Goal: Task Accomplishment & Management: Use online tool/utility

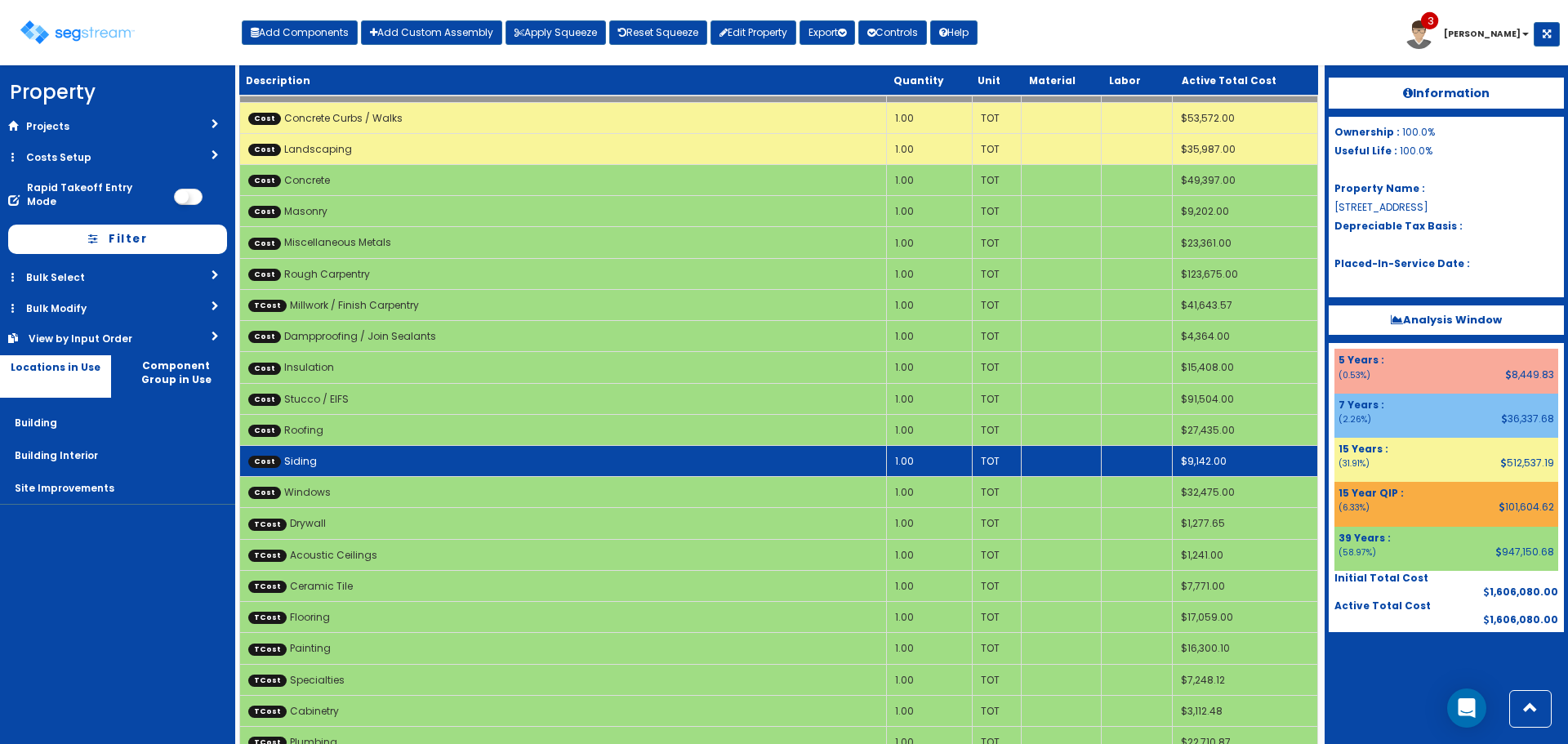
scroll to position [490, 0]
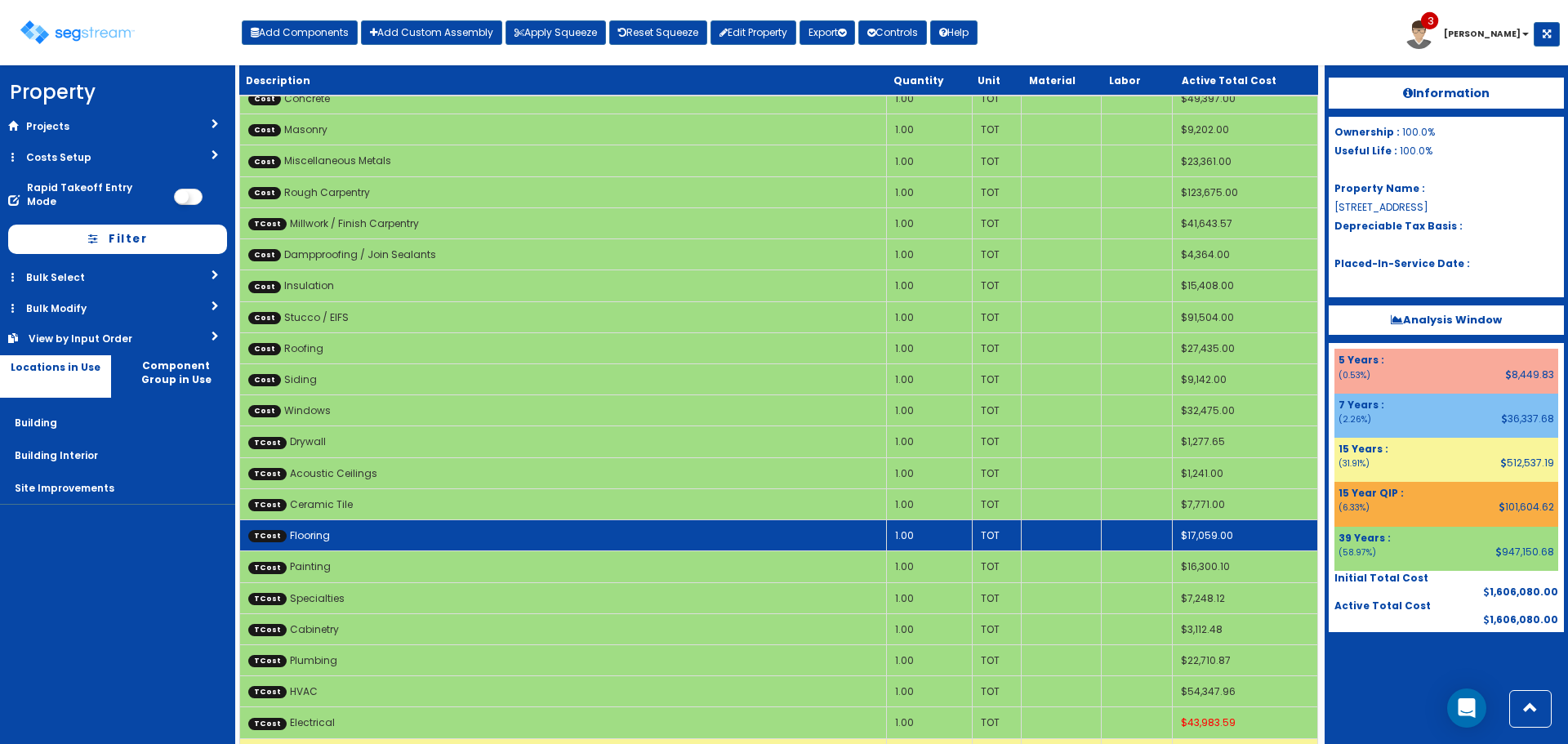
click at [678, 539] on td "TCost Flooring" at bounding box center [564, 535] width 647 height 31
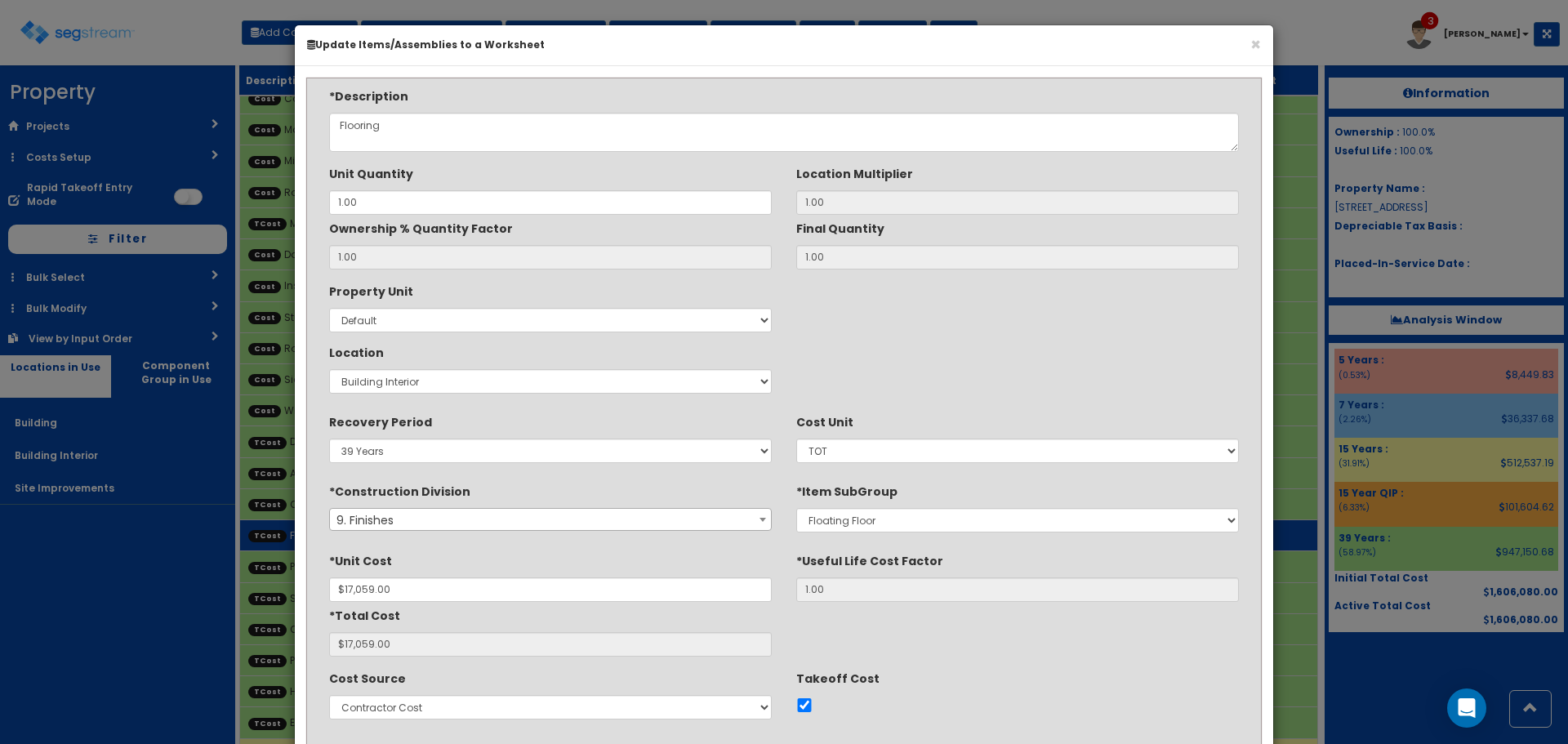
scroll to position [0, 0]
click at [525, 452] on select "5 Years 7 Years 15 Years 15 Year QIP 39 Year QIP 39 Years" at bounding box center [551, 451] width 443 height 25
select select "5Y"
click at [329, 439] on select "5 Years 7 Years 15 Years 15 Year QIP 39 Year QIP 39 Years" at bounding box center [551, 451] width 443 height 25
click at [1073, 384] on div "Property Unit Select Default Location Select Building Building Interior Site Im…" at bounding box center [784, 339] width 934 height 122
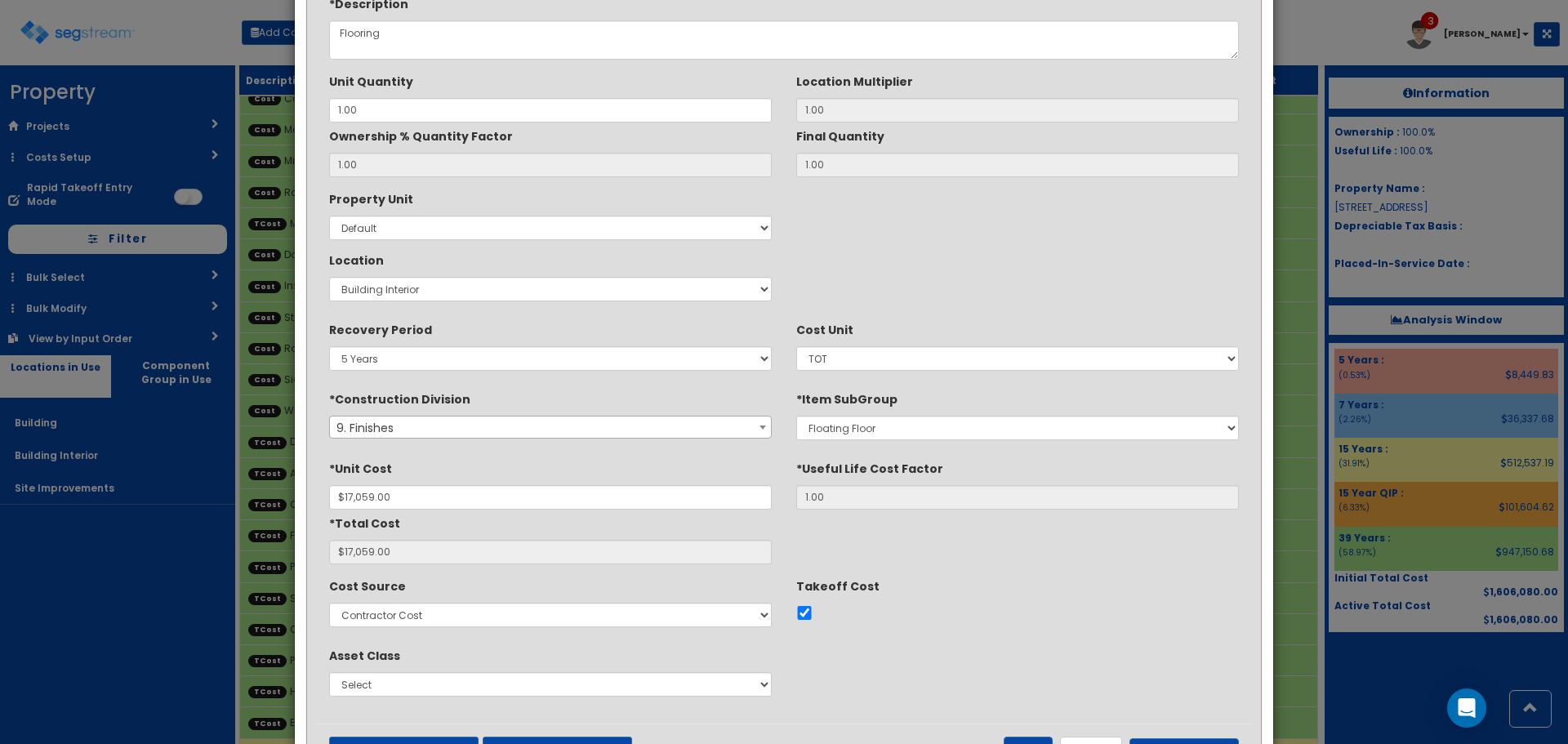
scroll to position [163, 0]
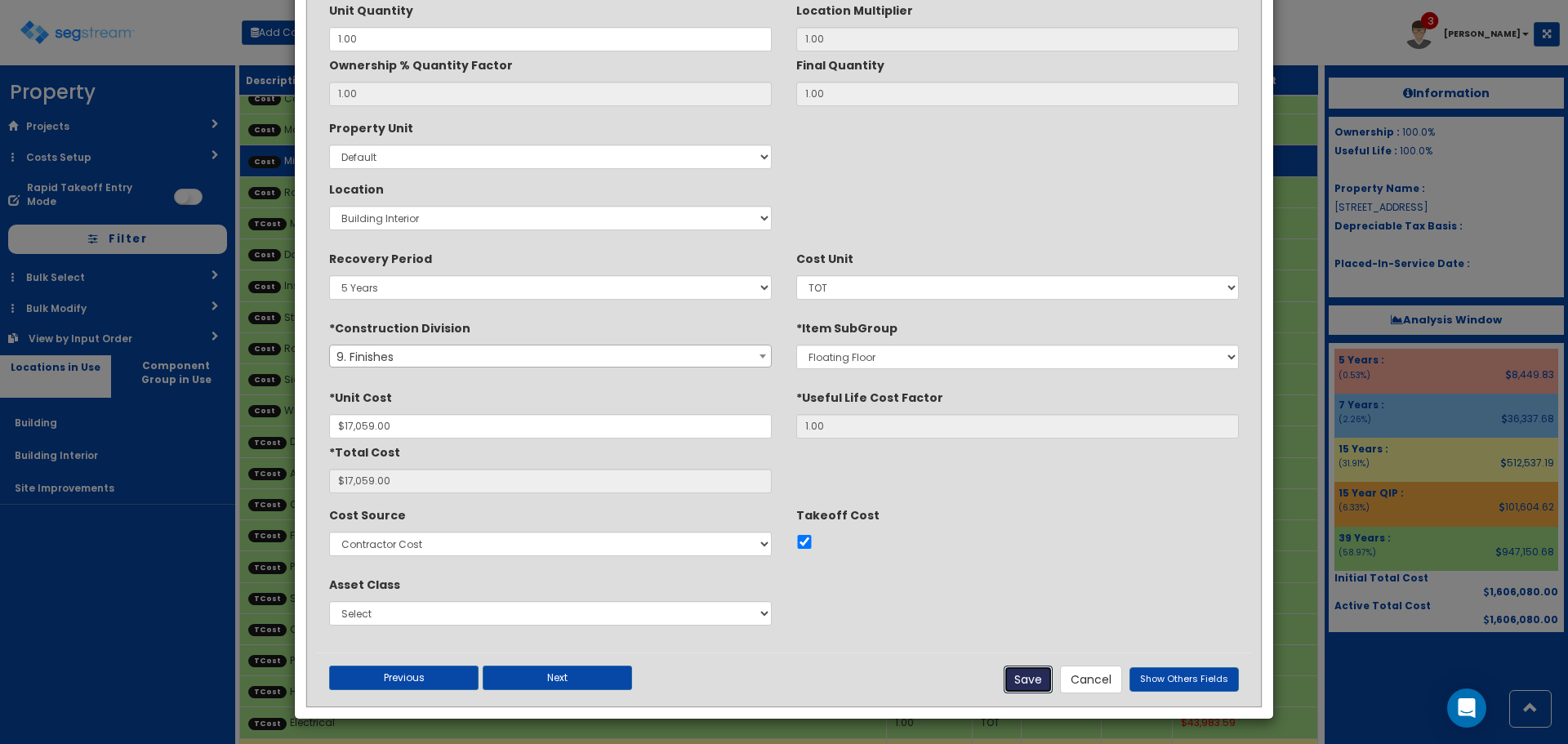
click at [1030, 678] on button "Save" at bounding box center [1028, 679] width 49 height 28
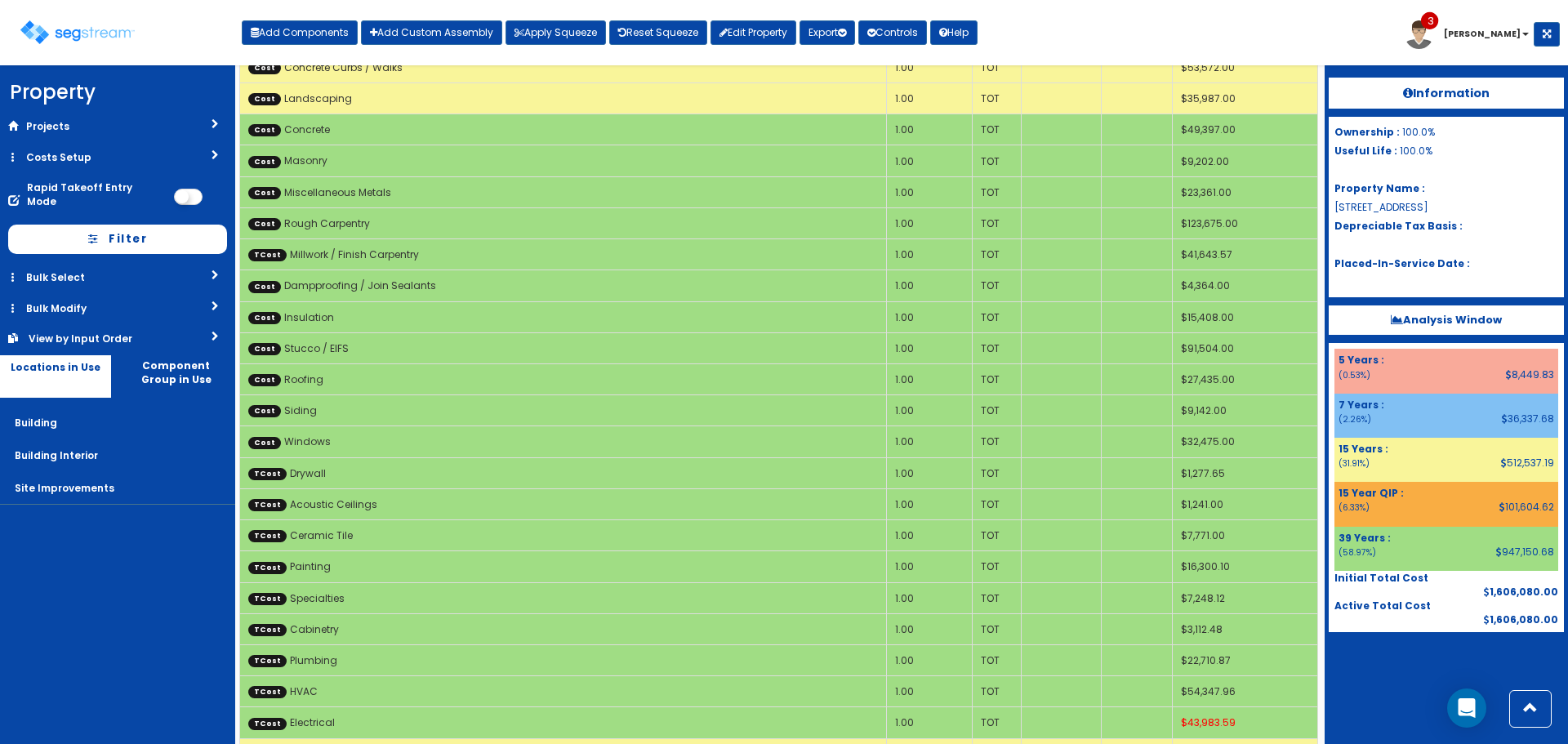
scroll to position [0, 0]
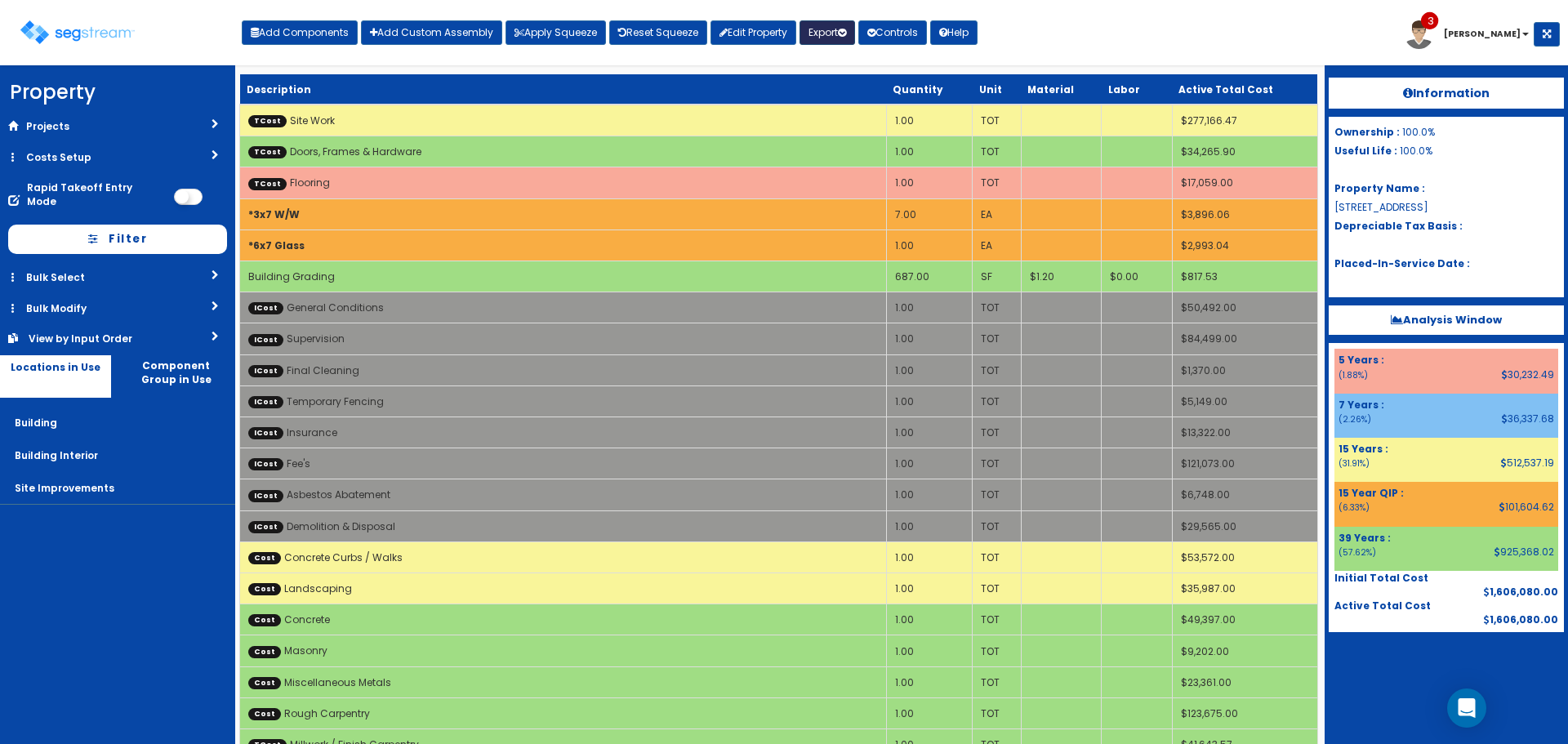
click at [826, 21] on button "Export" at bounding box center [827, 32] width 55 height 25
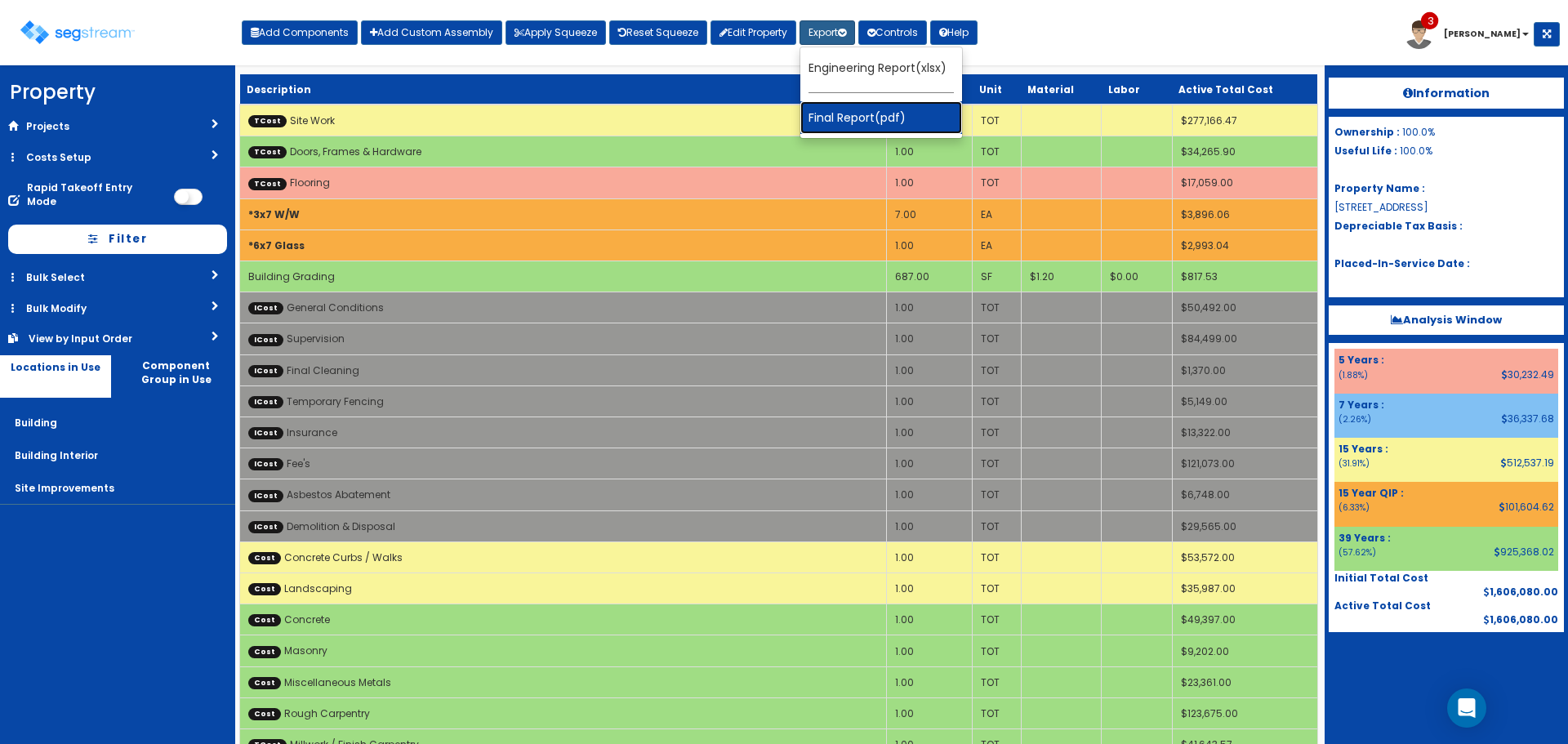
click at [876, 111] on link "Final Report(pdf)" at bounding box center [881, 117] width 161 height 32
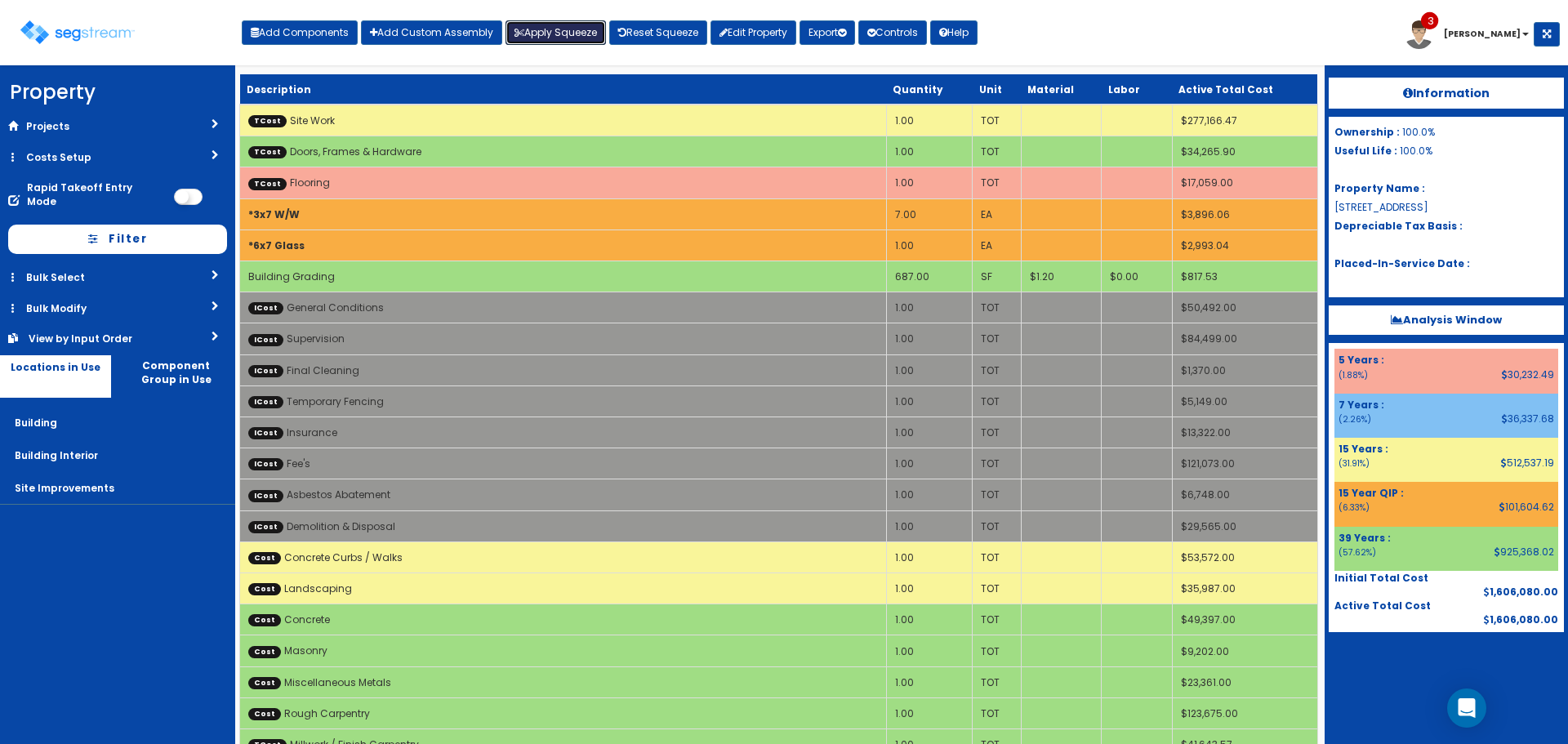
drag, startPoint x: 581, startPoint y: 31, endPoint x: 625, endPoint y: 136, distance: 113.8
click at [581, 31] on button "Apply Squeeze" at bounding box center [555, 32] width 100 height 25
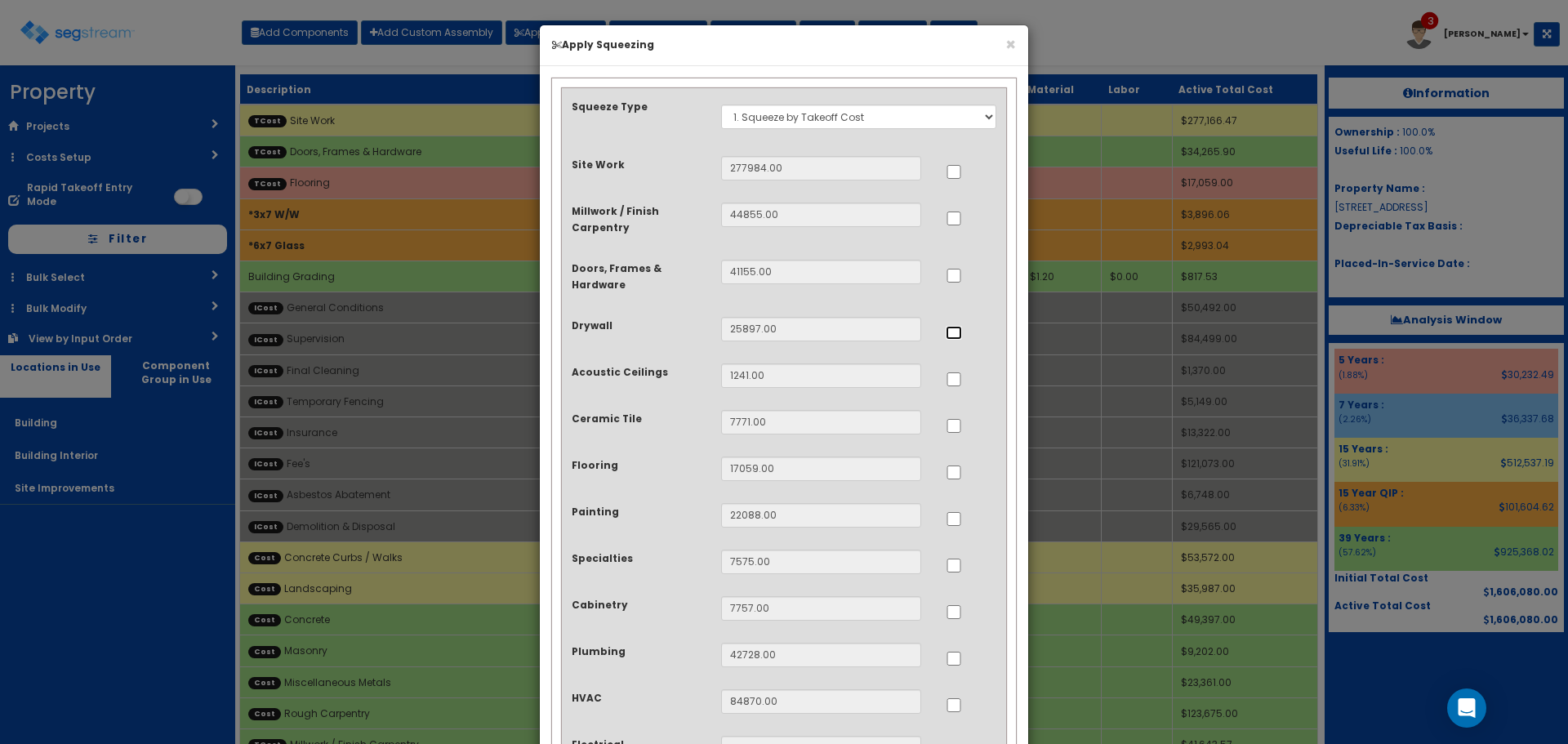
click at [957, 332] on input "..." at bounding box center [953, 333] width 16 height 14
checkbox input "true"
click at [956, 519] on input "..." at bounding box center [953, 519] width 16 height 14
checkbox input "true"
click at [953, 612] on input "..." at bounding box center [953, 611] width 16 height 14
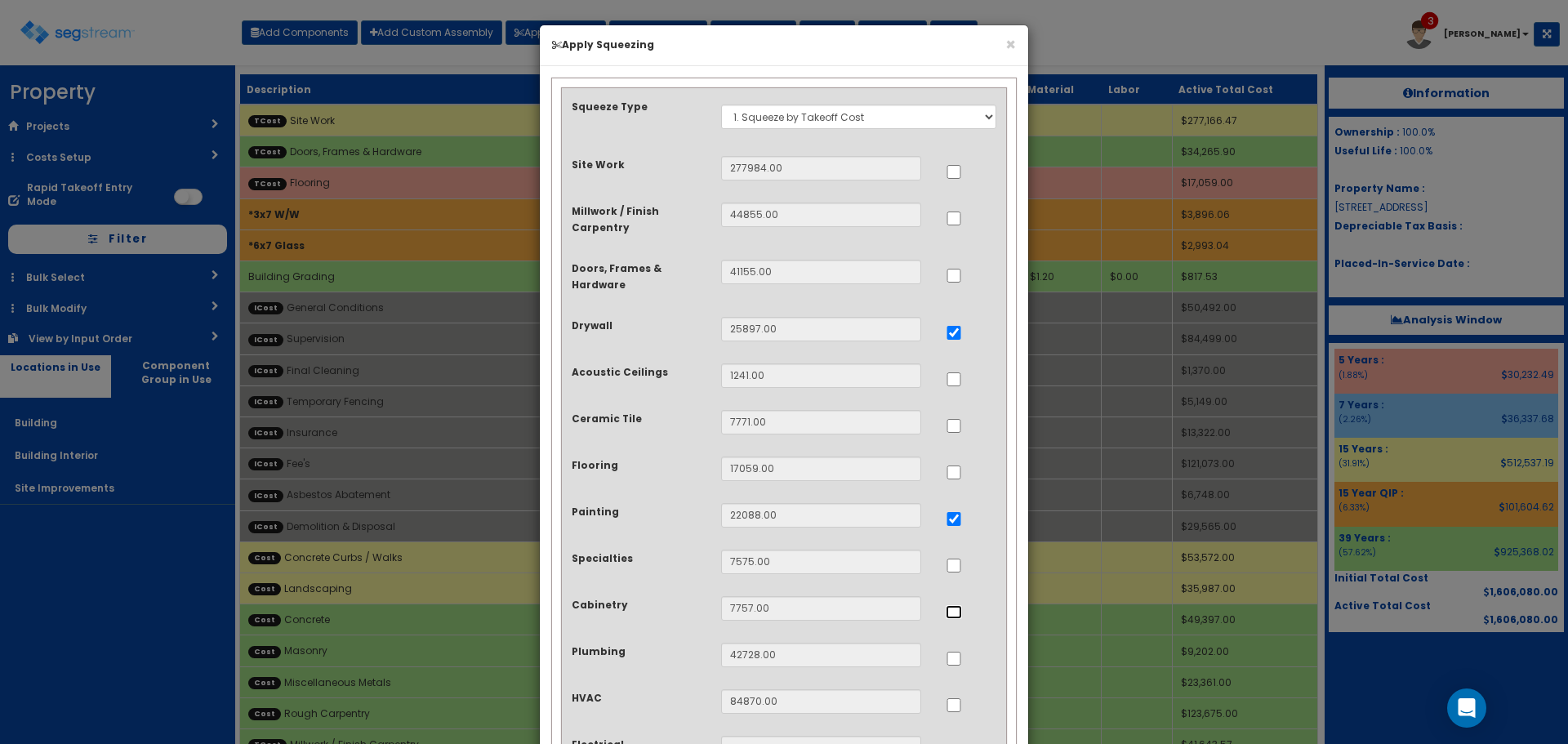
checkbox input "true"
click at [957, 662] on input "..." at bounding box center [953, 658] width 16 height 14
checkbox input "true"
click at [956, 706] on input "..." at bounding box center [953, 705] width 16 height 14
checkbox input "true"
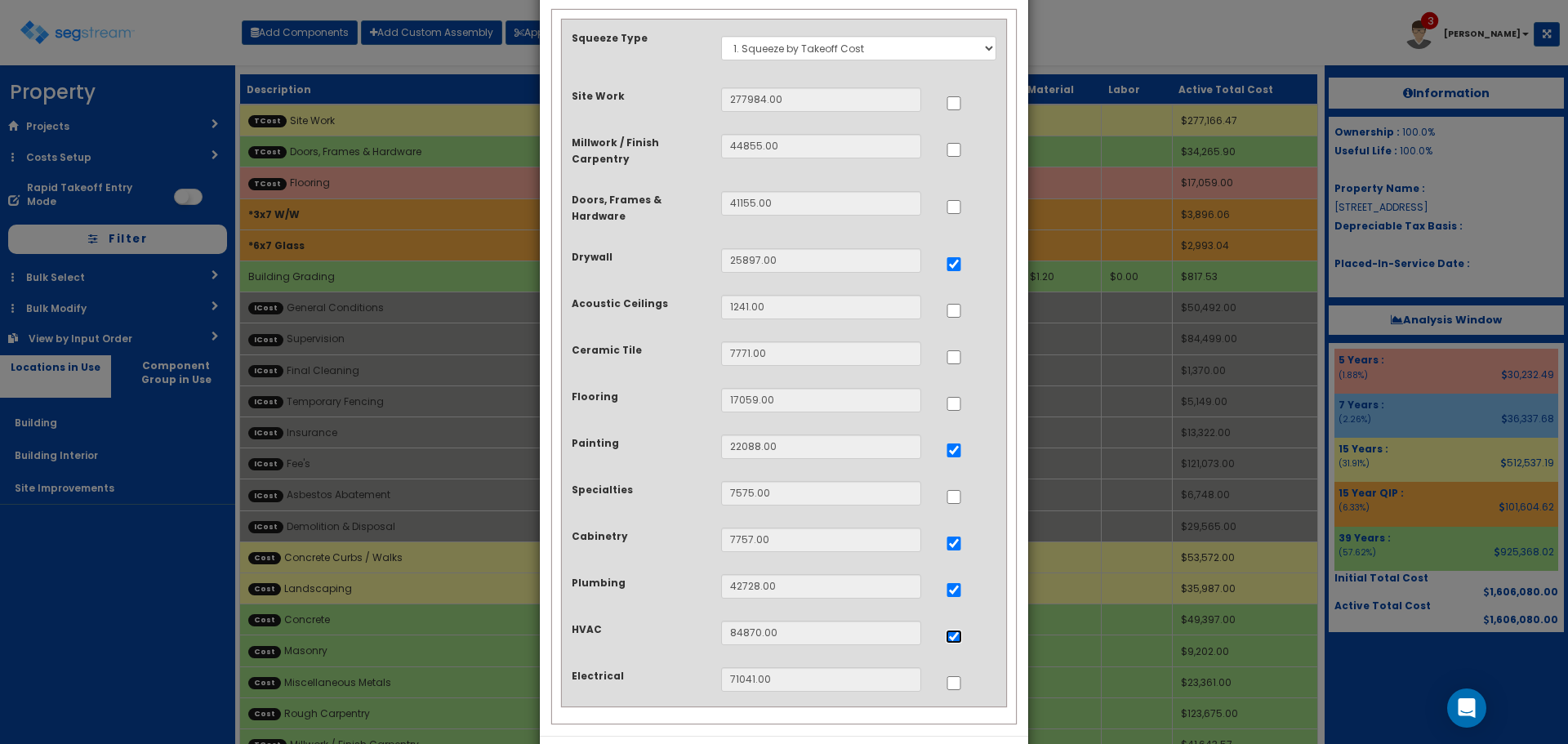
scroll to position [139, 0]
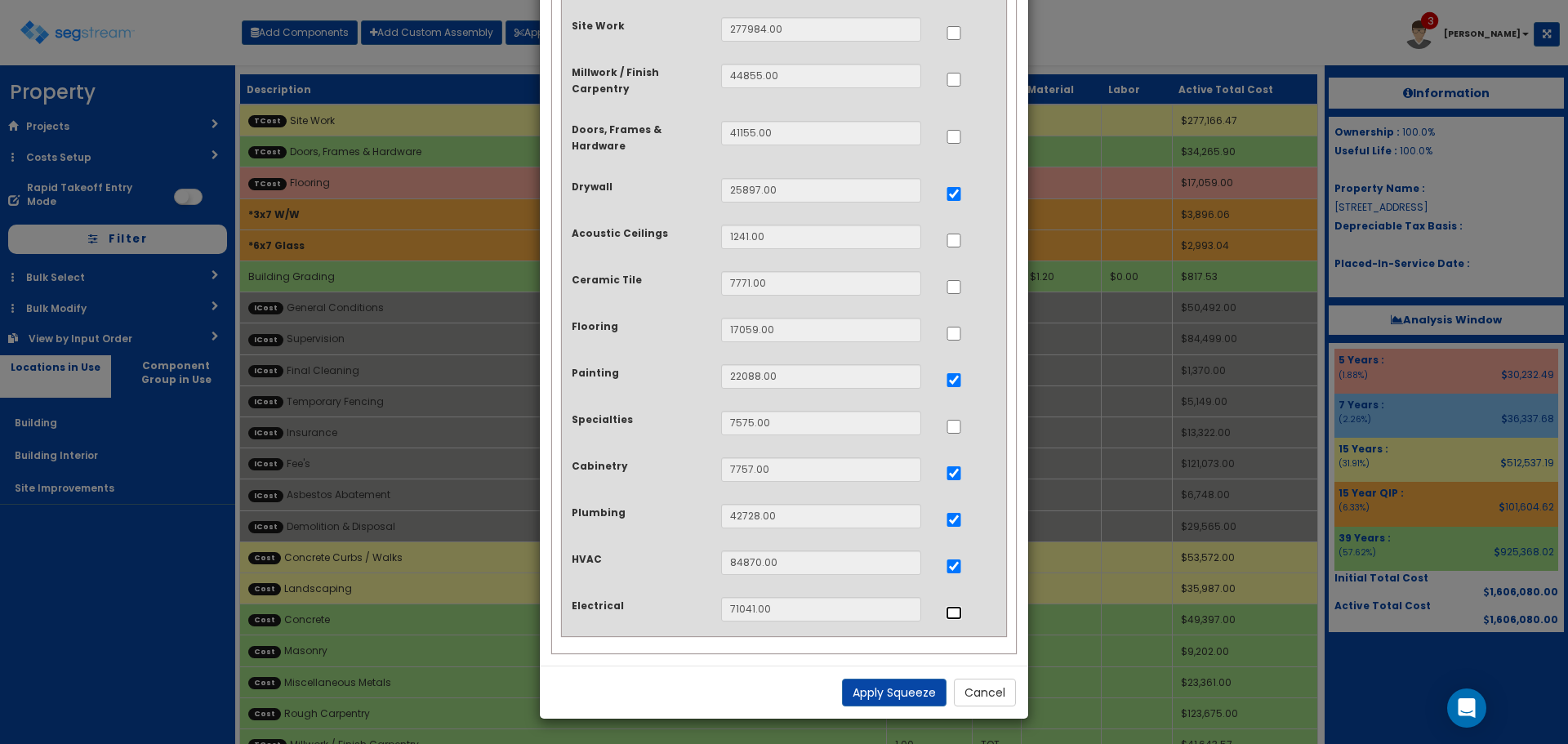
click at [955, 617] on input "..." at bounding box center [953, 612] width 16 height 14
checkbox input "true"
click at [889, 686] on button "Apply Squeeze" at bounding box center [895, 692] width 105 height 28
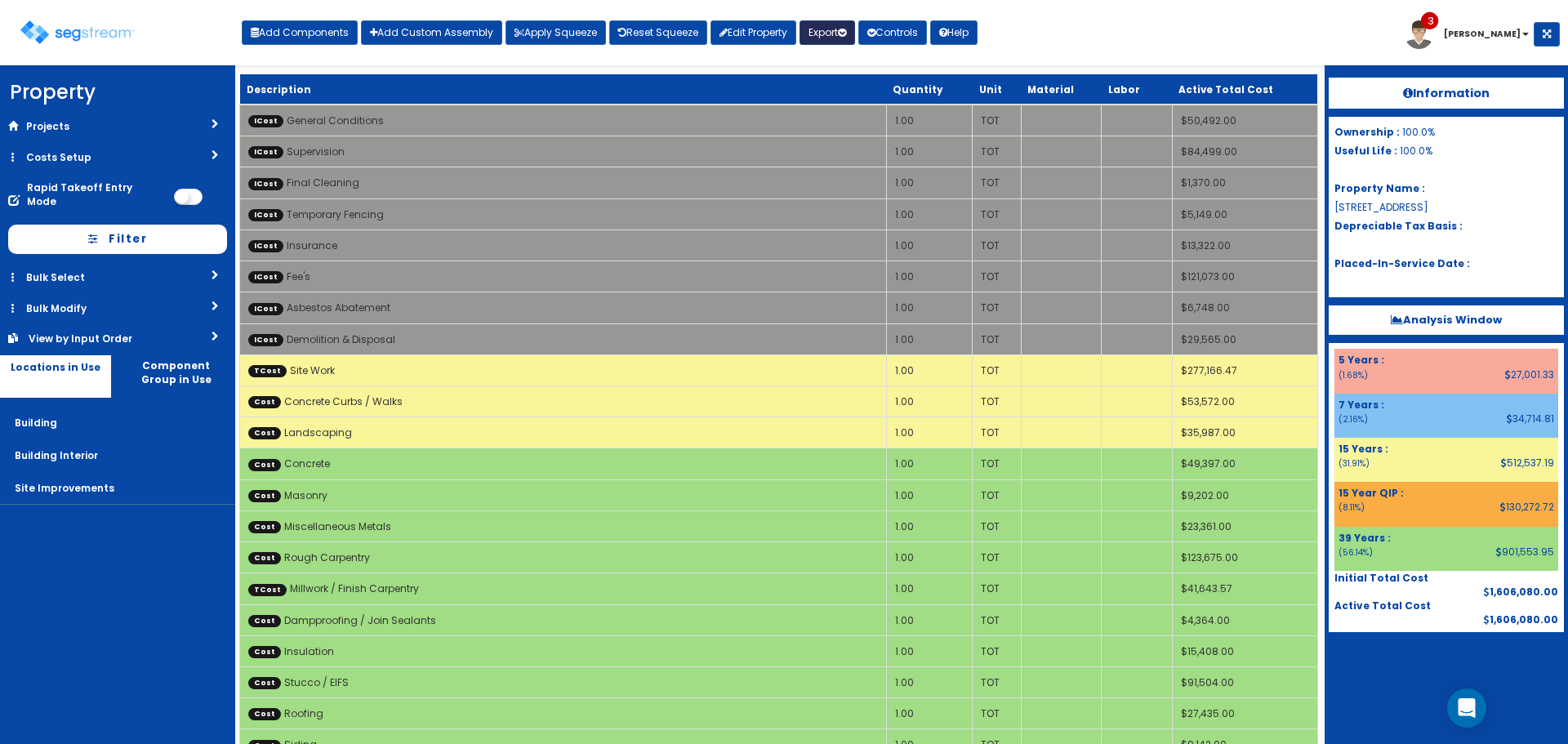
click at [837, 28] on button "Export" at bounding box center [827, 32] width 55 height 25
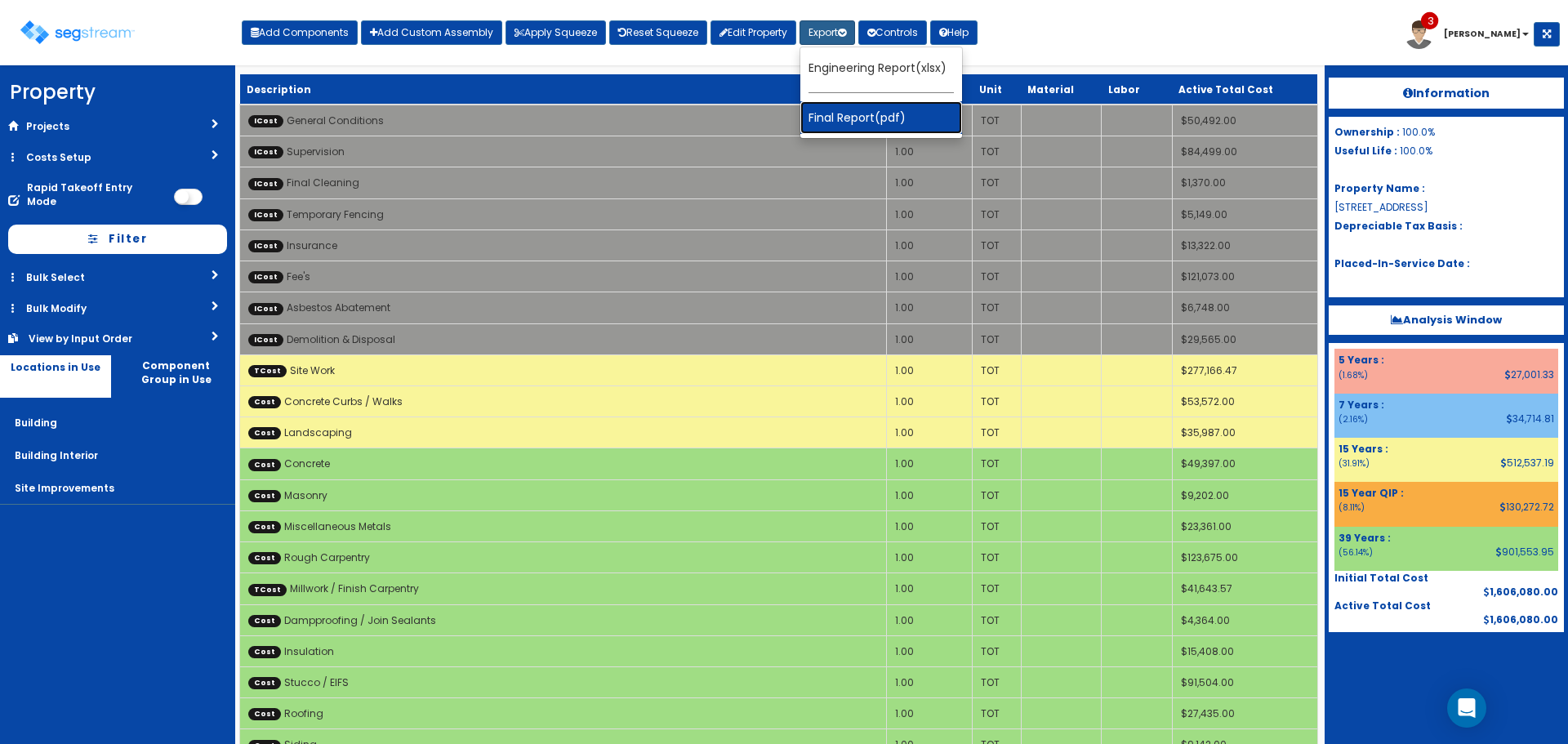
click at [884, 116] on link "Final Report(pdf)" at bounding box center [881, 117] width 161 height 32
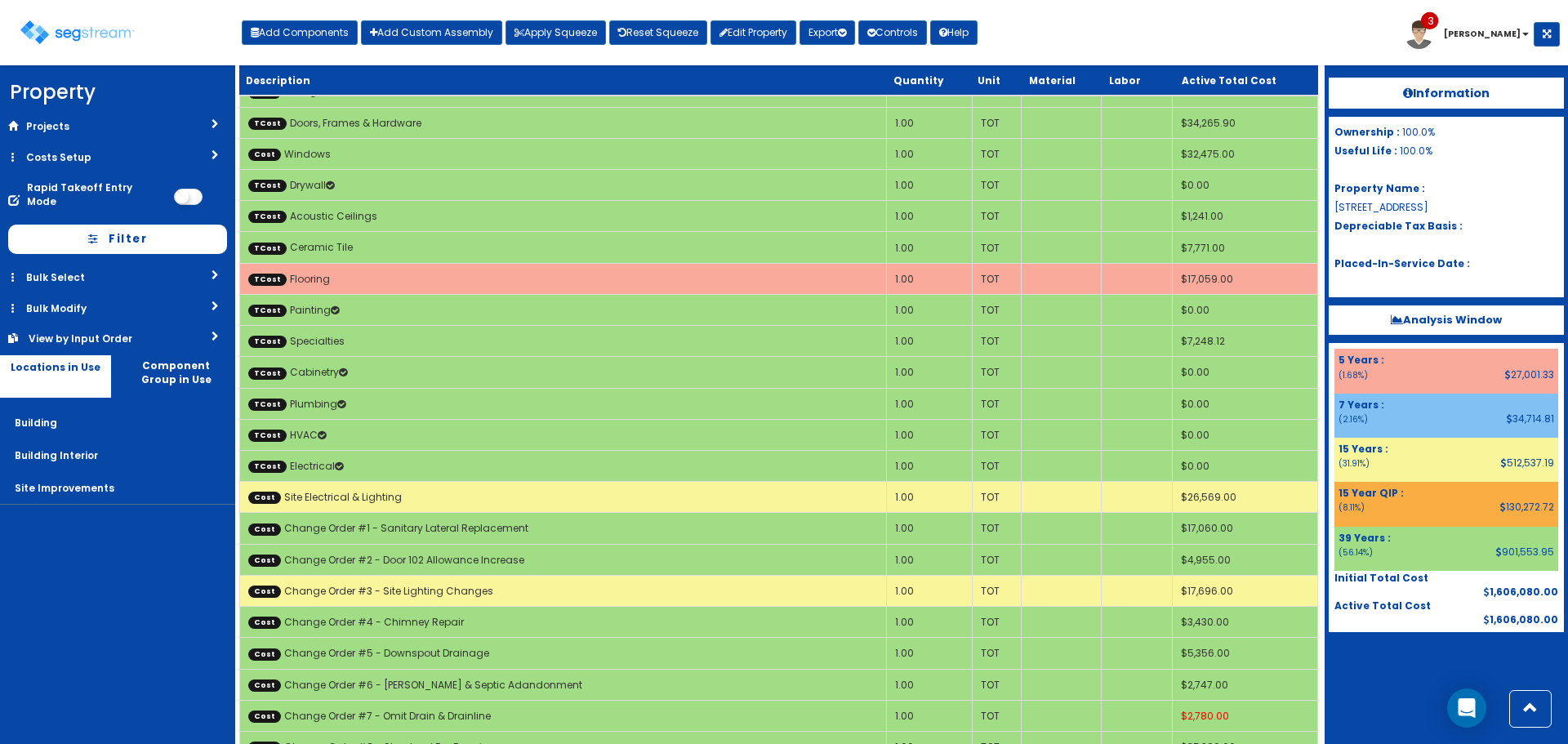
scroll to position [571, 0]
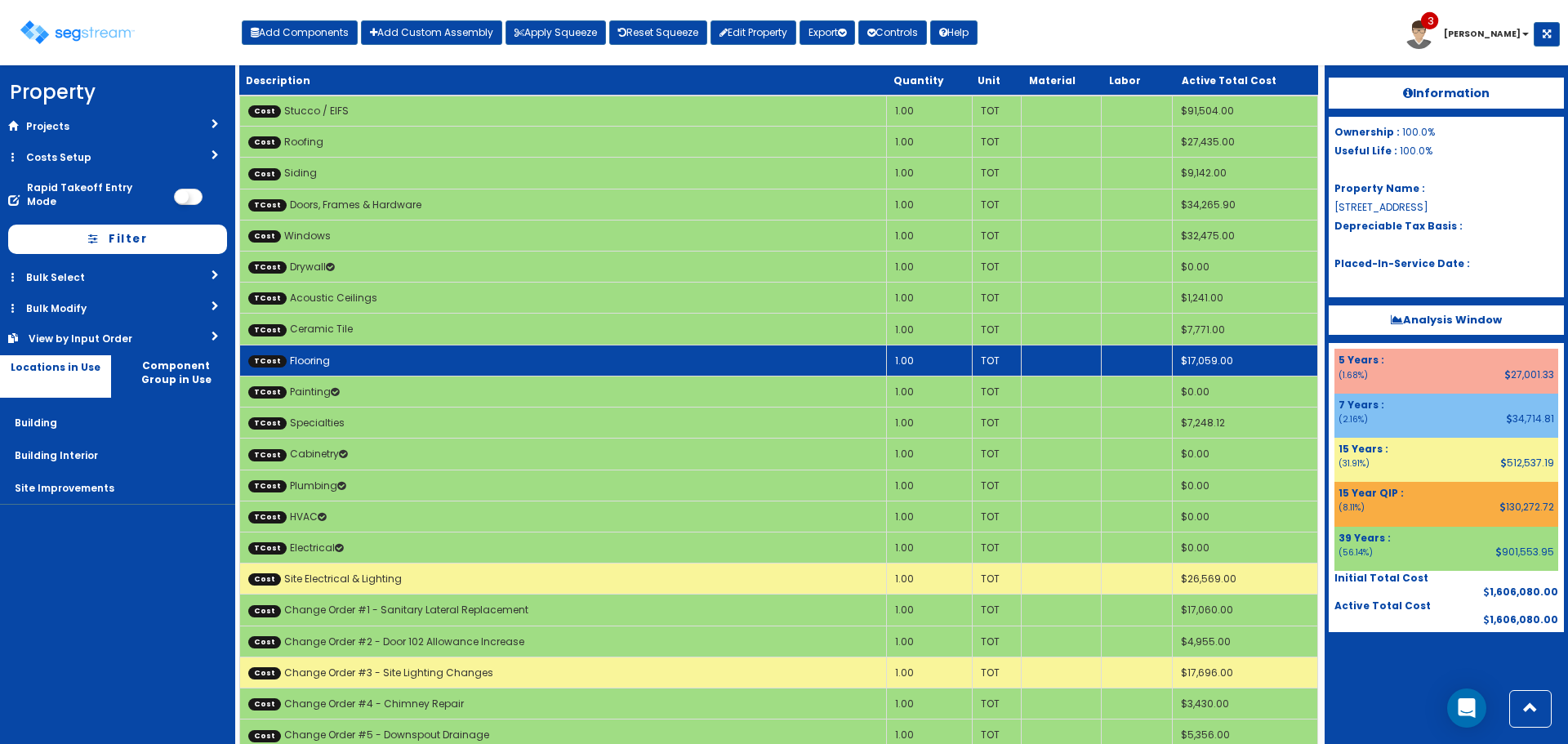
click at [684, 364] on td "TCost Flooring" at bounding box center [564, 360] width 647 height 31
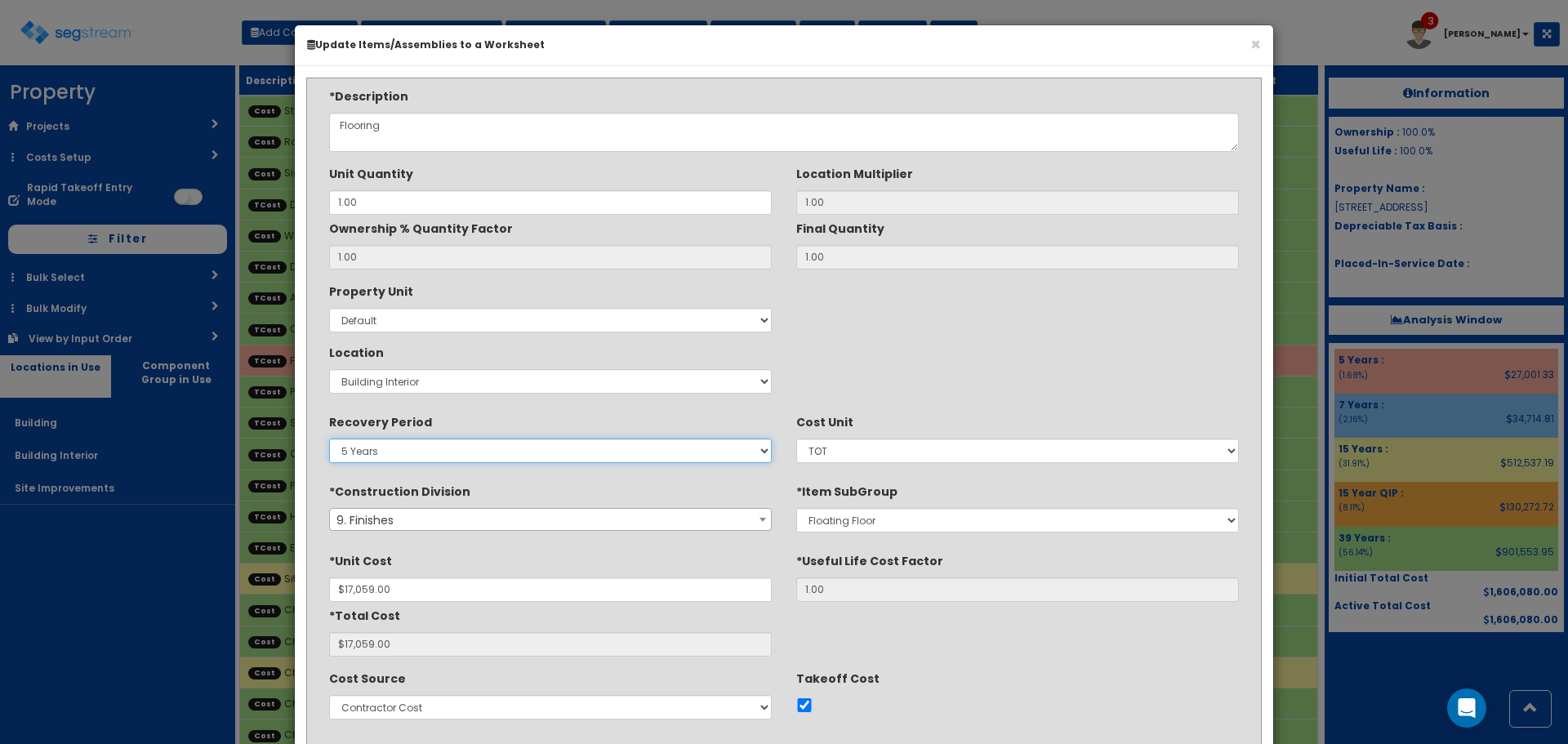
click at [553, 450] on select "5 Years 7 Years 15 Years 15 Year QIP 39 Year QIP 39 Years" at bounding box center [551, 451] width 443 height 25
select select "7Y"
click at [329, 439] on select "5 Years 7 Years 15 Years 15 Year QIP 39 Year QIP 39 Years" at bounding box center [551, 451] width 443 height 25
click at [1053, 376] on div "Property Unit Select Default Location Select Building Building Interior Site Im…" at bounding box center [784, 339] width 934 height 122
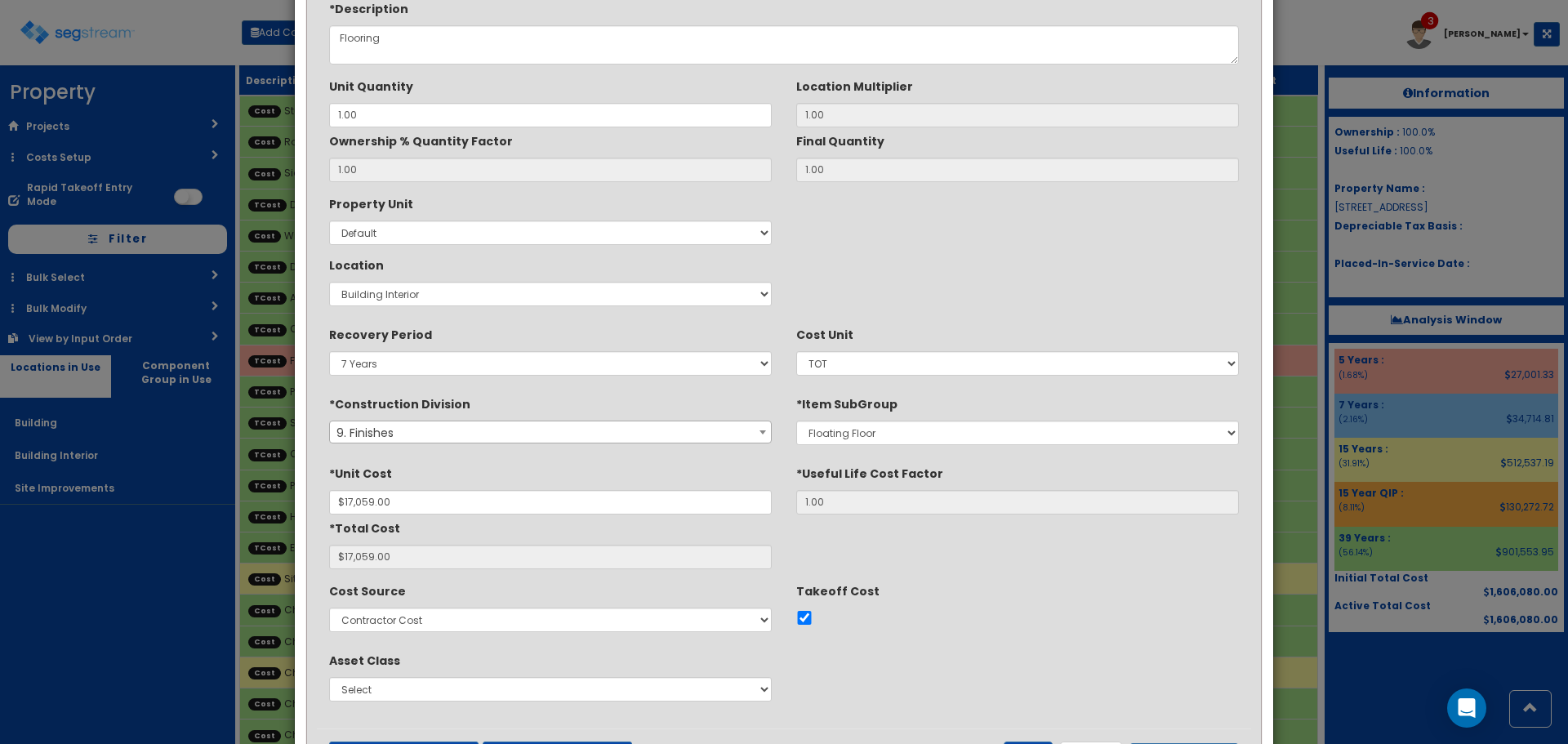
scroll to position [163, 0]
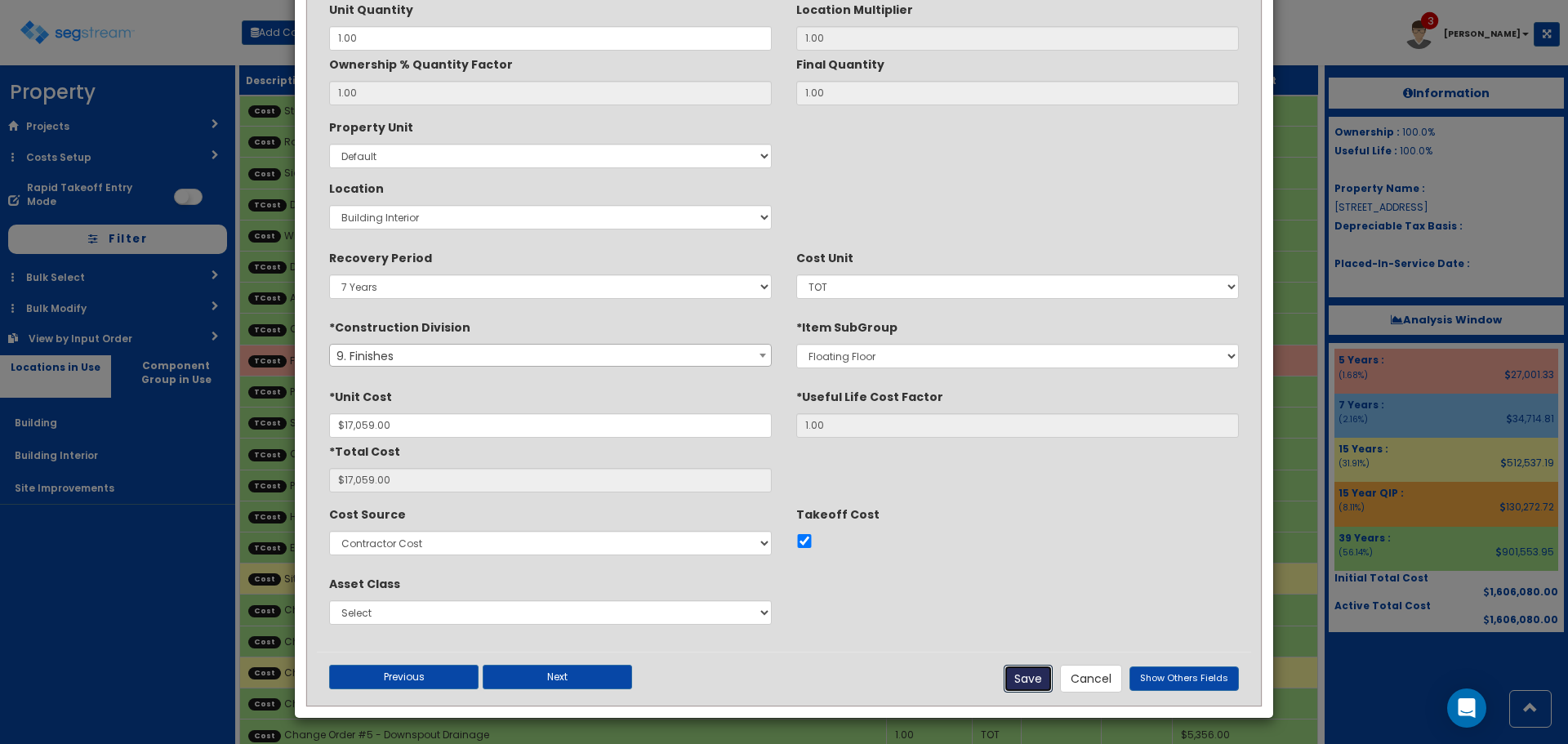
click at [1028, 683] on button "Save" at bounding box center [1028, 678] width 49 height 28
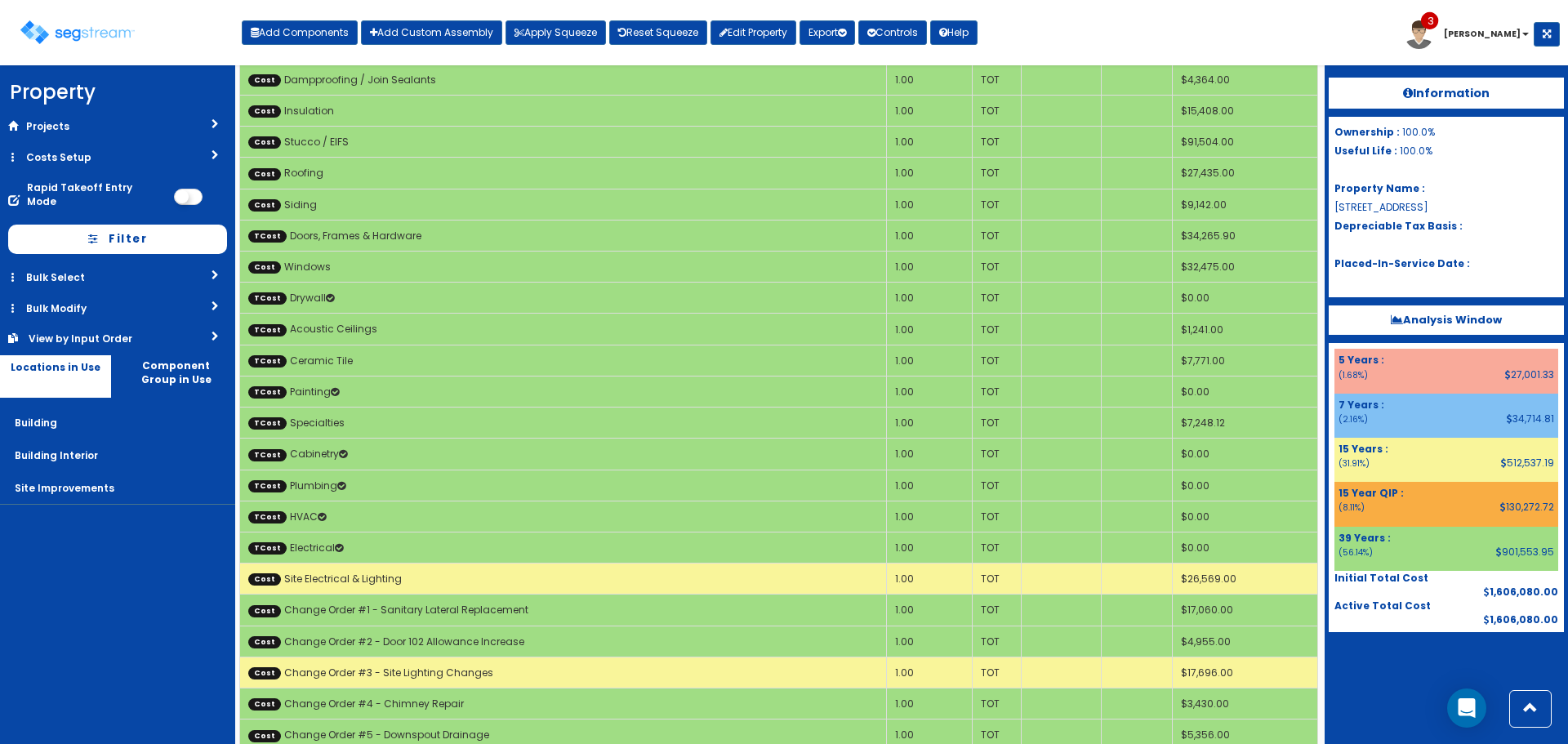
scroll to position [0, 0]
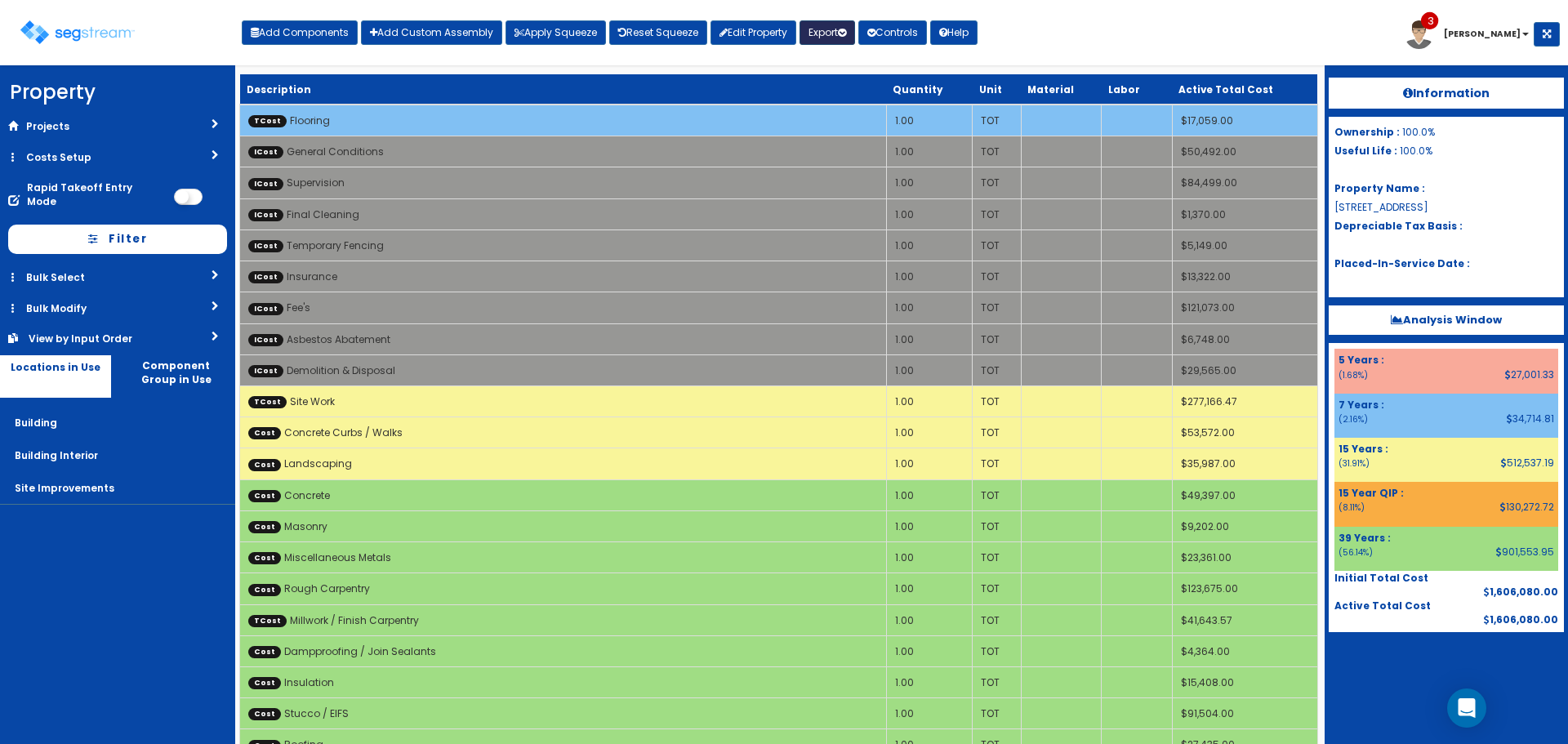
click at [827, 26] on button "Export" at bounding box center [827, 32] width 55 height 25
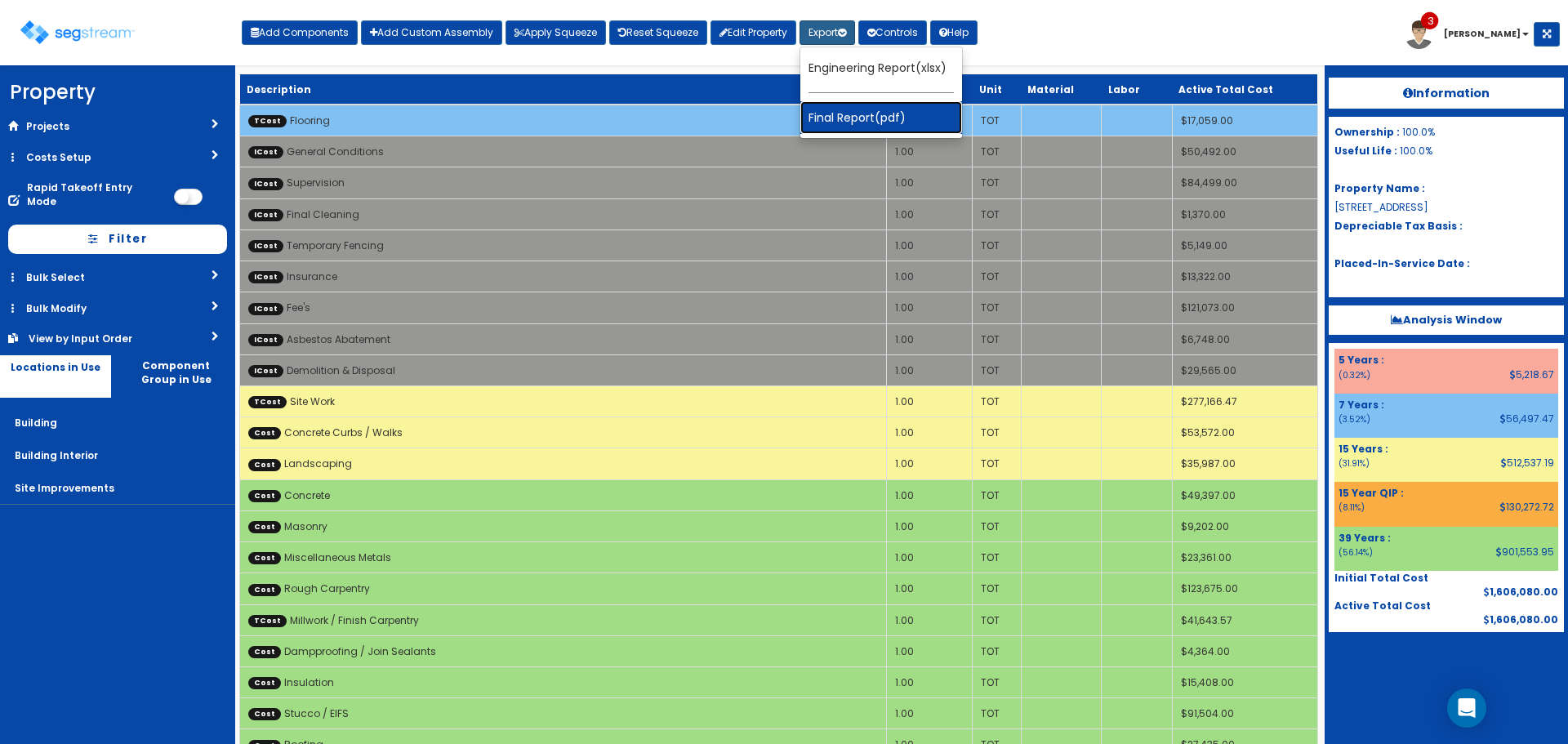
click at [848, 109] on link "Final Report(pdf)" at bounding box center [881, 117] width 161 height 32
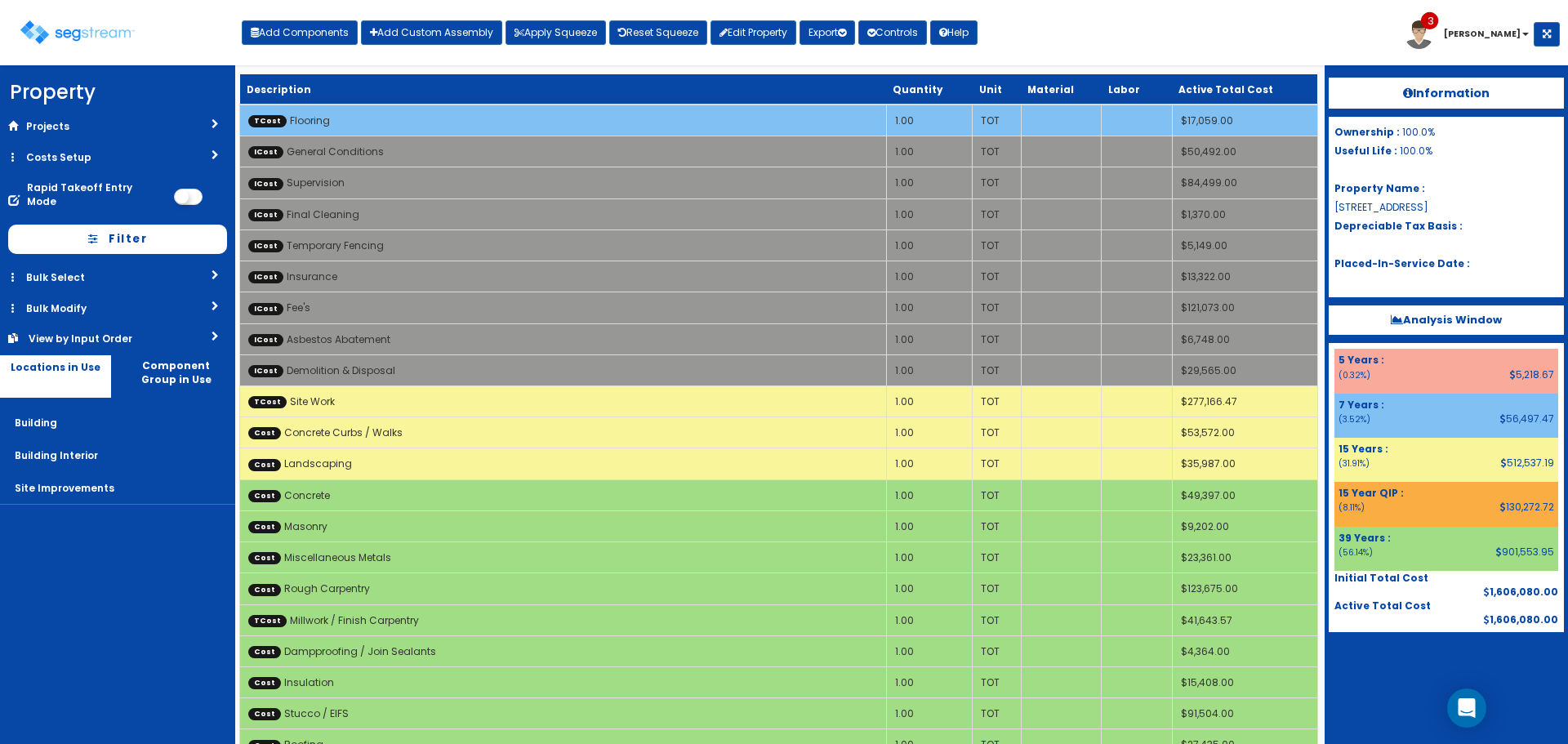
click at [1417, 316] on b "Analysis Window" at bounding box center [1447, 320] width 111 height 15
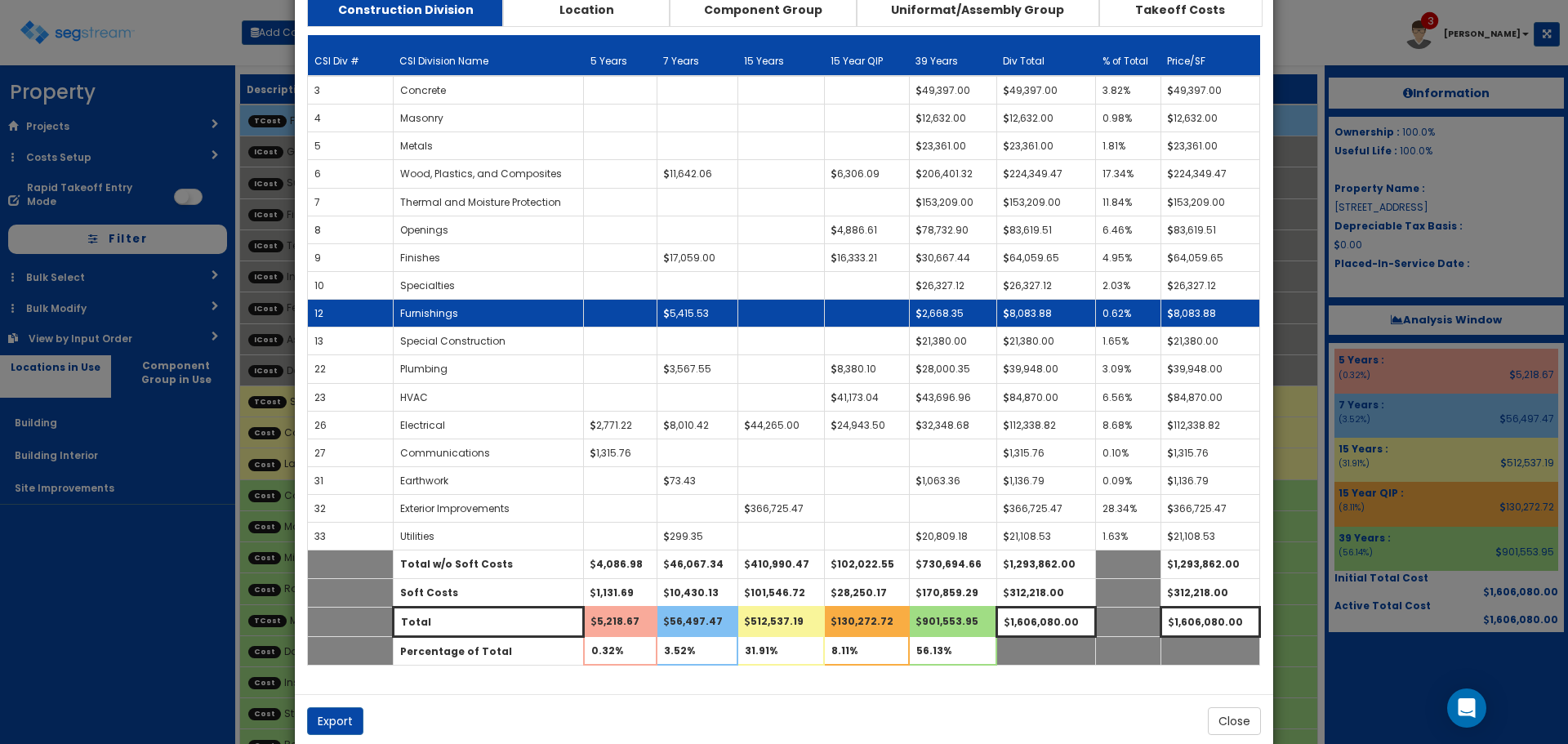
scroll to position [114, 0]
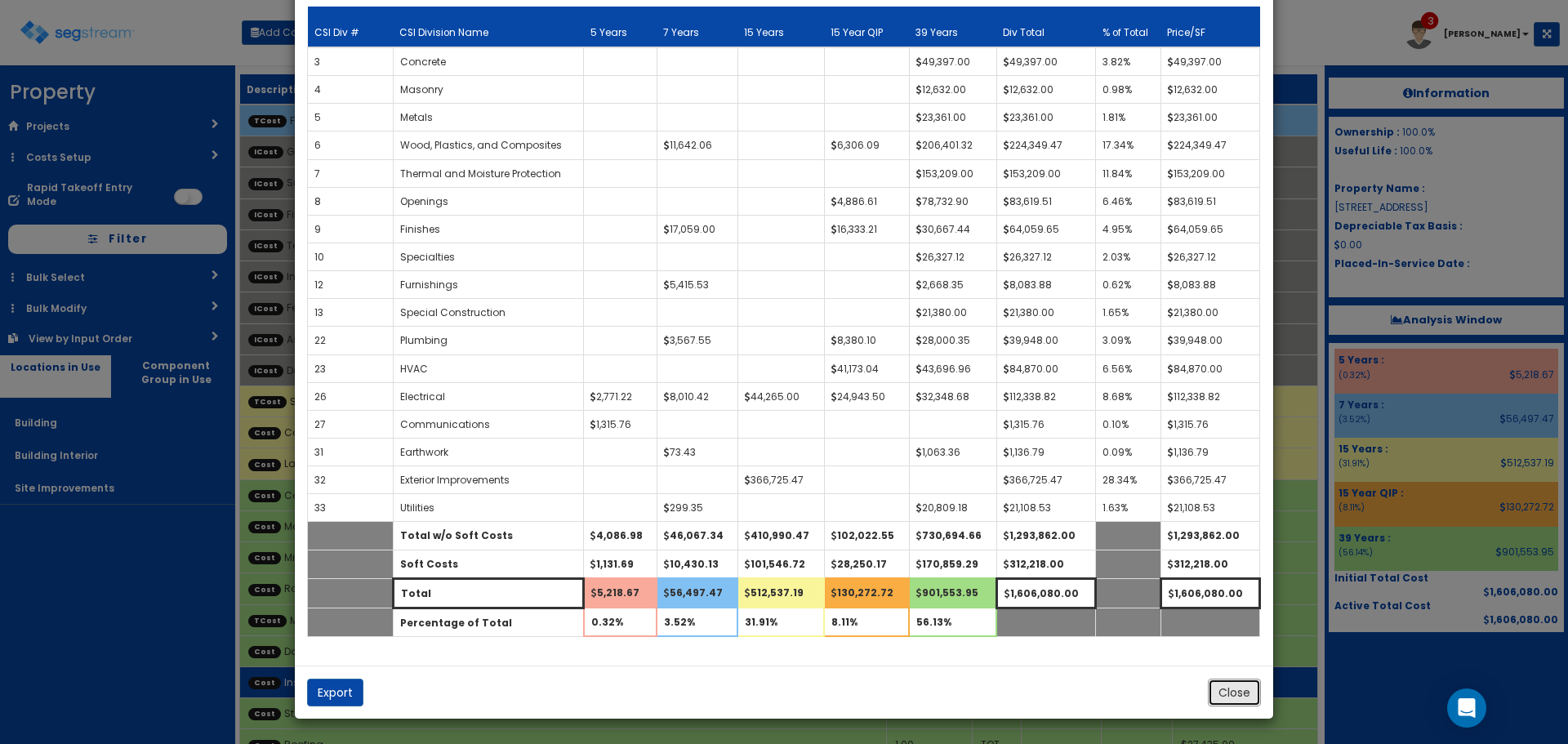
click at [1240, 691] on button "Close" at bounding box center [1235, 692] width 53 height 28
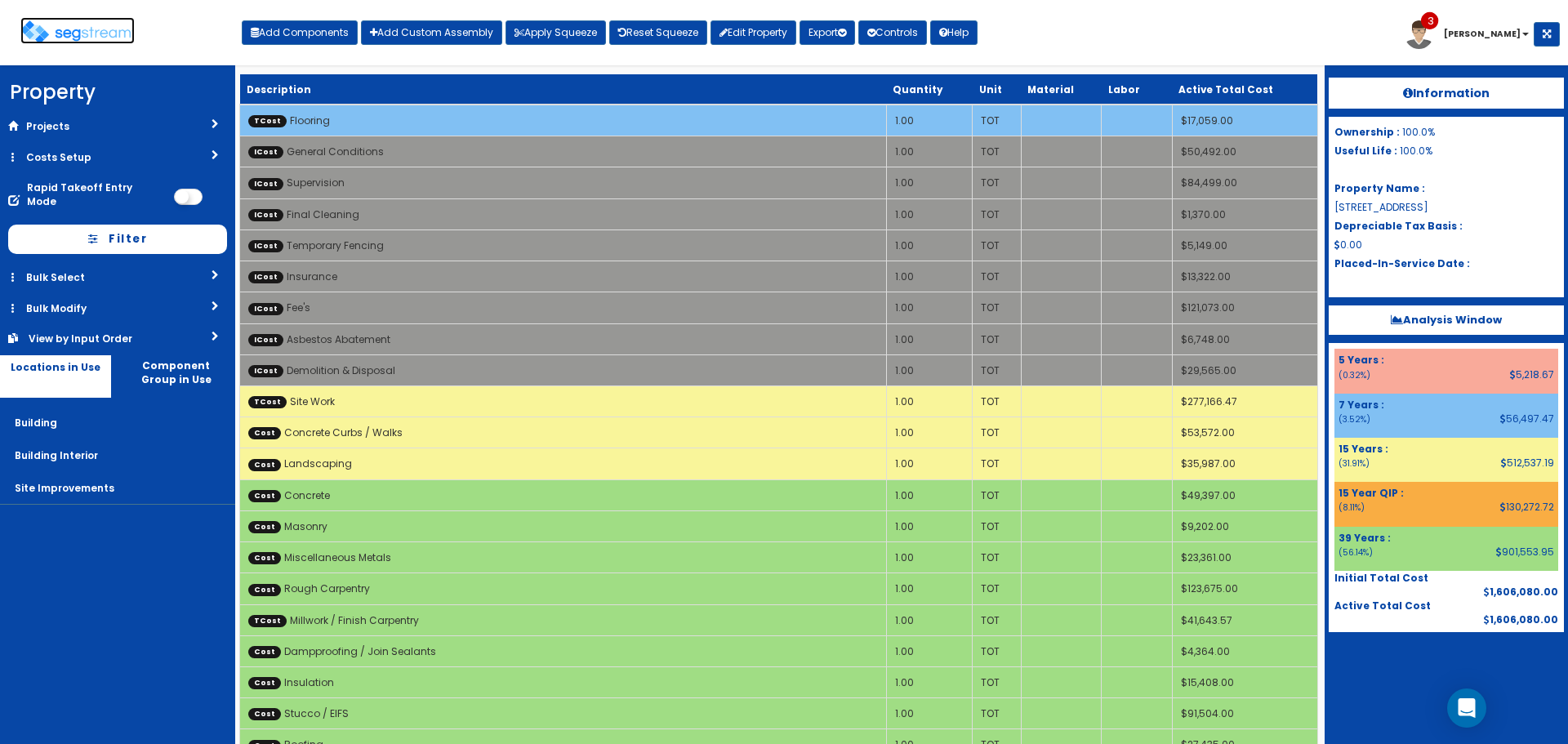
click at [125, 29] on img at bounding box center [77, 31] width 115 height 24
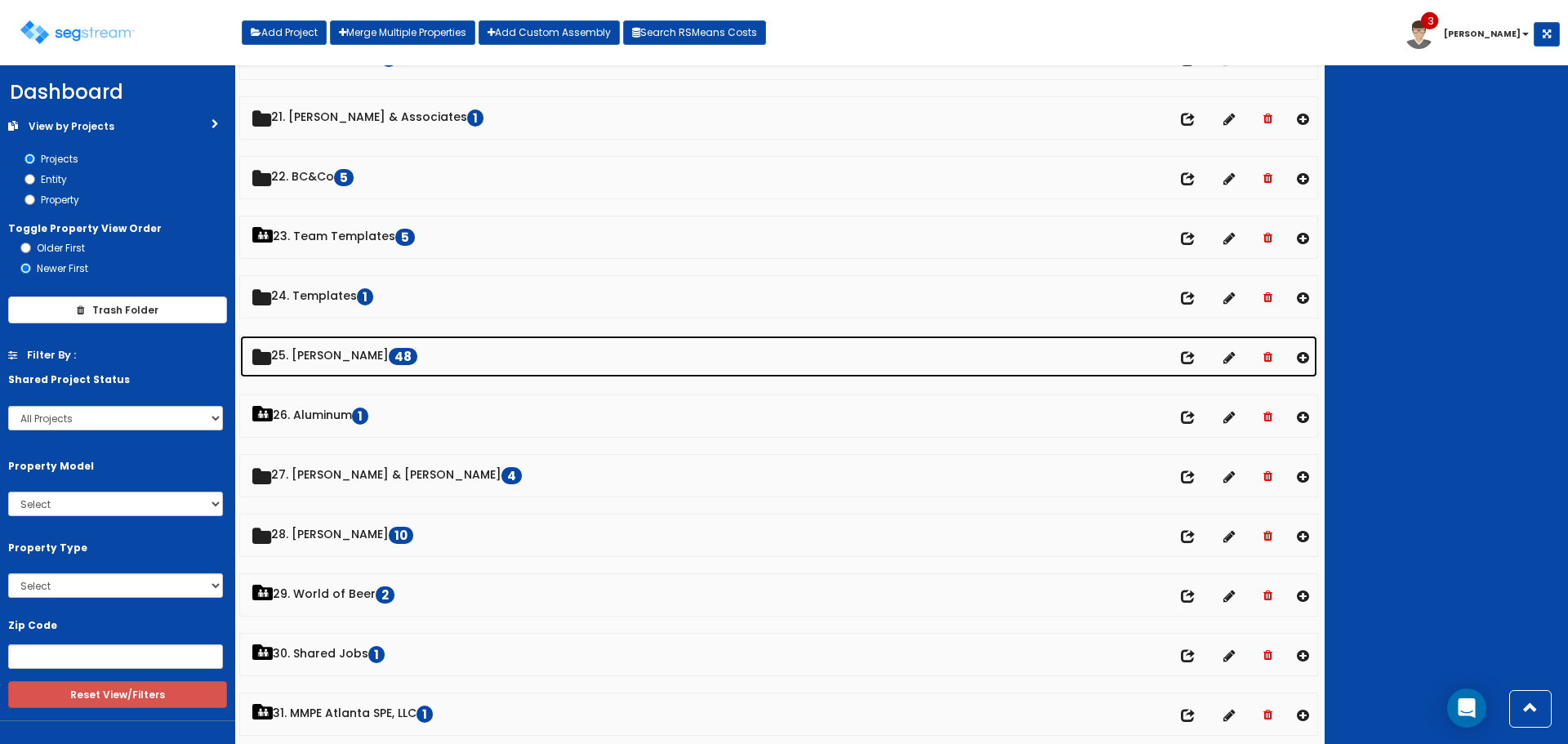
scroll to position [1225, 0]
click at [340, 359] on link "25. [PERSON_NAME] 48" at bounding box center [779, 357] width 1077 height 42
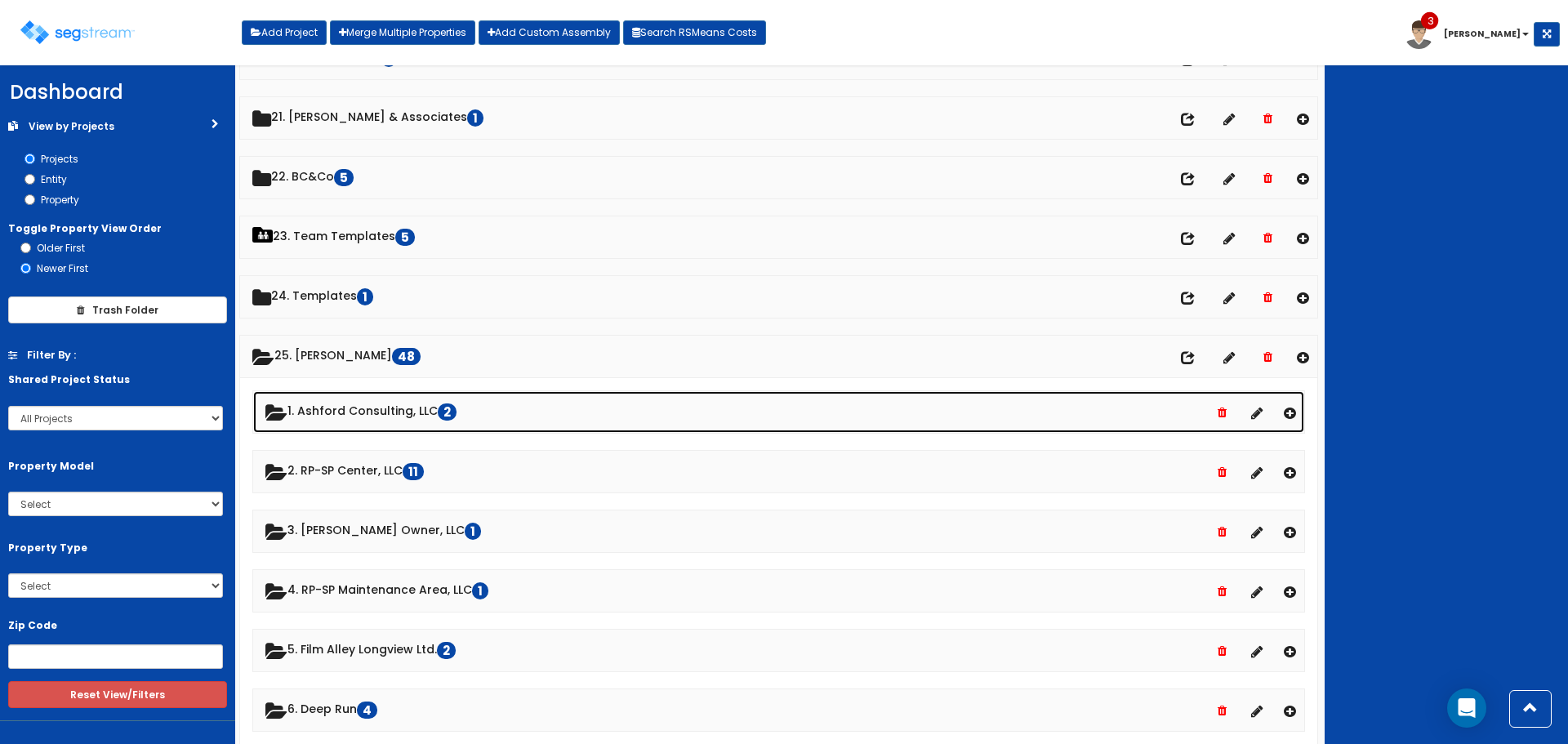
click at [342, 405] on link "1. Ashford Consulting, LLC 2" at bounding box center [779, 412] width 1052 height 42
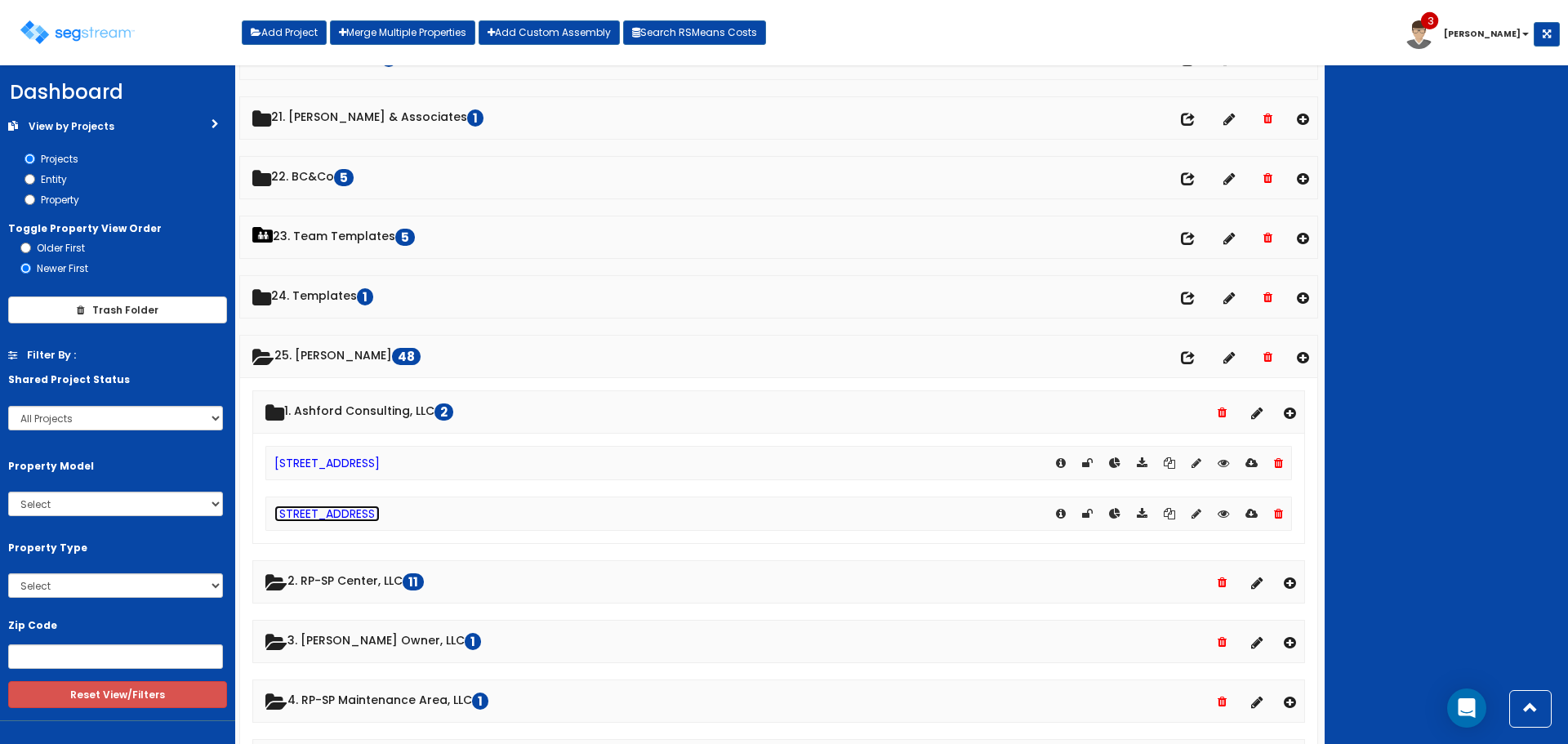
click at [345, 514] on link "[STREET_ADDRESS]" at bounding box center [327, 513] width 105 height 16
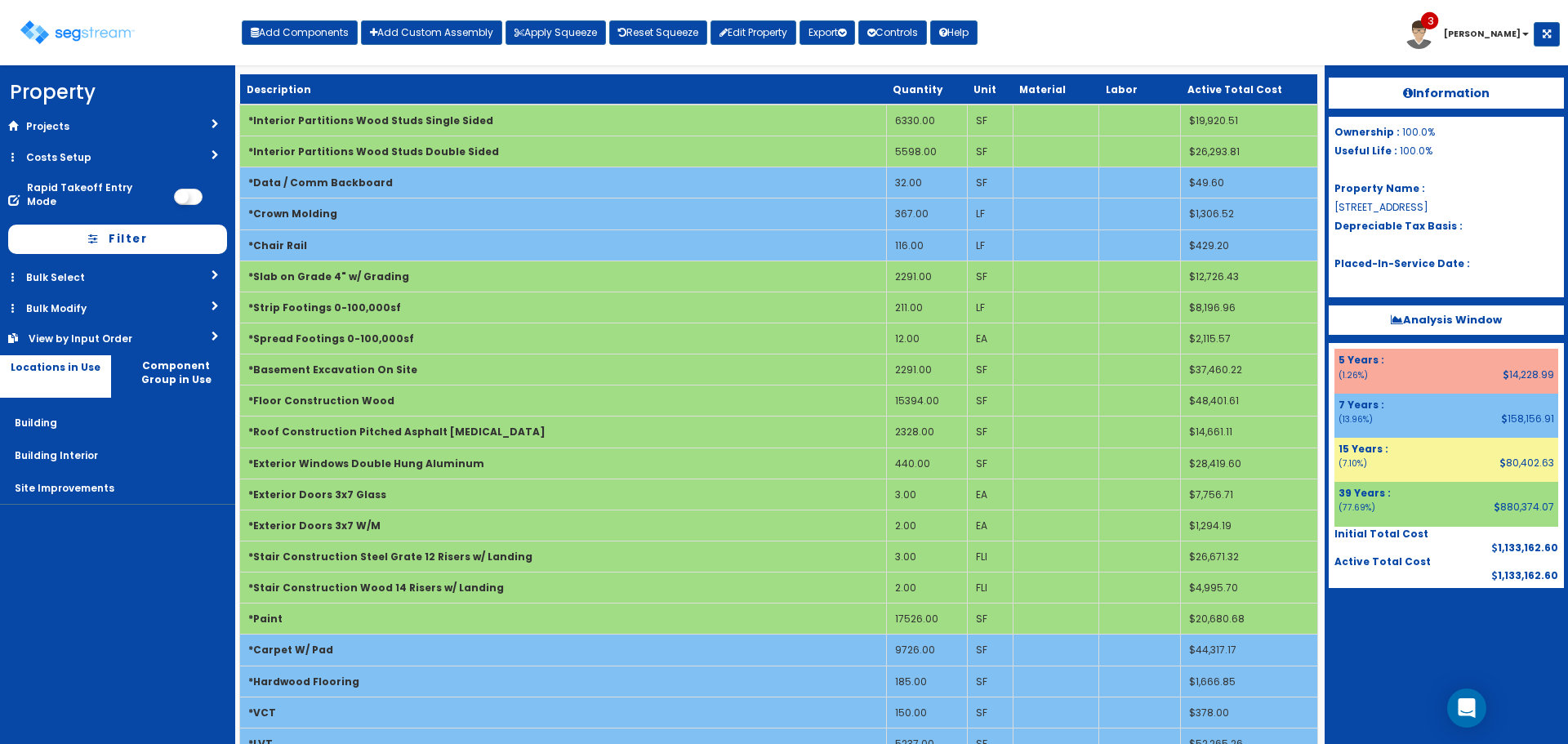
drag, startPoint x: 1410, startPoint y: 321, endPoint x: 1424, endPoint y: 332, distance: 17.8
click at [1410, 321] on b "Analysis Window" at bounding box center [1447, 320] width 111 height 15
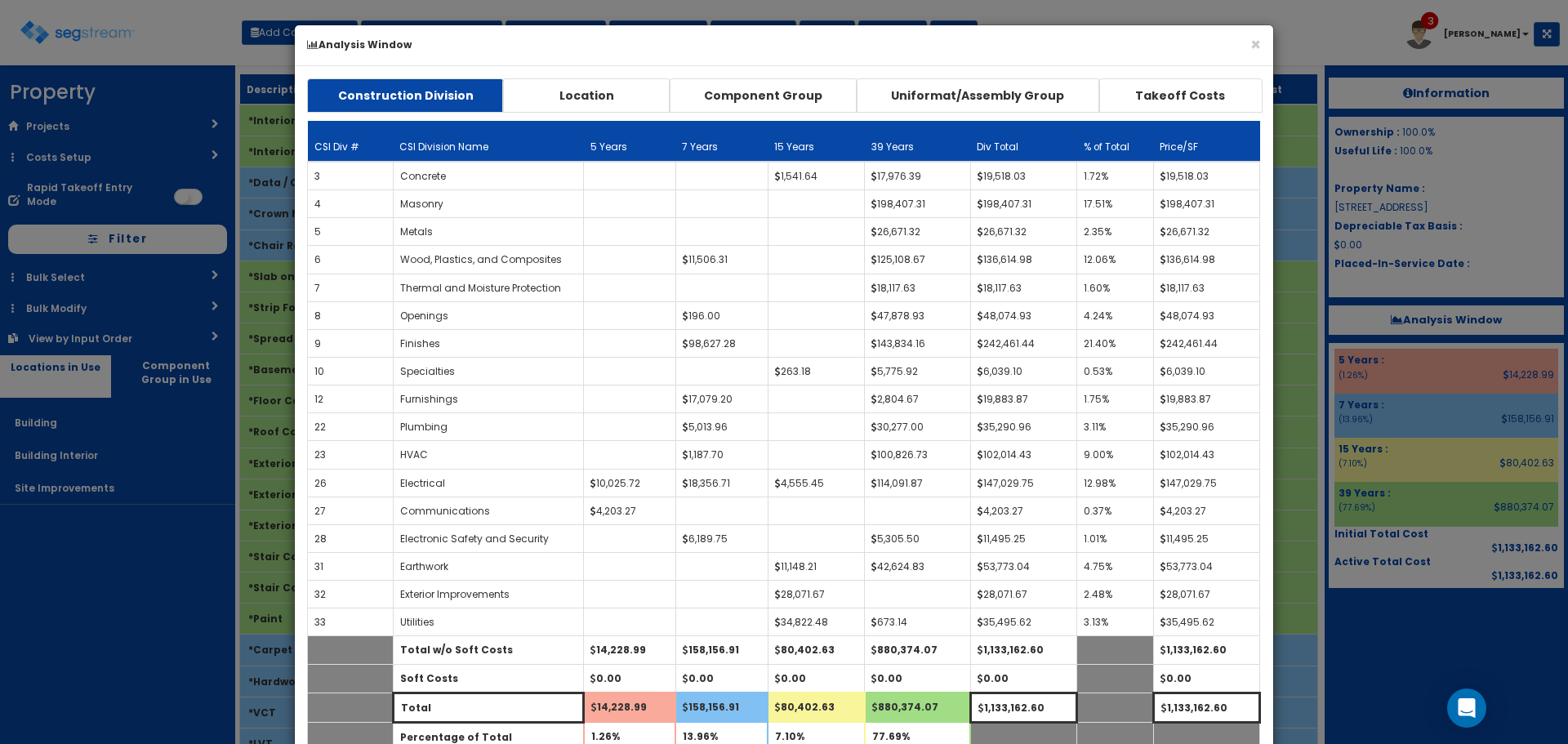
click at [1262, 46] on div "× Analysis Window" at bounding box center [784, 46] width 978 height 41
click at [1251, 43] on button "×" at bounding box center [1256, 45] width 10 height 17
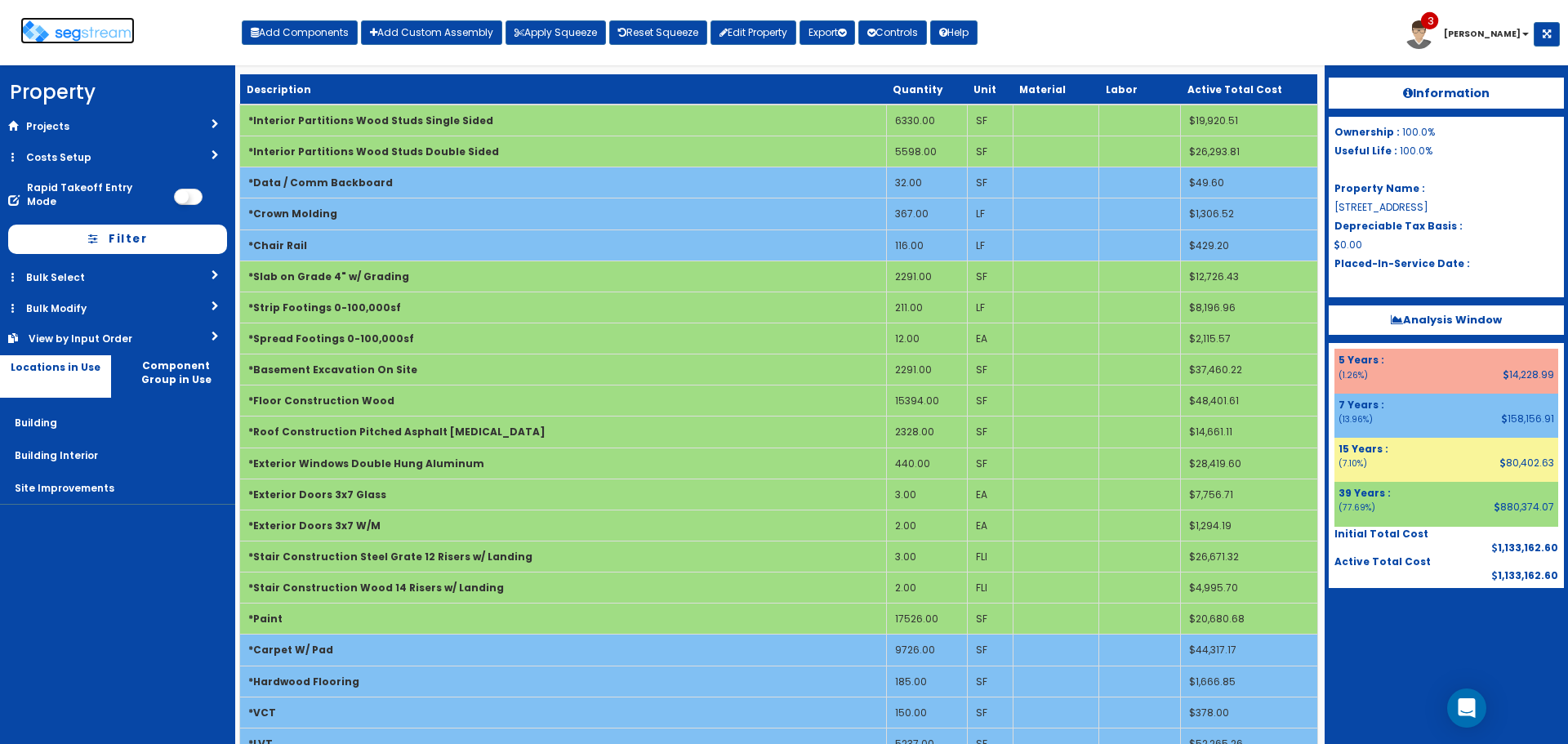
click at [107, 34] on img at bounding box center [77, 31] width 115 height 24
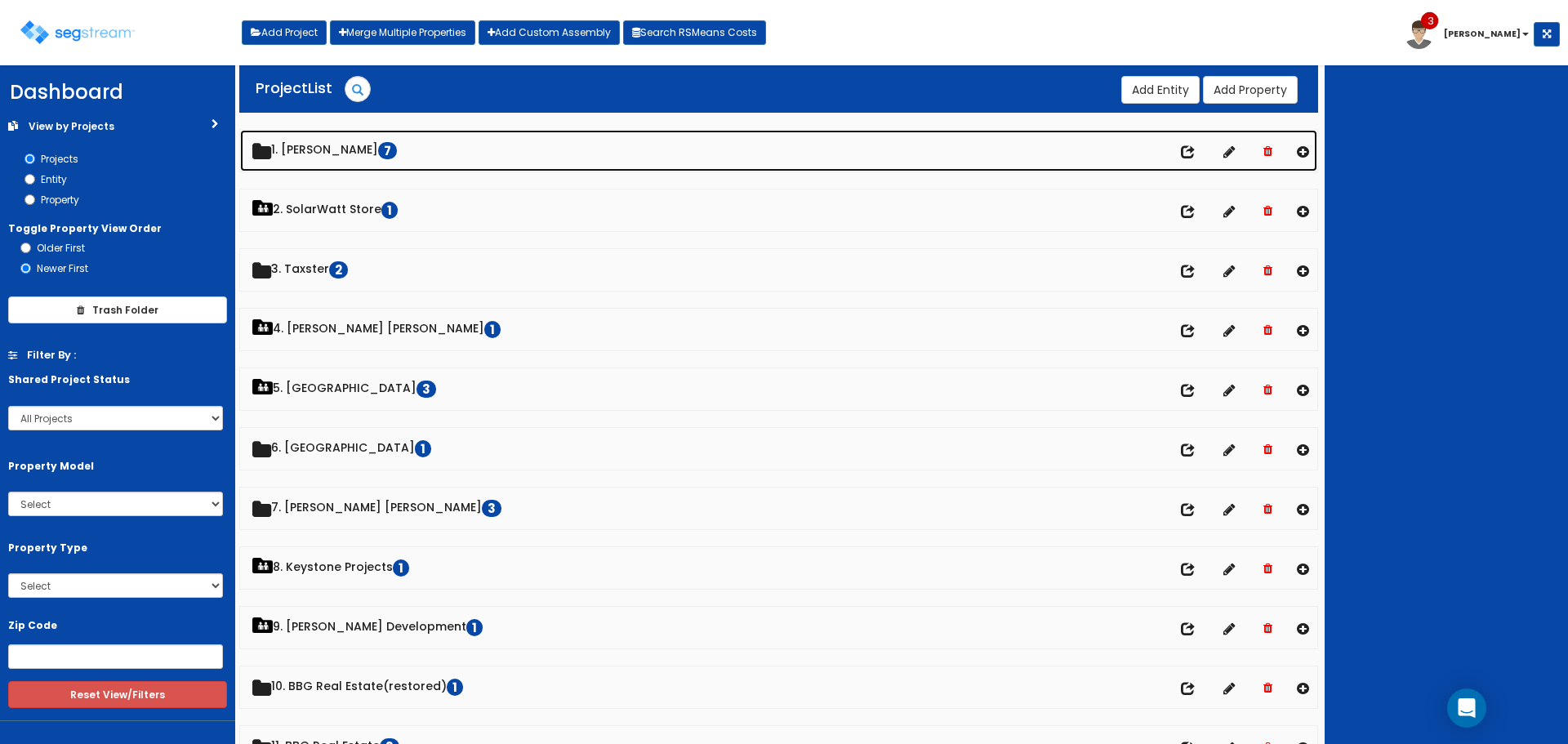
click at [343, 148] on link "1. Doug Sampson 7" at bounding box center [779, 151] width 1077 height 42
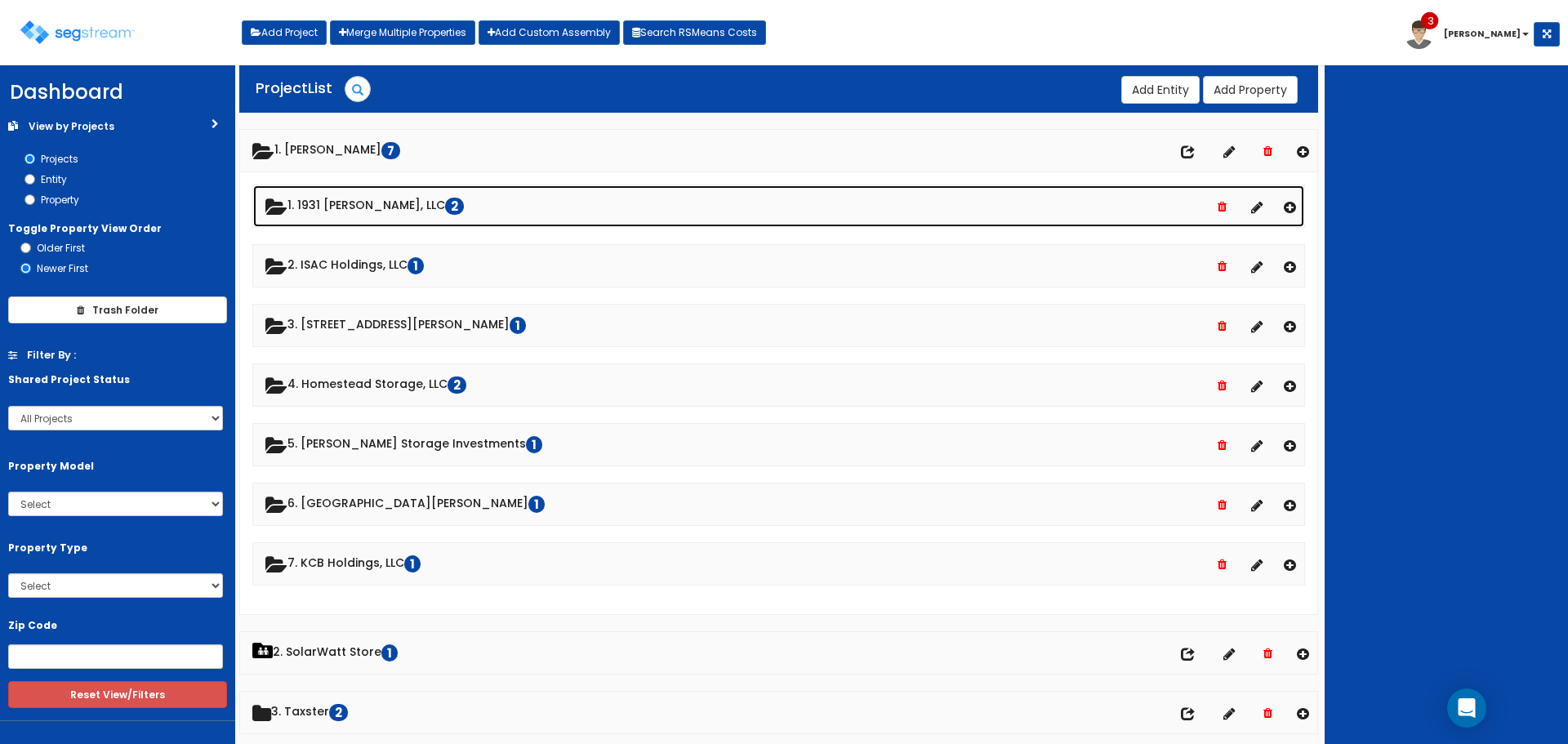
click at [357, 201] on link "1. 1931 Stevens, LLC 2" at bounding box center [779, 206] width 1052 height 42
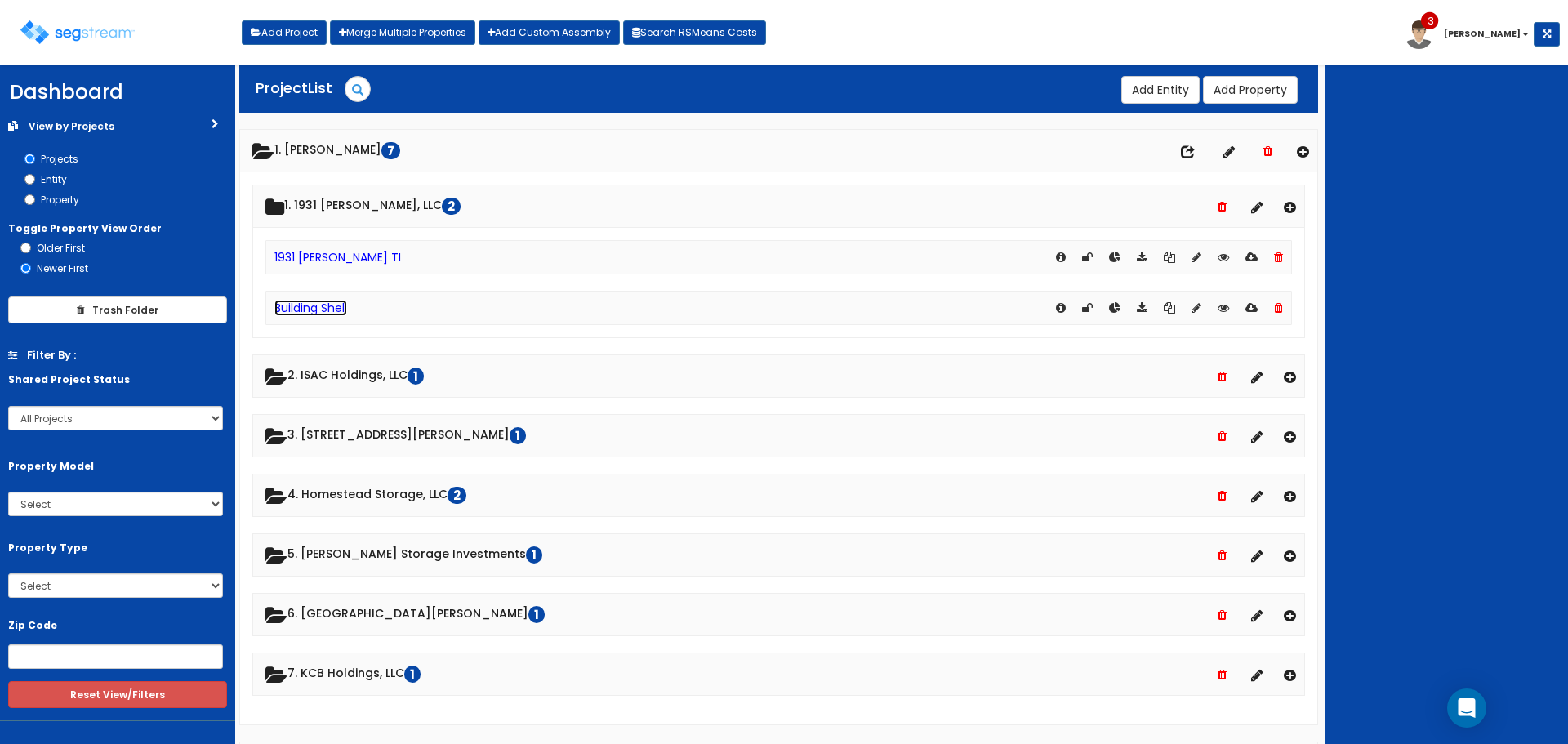
click at [341, 307] on link "Building Shell" at bounding box center [311, 307] width 73 height 16
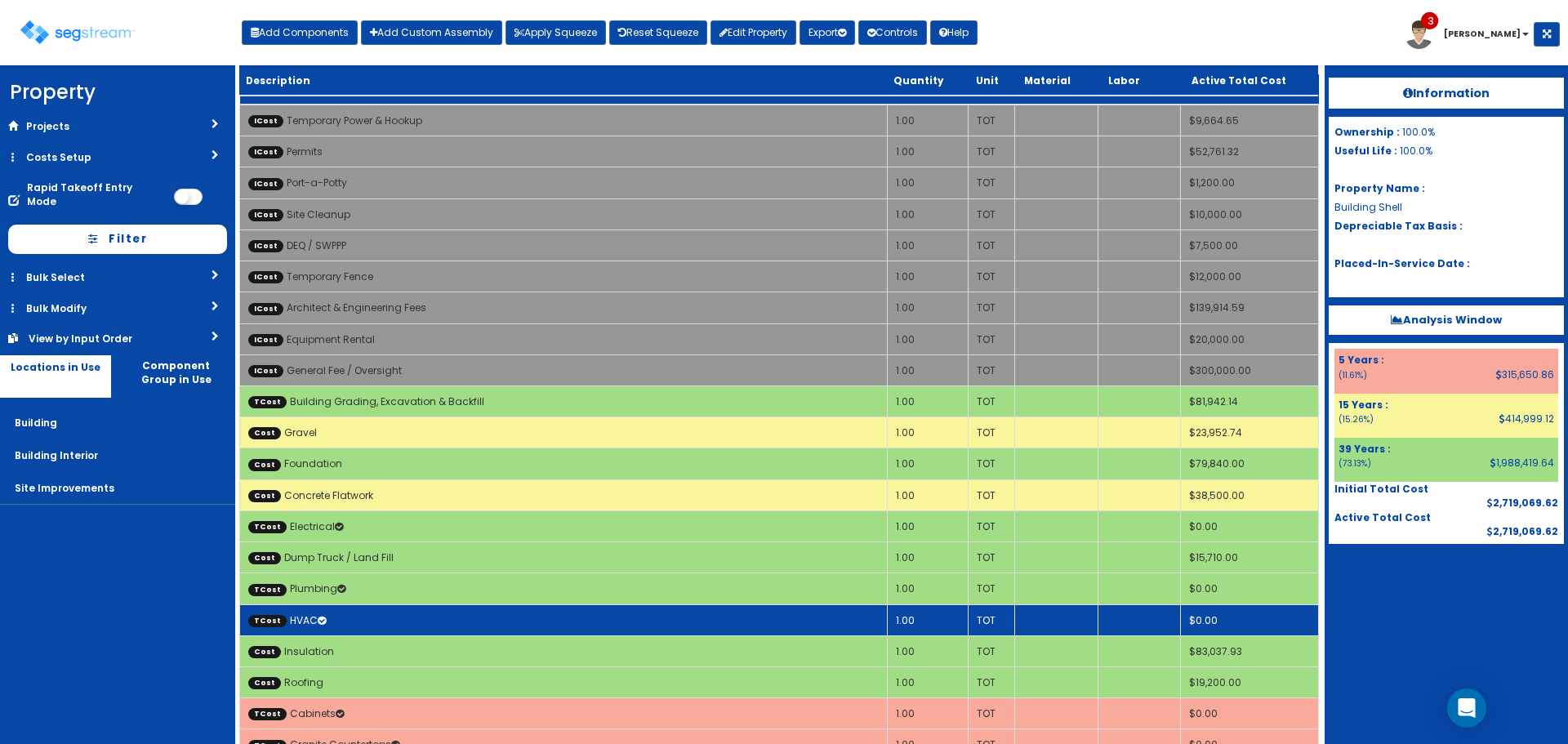
scroll to position [408, 0]
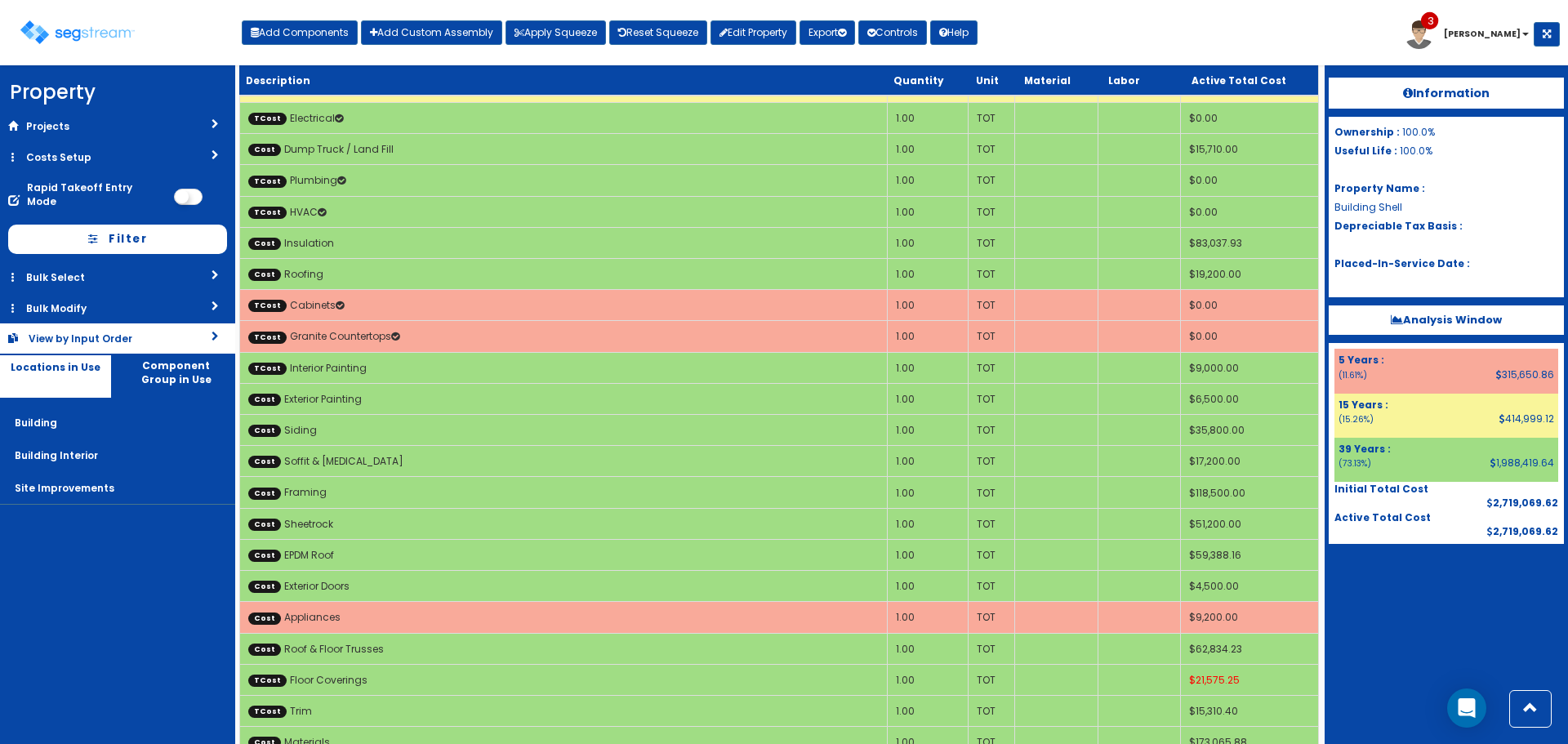
click at [174, 326] on link "View by Input Order" at bounding box center [117, 339] width 236 height 31
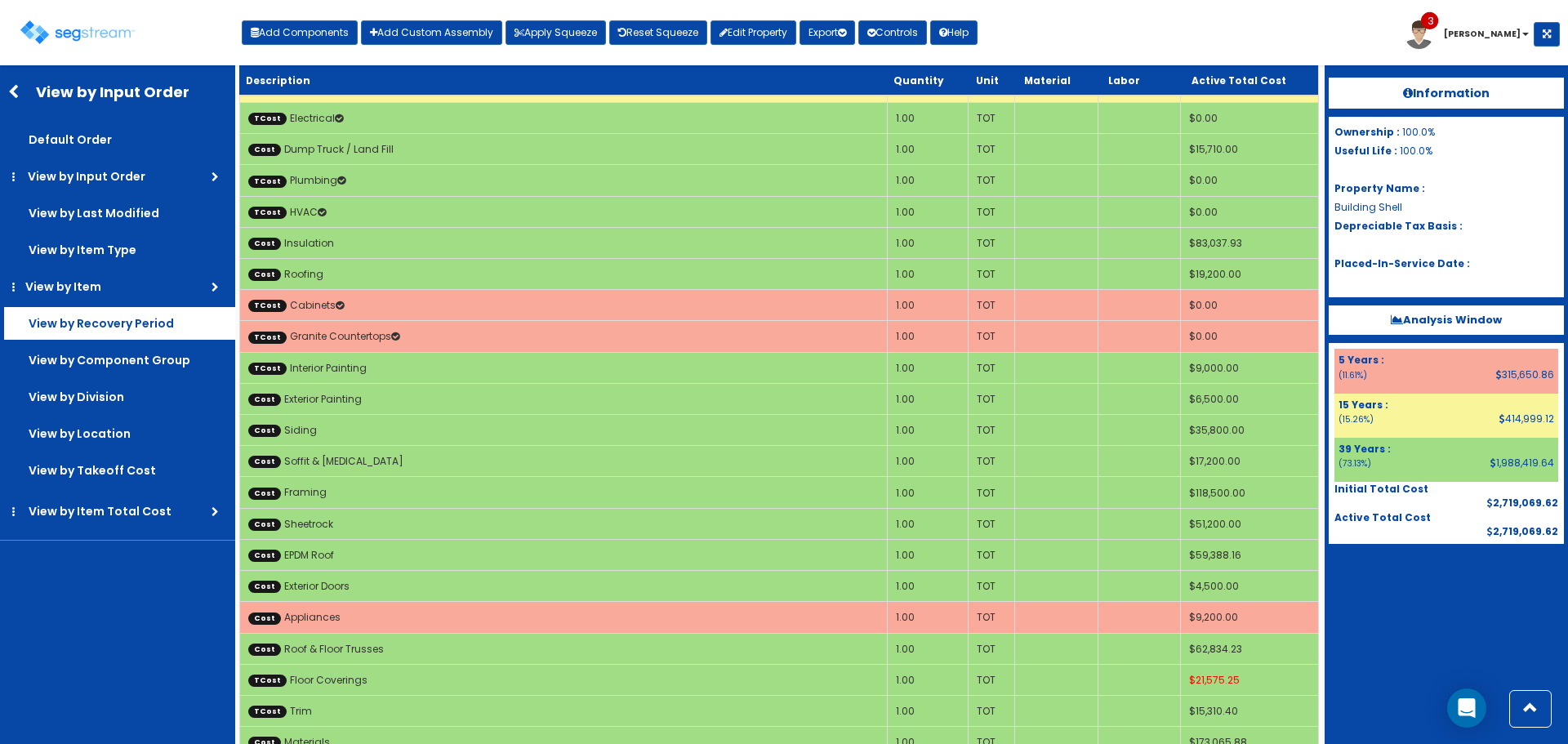
click at [169, 155] on label "View by Recovery Period" at bounding box center [119, 139] width 231 height 32
click at [0, 0] on input "View by Recovery Period" at bounding box center [0, 0] width 0 height 0
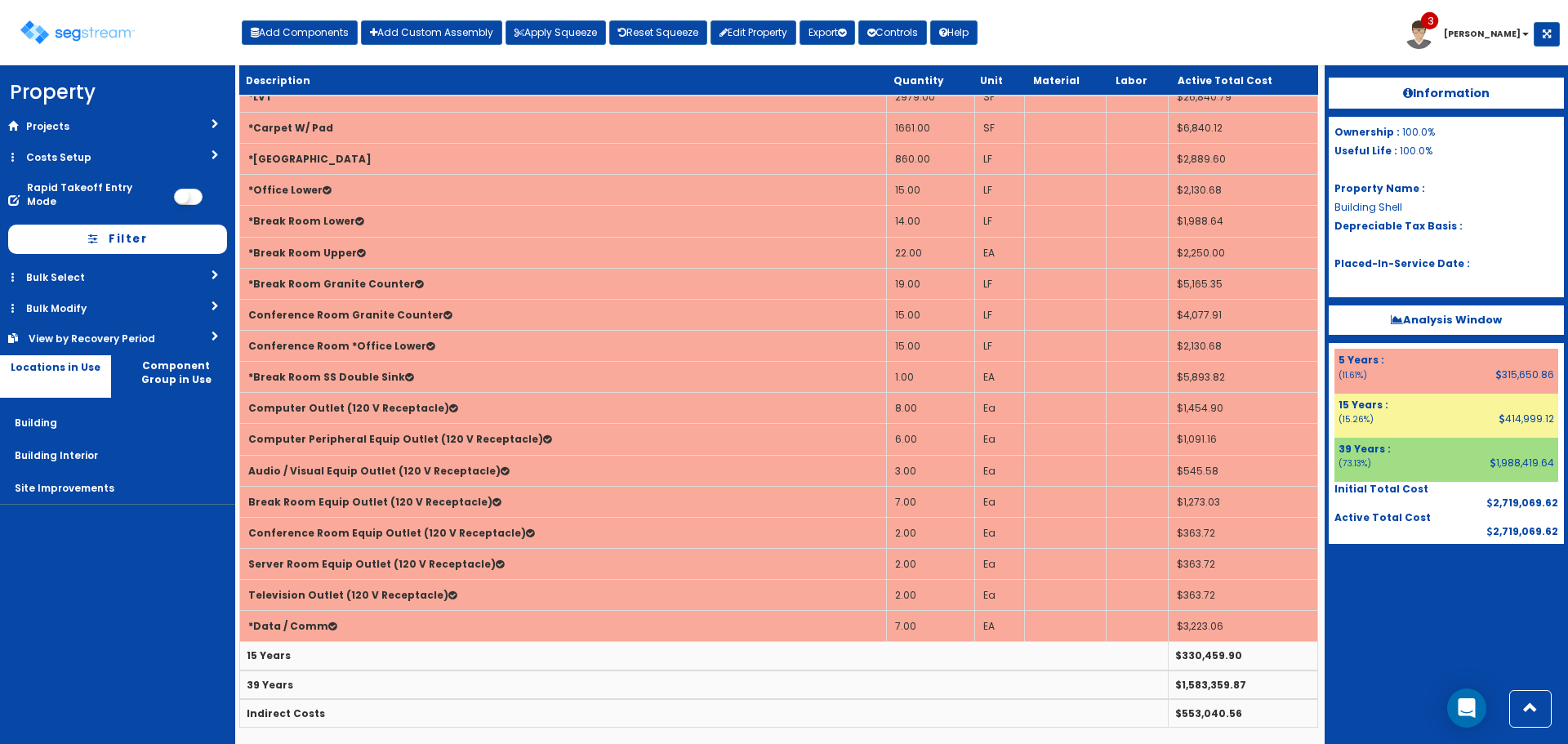
scroll to position [363, 0]
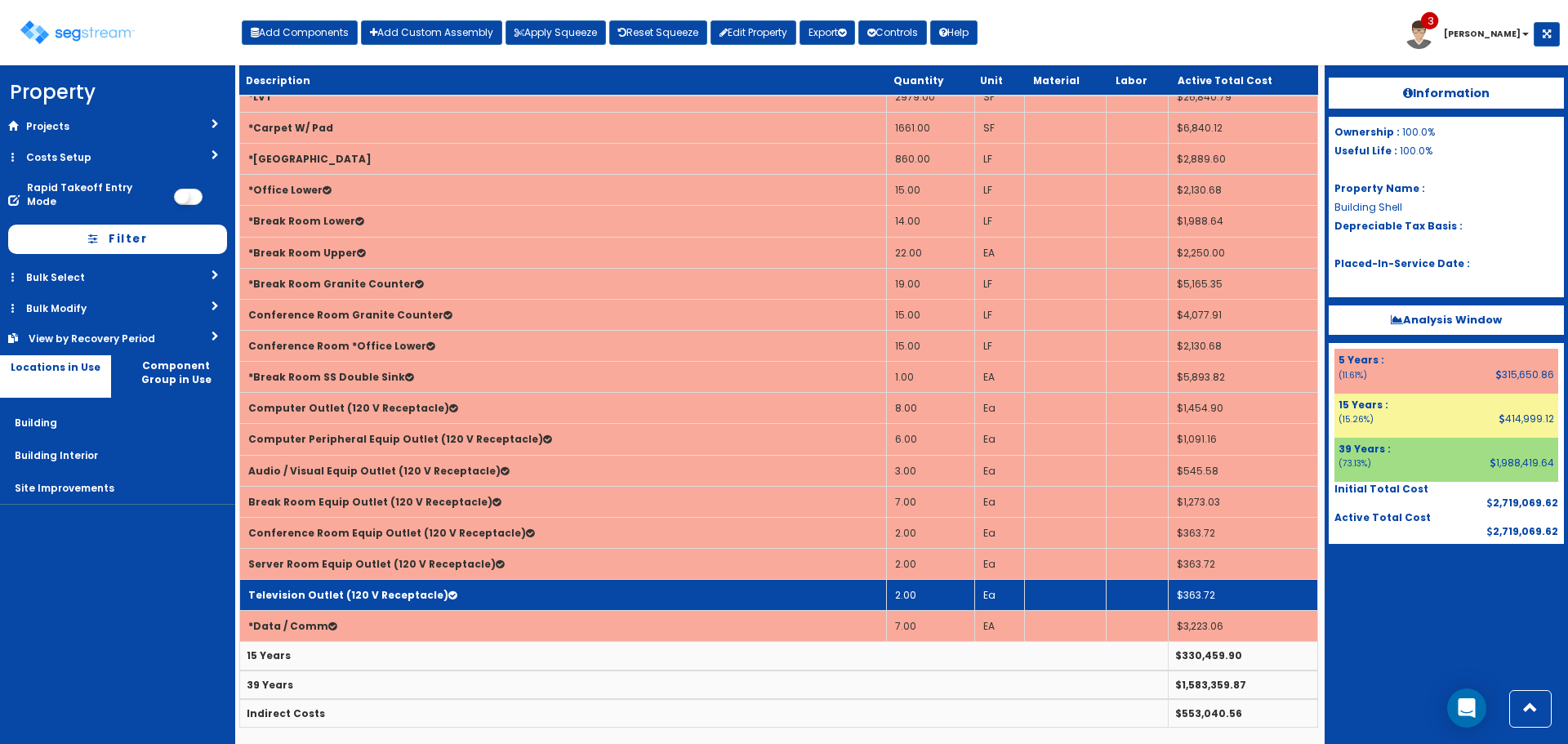
click at [367, 586] on td "Television Outlet (120 V Receptacle)" at bounding box center [564, 595] width 647 height 31
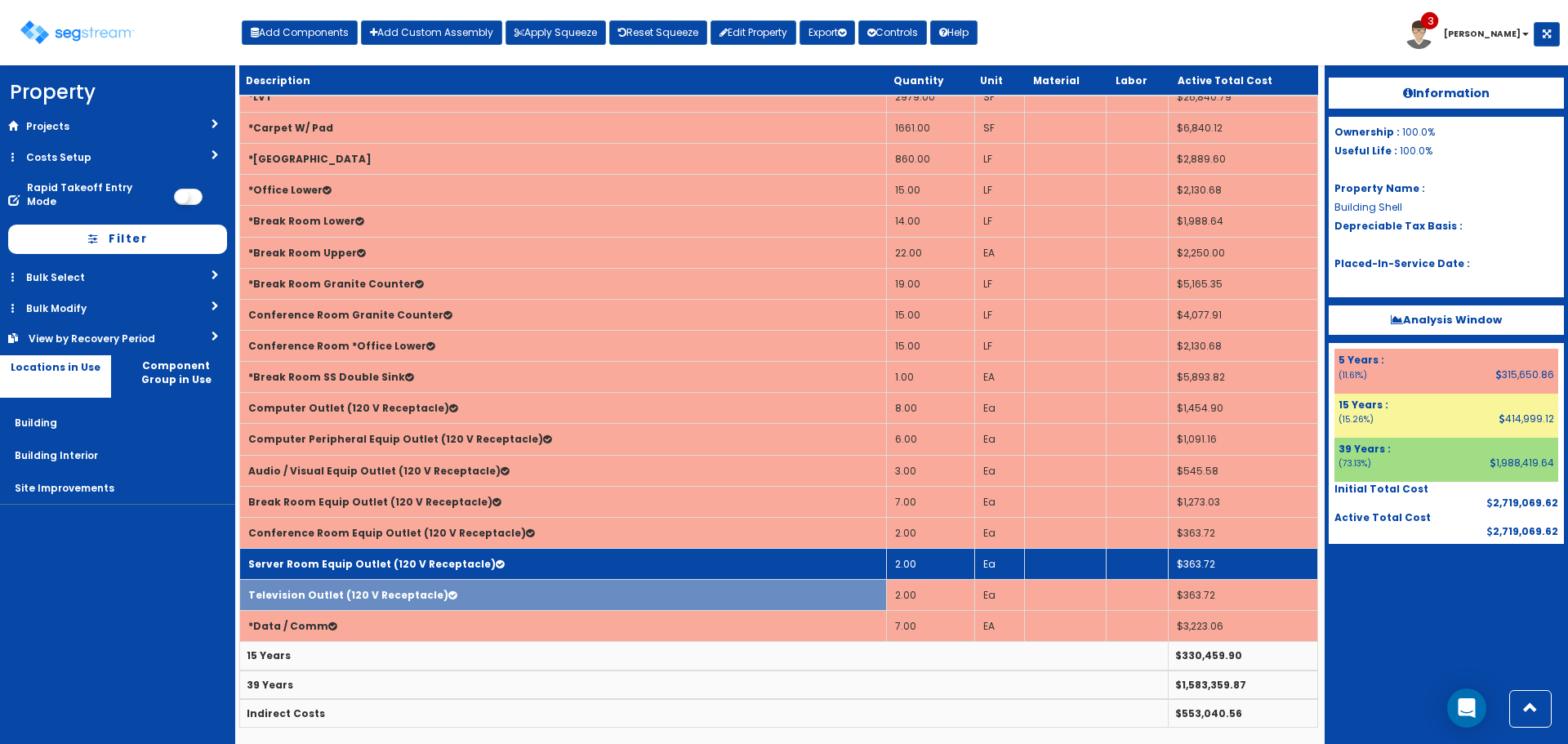
click at [379, 560] on b "Server Room Equip Outlet (120 V Receptacle)" at bounding box center [371, 564] width 247 height 14
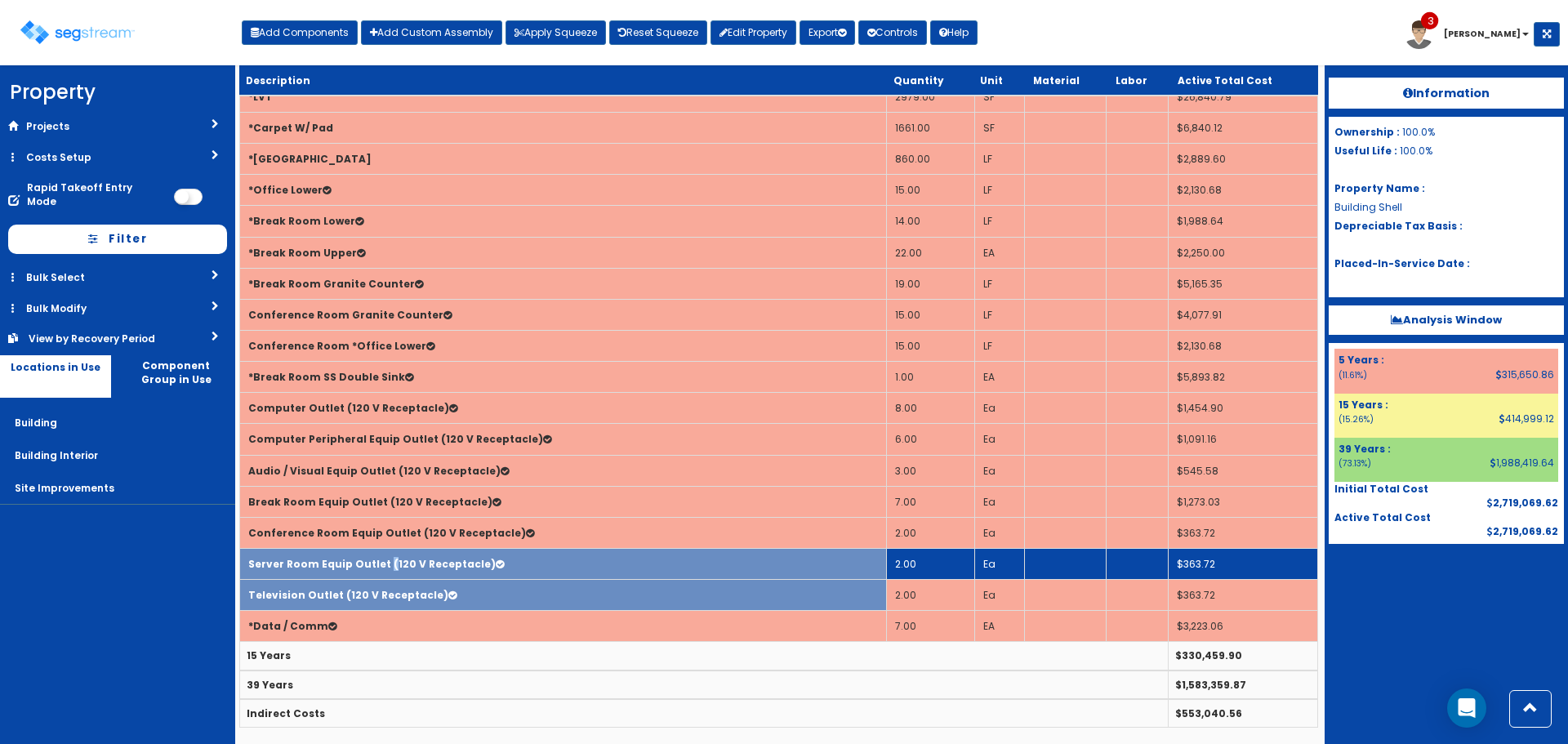
click at [379, 560] on b "Server Room Equip Outlet (120 V Receptacle)" at bounding box center [371, 564] width 247 height 14
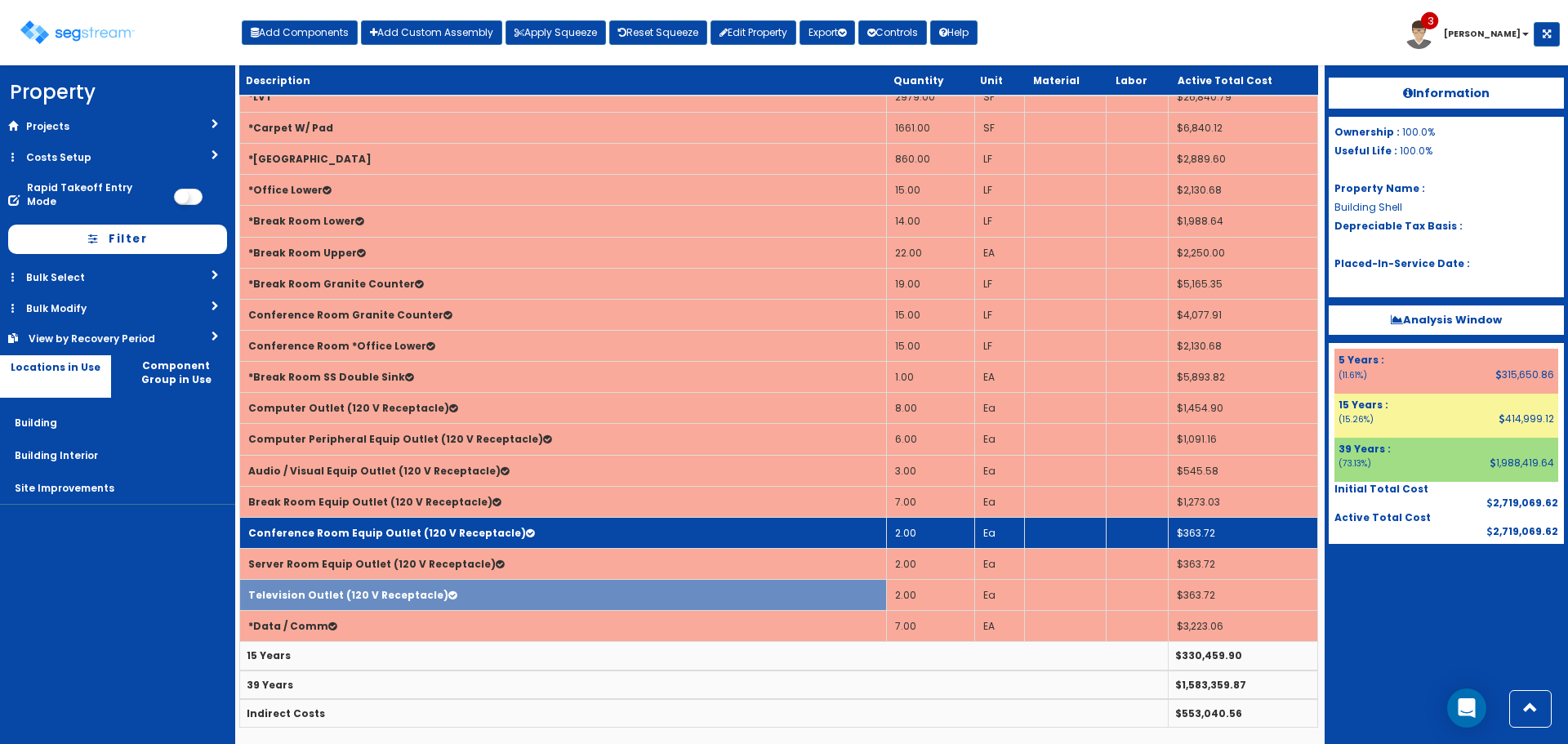
click at [351, 532] on b "Conference Room Equip Outlet (120 V Receptacle)" at bounding box center [387, 532] width 278 height 14
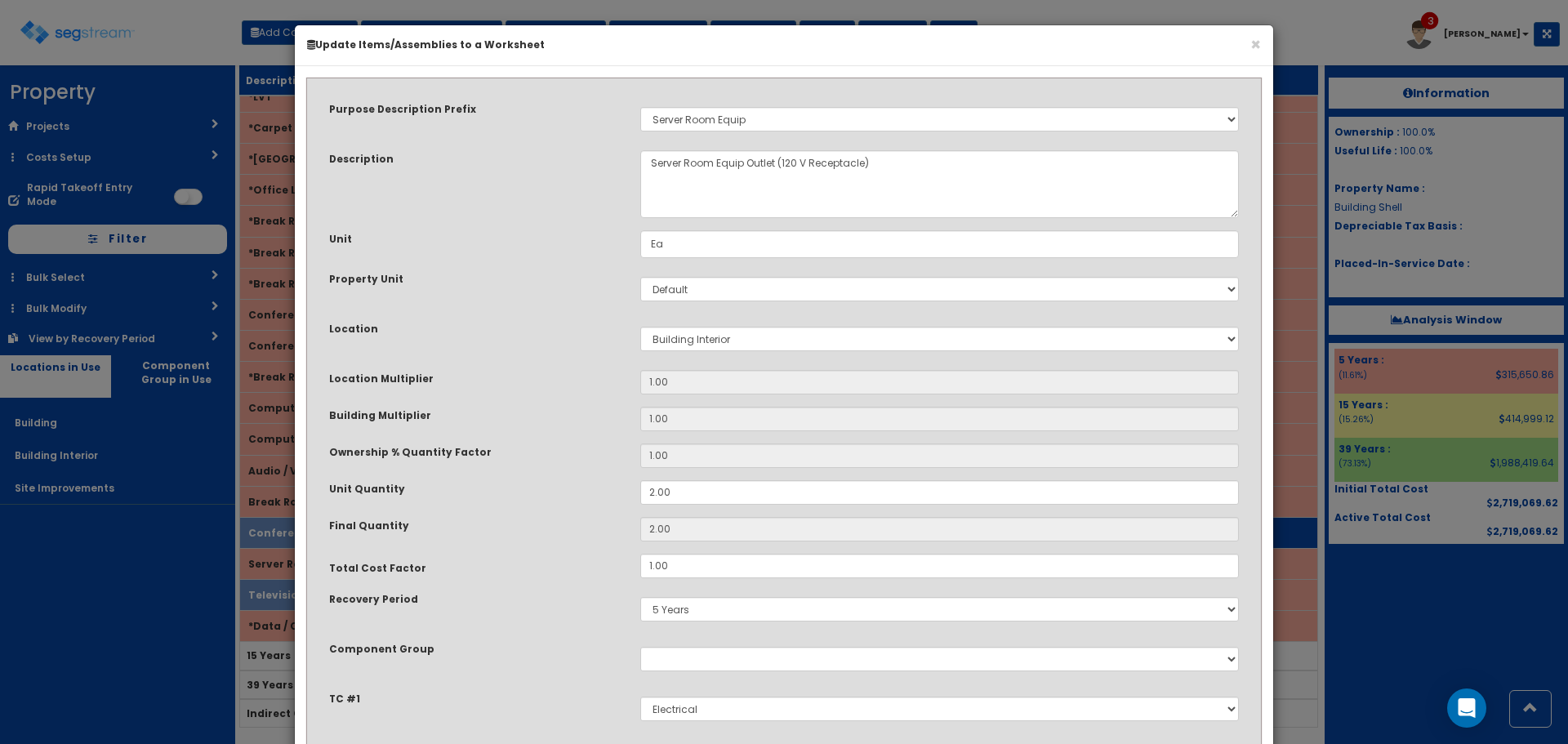
click at [350, 502] on div "Unit Quantity 2.00" at bounding box center [784, 492] width 934 height 25
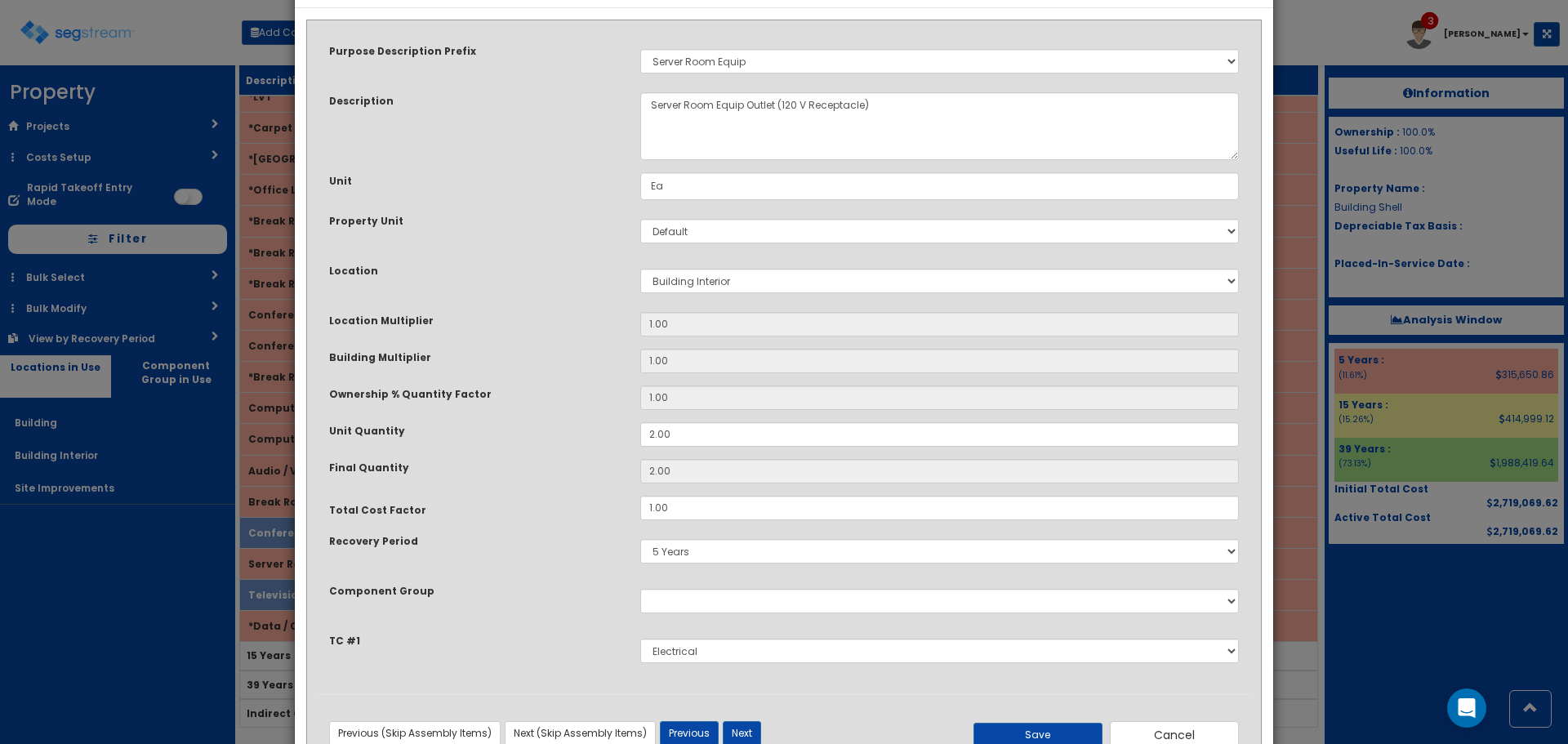
scroll to position [114, 0]
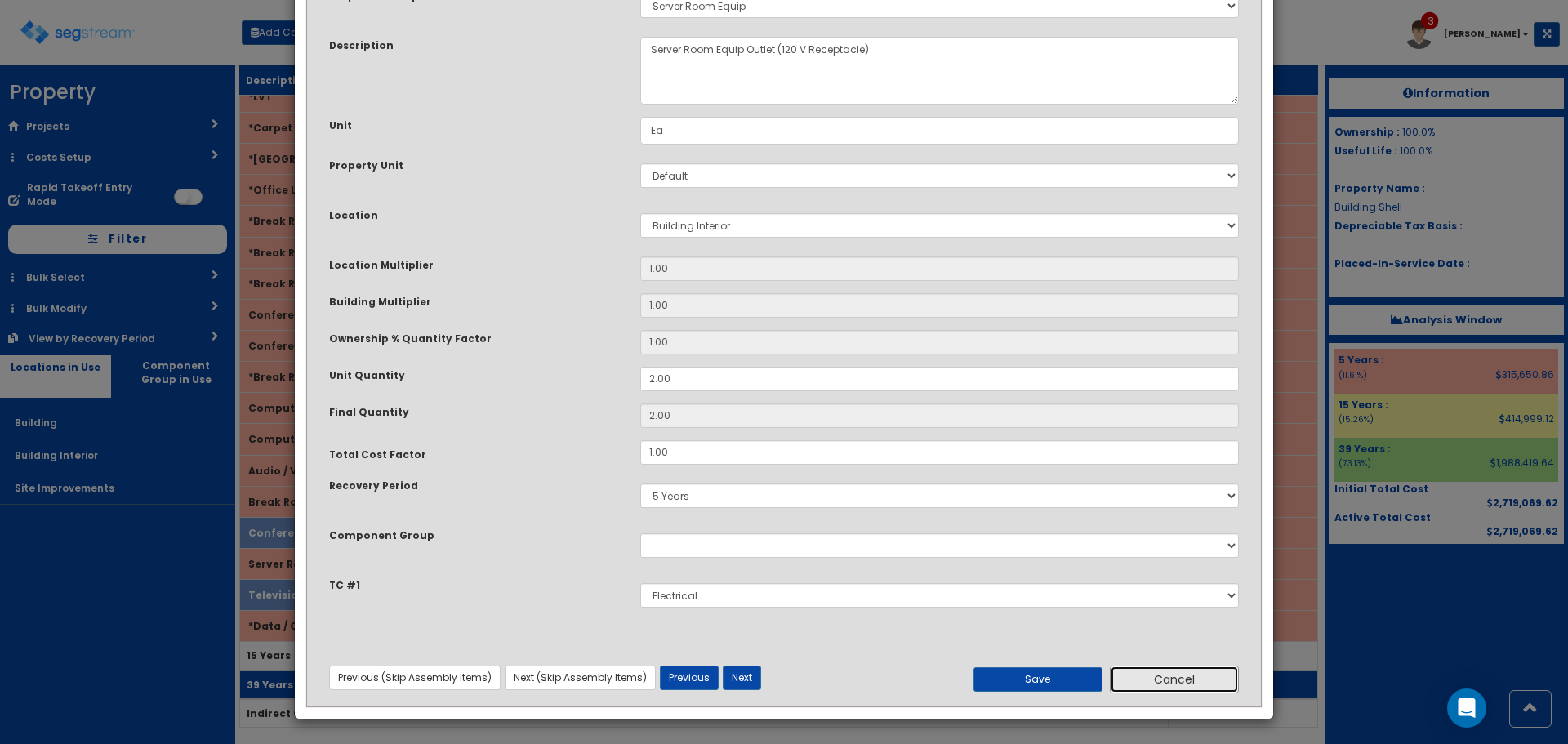
click at [1194, 675] on button "Cancel" at bounding box center [1174, 679] width 129 height 28
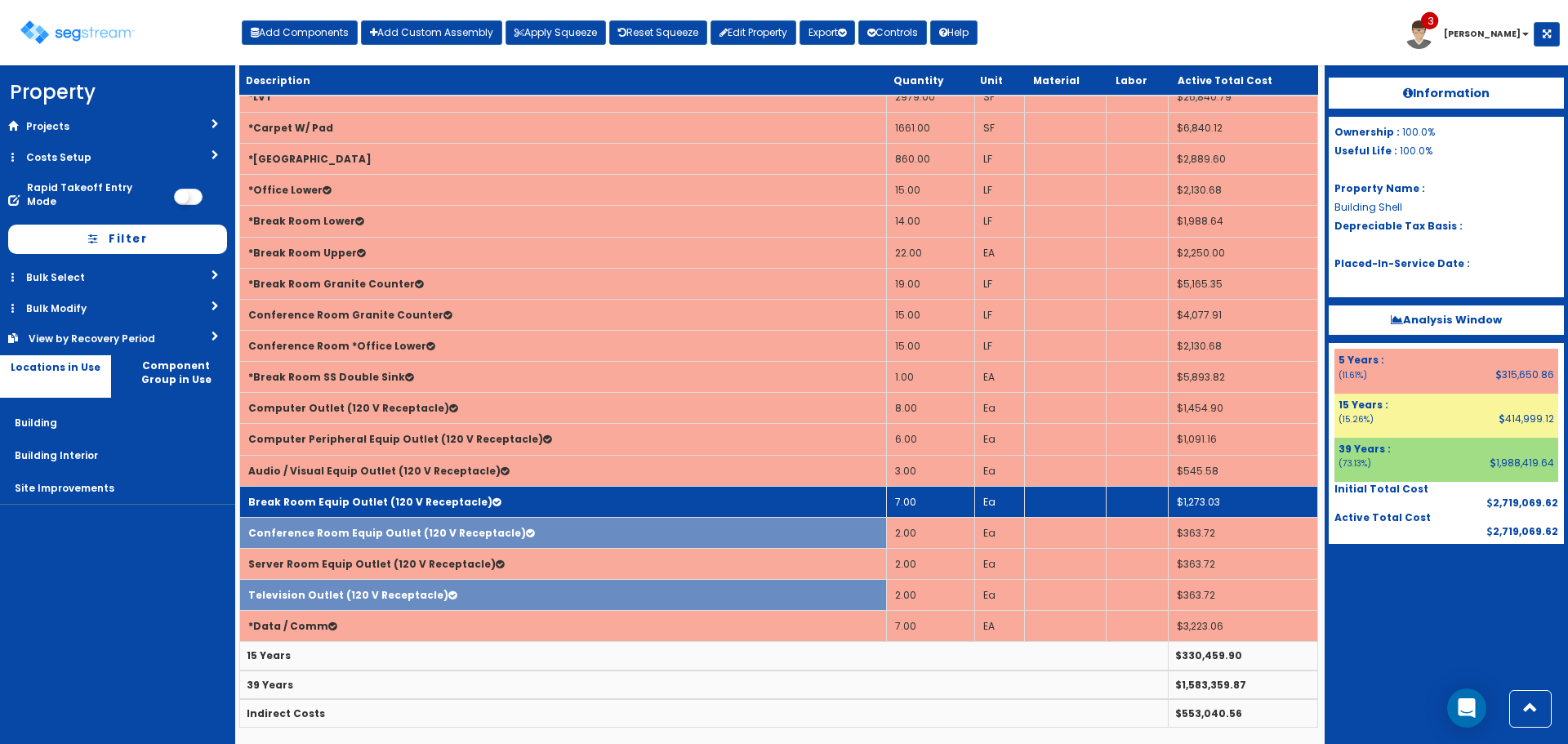
click at [313, 502] on b "Break Room Equip Outlet (120 V Receptacle)" at bounding box center [370, 502] width 244 height 14
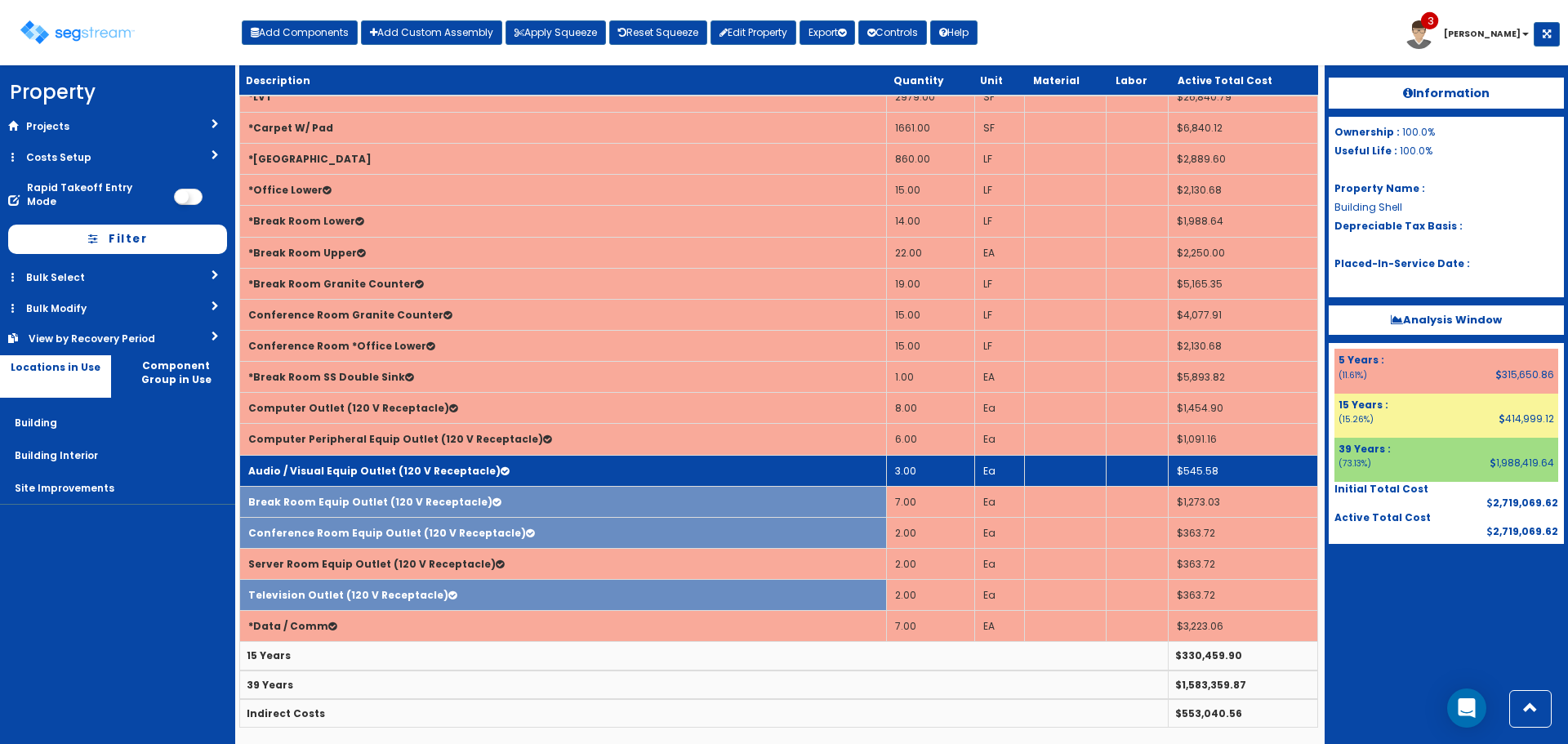
click at [324, 473] on b "Audio / Visual Equip Outlet (120 V Receptacle)" at bounding box center [374, 470] width 253 height 14
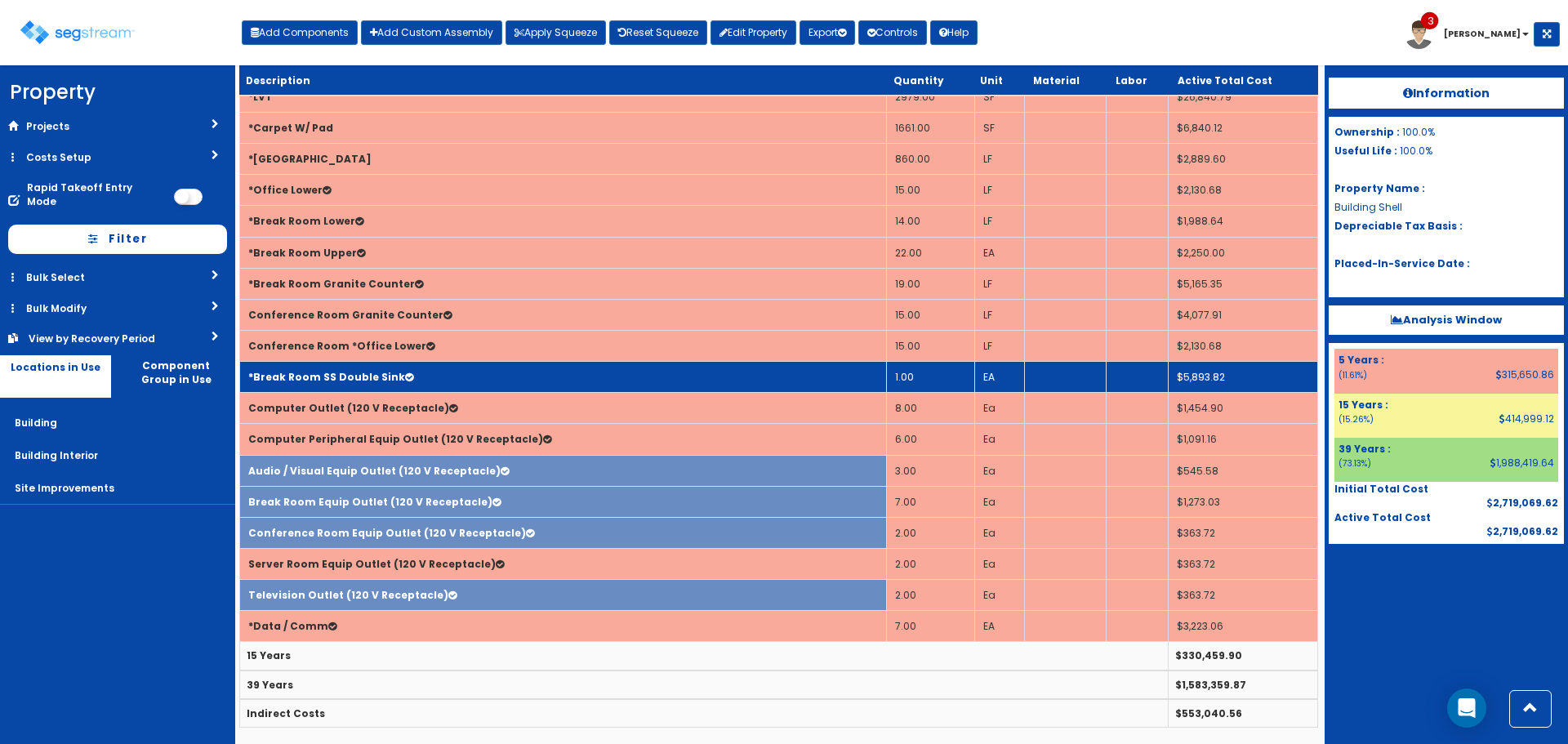
click at [349, 376] on b "*Break Room SS Double Sink" at bounding box center [326, 377] width 157 height 14
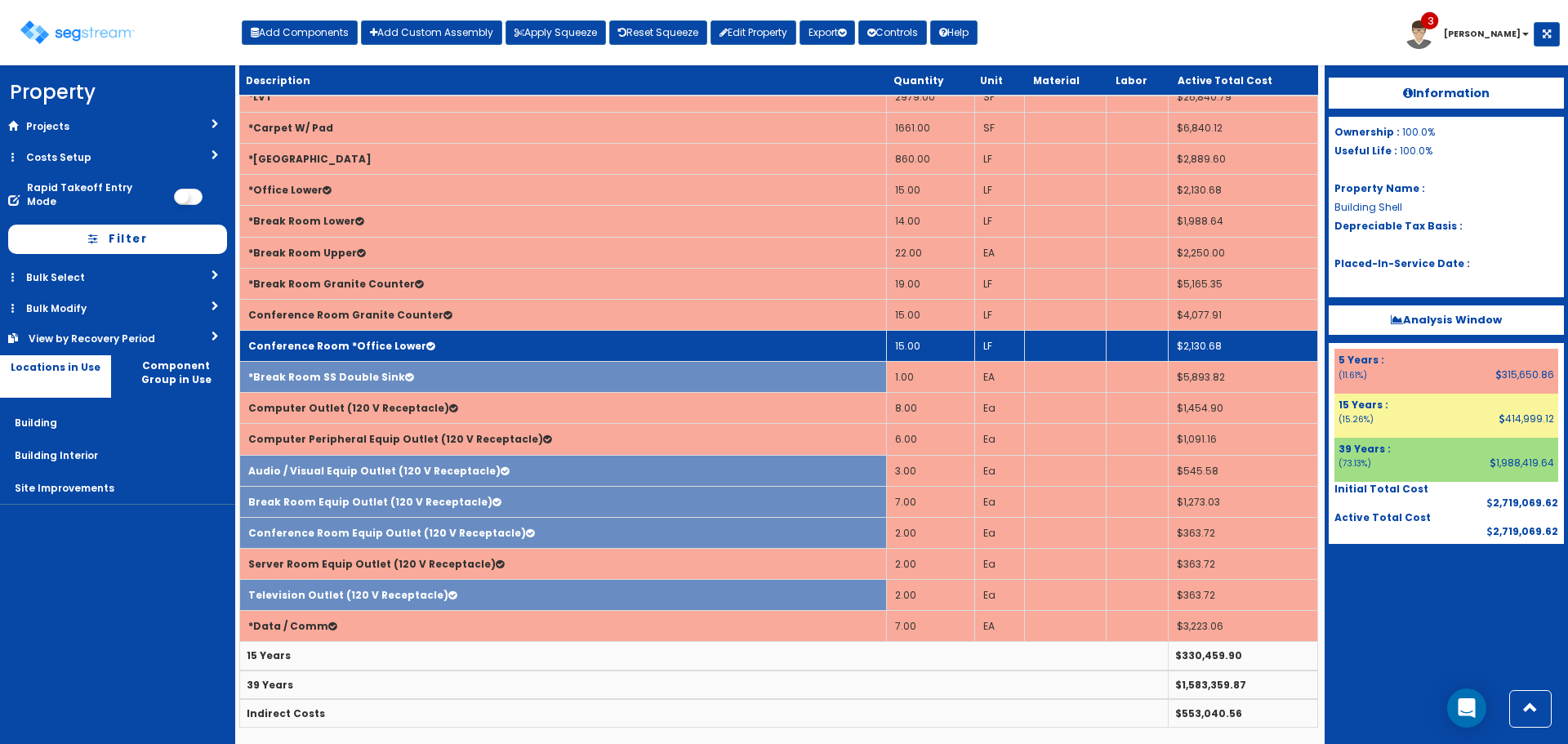
click at [351, 344] on b "Conference Room *Office Lower" at bounding box center [337, 345] width 178 height 14
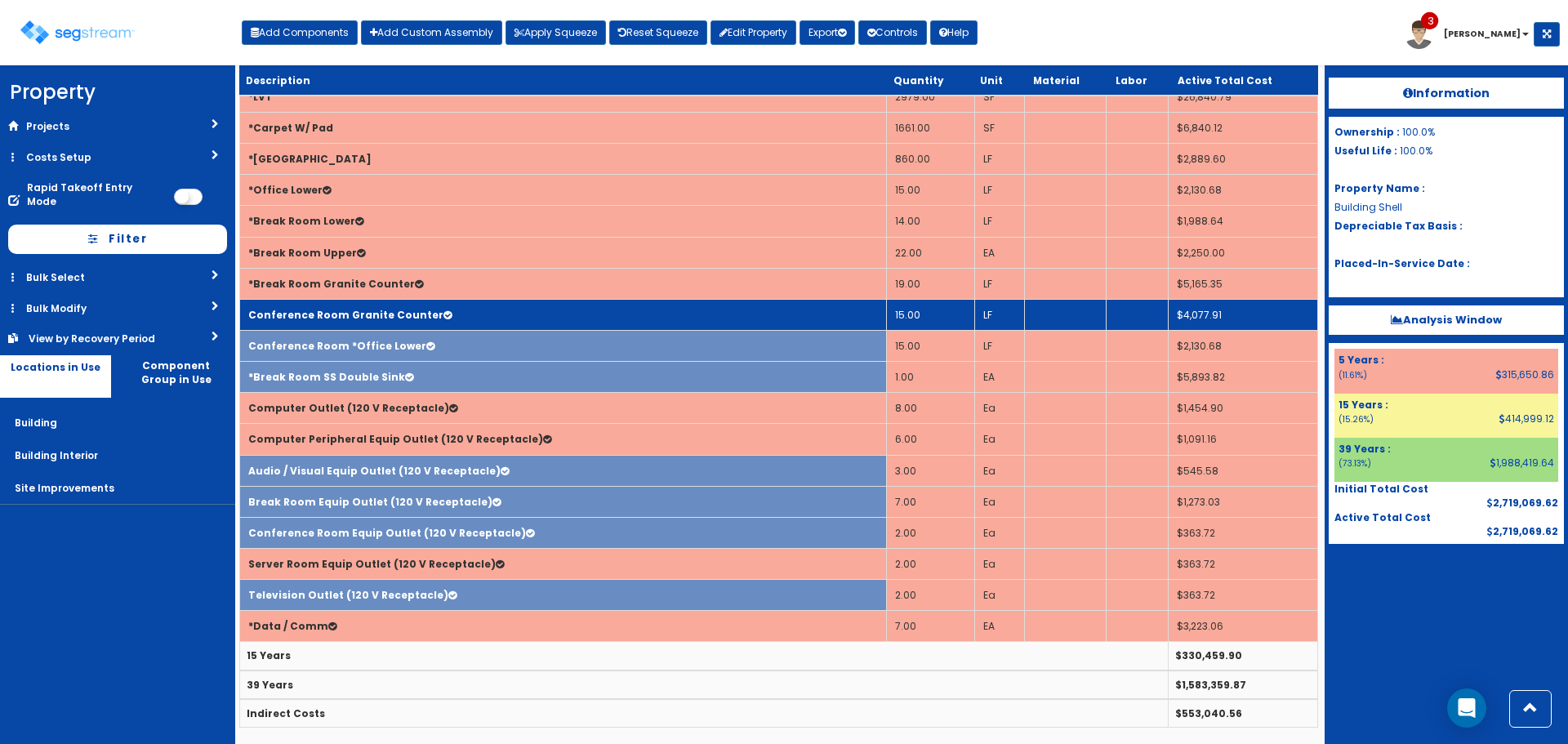
click at [353, 314] on b "Conference Room Granite Counter" at bounding box center [345, 315] width 196 height 14
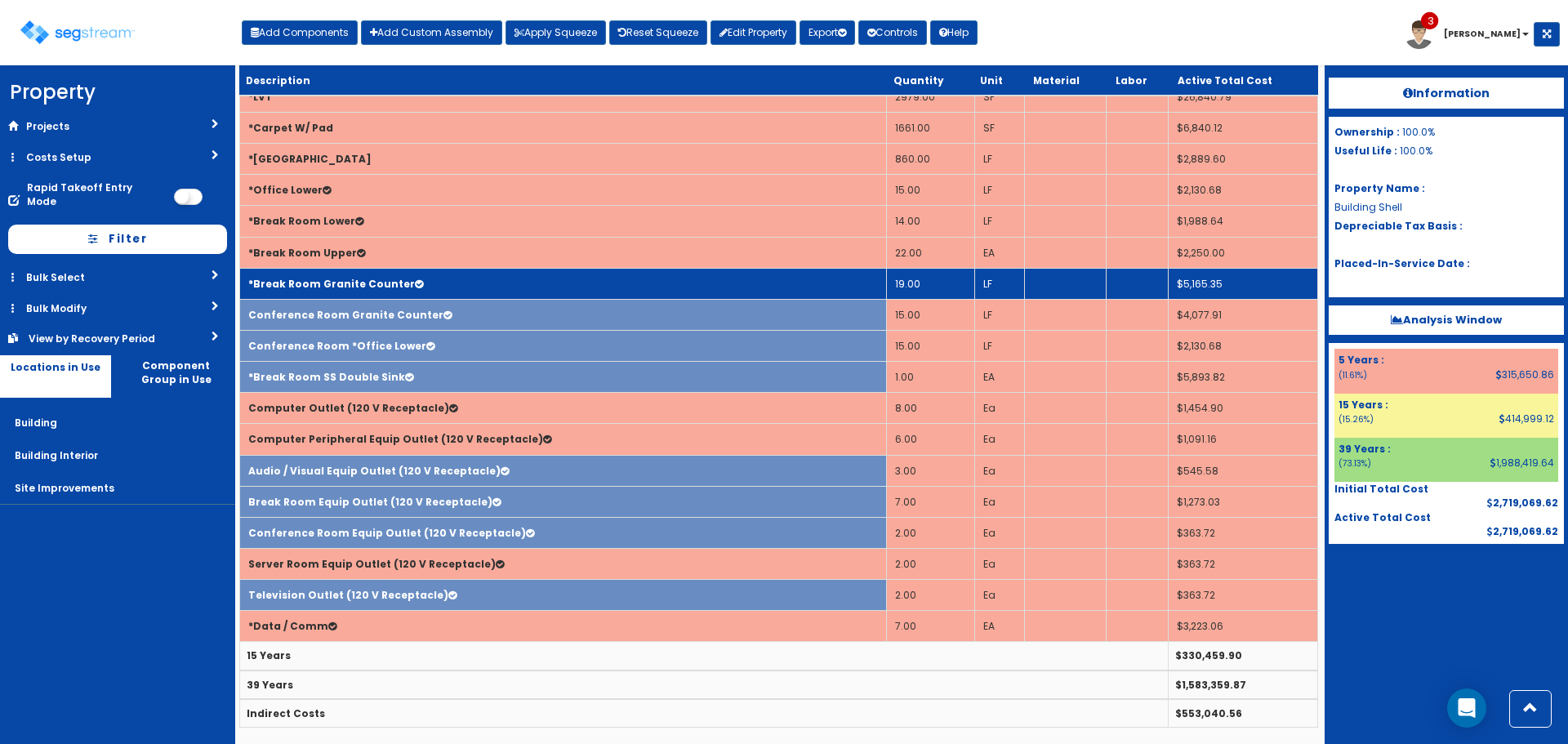
click at [353, 288] on b "*Break Room Granite Counter" at bounding box center [331, 283] width 167 height 14
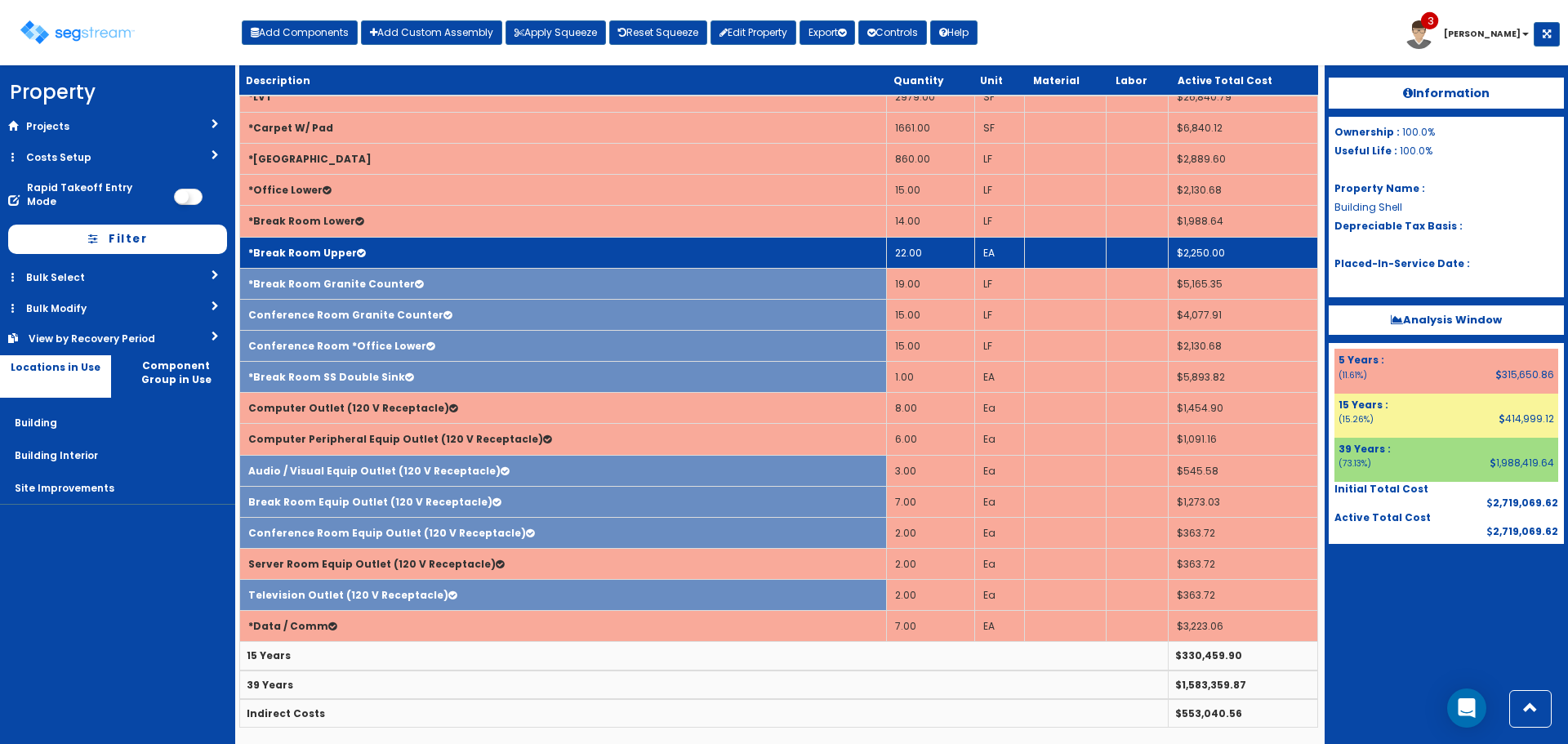
click at [355, 260] on td "*Break Room Upper" at bounding box center [564, 252] width 647 height 31
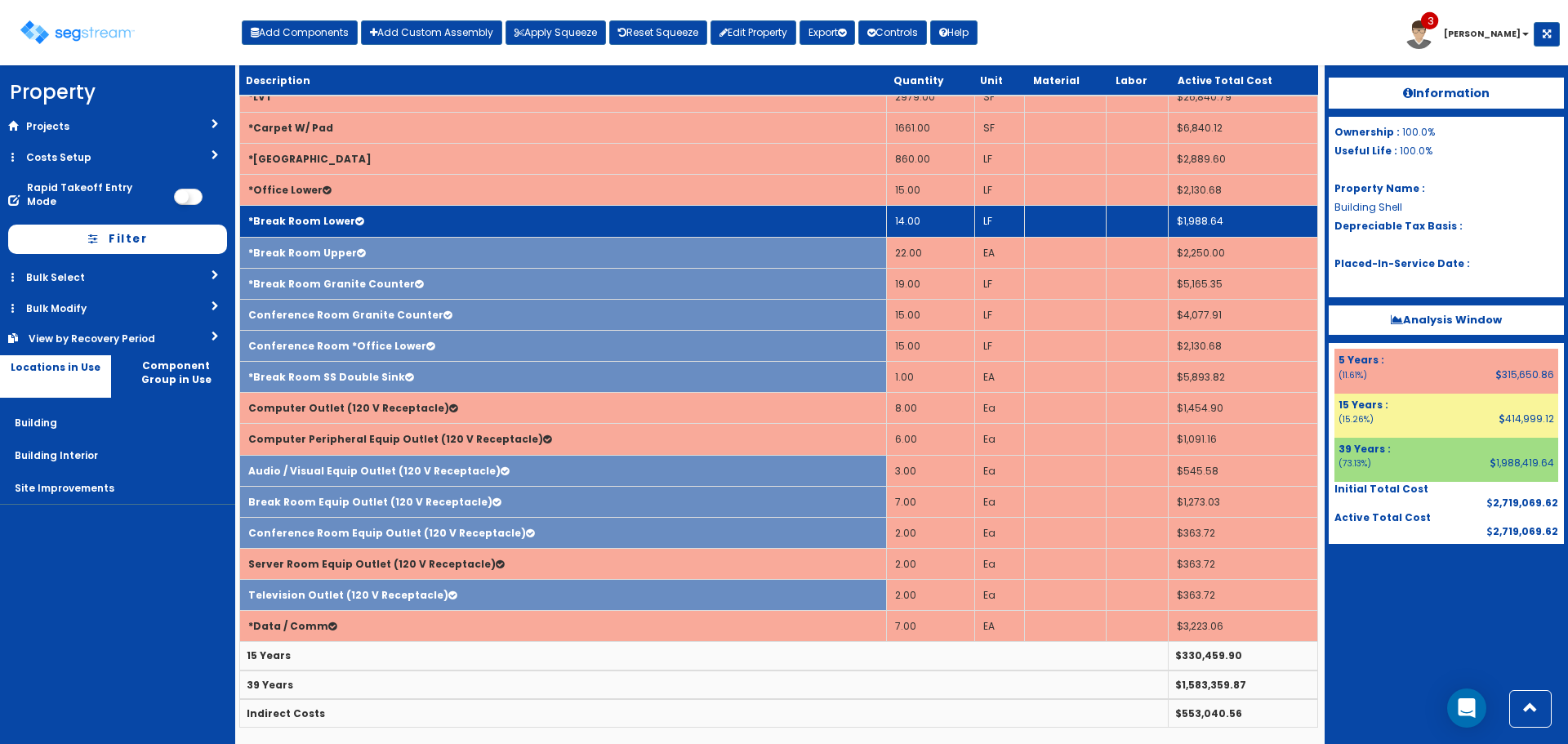
click at [366, 235] on td "*Break Room Lower" at bounding box center [564, 221] width 647 height 31
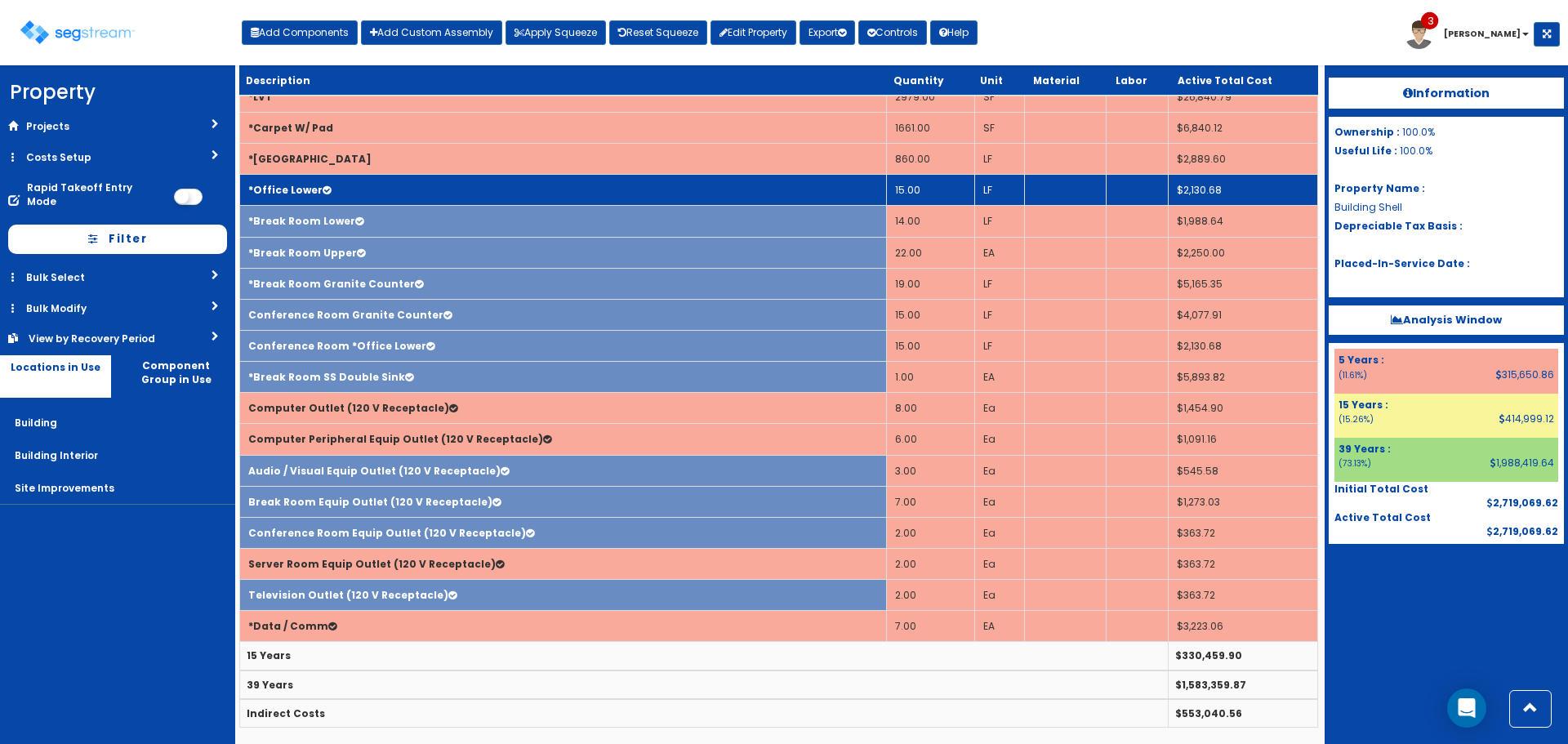
click at [379, 193] on td "*Office Lower" at bounding box center [564, 190] width 647 height 31
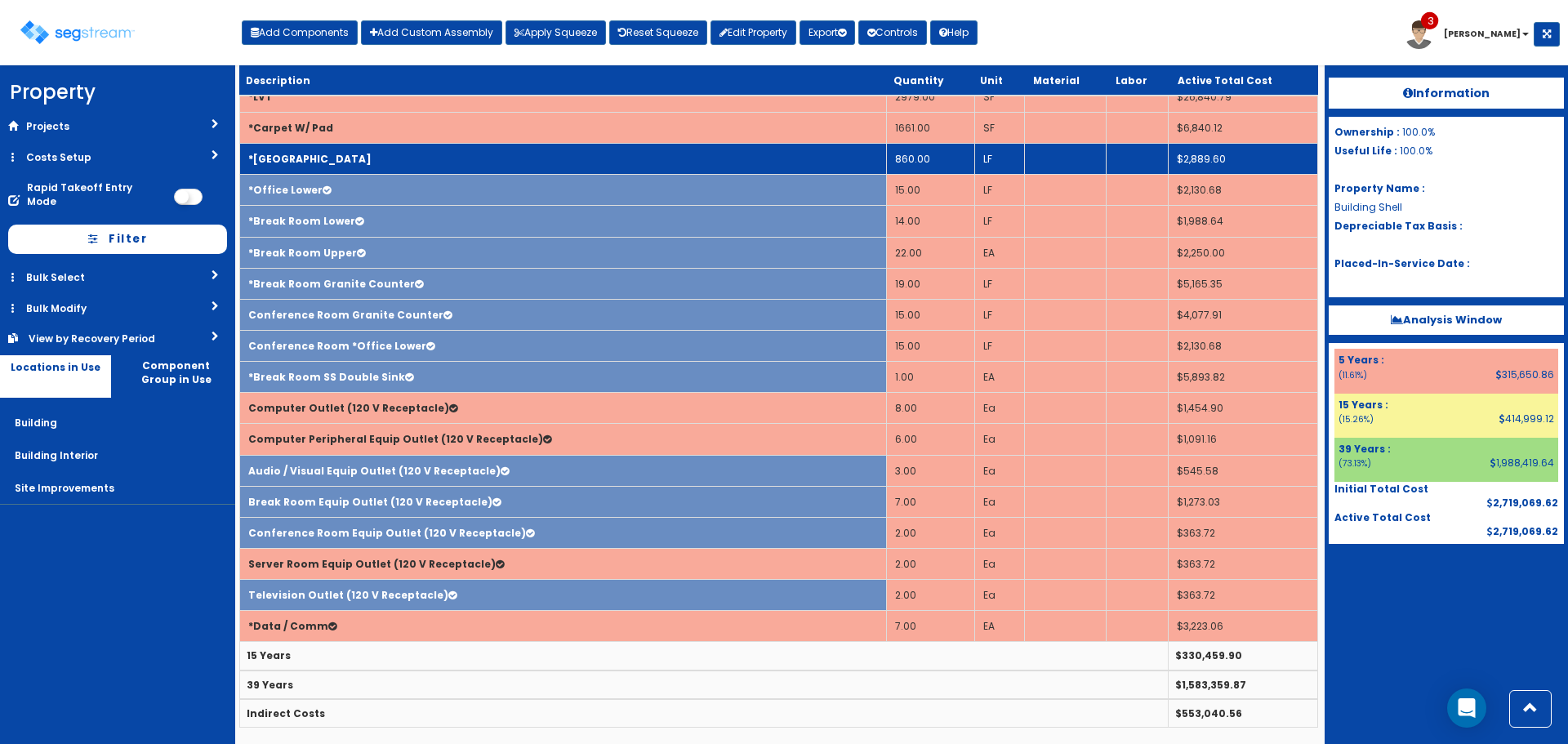
click at [389, 152] on td "*Wood Base" at bounding box center [564, 159] width 647 height 31
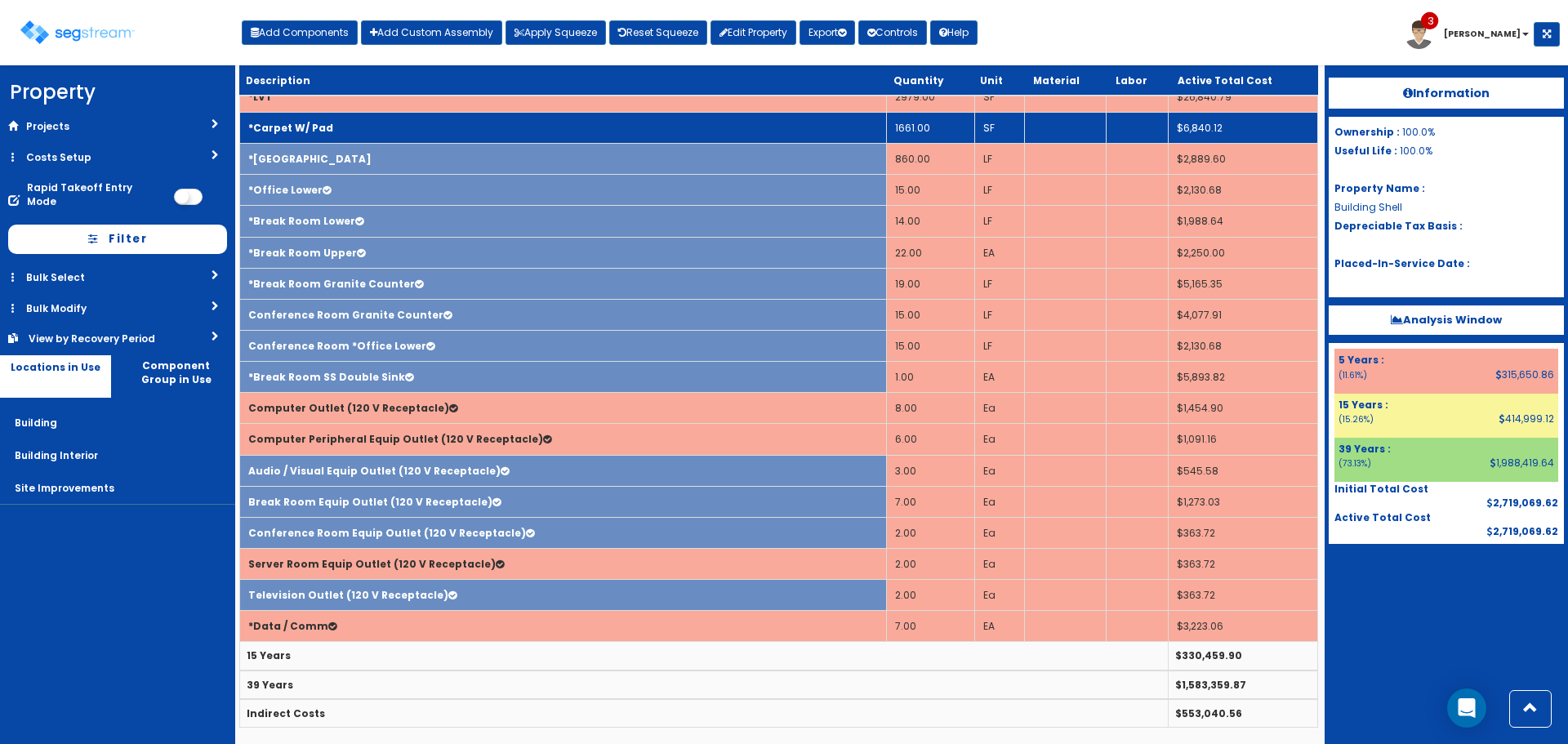
click at [406, 124] on td "*Carpet W/ Pad" at bounding box center [564, 128] width 647 height 31
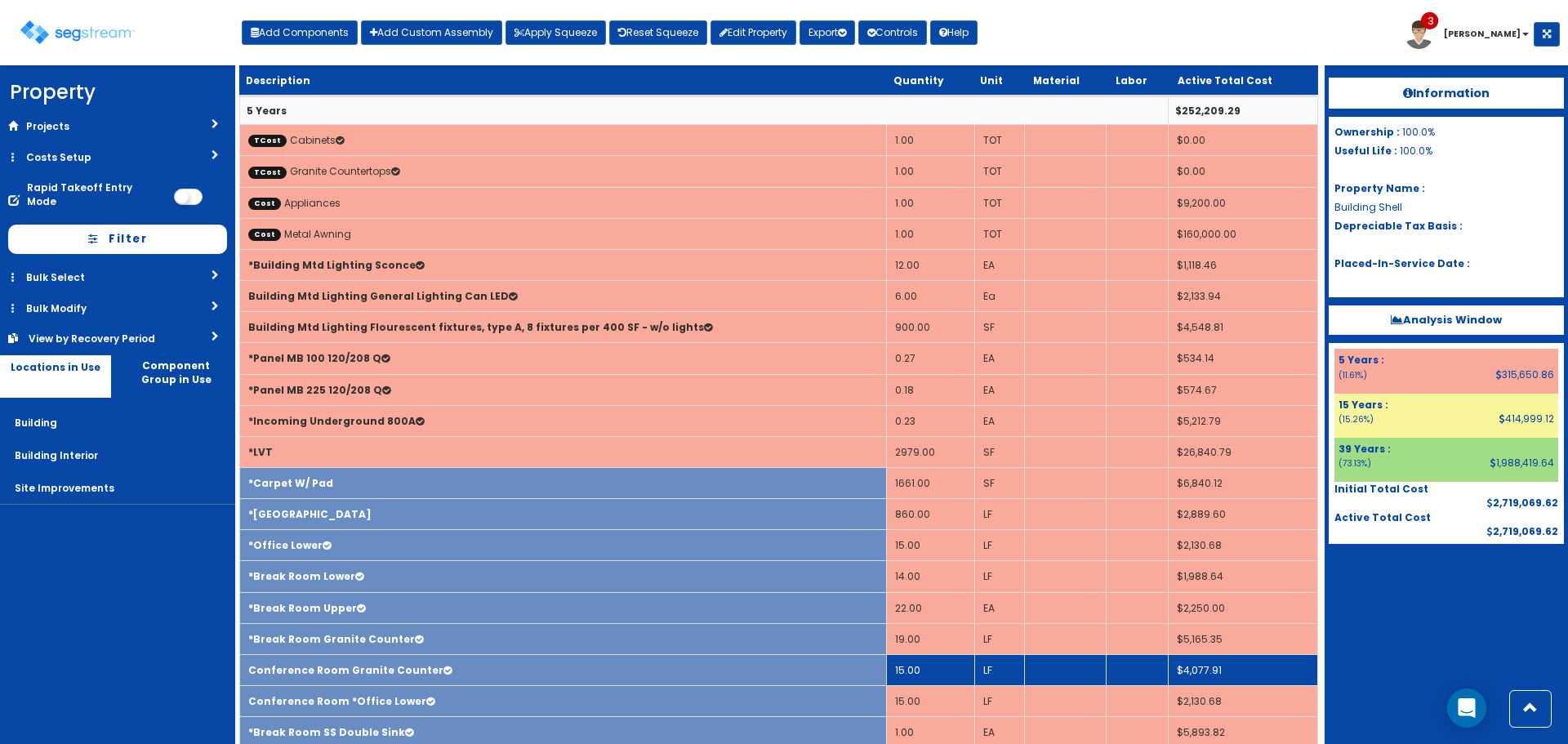
scroll to position [0, 0]
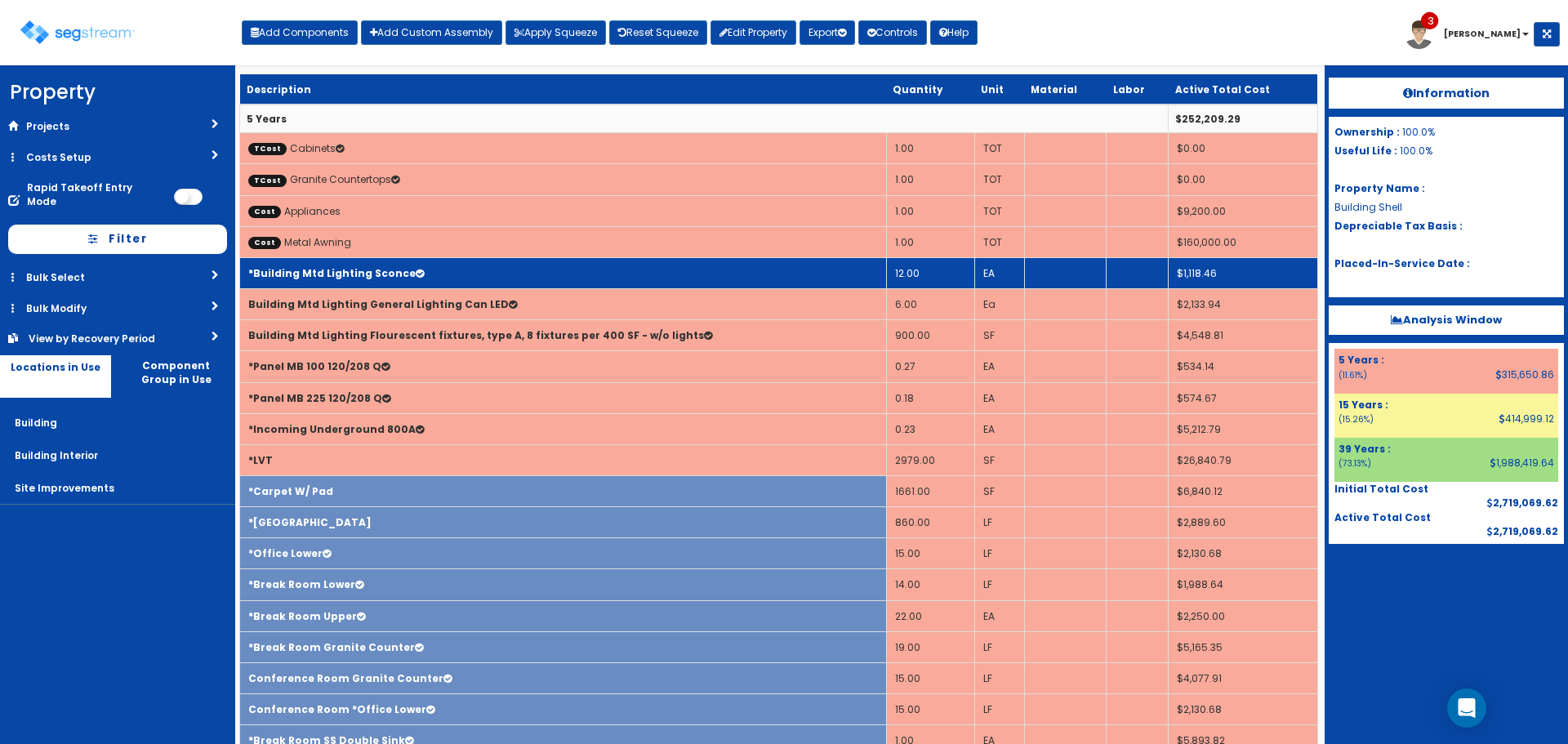
click at [416, 270] on icon at bounding box center [420, 274] width 9 height 10
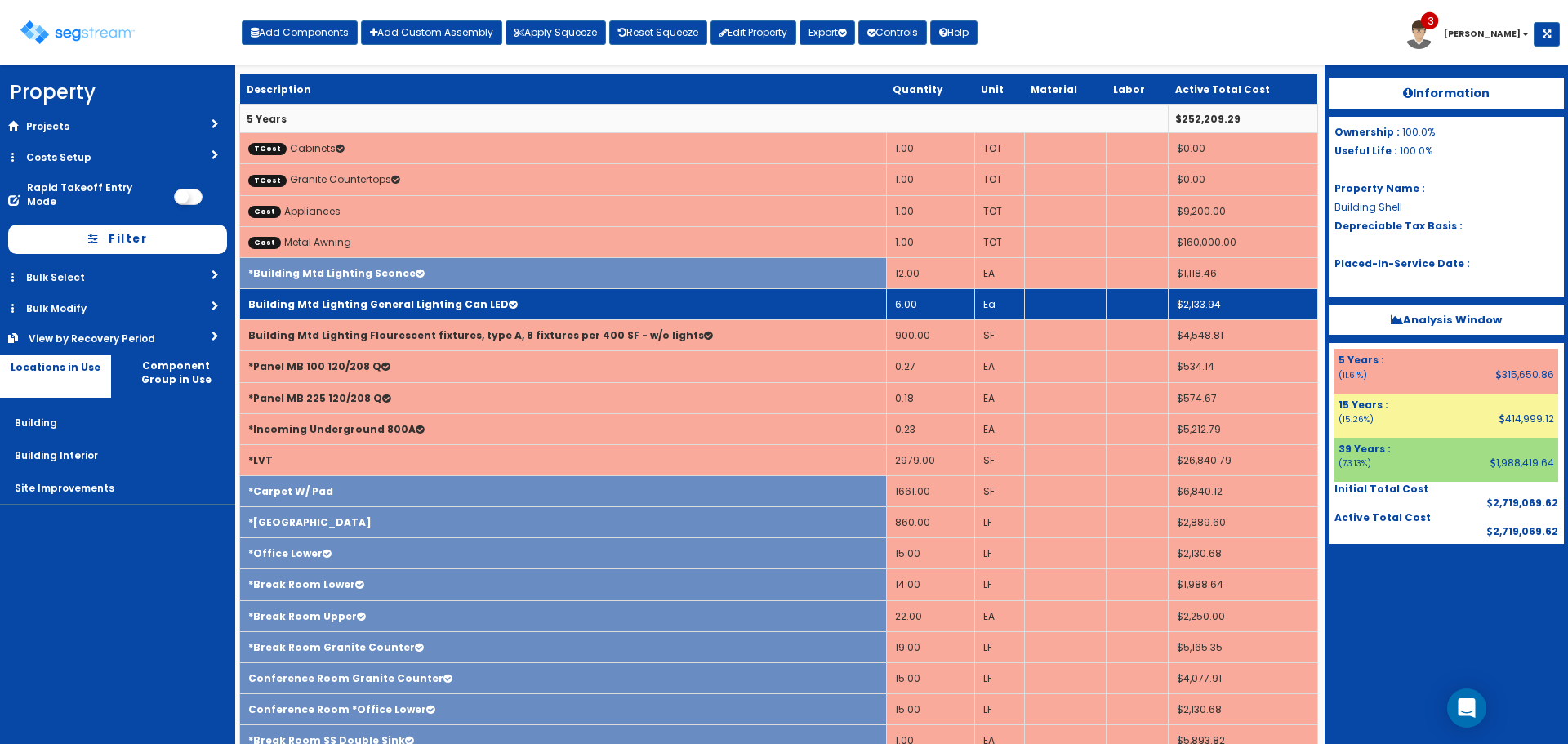
click at [407, 298] on td "Building Mtd Lighting General Lighting Can LED" at bounding box center [564, 304] width 647 height 31
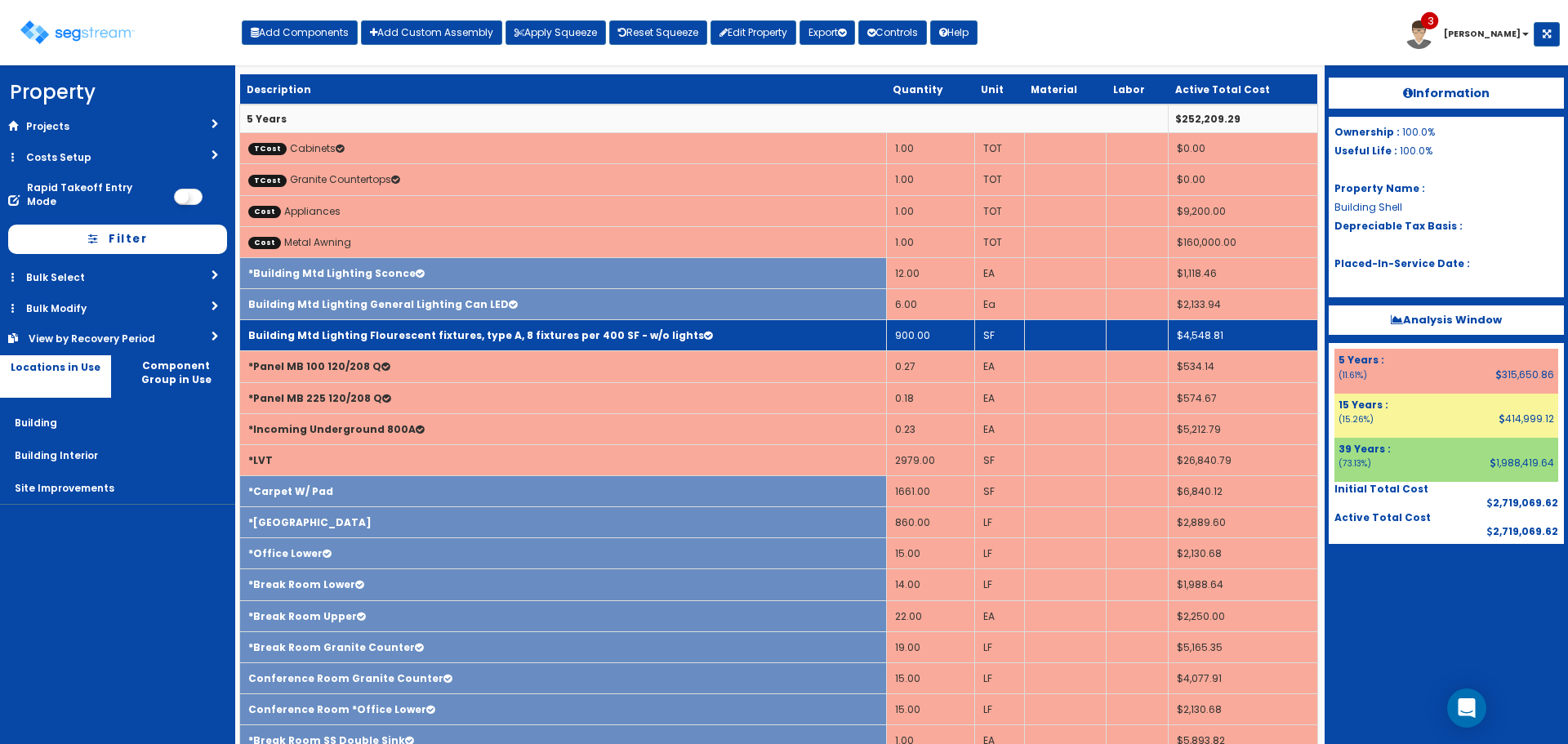
click at [422, 332] on b "Building Mtd Lighting Flourescent fixtures, type A, 8 fixtures per 400 SF - w/o…" at bounding box center [476, 335] width 456 height 14
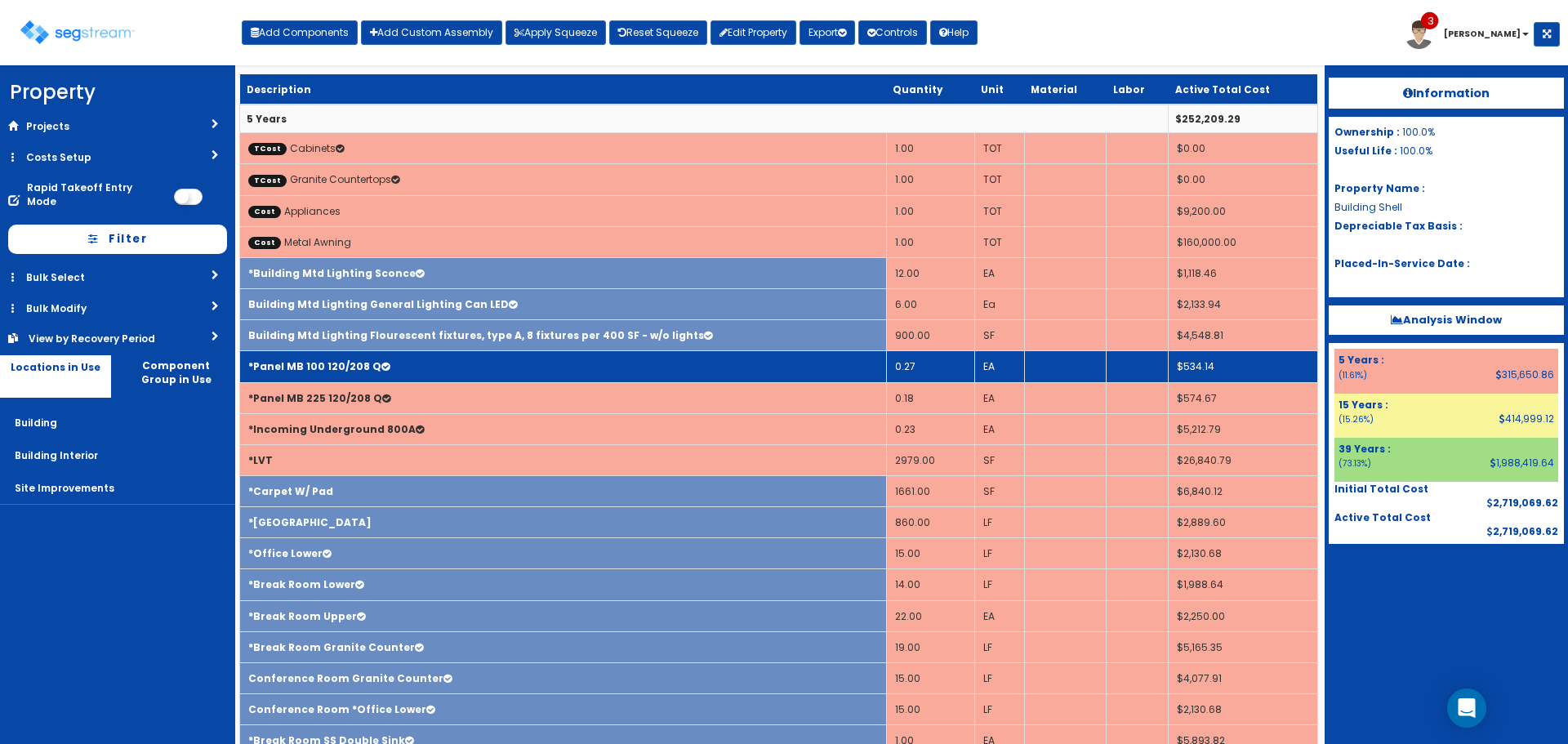
click at [423, 372] on td "*Panel MB 100 120/208 Q" at bounding box center [564, 366] width 647 height 31
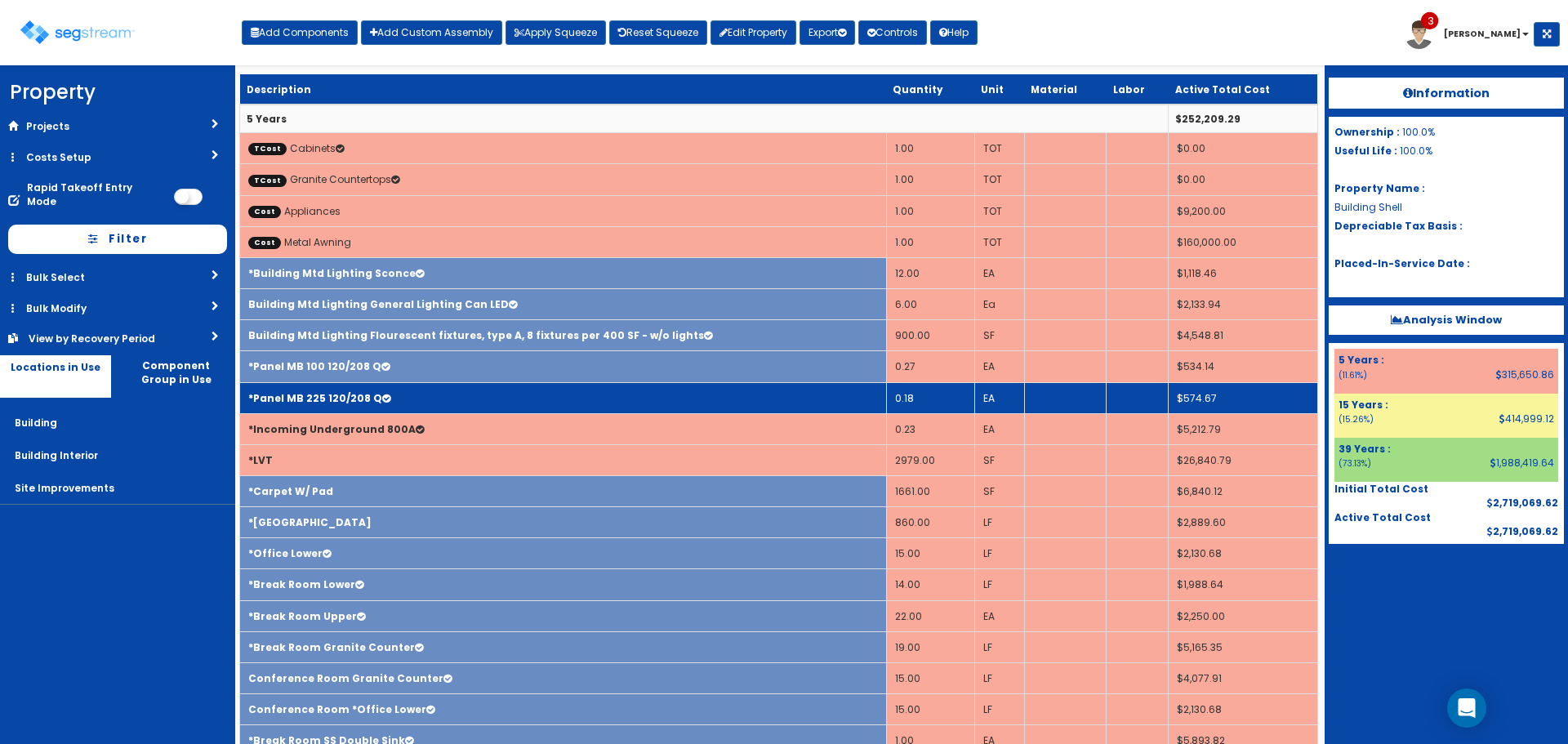
click at [428, 391] on td "*Panel MB 225 120/208 Q" at bounding box center [564, 398] width 647 height 31
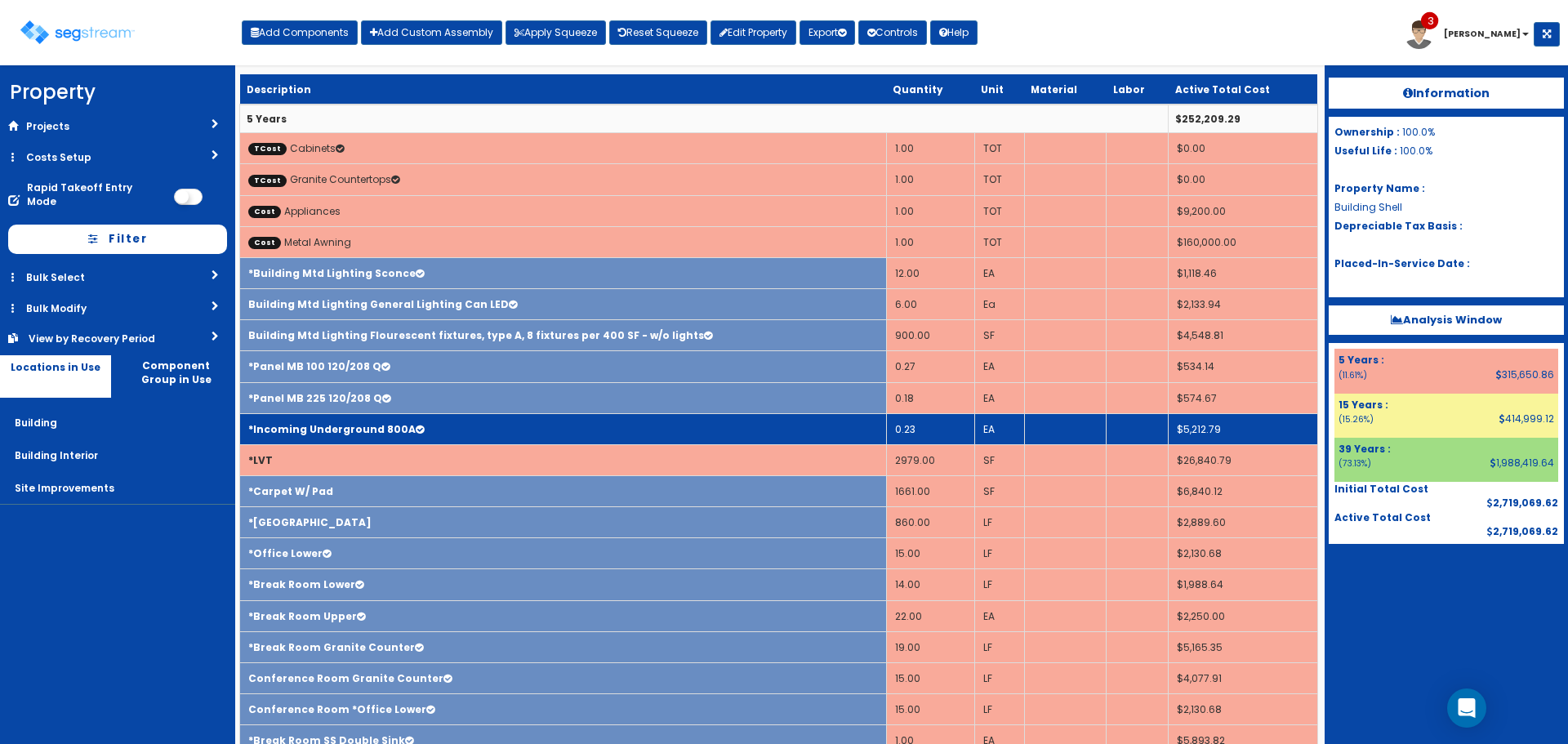
click at [437, 421] on td "*Incoming Underground 800A" at bounding box center [564, 428] width 647 height 31
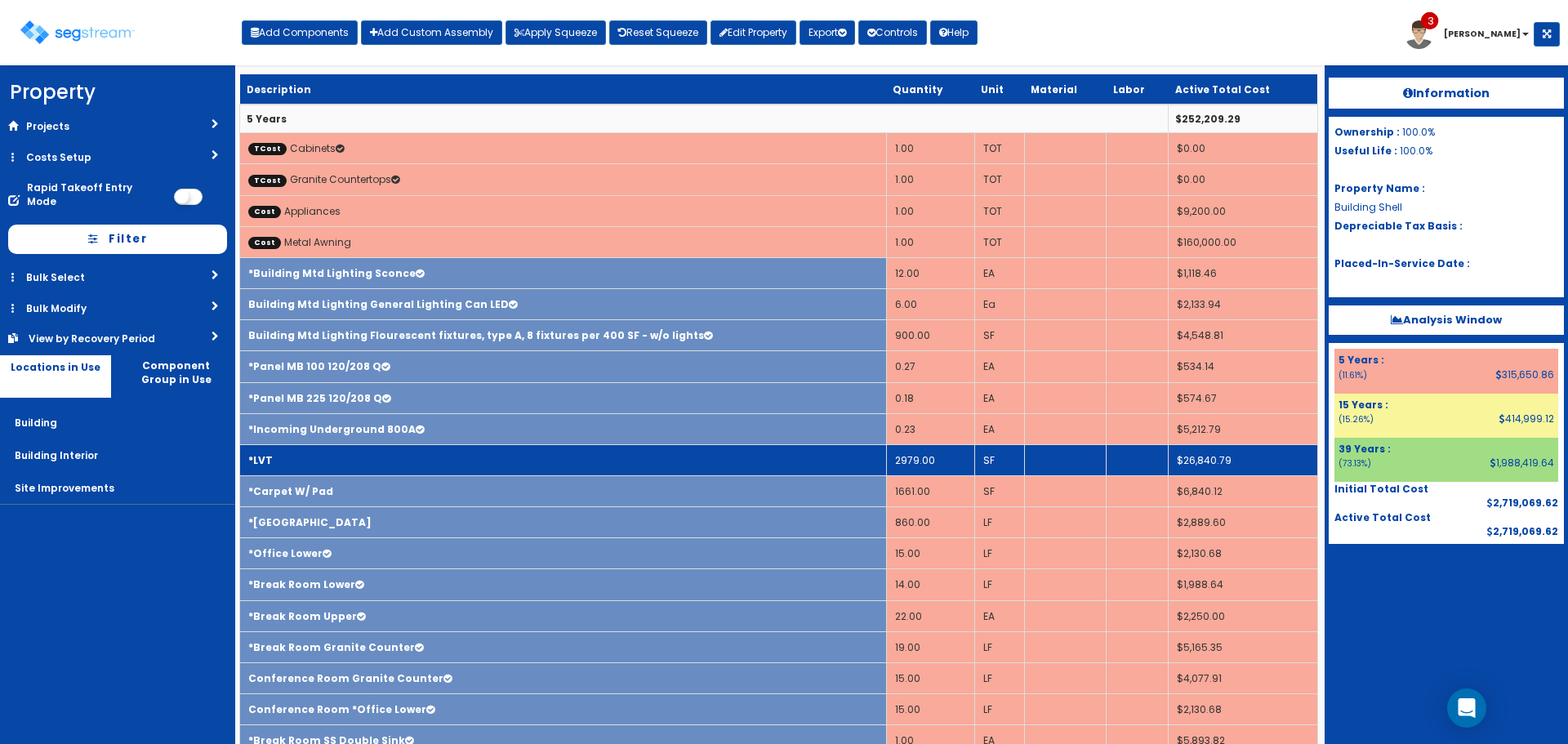
click at [434, 452] on td "*LVT" at bounding box center [564, 460] width 647 height 31
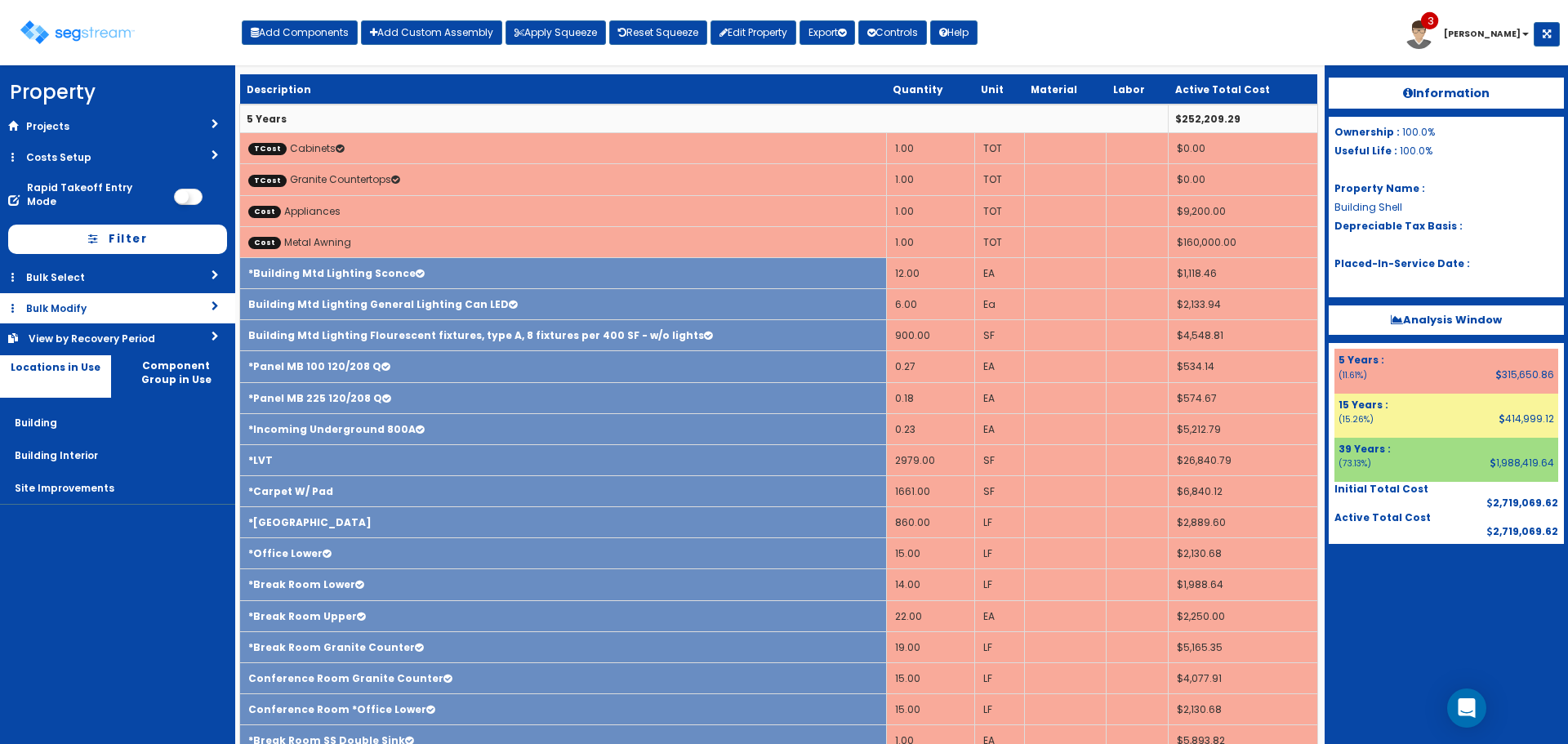
click at [137, 293] on link "Bulk Modify" at bounding box center [117, 308] width 236 height 31
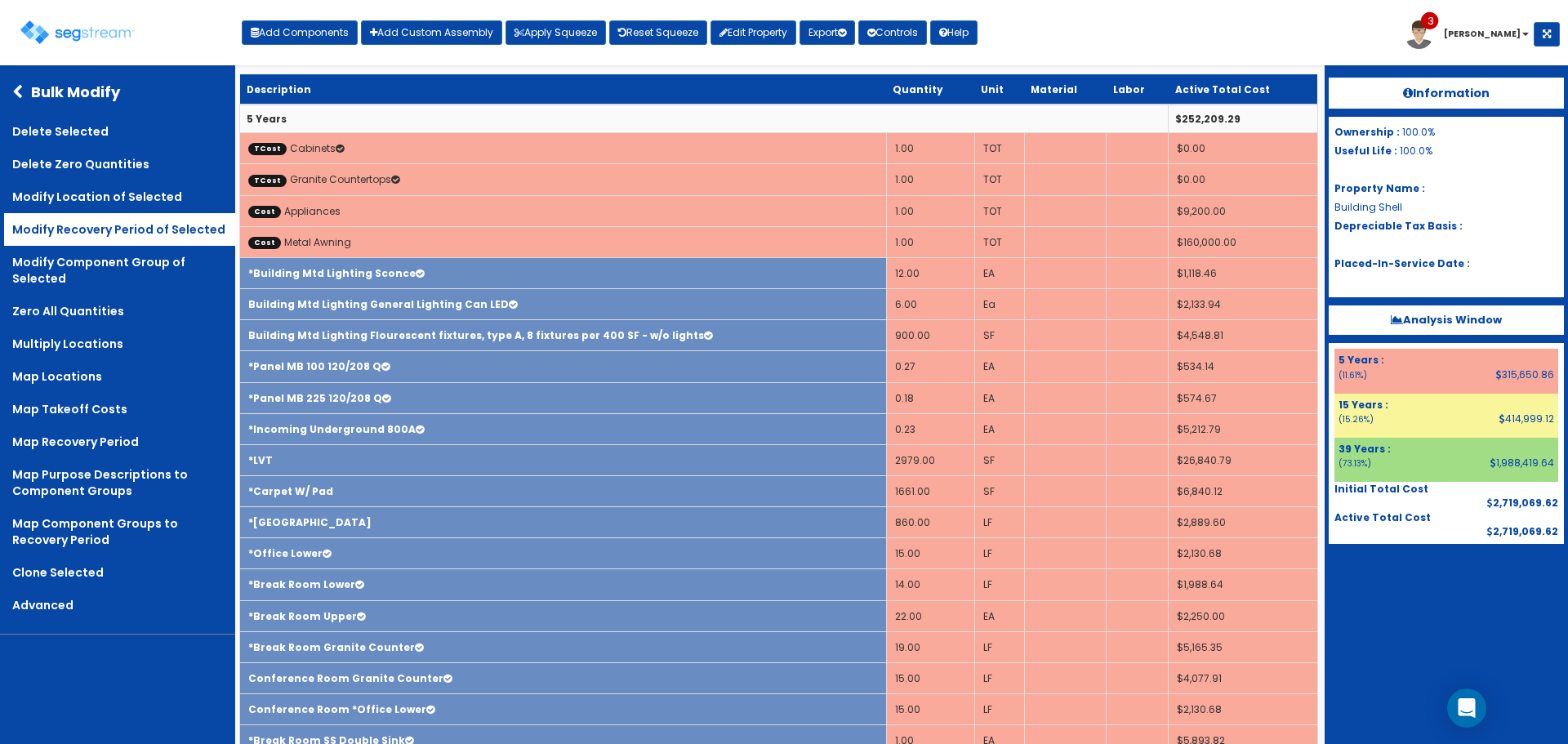
click at [128, 224] on link "Modify Recovery Period of Selected" at bounding box center [119, 229] width 231 height 32
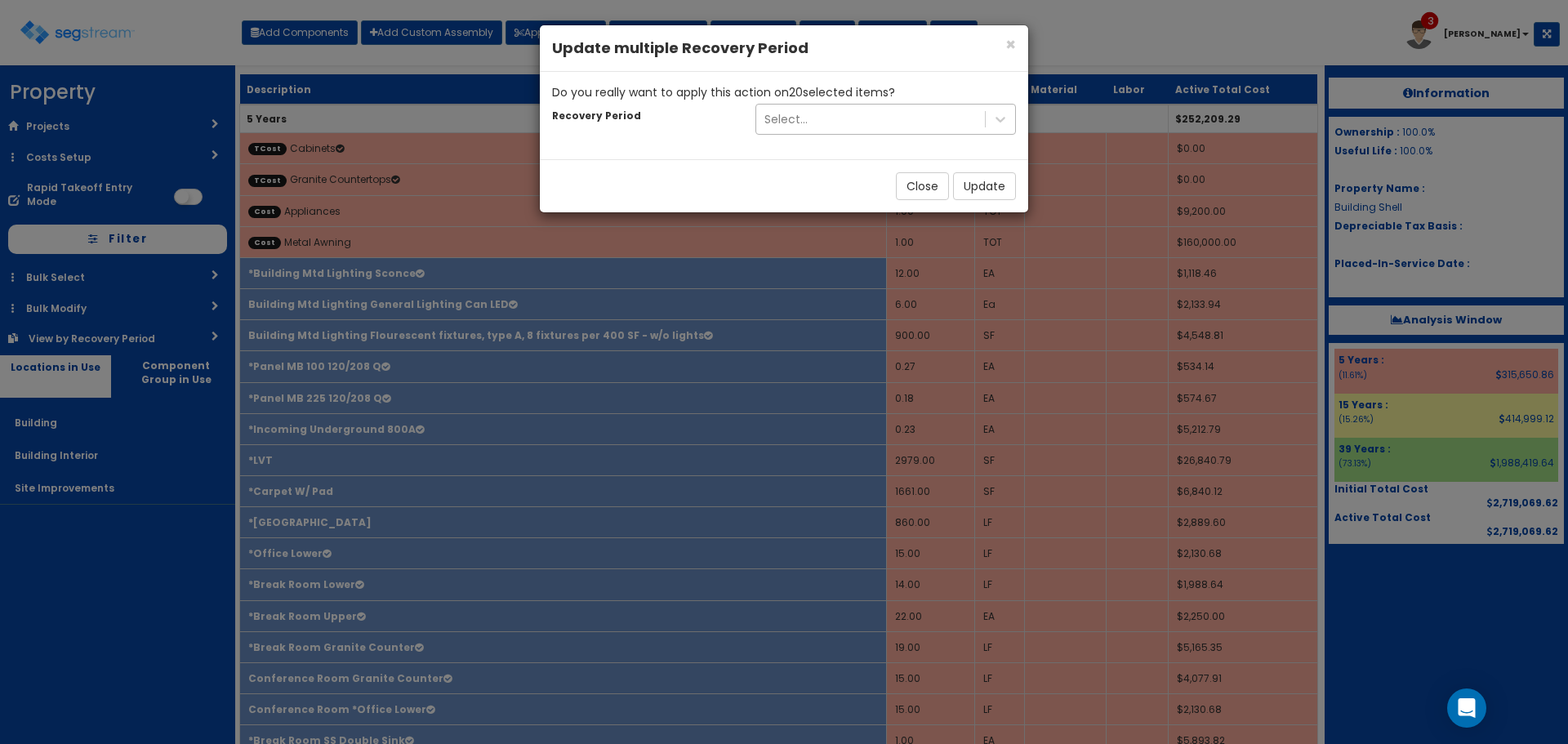
click at [848, 117] on div "Select..." at bounding box center [871, 118] width 229 height 26
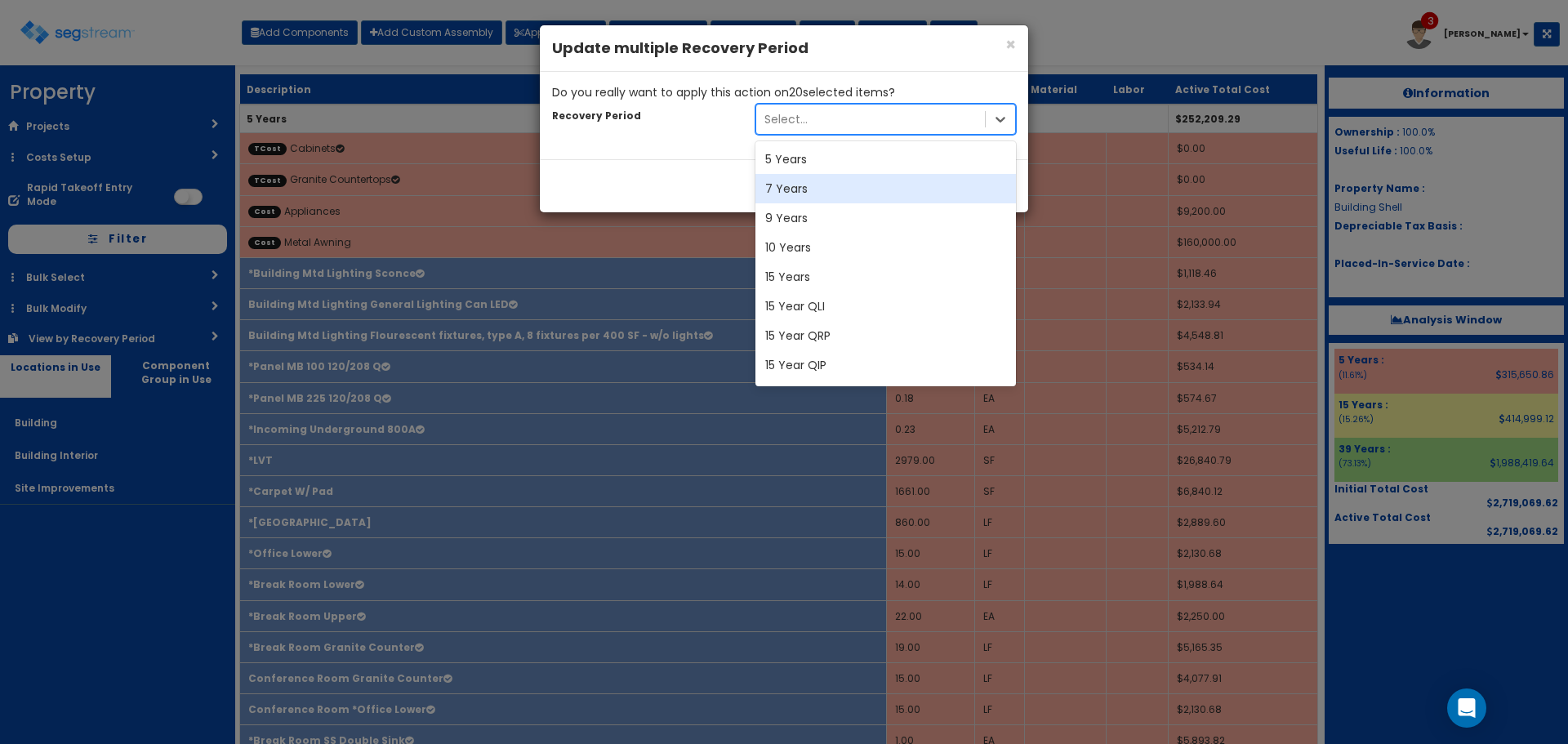
click at [848, 182] on div "7 Years" at bounding box center [886, 188] width 261 height 30
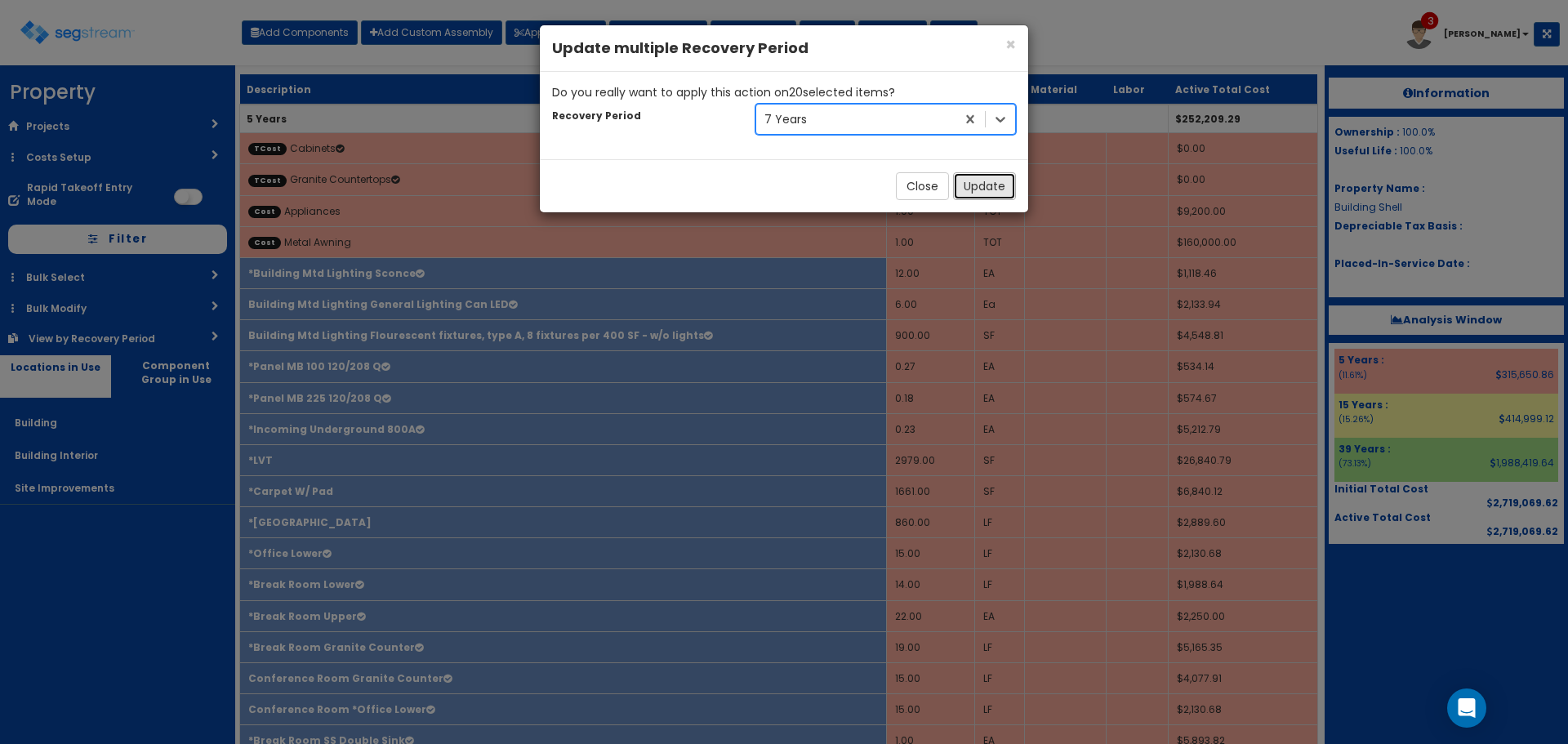
click at [1000, 186] on button "Update" at bounding box center [985, 186] width 63 height 28
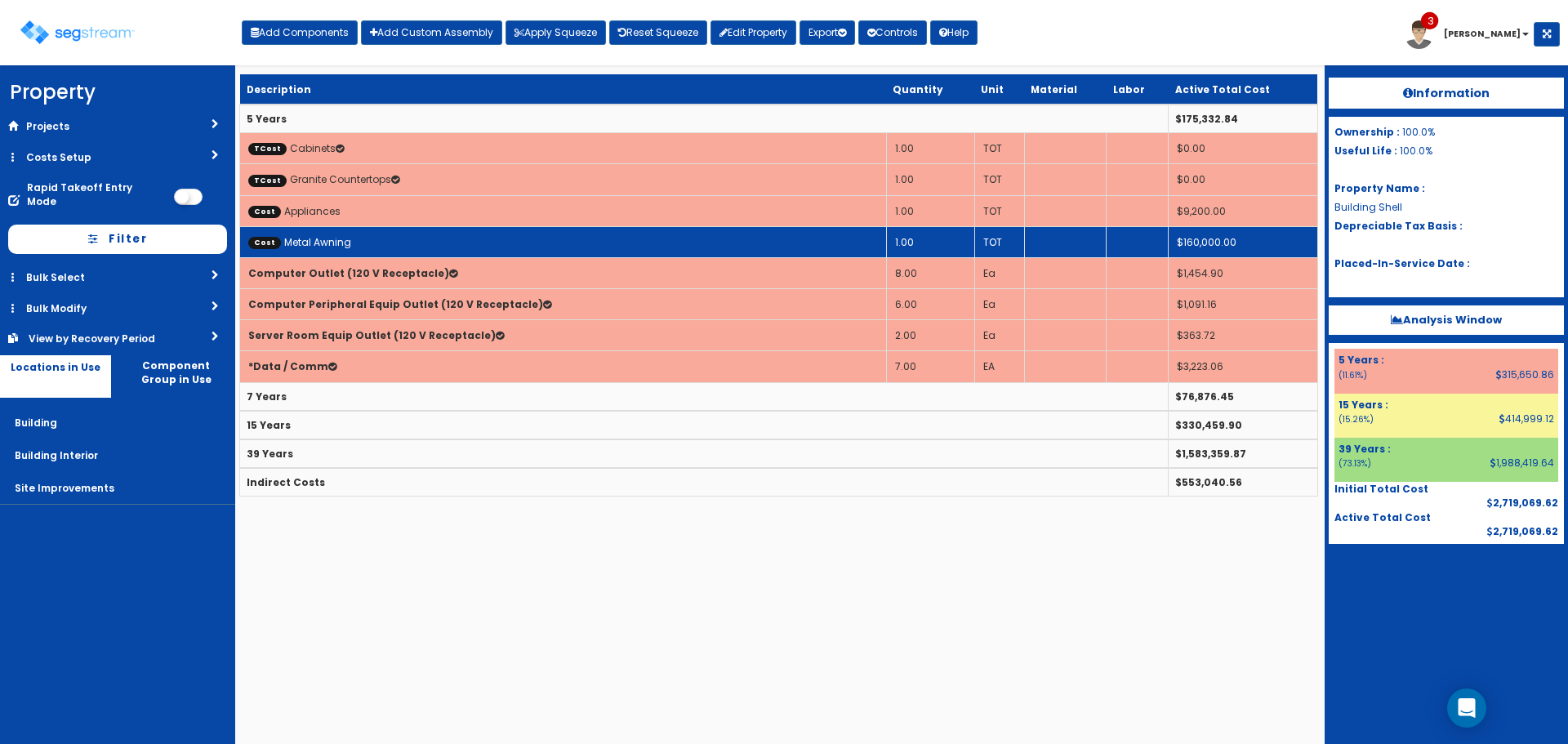
click at [621, 237] on td "Cost Metal Awning" at bounding box center [564, 241] width 647 height 31
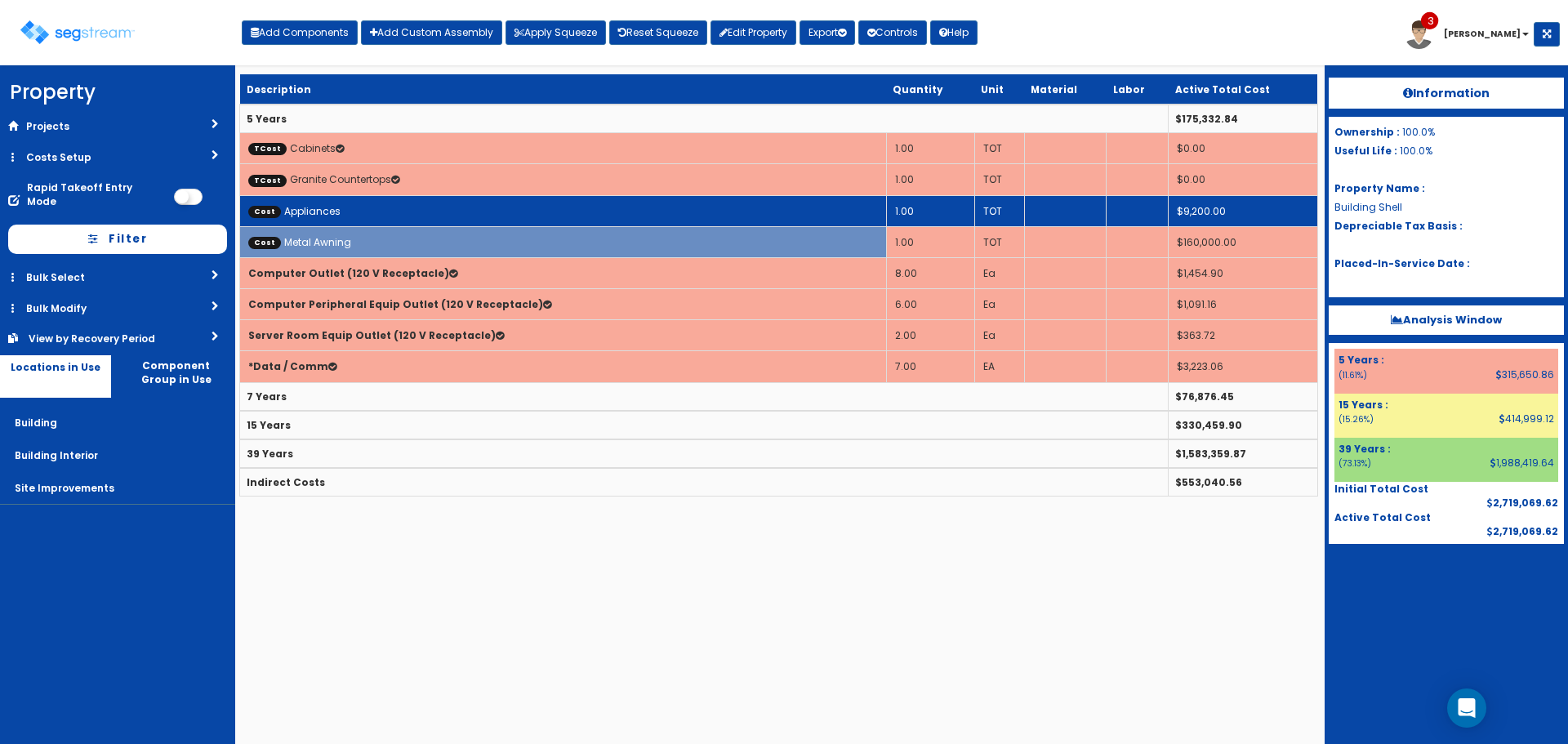
click at [628, 213] on td "Cost Appliances" at bounding box center [564, 211] width 647 height 31
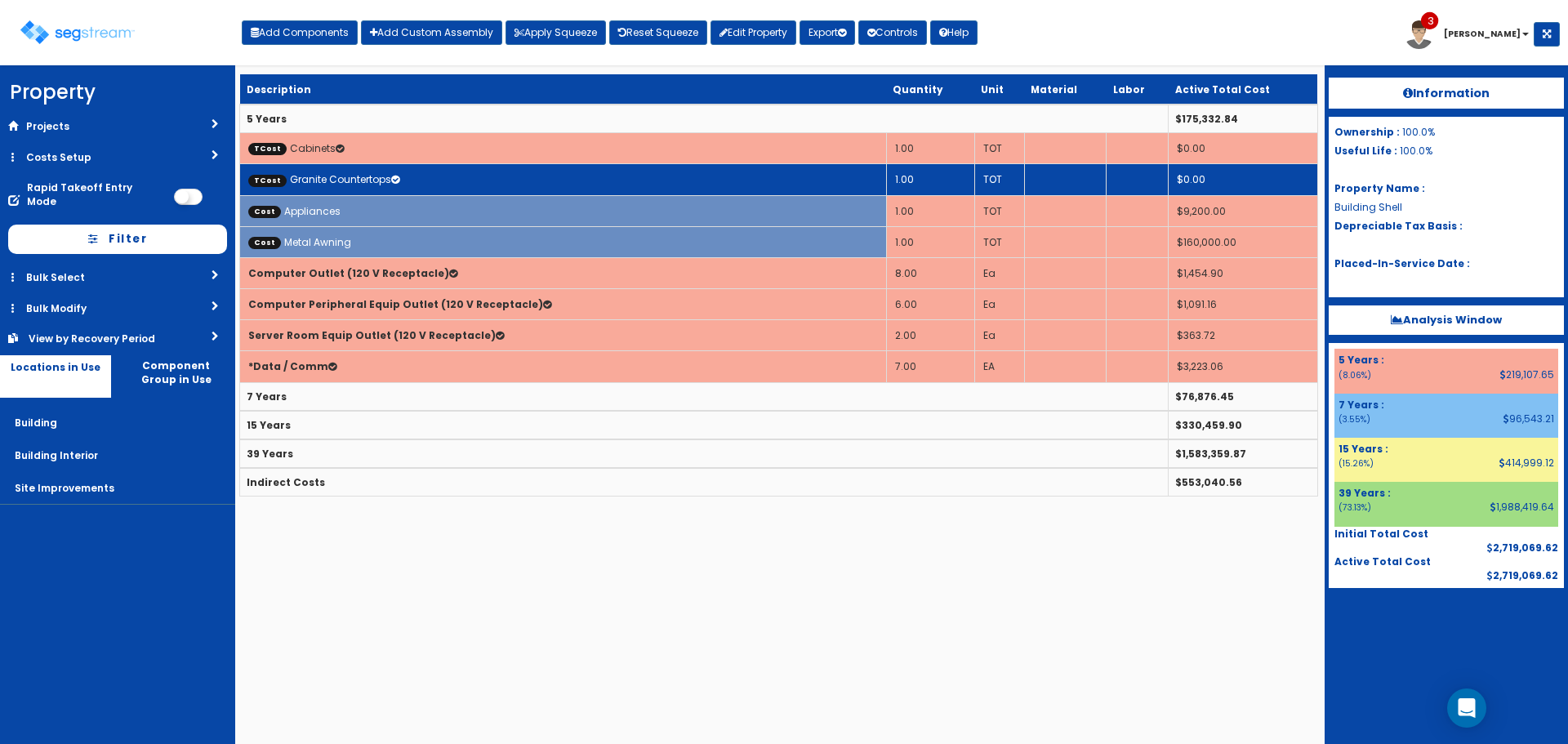
click at [643, 173] on td "TCost Granite Countertops" at bounding box center [564, 179] width 647 height 31
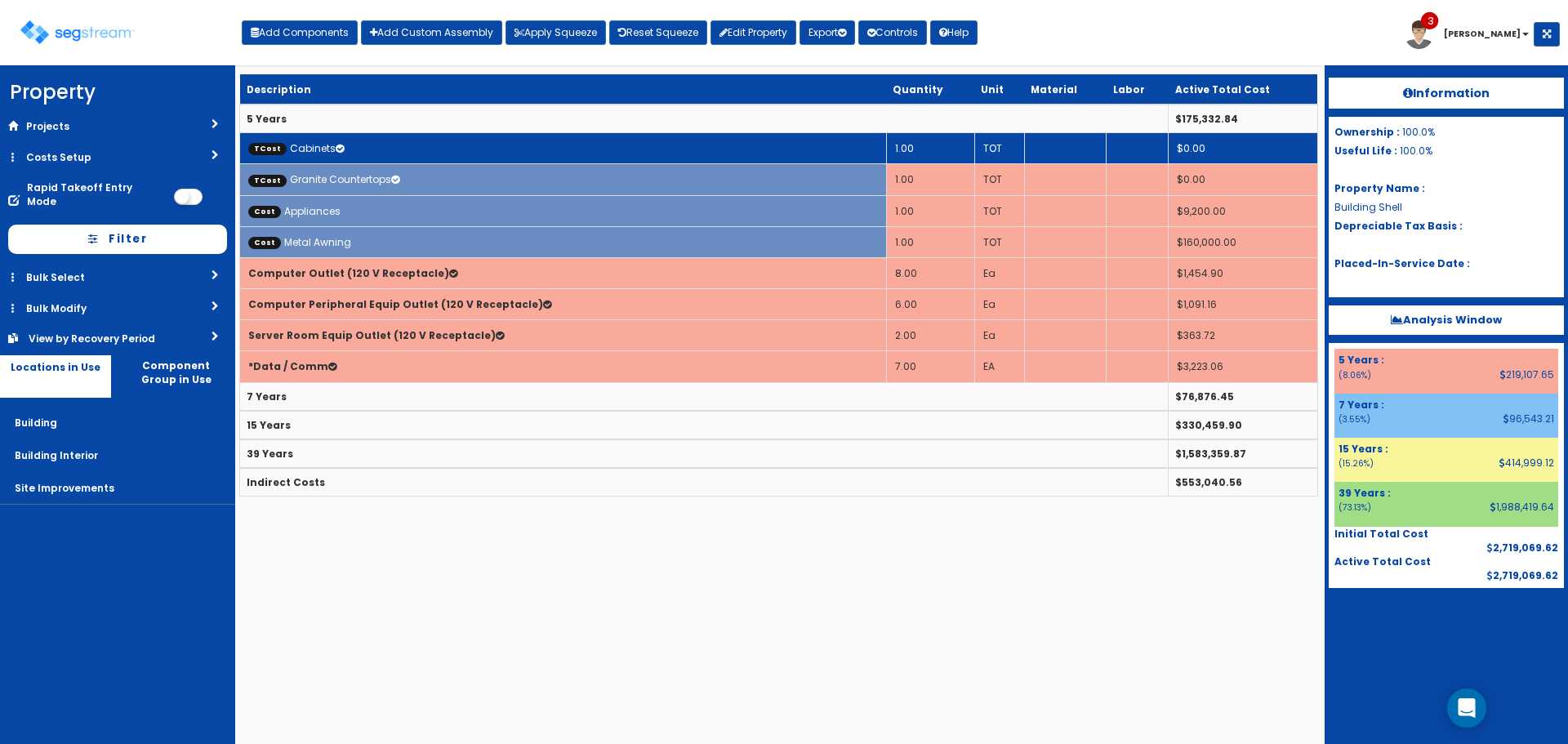
click at [646, 143] on td "TCost Cabinets" at bounding box center [564, 149] width 647 height 31
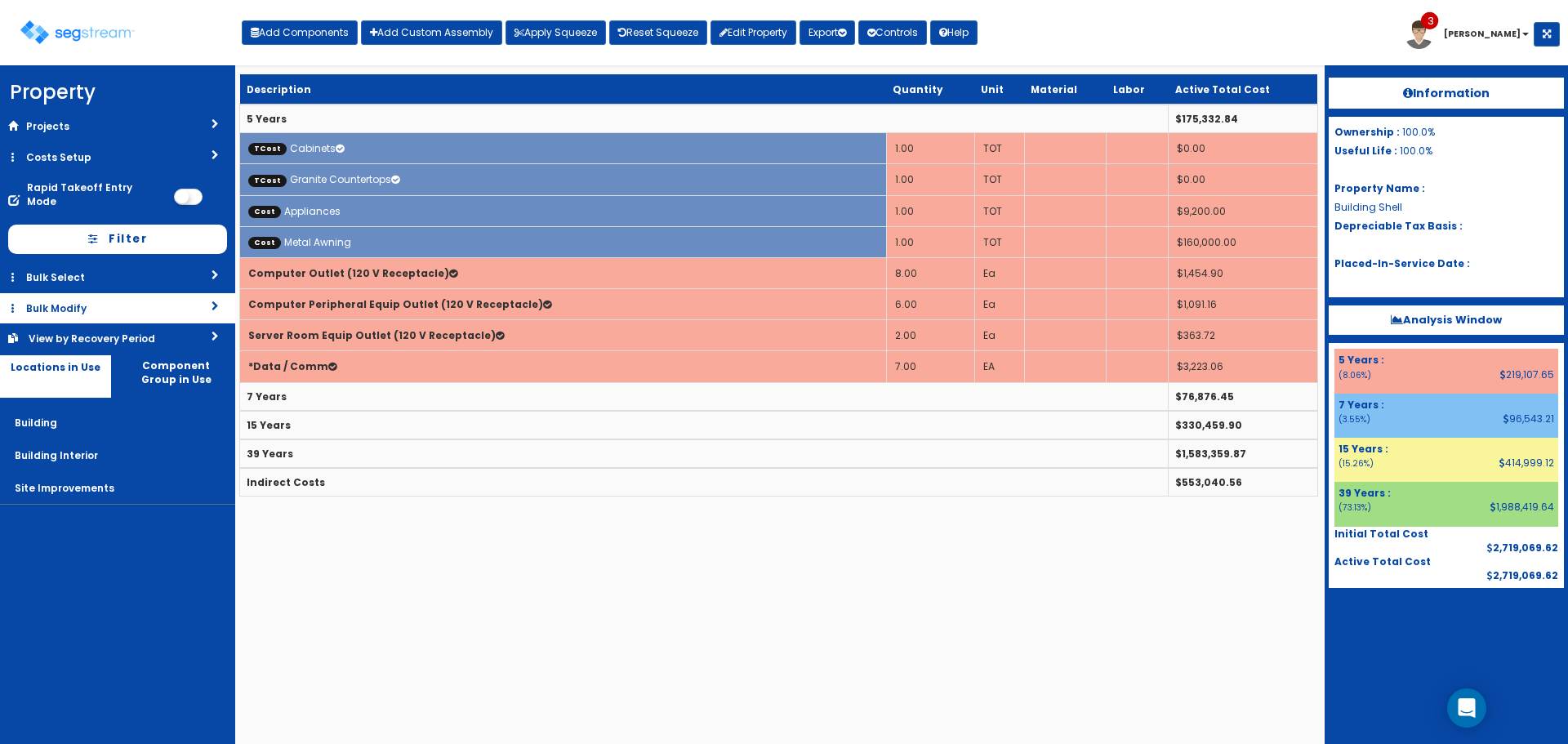
click at [134, 293] on link "Bulk Modify" at bounding box center [117, 308] width 236 height 31
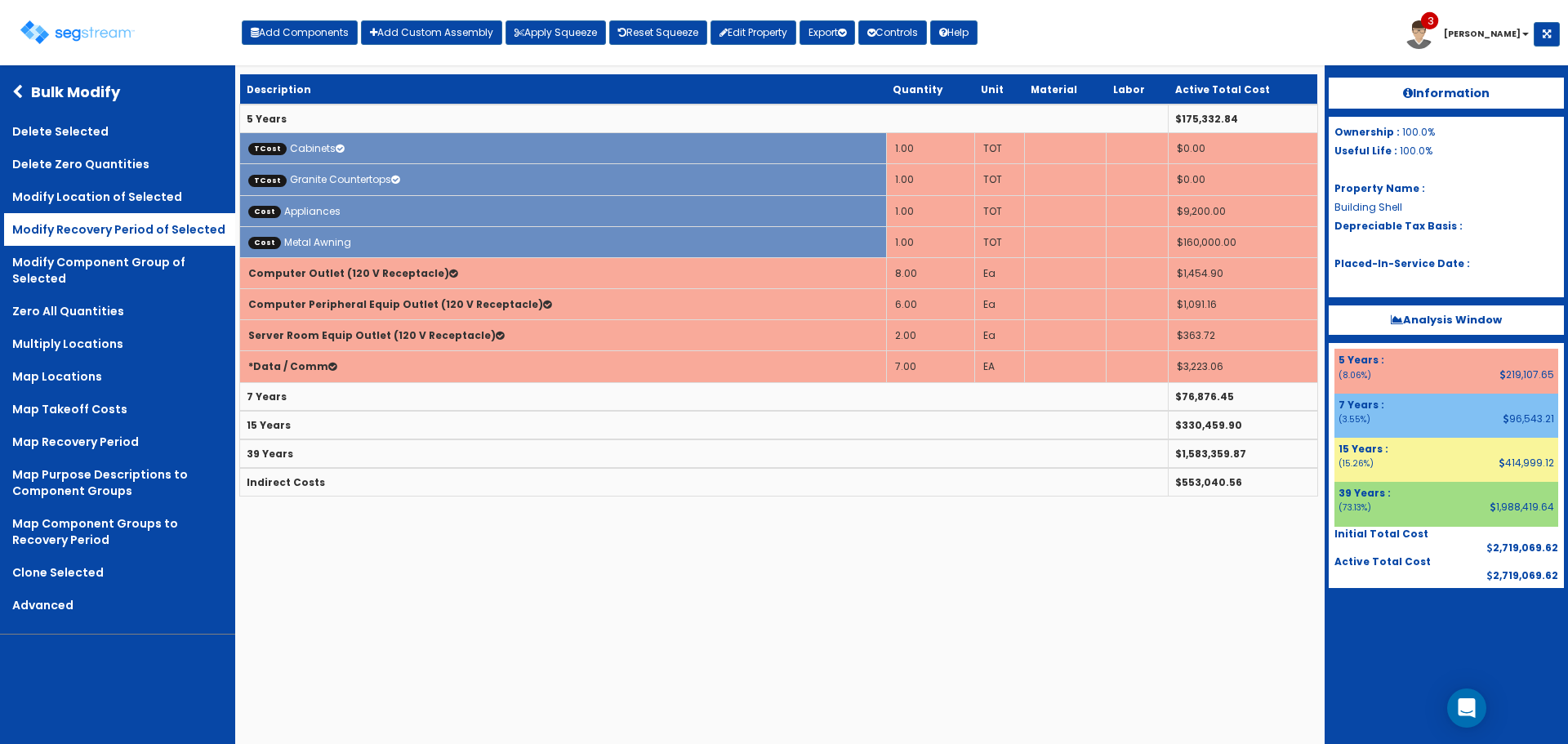
click at [139, 230] on link "Modify Recovery Period of Selected" at bounding box center [119, 229] width 231 height 32
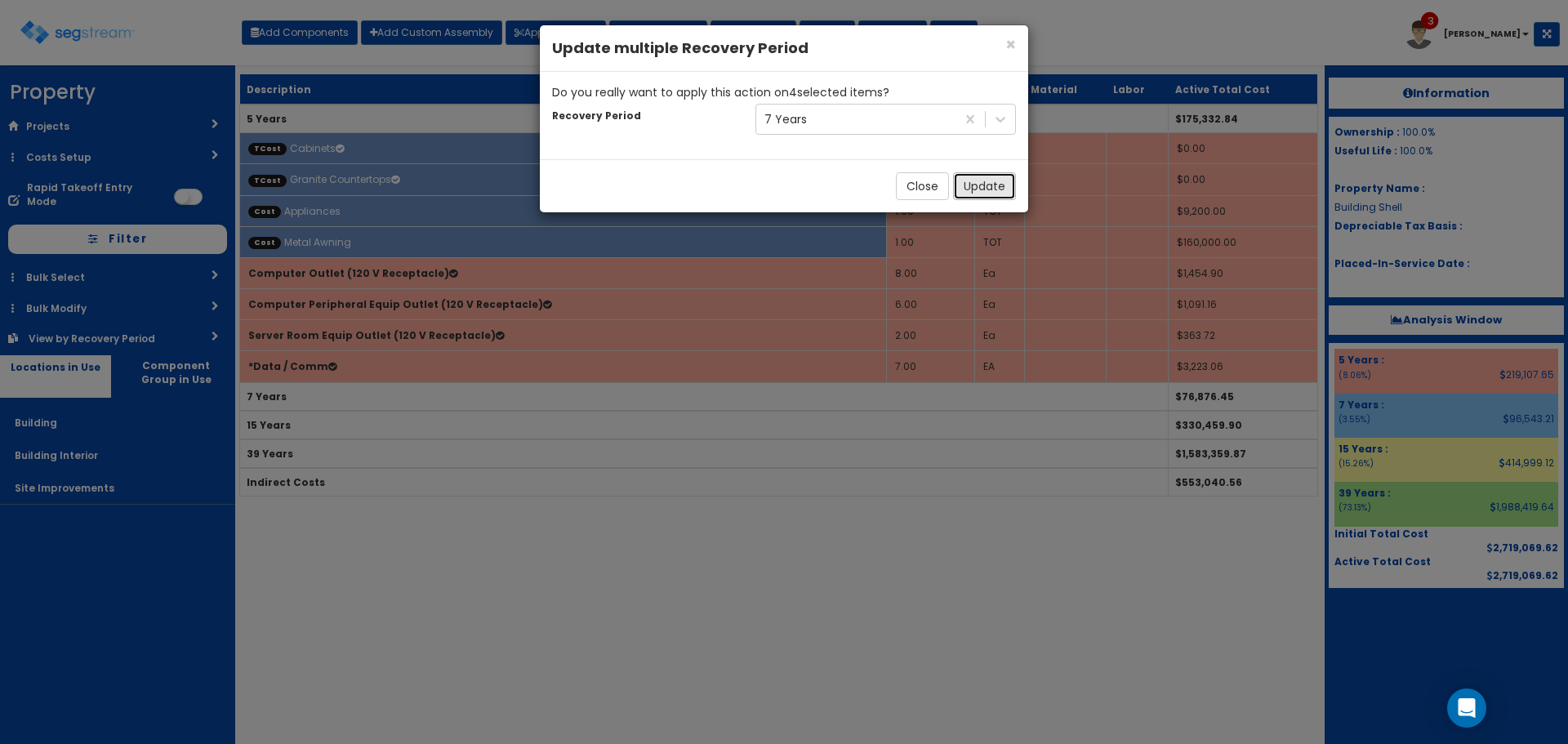
click at [987, 179] on button "Update" at bounding box center [985, 186] width 63 height 28
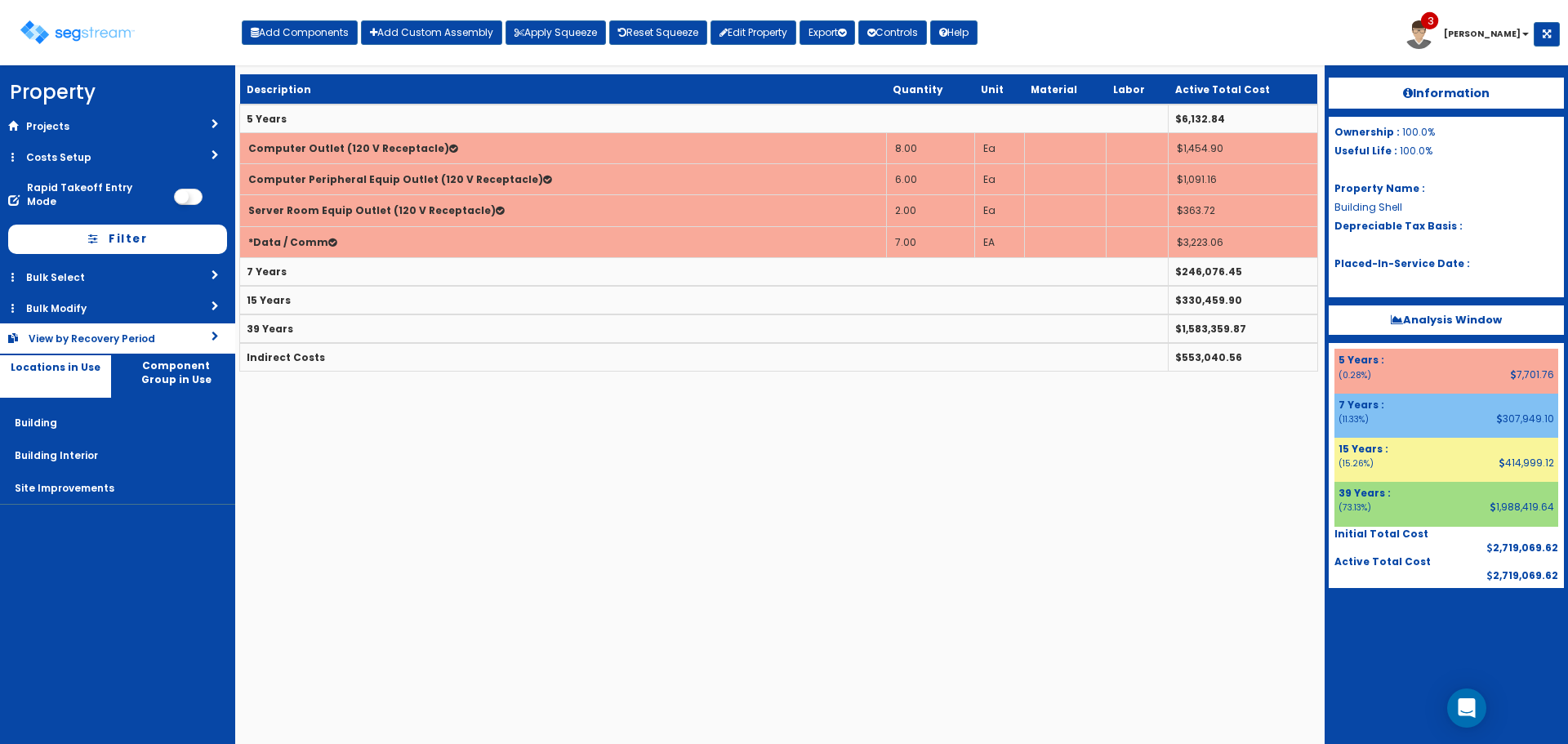
click at [144, 332] on div "View by Recovery Period" at bounding box center [94, 339] width 132 height 14
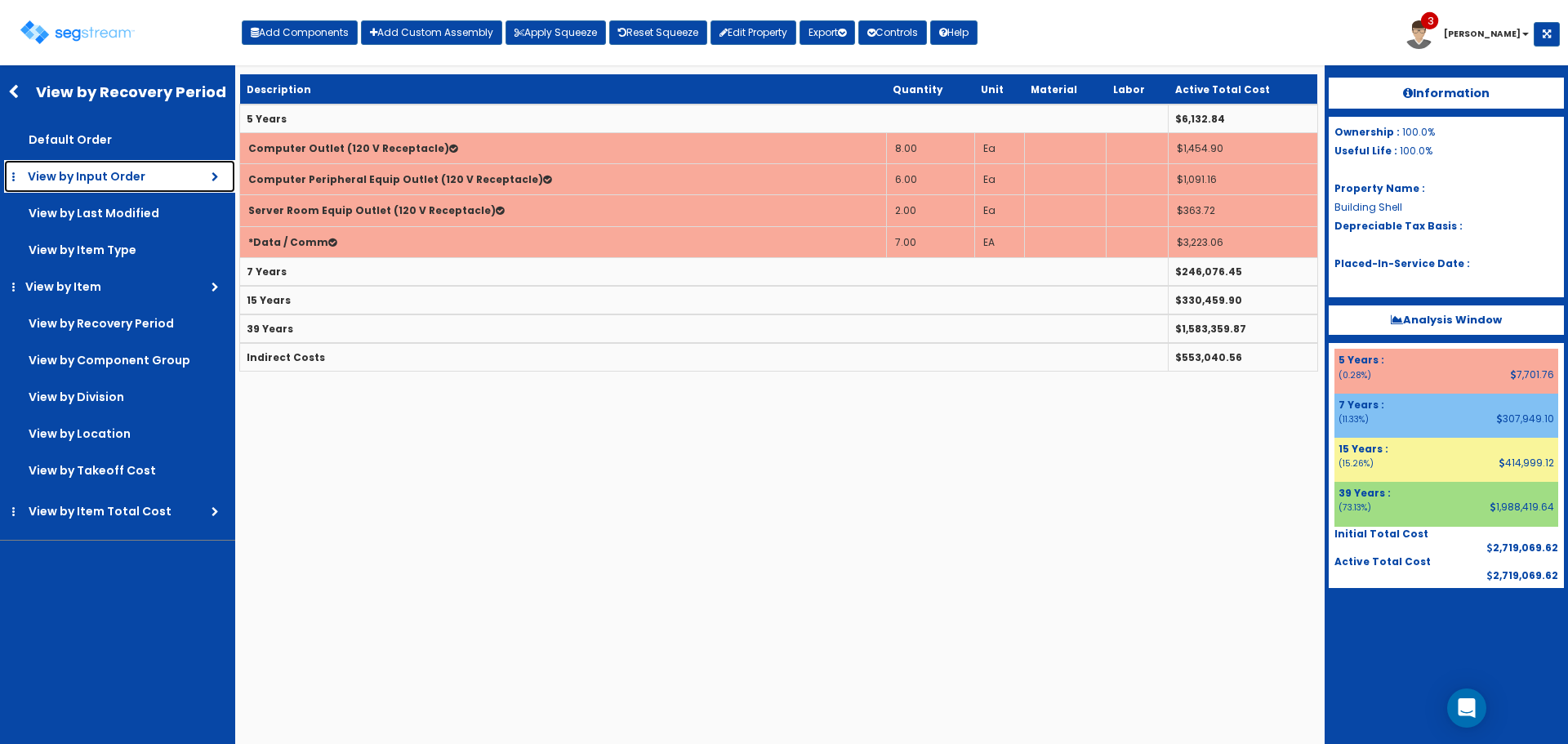
click at [150, 185] on link "View by Input Order" at bounding box center [119, 176] width 231 height 32
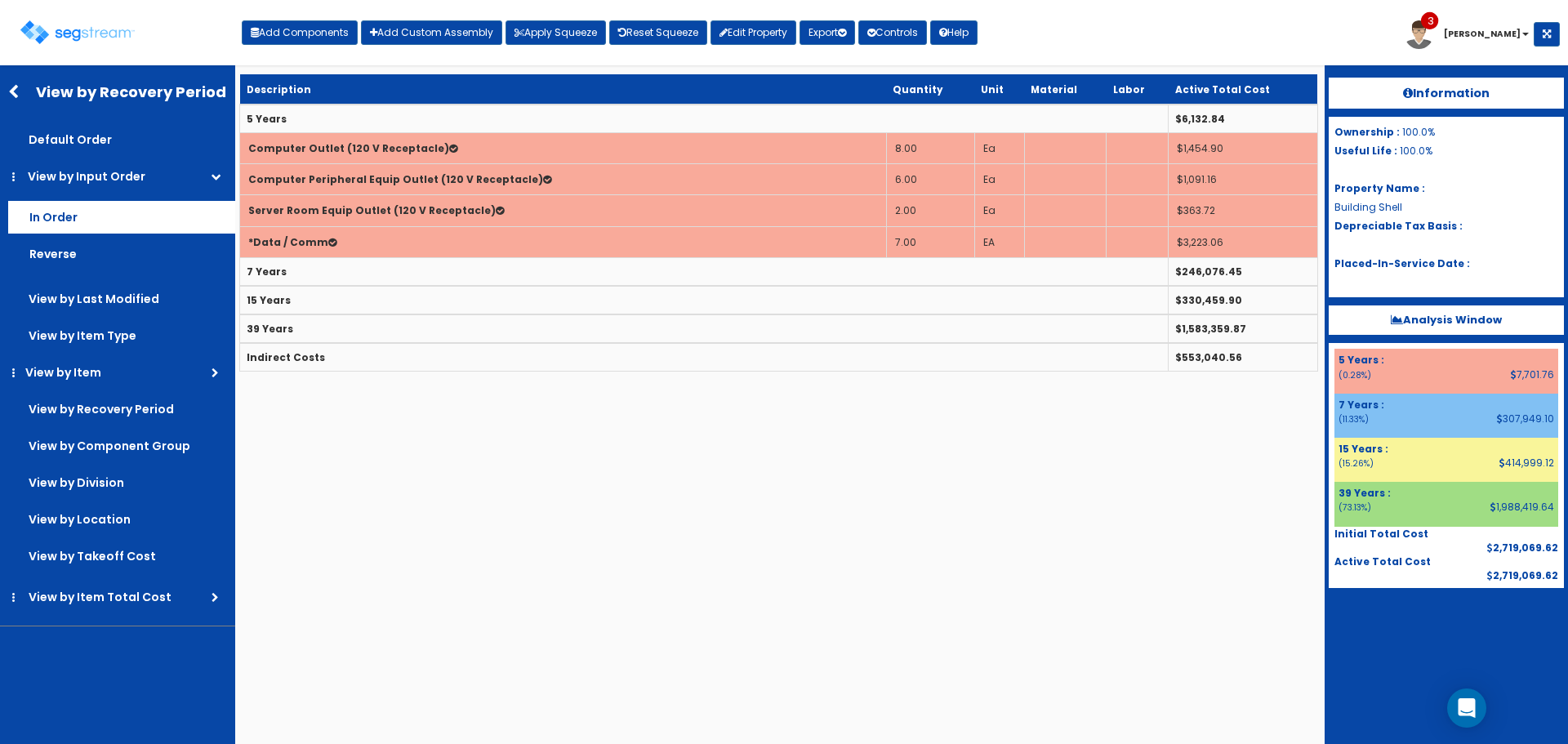
click at [151, 215] on label "In Order" at bounding box center [122, 217] width 227 height 32
click at [0, 0] on input "In Order" at bounding box center [0, 0] width 0 height 0
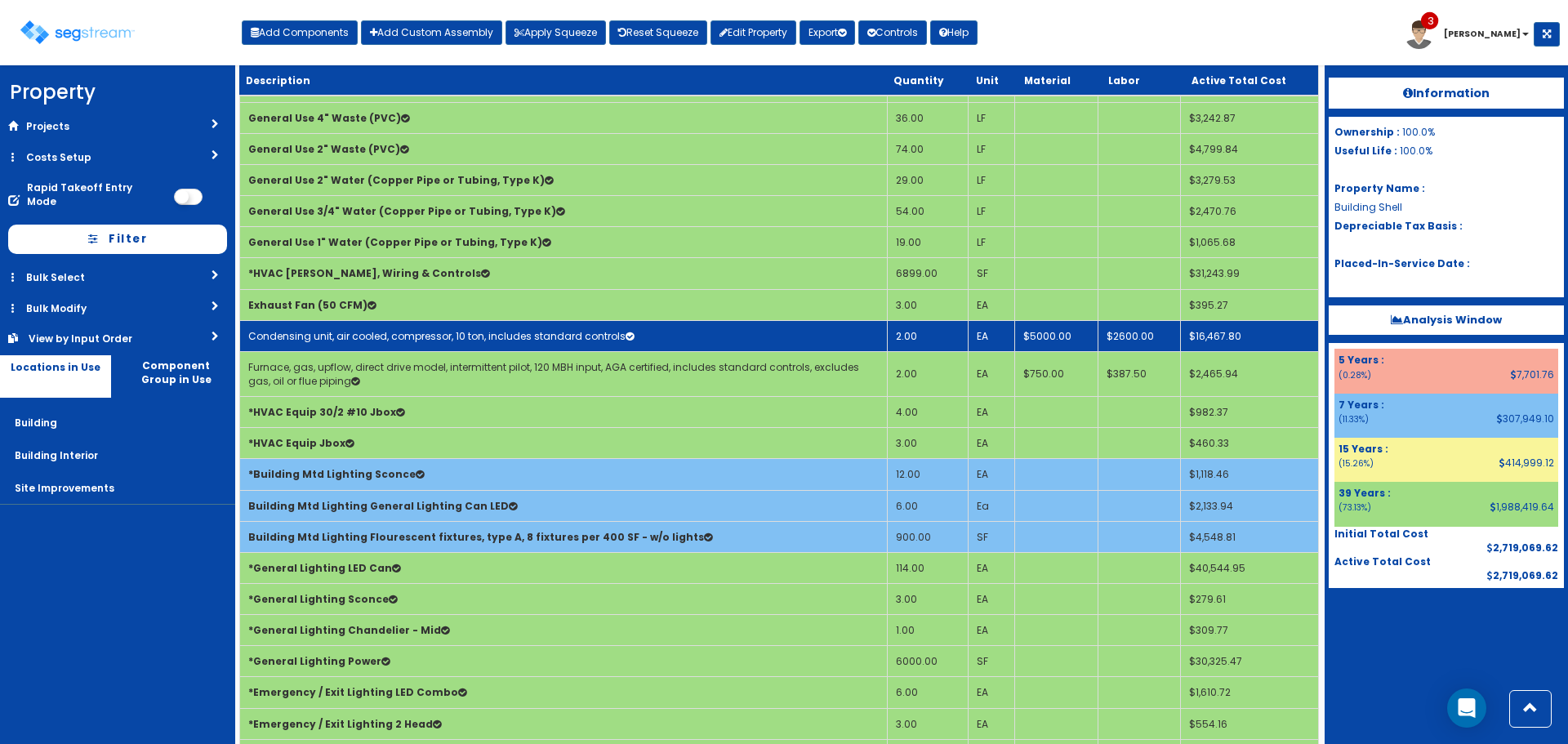
scroll to position [2204, 0]
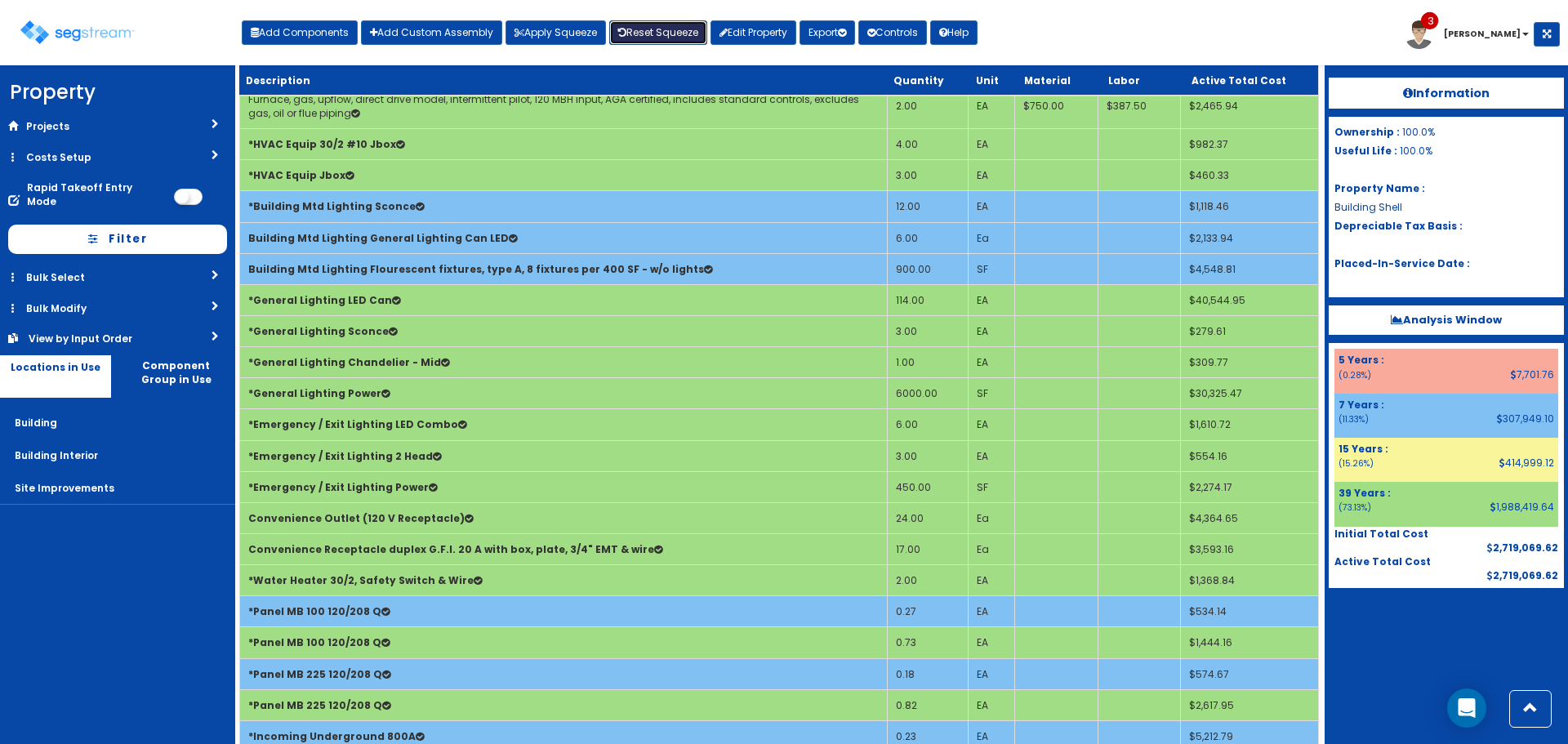
click at [641, 24] on link "Reset Squeeze" at bounding box center [659, 32] width 98 height 25
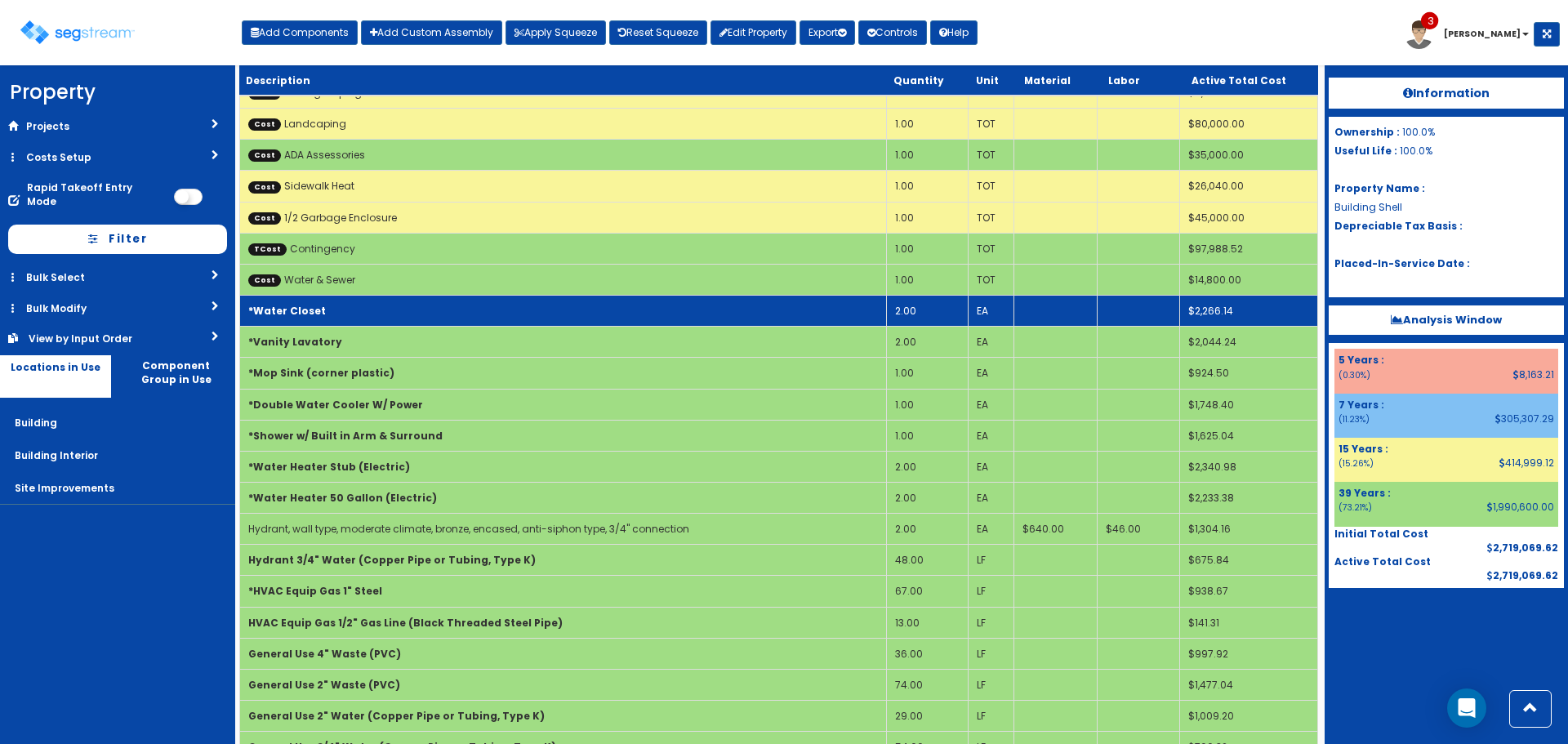
scroll to position [1551, 0]
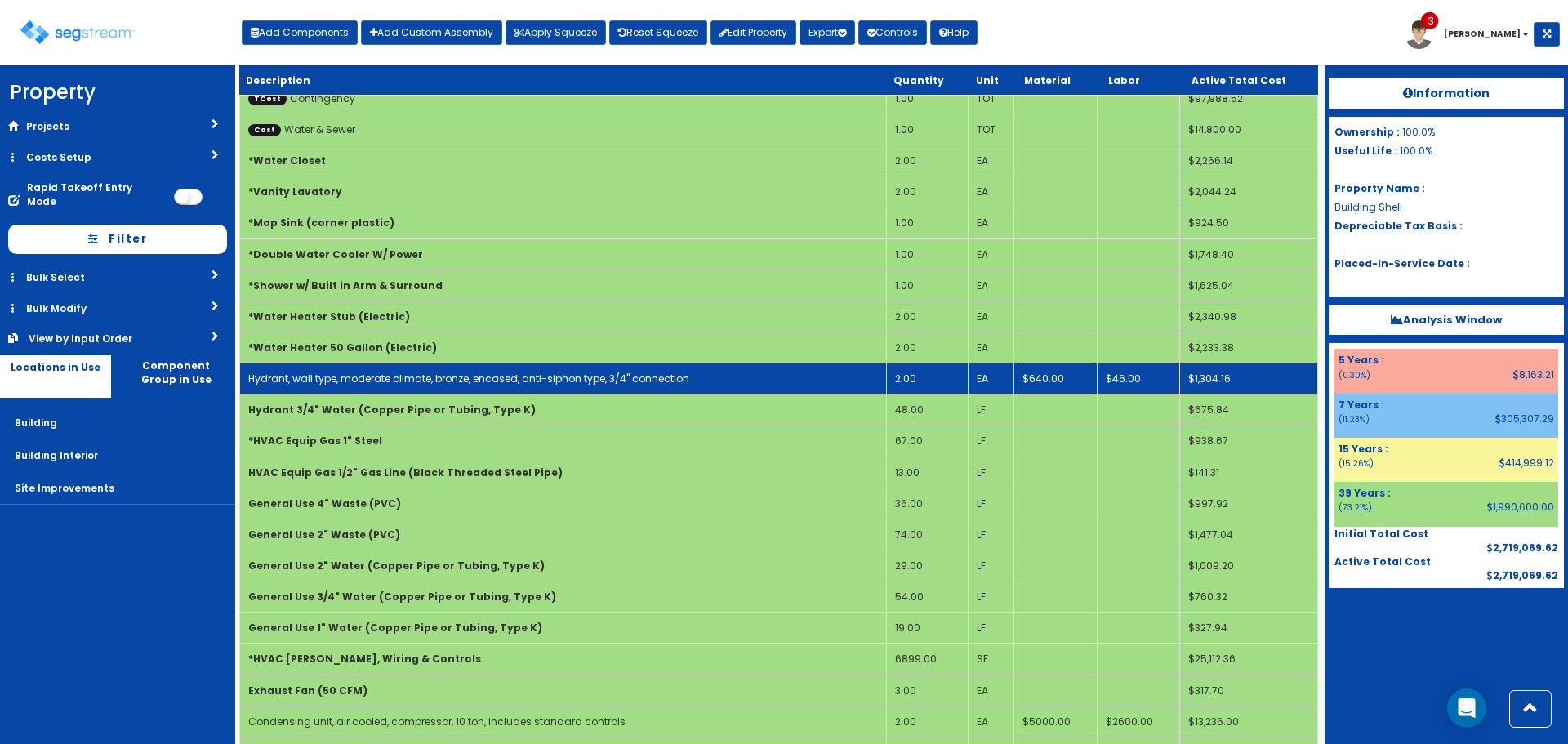
click at [686, 382] on td "Hydrant, wall type, moderate climate, bronze, encased, anti-siphon type, 3/4" c…" at bounding box center [564, 379] width 647 height 31
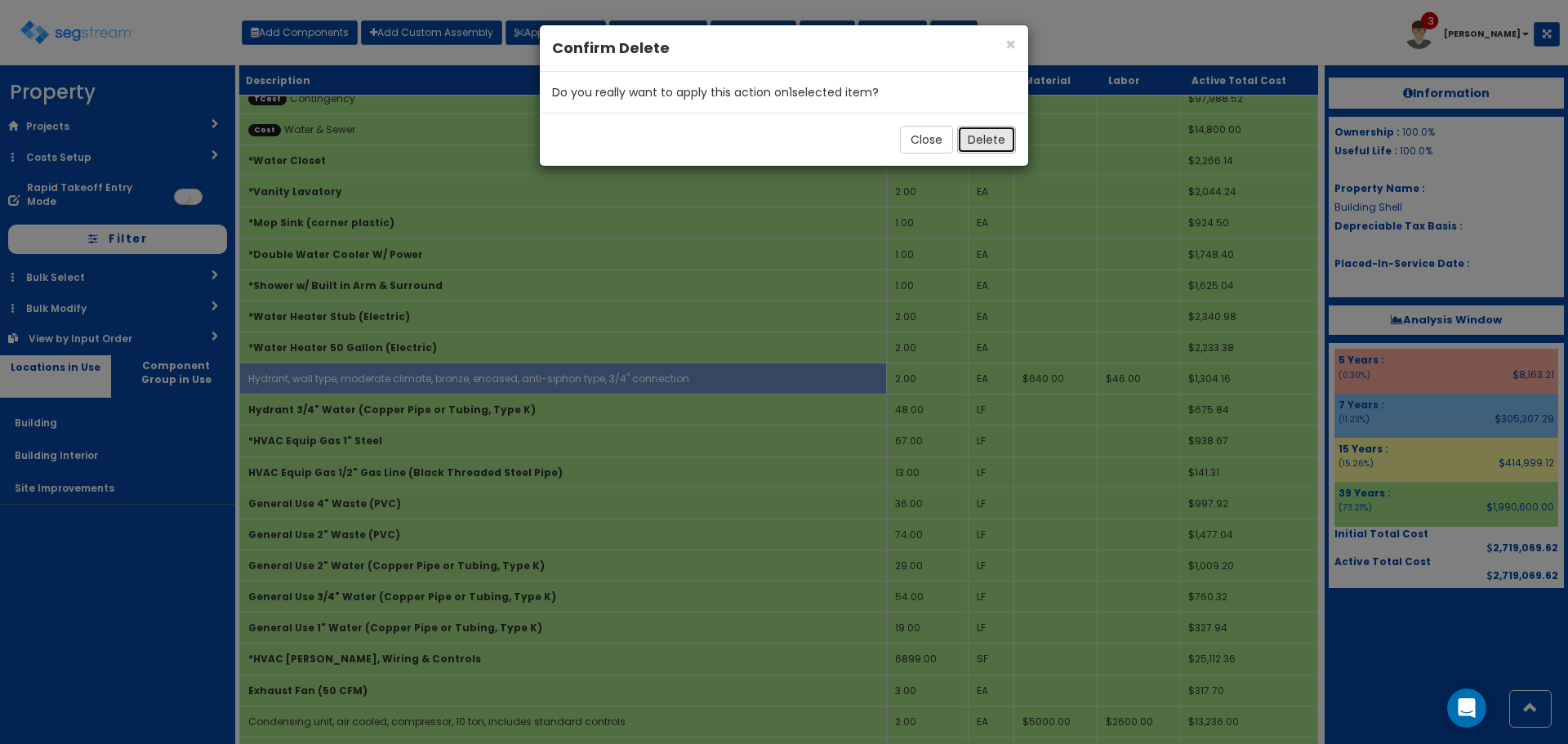
click at [996, 132] on button "Delete" at bounding box center [987, 139] width 59 height 28
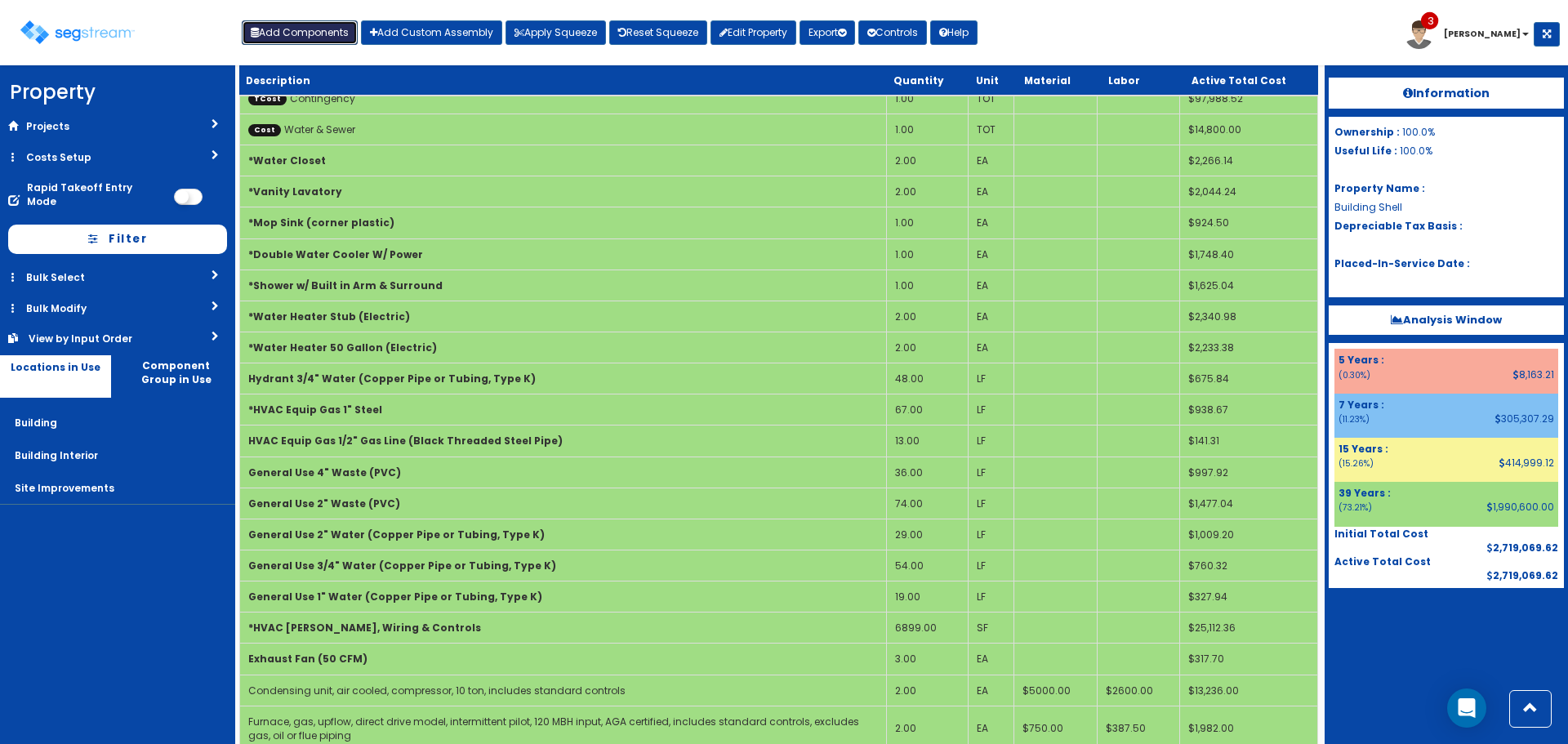
click at [297, 31] on button "Add Components" at bounding box center [300, 32] width 116 height 25
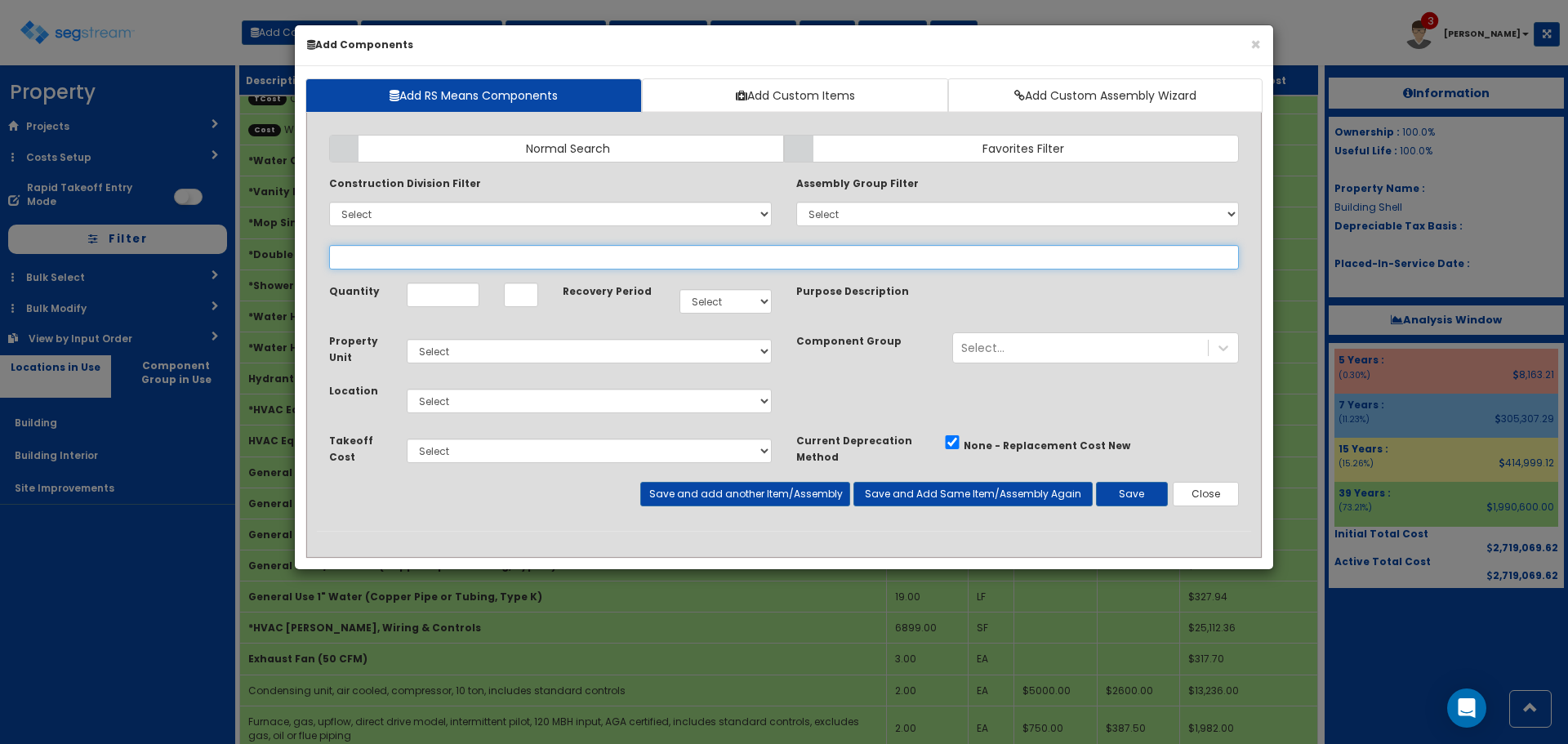
select select "39Y"
select select "default"
select select "6"
select select
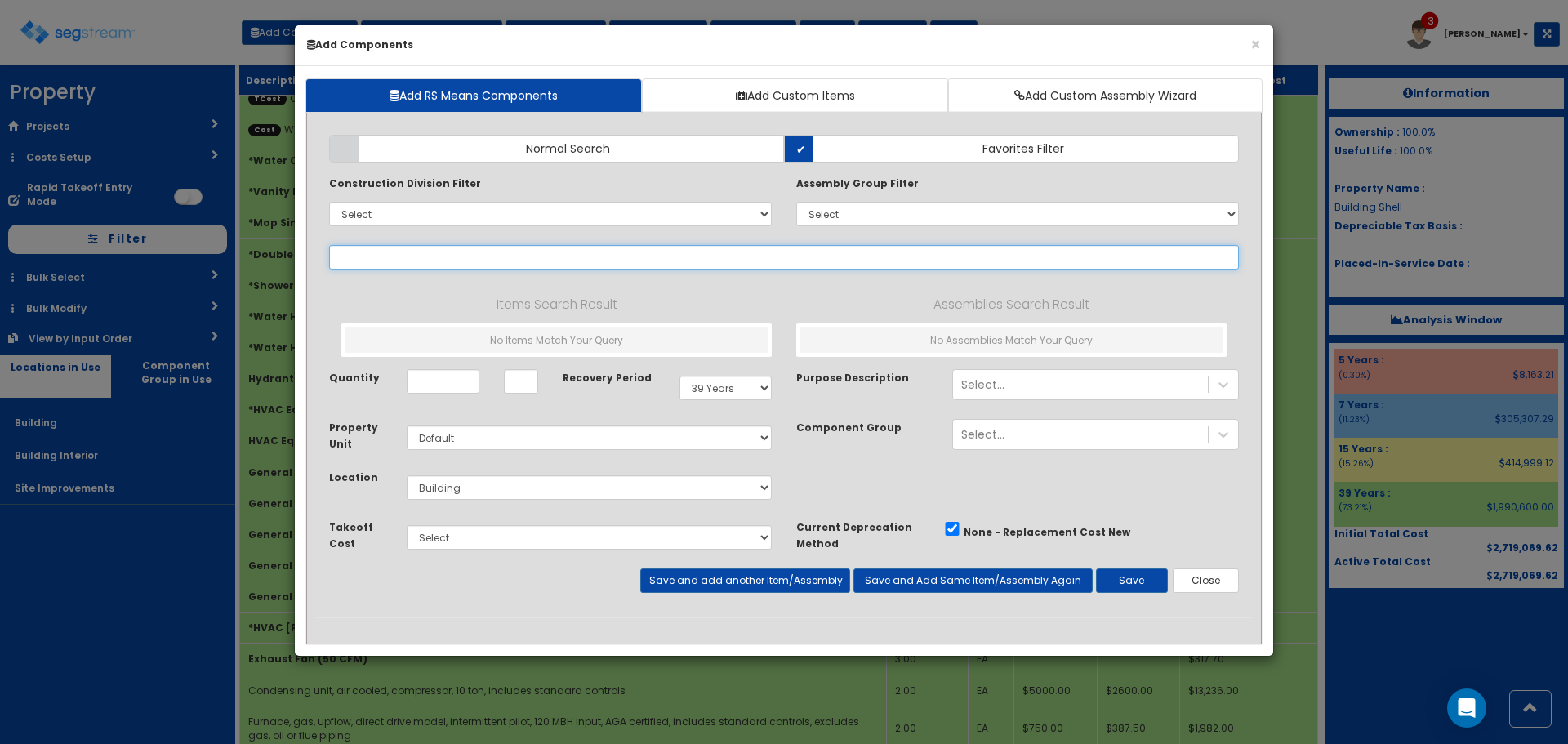
select select
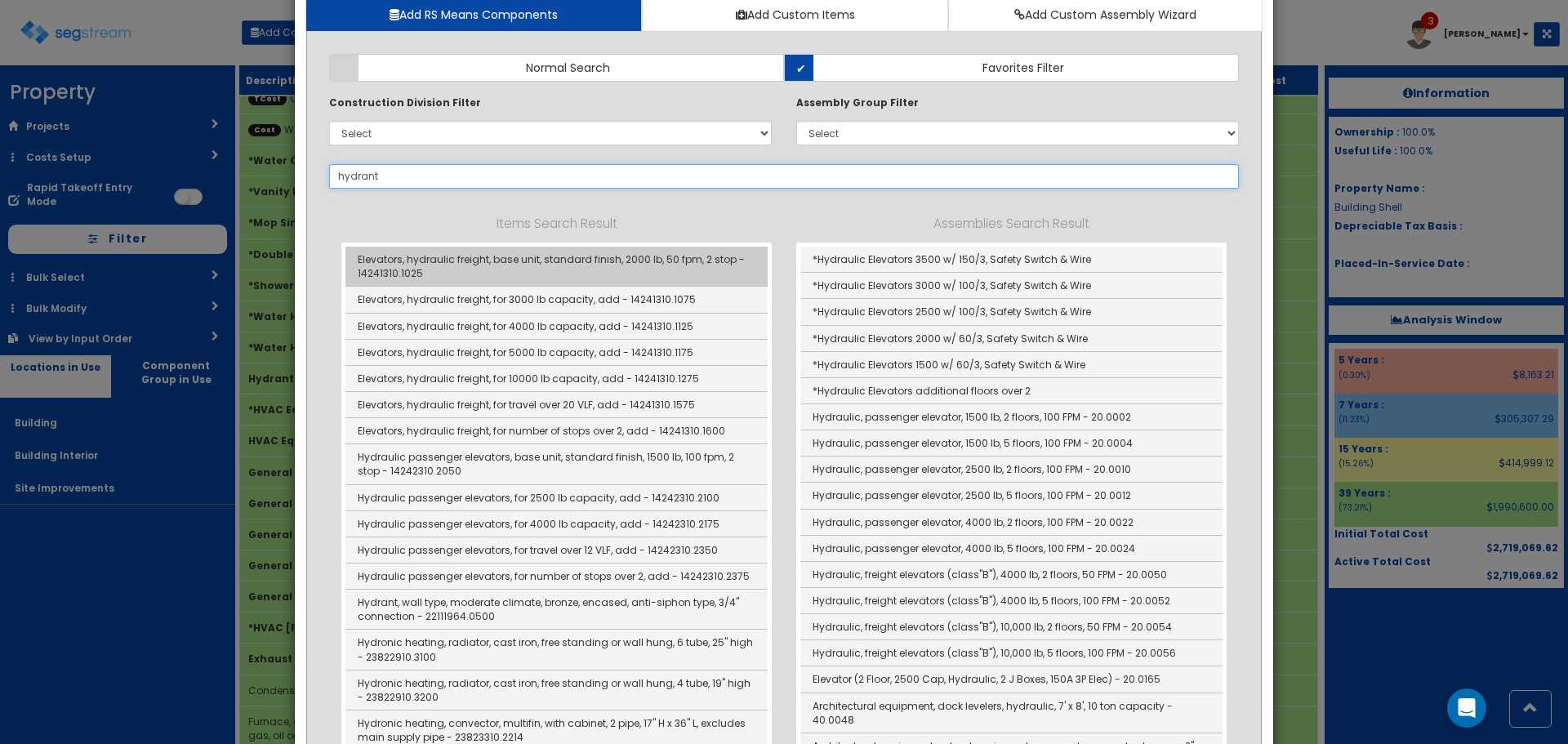
scroll to position [0, 0]
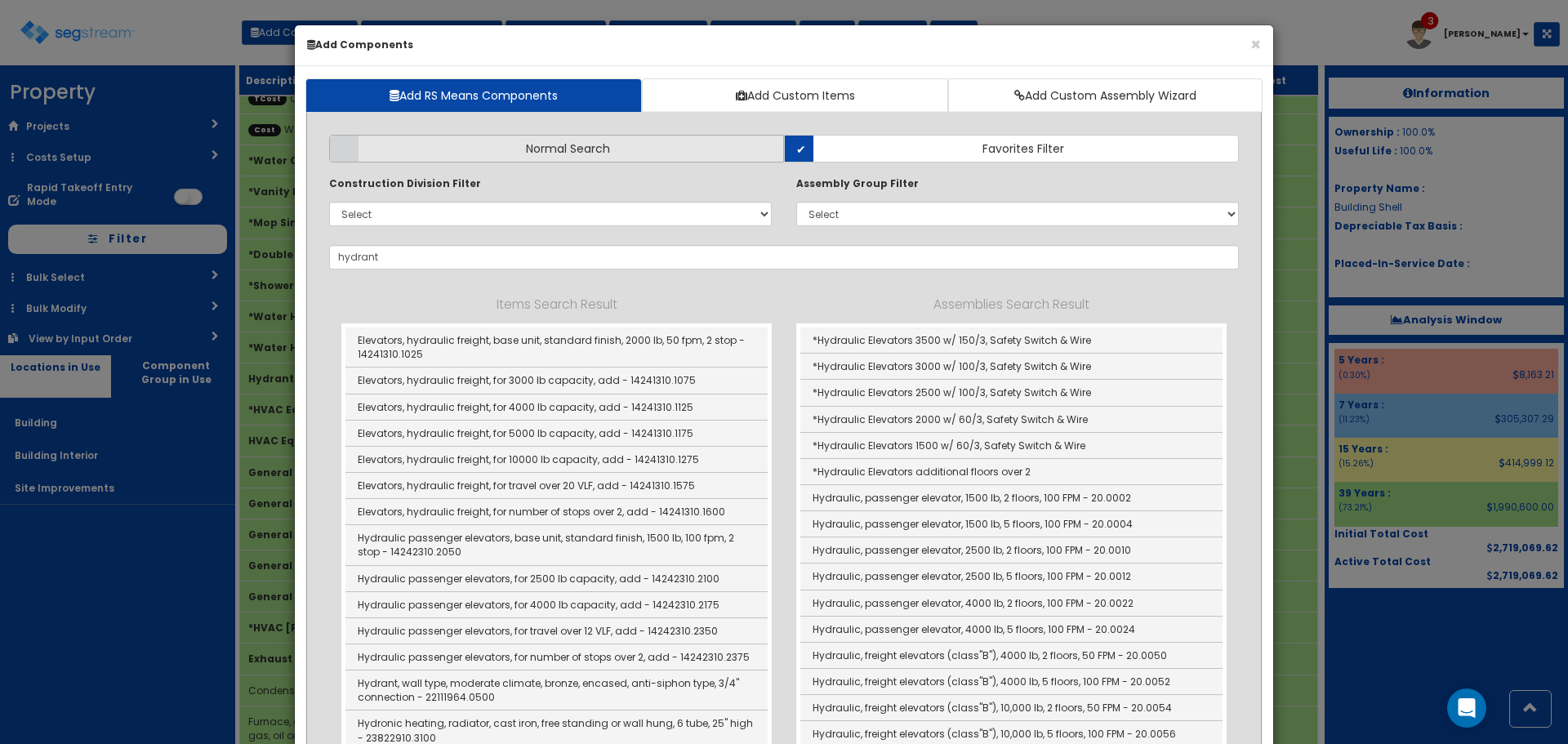
click at [713, 146] on label "Normal Search" at bounding box center [556, 148] width 455 height 28
click at [0, 0] on input "Normal Search" at bounding box center [0, 0] width 0 height 0
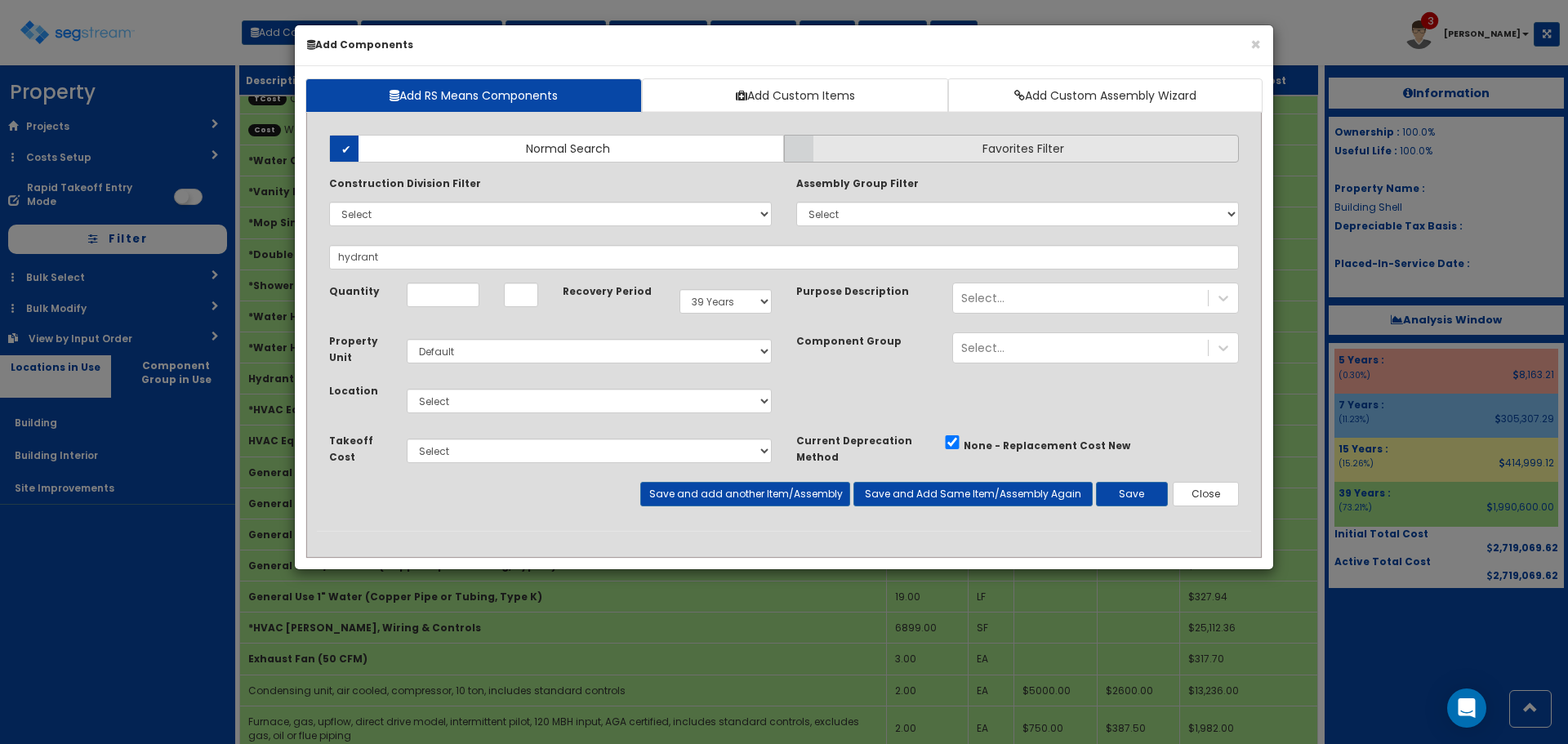
click at [919, 151] on label "Favorites Filter" at bounding box center [1012, 148] width 455 height 28
click at [0, 0] on input "Favorites Filter" at bounding box center [0, 0] width 0 height 0
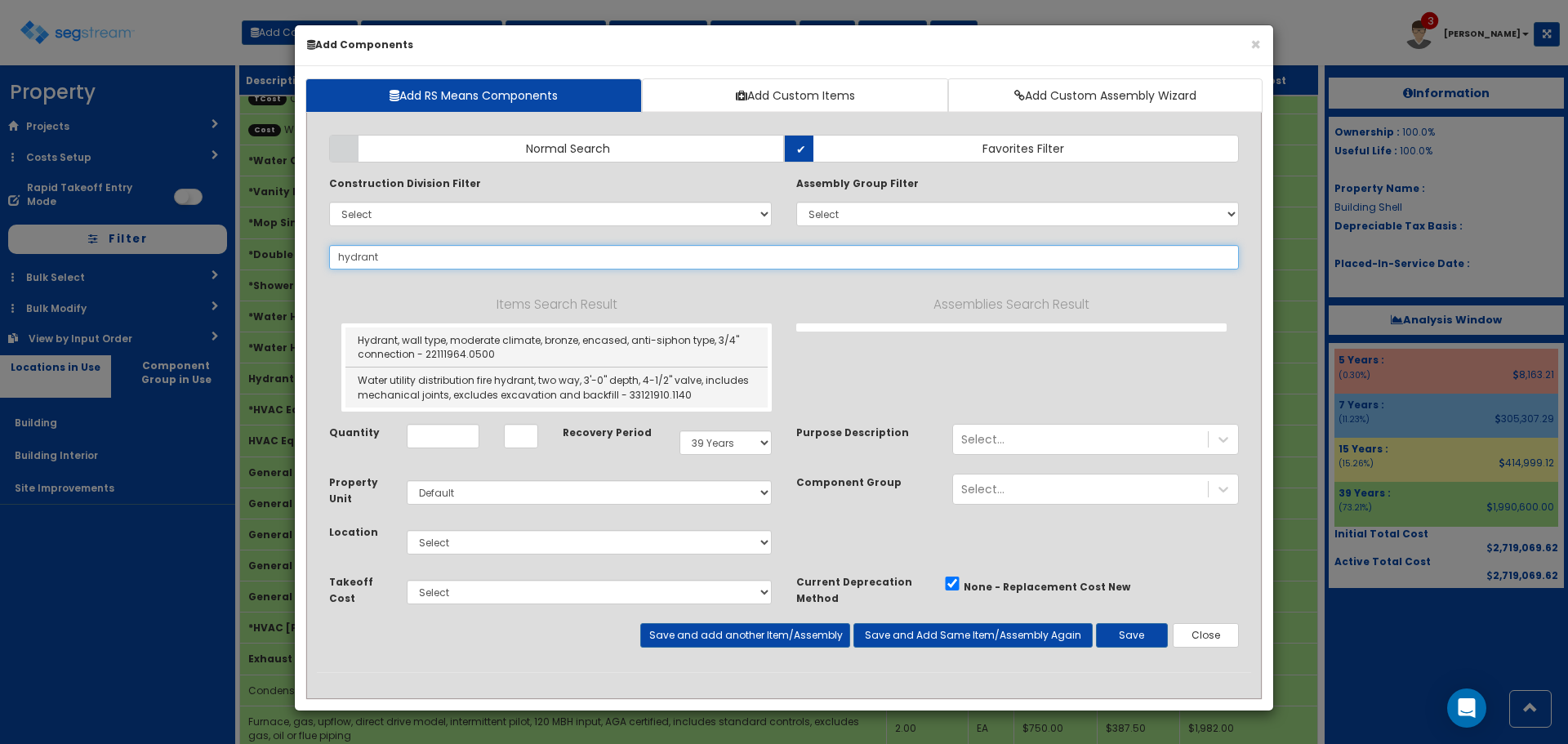
click at [338, 260] on input "hydrant" at bounding box center [784, 258] width 910 height 25
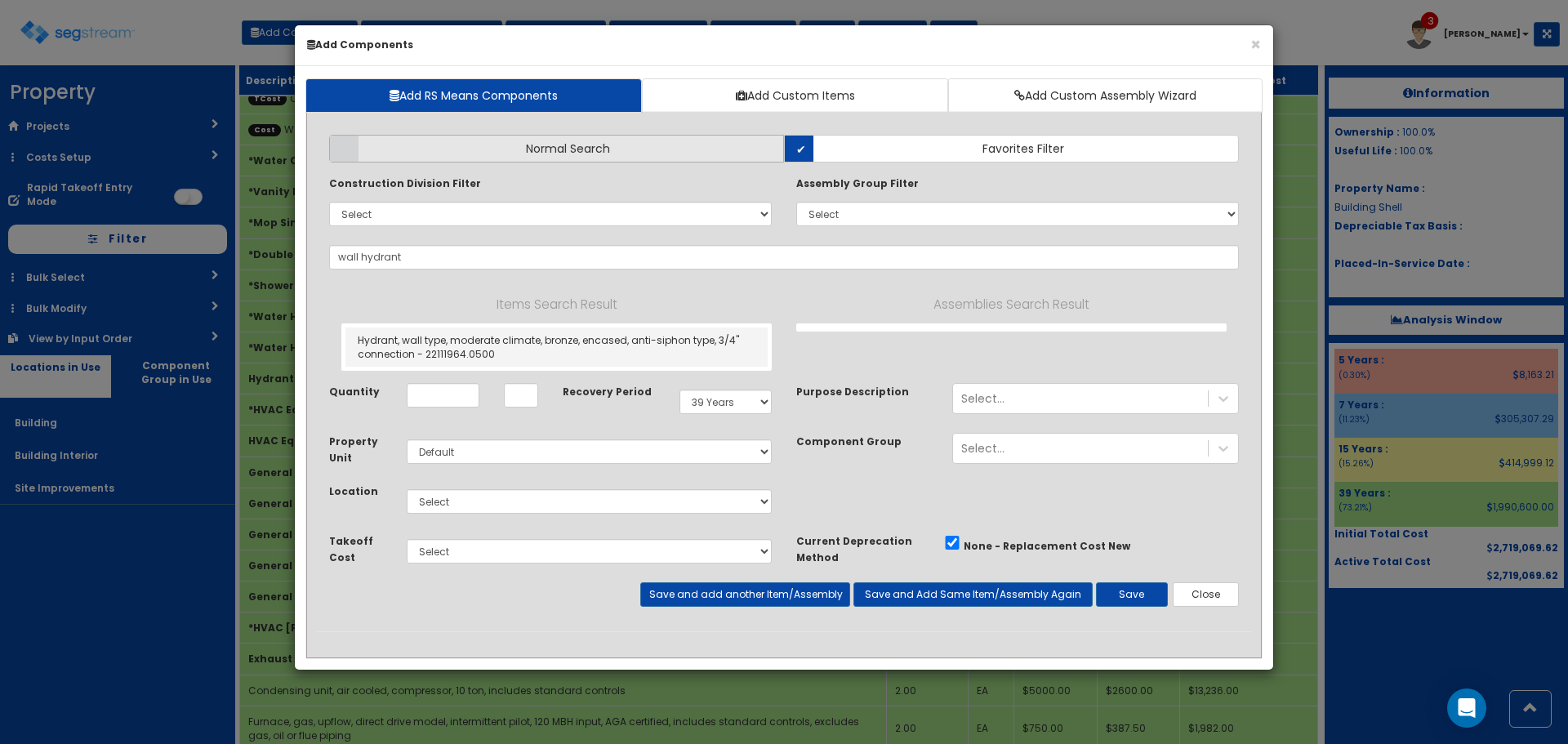
click at [657, 142] on label "Normal Search" at bounding box center [556, 148] width 455 height 28
click at [0, 0] on input "Normal Search" at bounding box center [0, 0] width 0 height 0
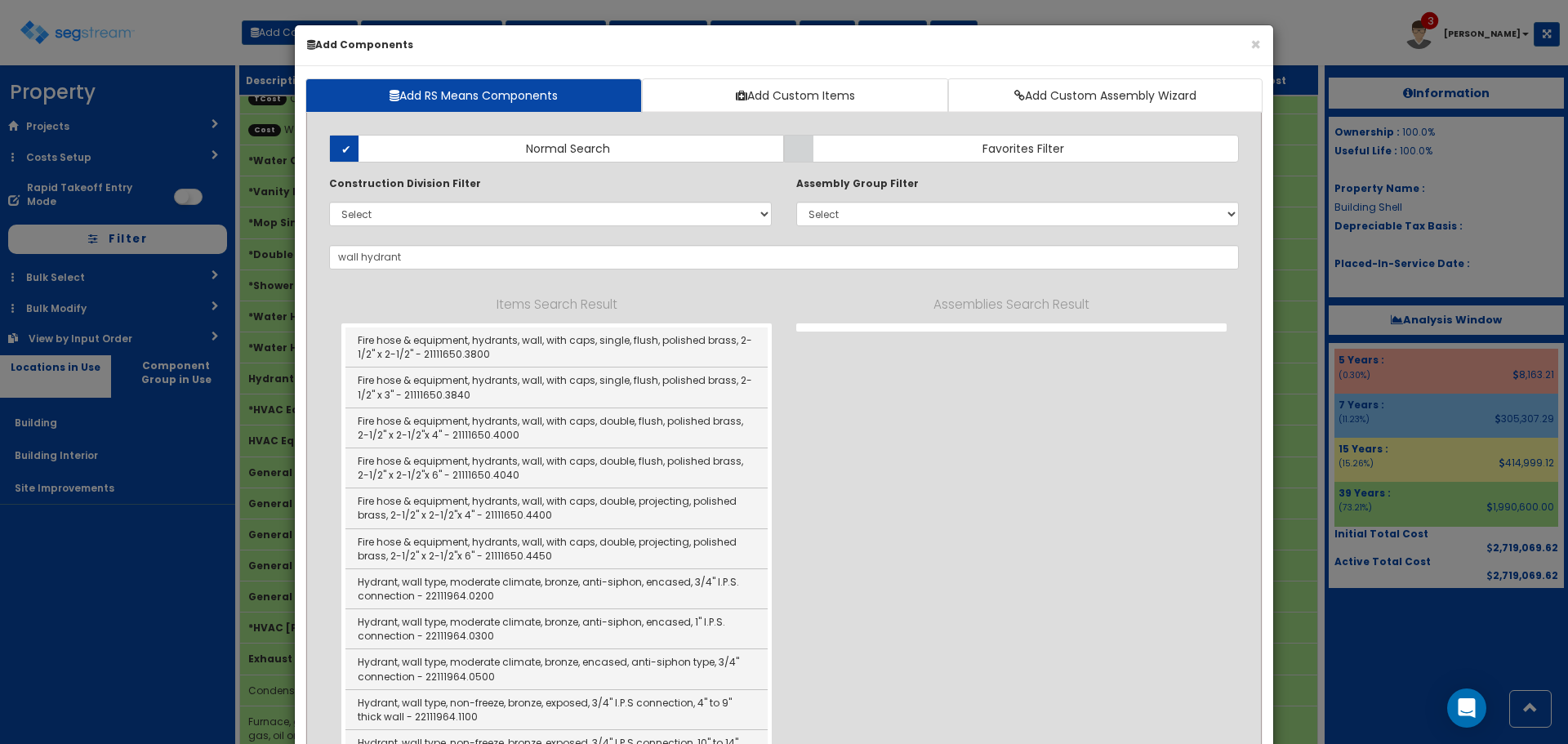
scroll to position [82, 0]
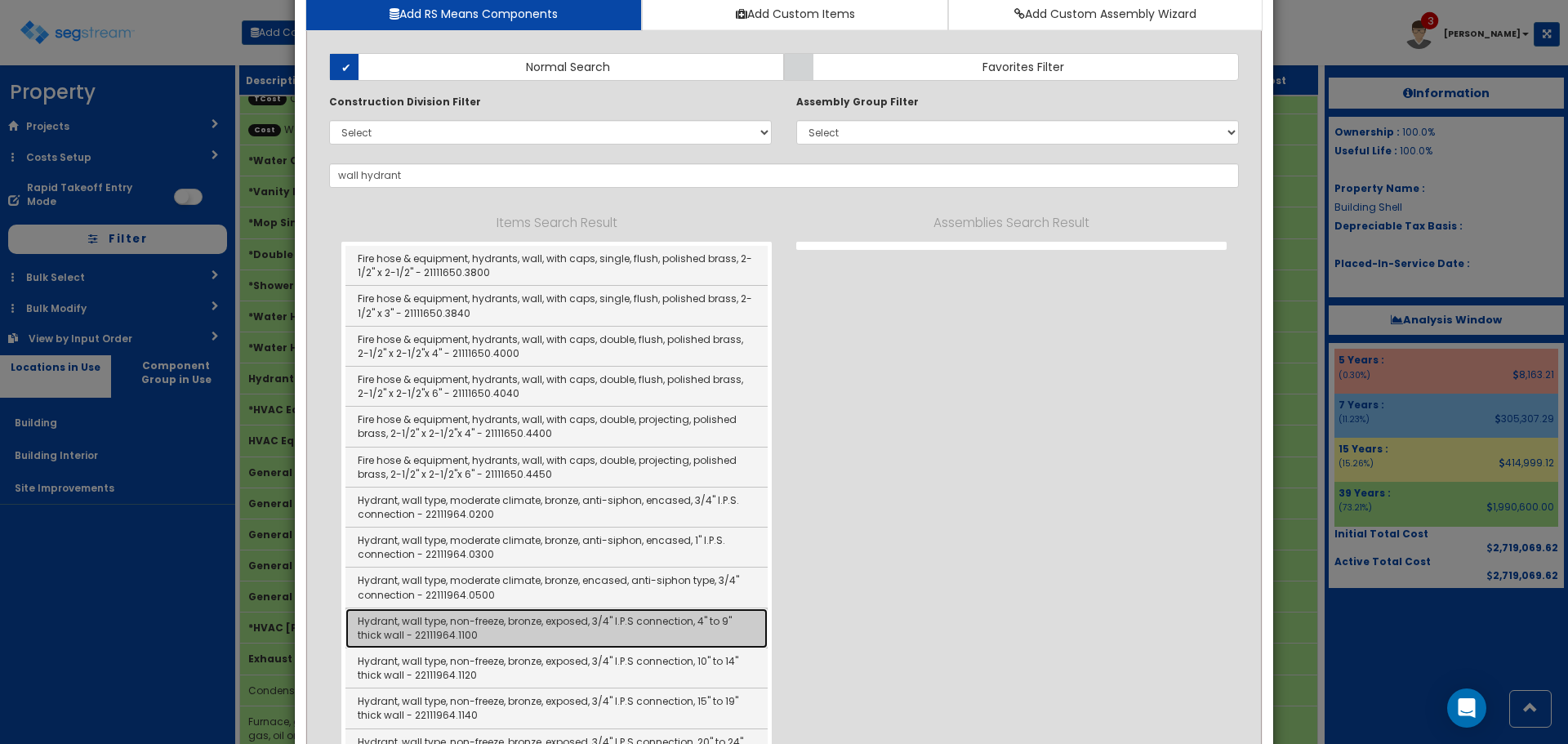
click at [701, 636] on link "Hydrant, wall type, non-freeze, bronze, exposed, 3/4" I.P.S connection, 4" to 9…" at bounding box center [556, 629] width 423 height 40
type input "Hydrant, wall type, non-freeze, bronze, exposed, 3/4" I.P.S connection, 4" to 9…"
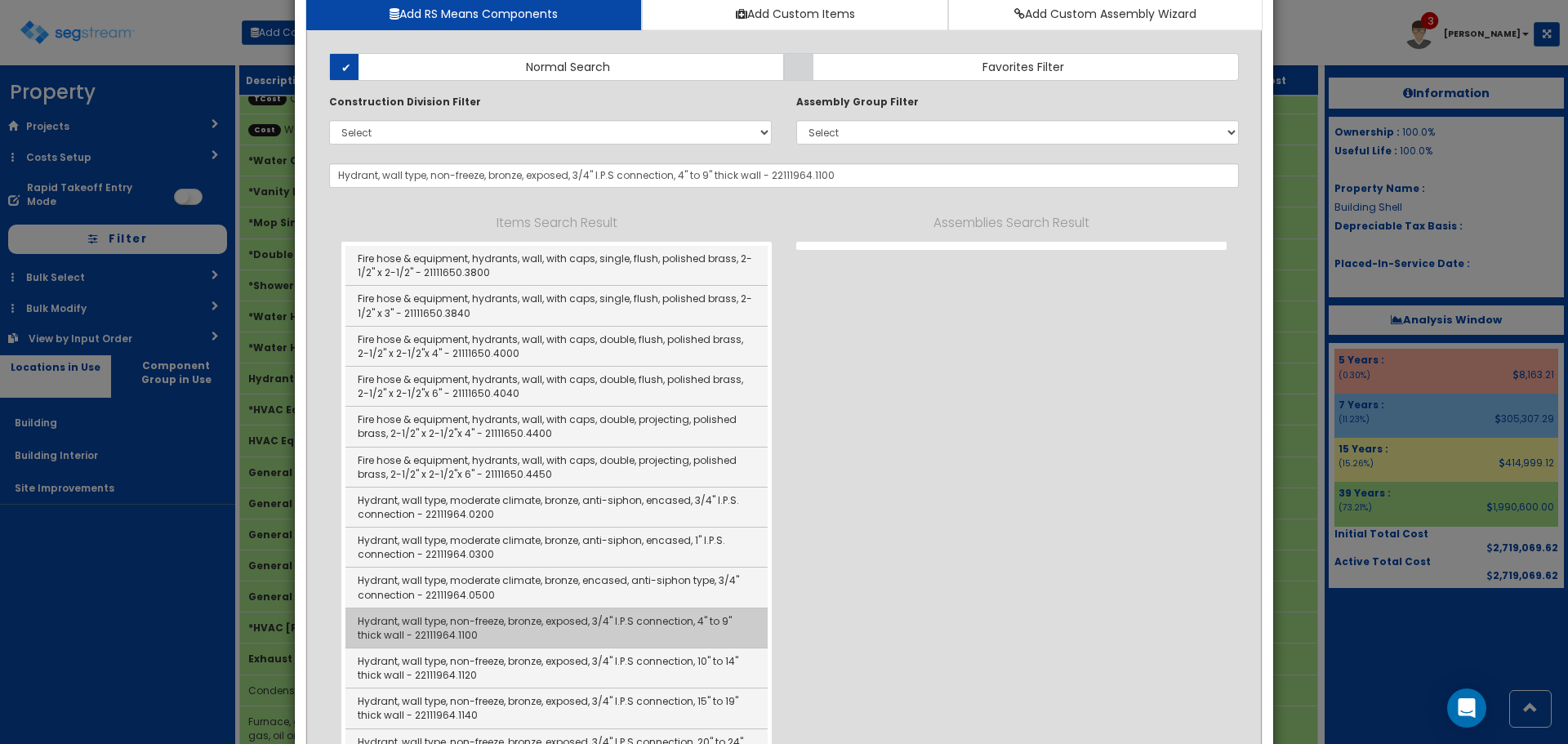
checkbox input "false"
type input "EA"
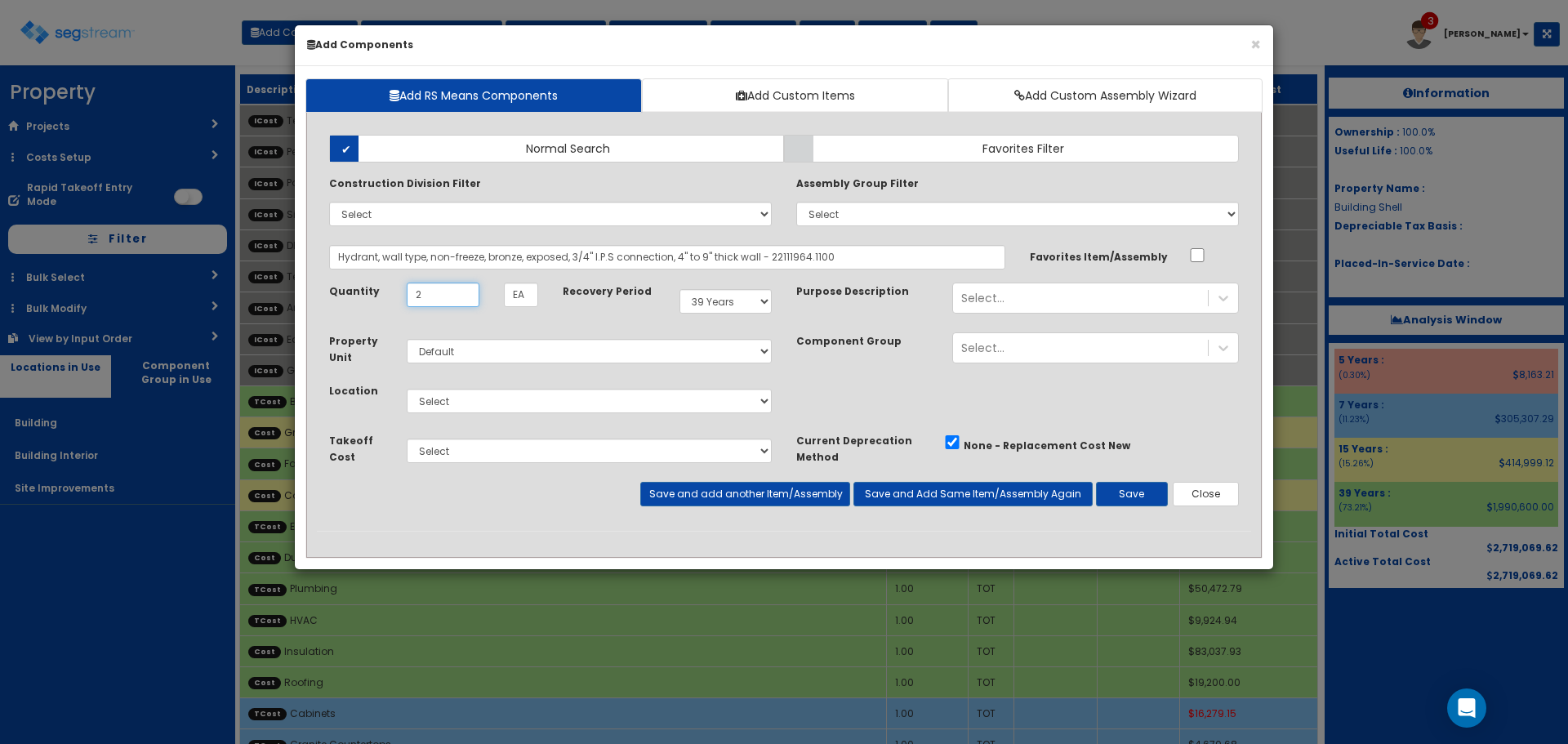
type input "2"
select select "6"
select select "5263627"
click at [1145, 498] on button "Save" at bounding box center [1132, 494] width 72 height 25
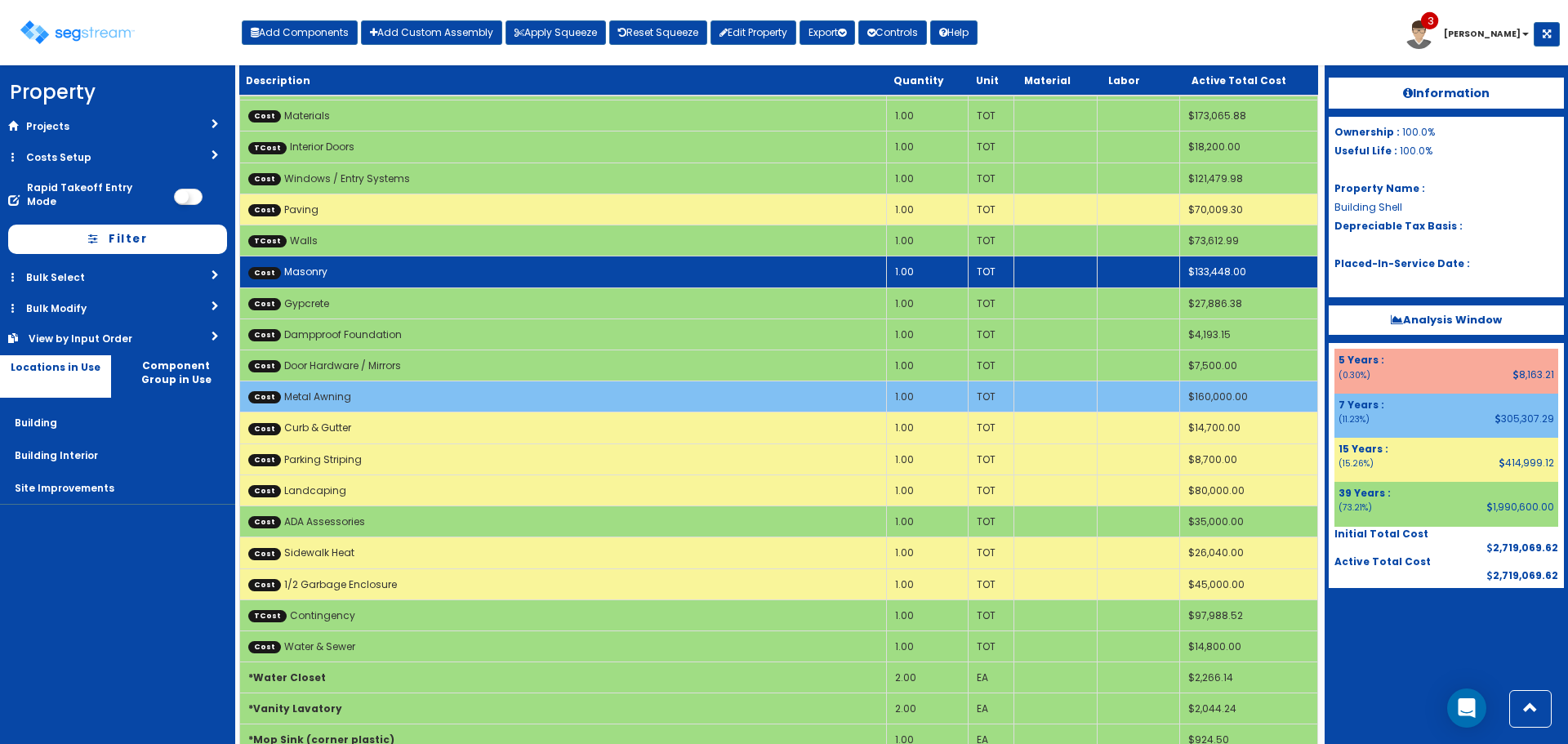
scroll to position [1143, 0]
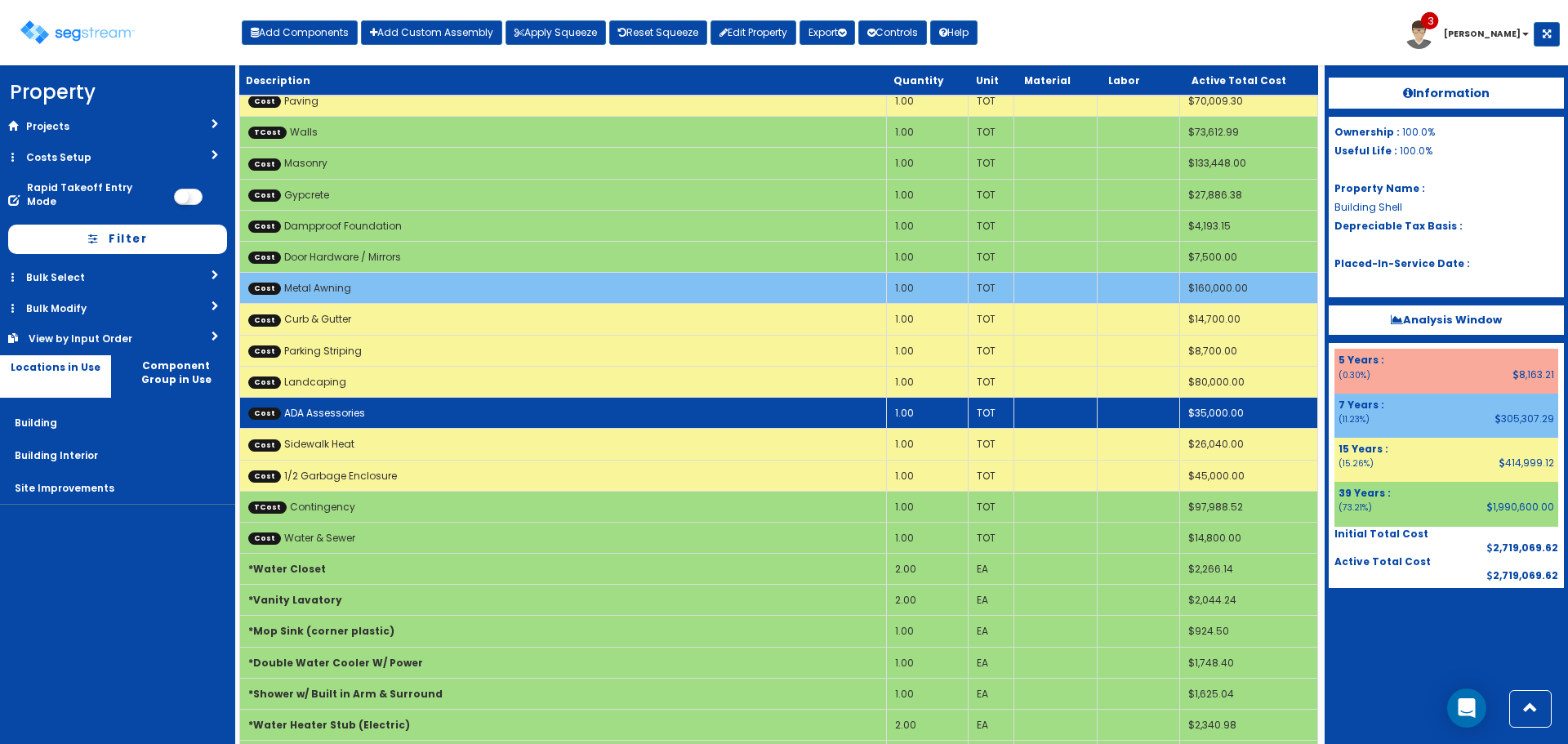
click at [556, 408] on td "Cost ADA Assessories" at bounding box center [564, 413] width 647 height 31
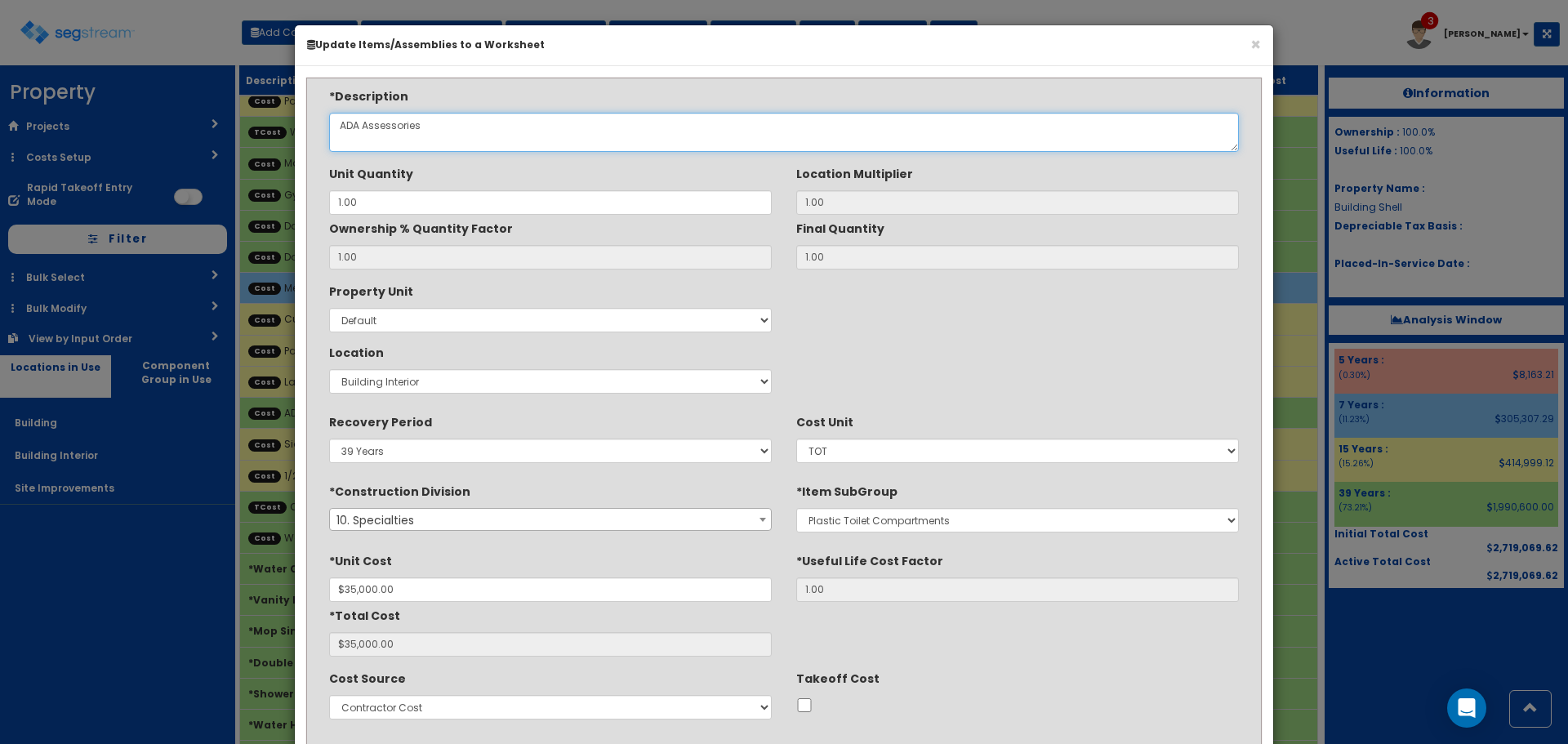
click at [374, 125] on textarea "ADA Assessories" at bounding box center [784, 132] width 910 height 39
type textarea "ADA Accessories"
click at [1034, 289] on div "Property Unit Select Default Location Select Building Building Interior Site Im…" at bounding box center [784, 339] width 934 height 122
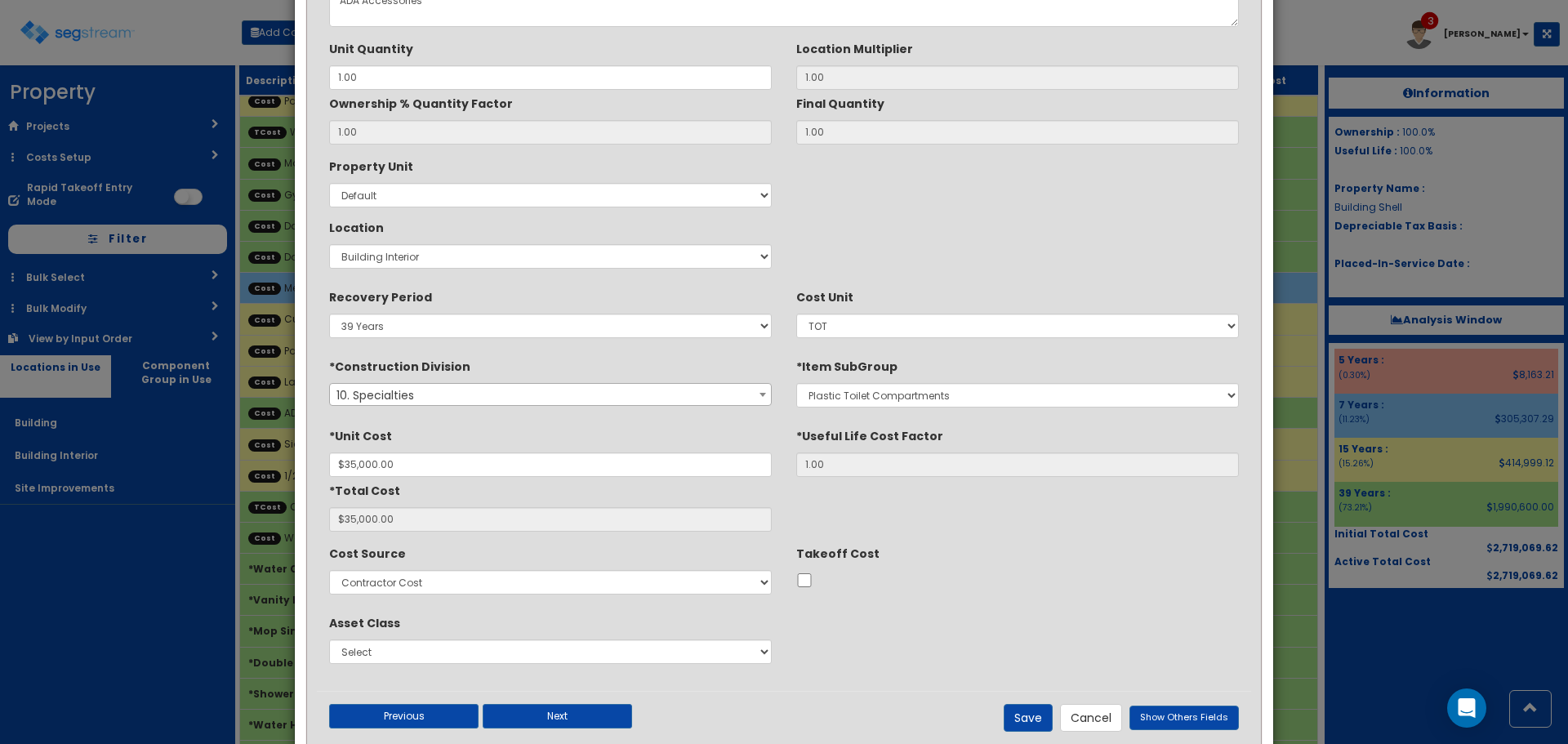
scroll to position [163, 0]
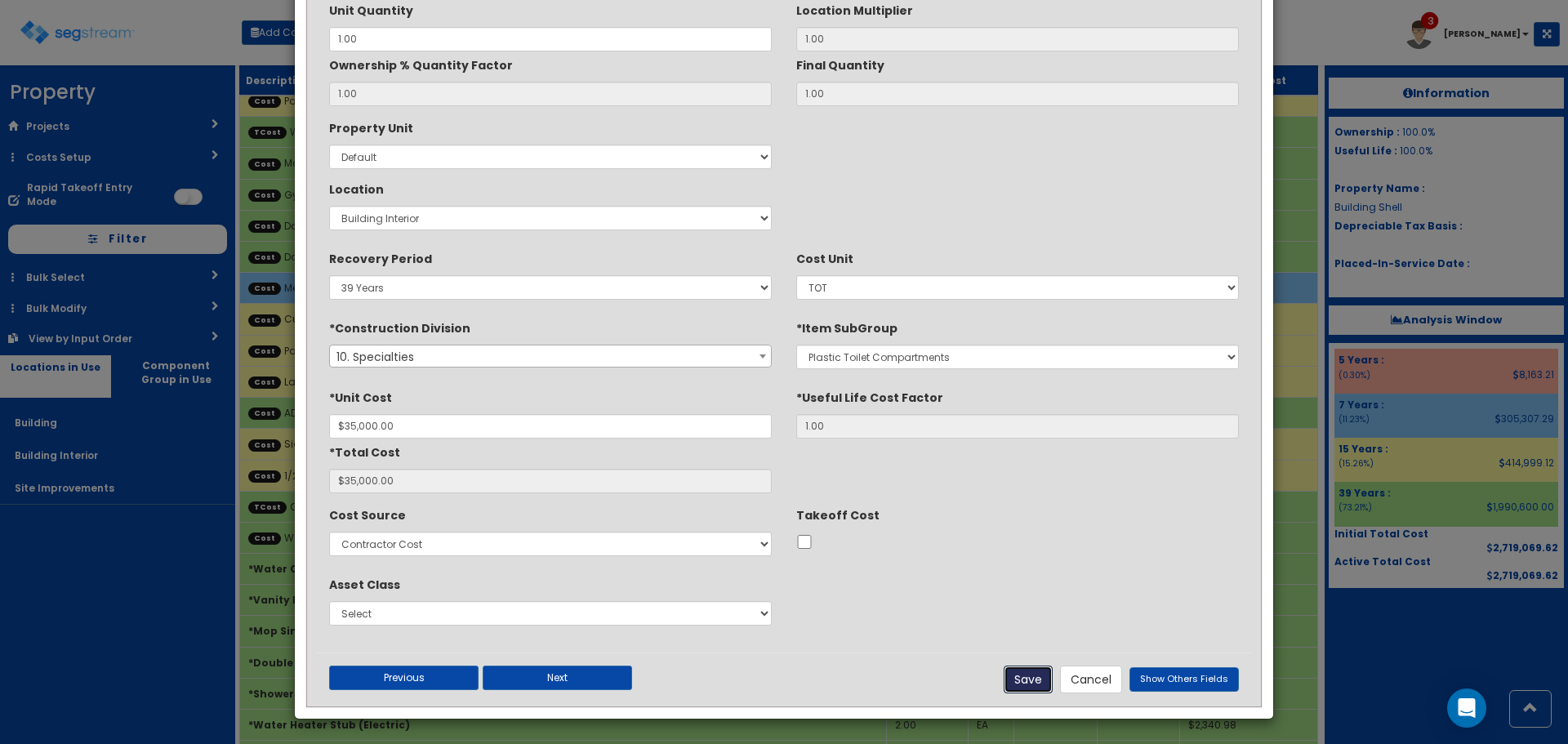
click at [1040, 672] on button "Save" at bounding box center [1028, 679] width 49 height 28
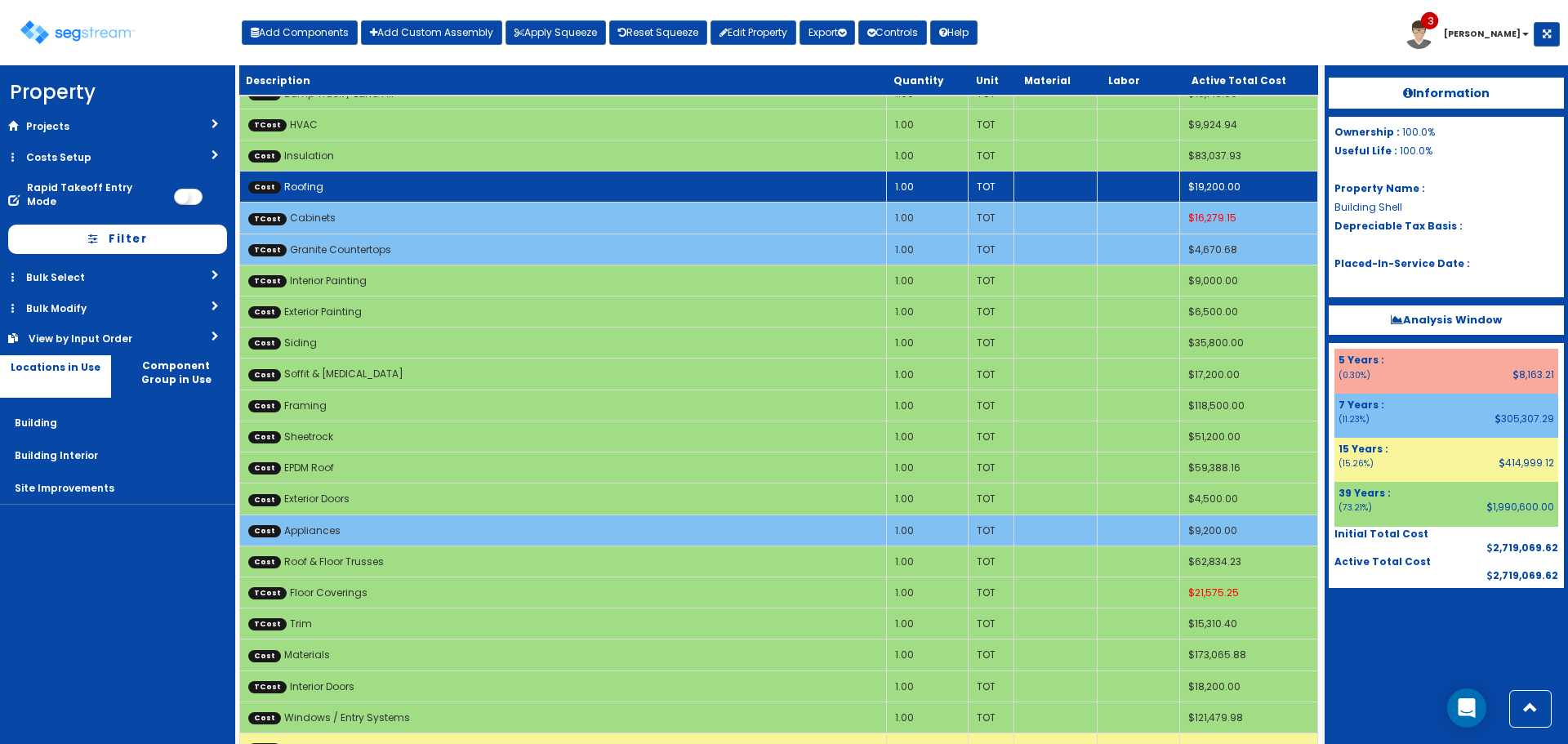
scroll to position [653, 0]
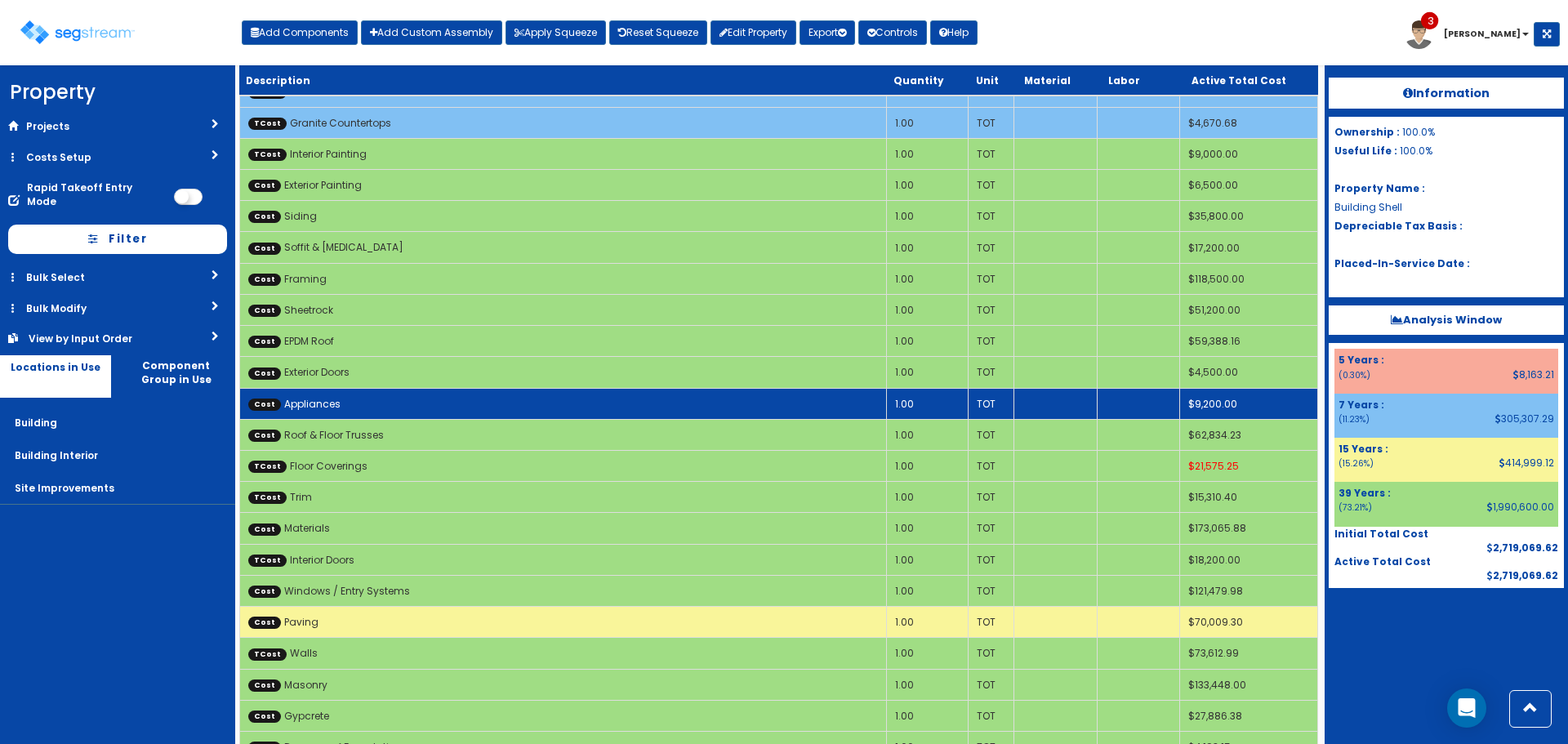
click at [622, 392] on td "Cost Appliances" at bounding box center [564, 403] width 647 height 31
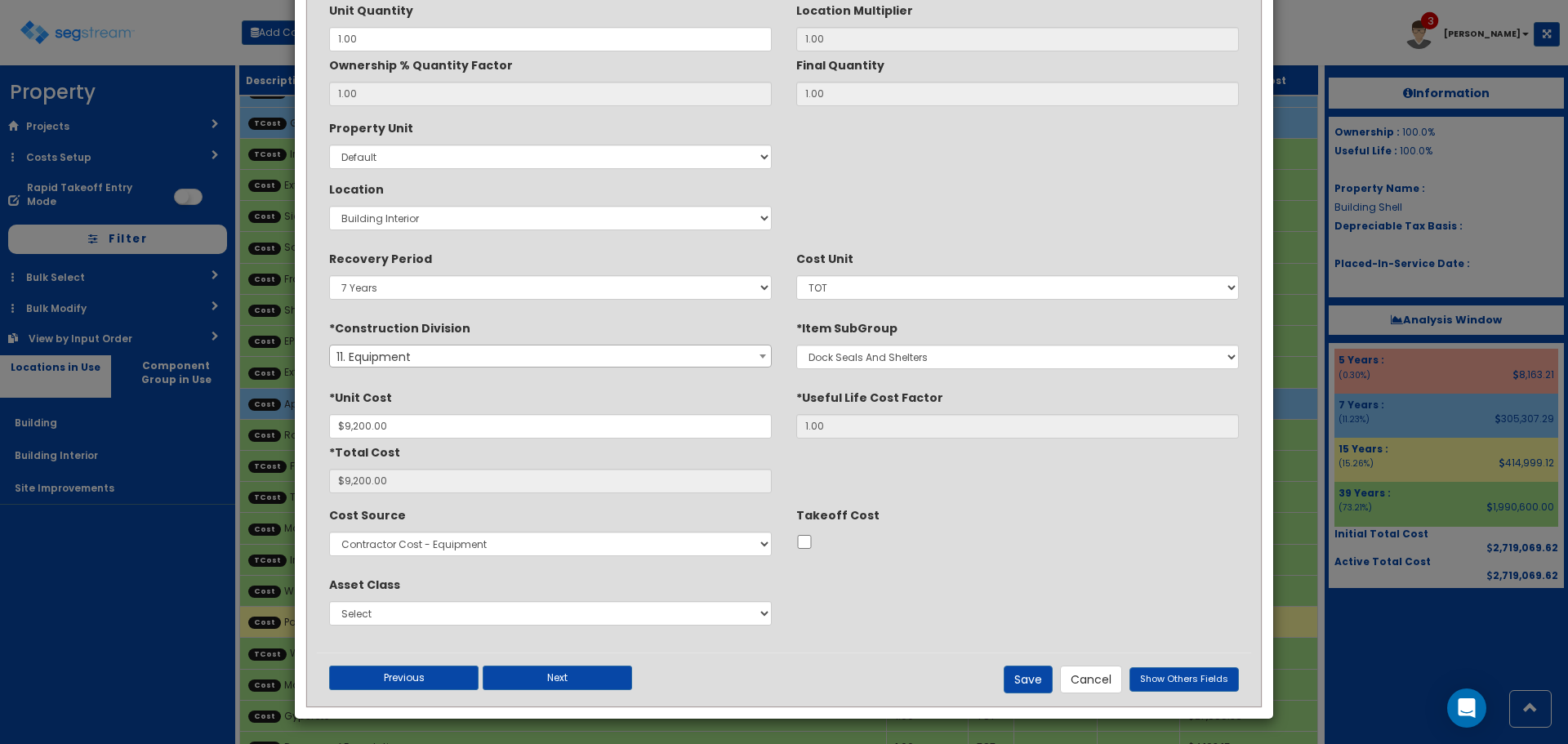
scroll to position [0, 0]
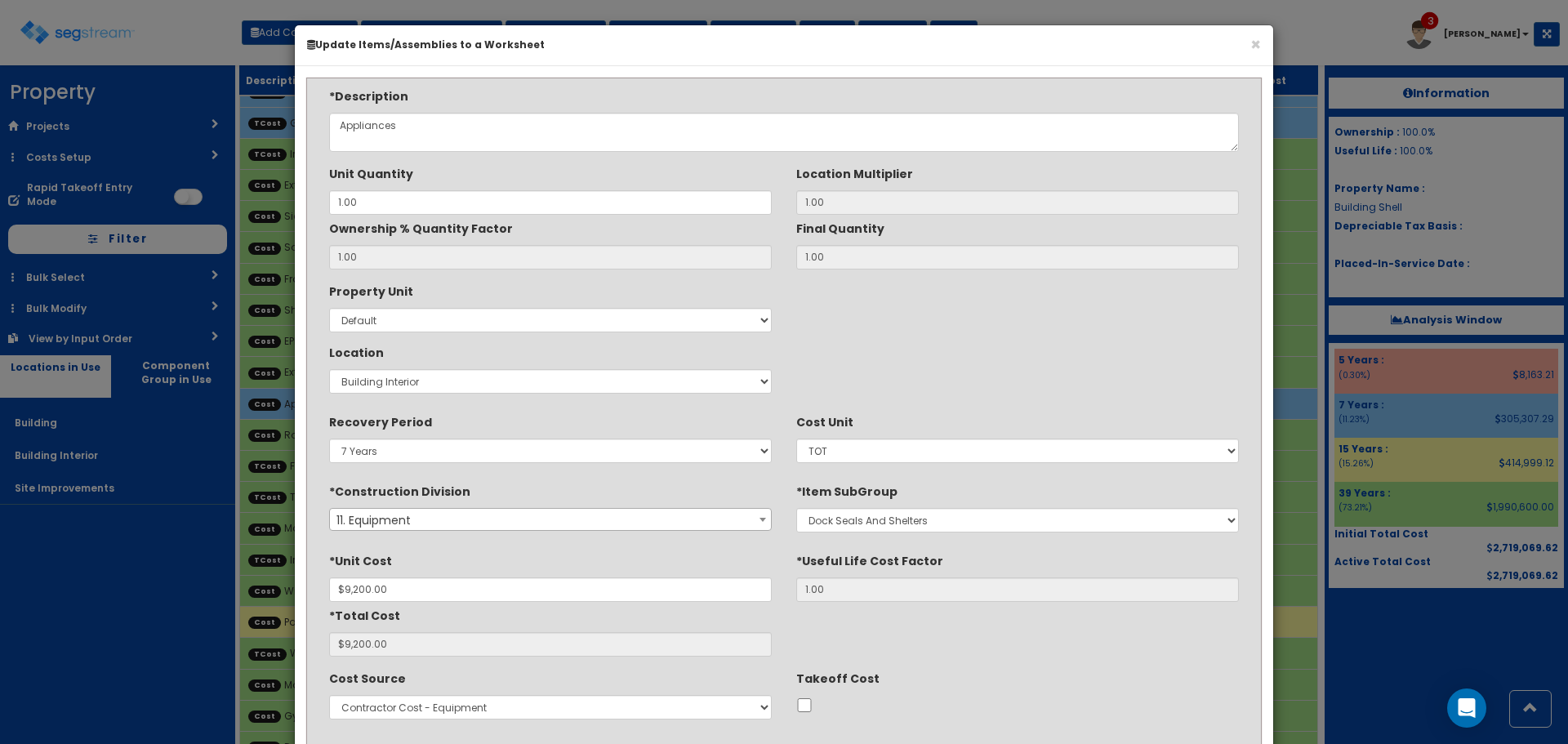
click at [955, 672] on div "Takeoff Cost" at bounding box center [1018, 691] width 443 height 52
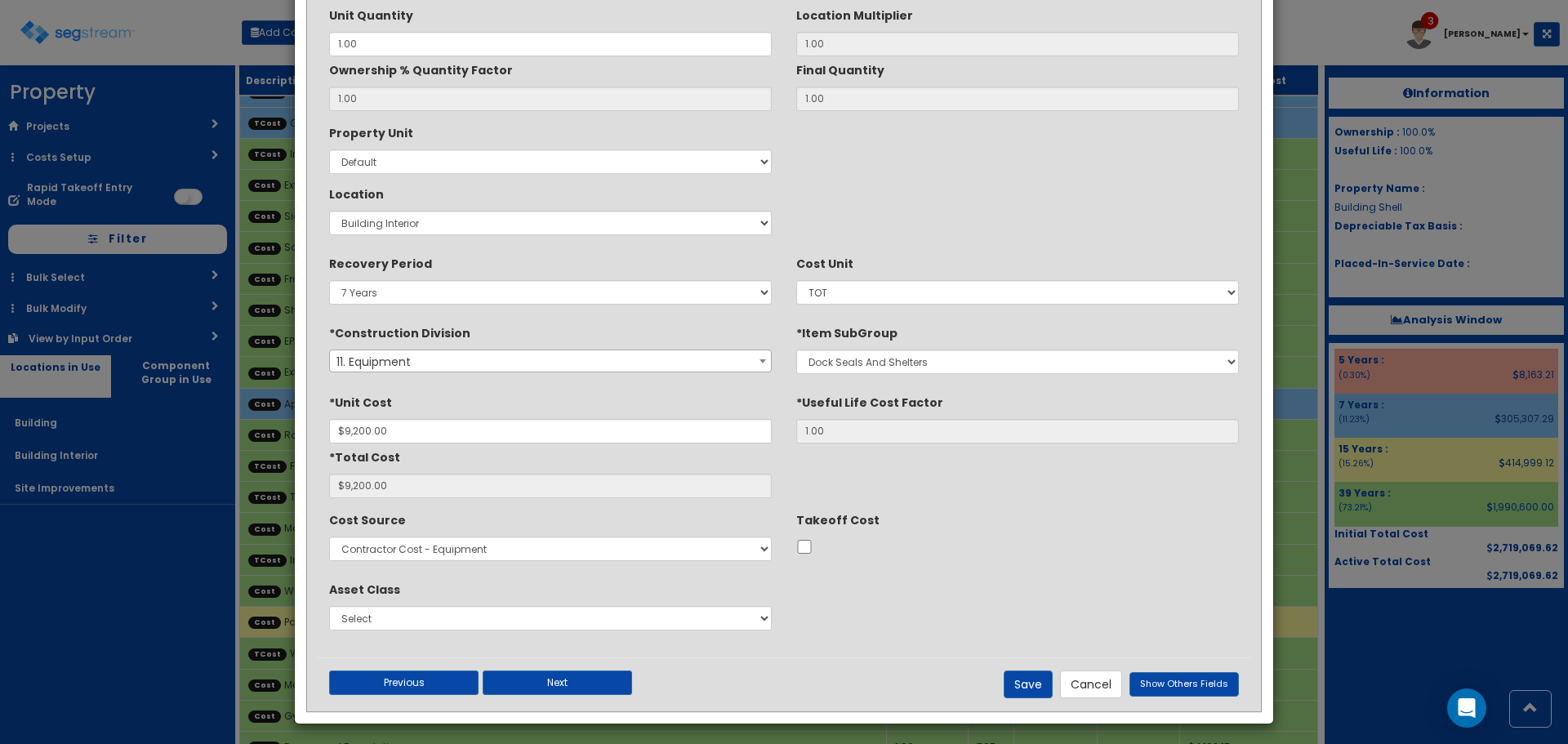
scroll to position [163, 0]
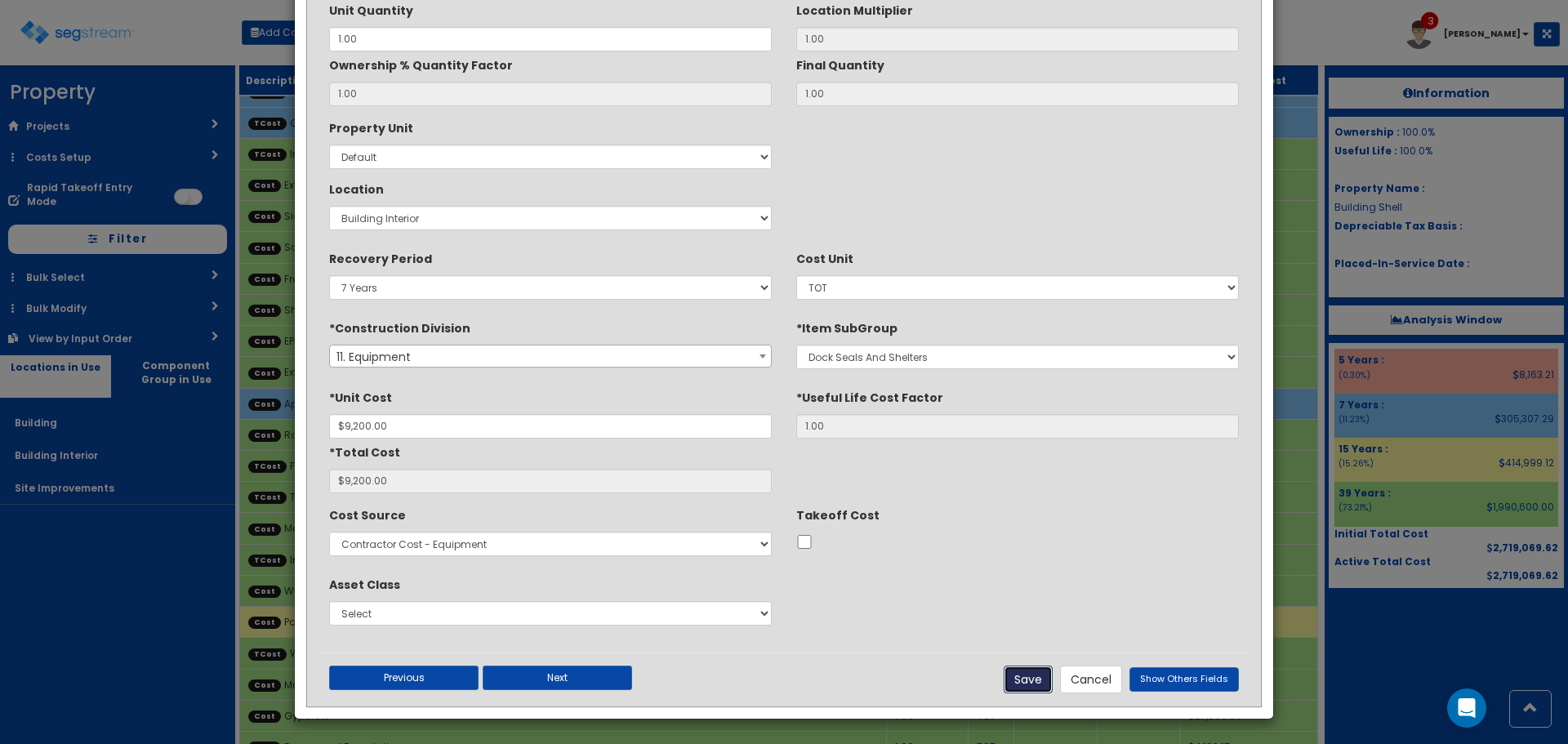
click at [1031, 679] on button "Save" at bounding box center [1028, 679] width 49 height 28
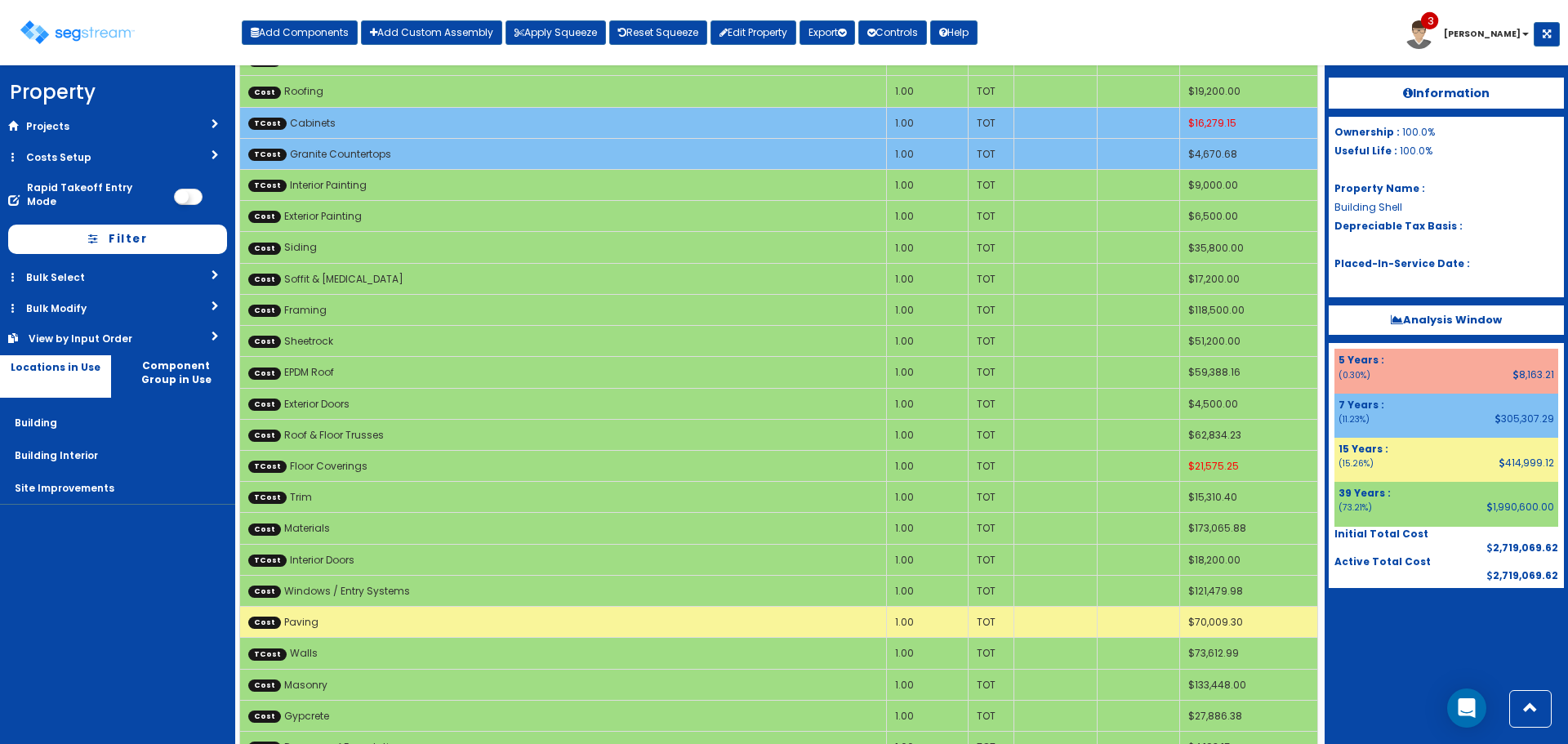
scroll to position [0, 0]
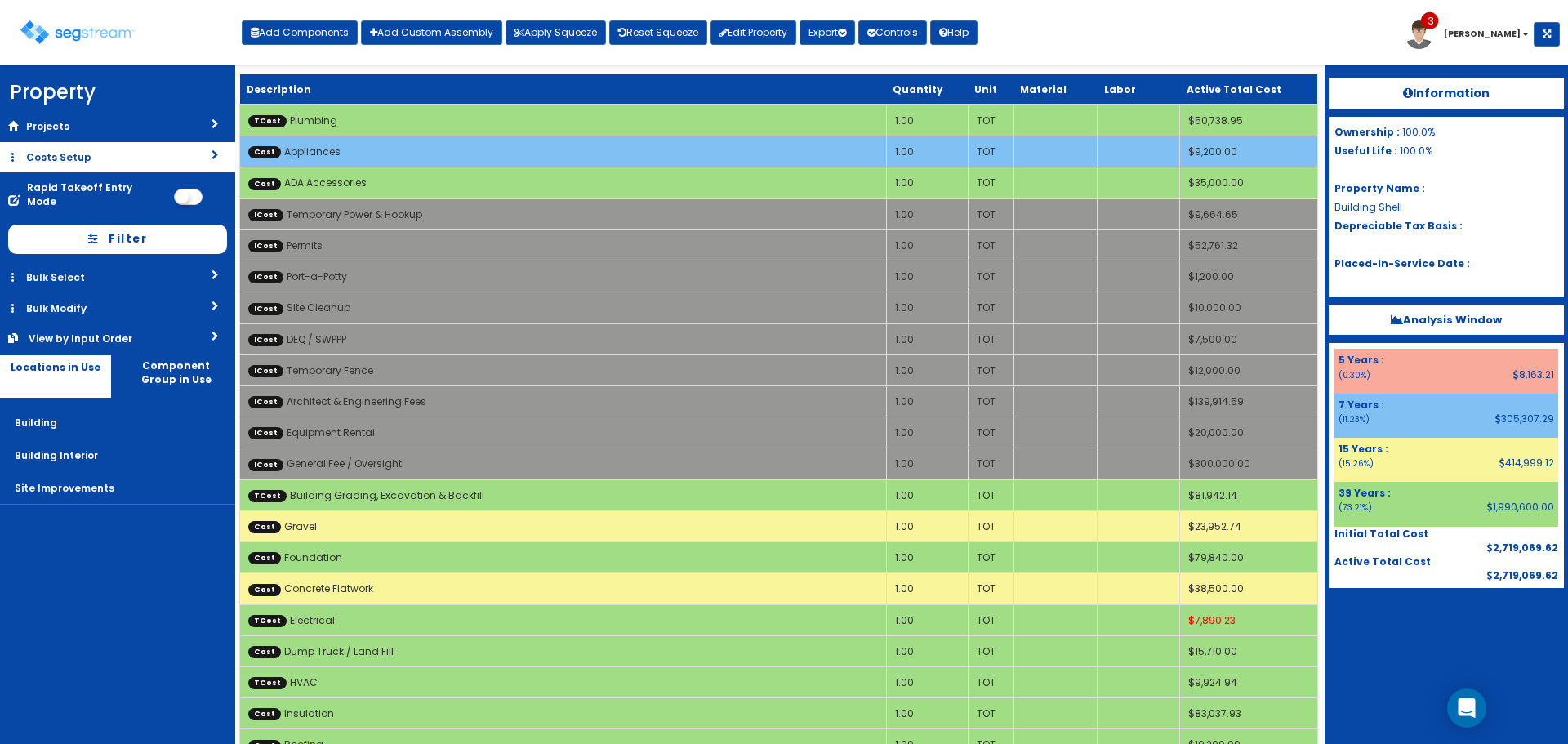
click at [184, 145] on link "Costs Setup" at bounding box center [117, 157] width 236 height 31
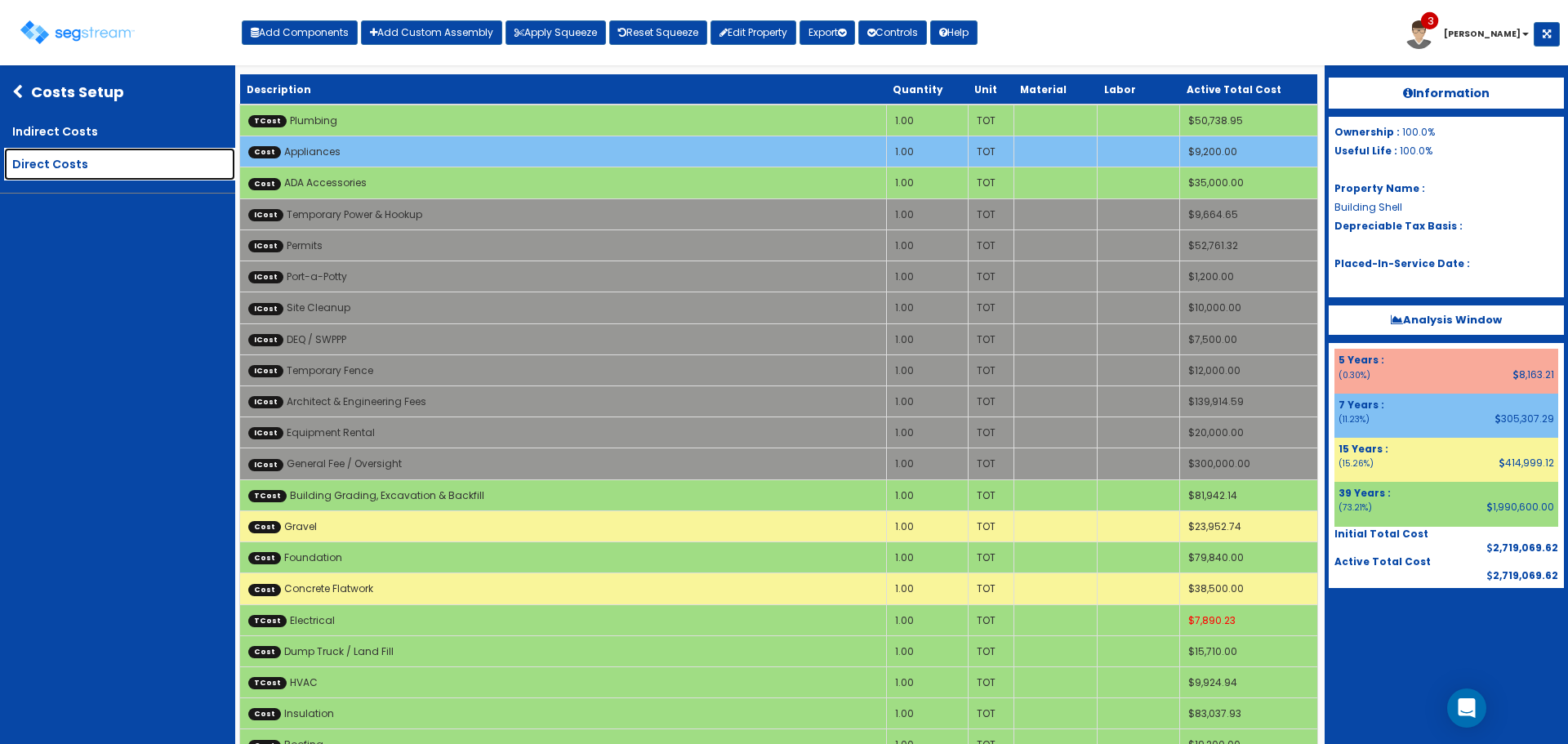
click at [167, 164] on link "Direct Costs" at bounding box center [119, 164] width 231 height 32
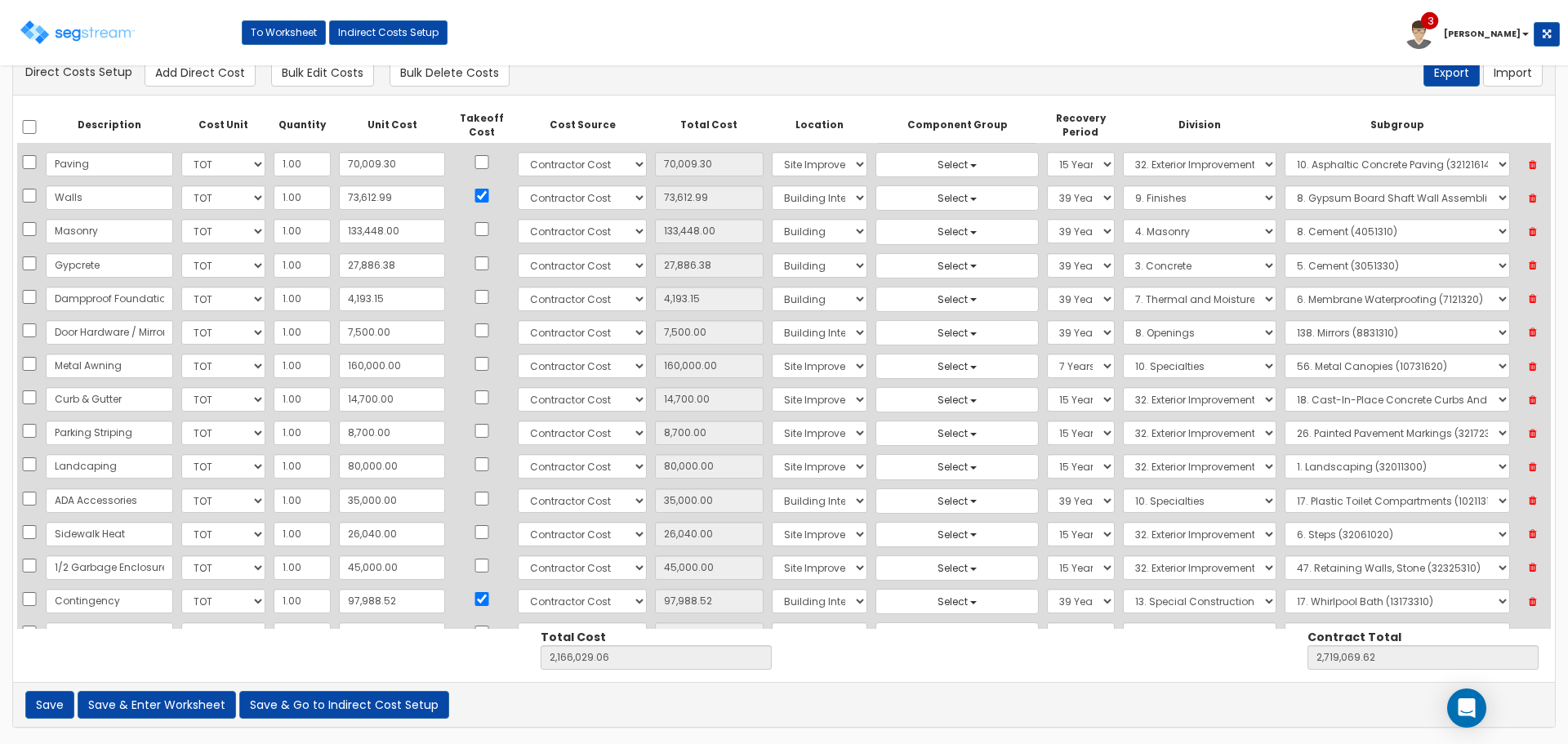
scroll to position [22, 0]
click at [327, 713] on button "Save & Go to Indirect Cost Setup" at bounding box center [345, 704] width 210 height 28
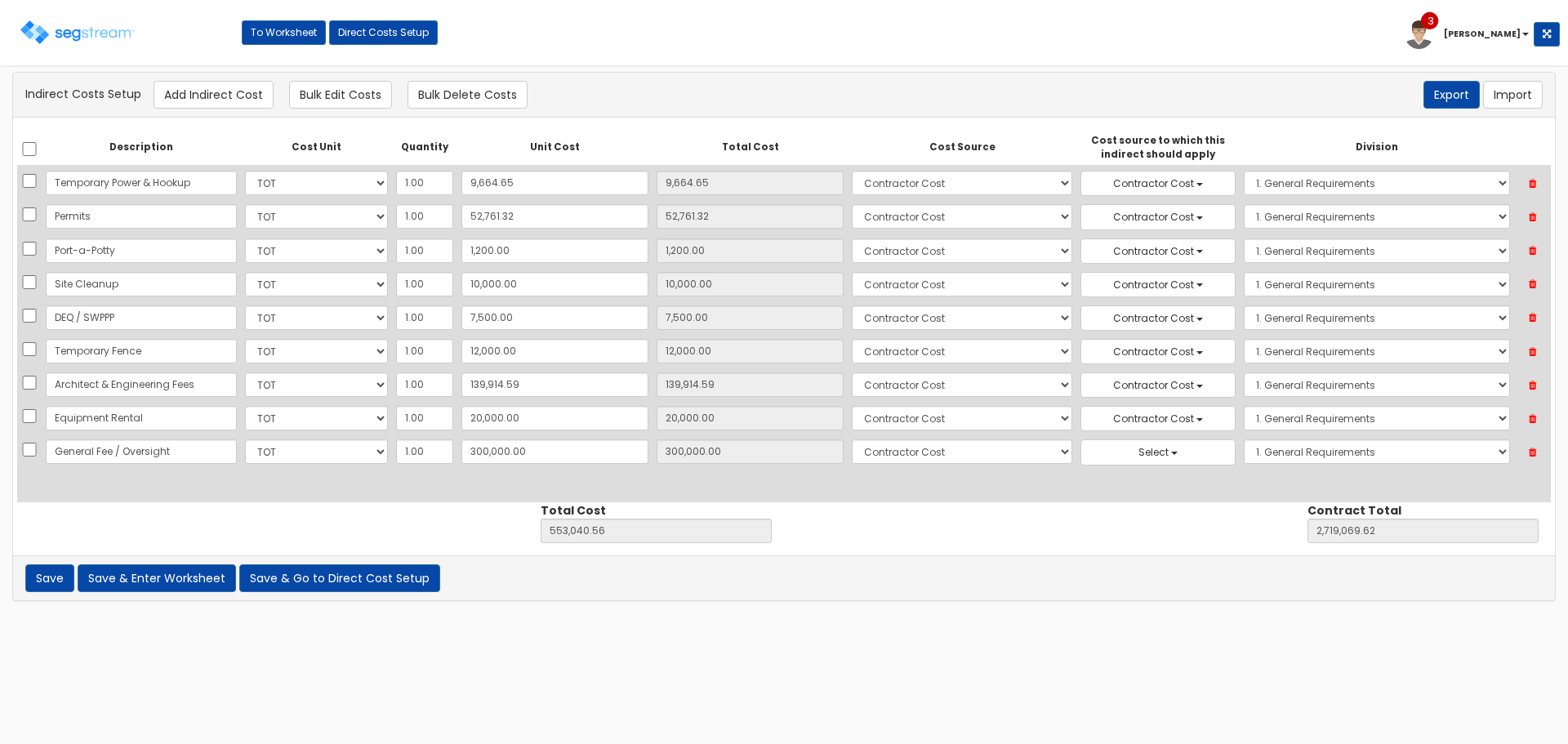
select select
click at [1116, 461] on button "Select" at bounding box center [1158, 452] width 156 height 26
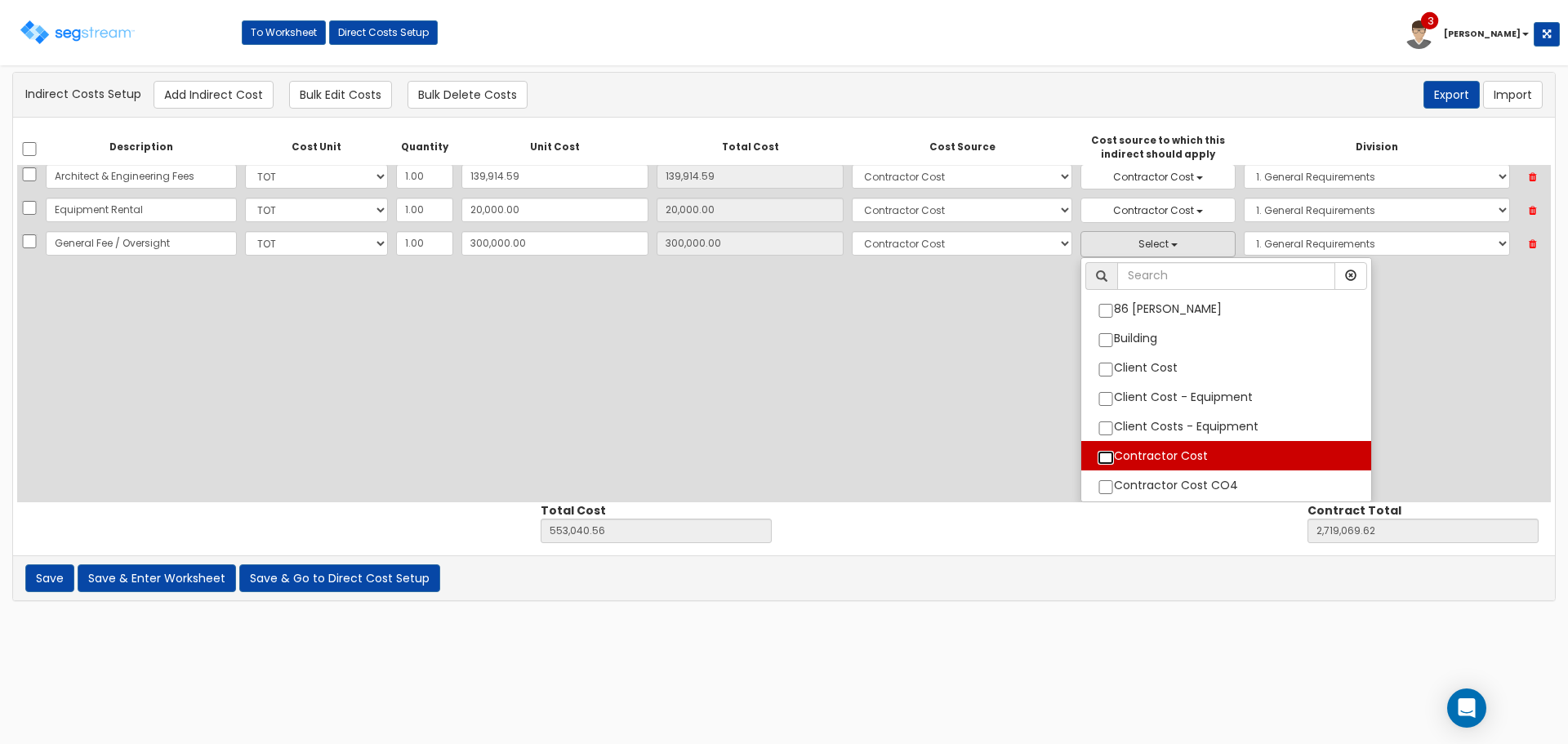
click at [1098, 456] on input "Contractor Cost" at bounding box center [1105, 458] width 16 height 14
checkbox input "true"
select select "6"
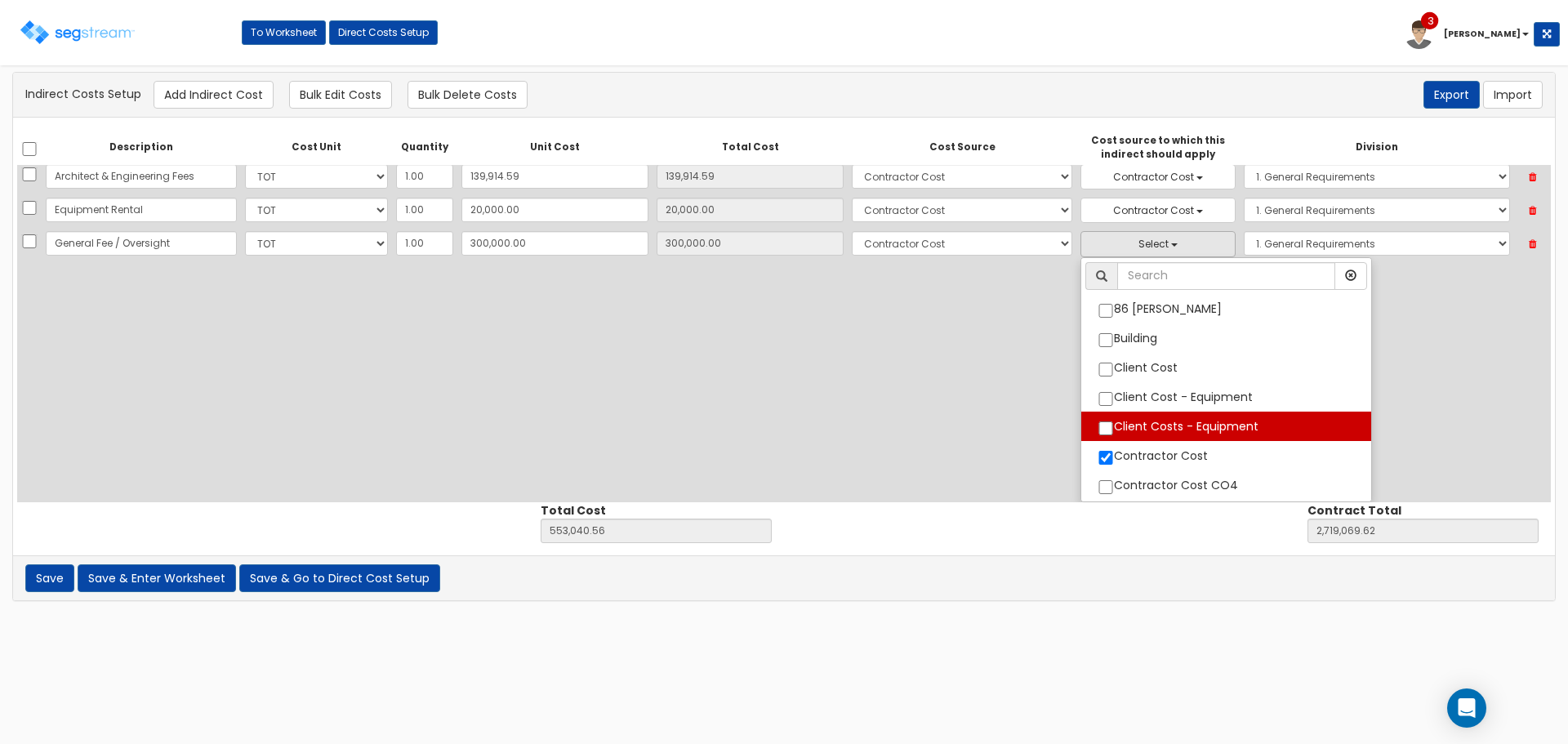
scroll to position [77, 0]
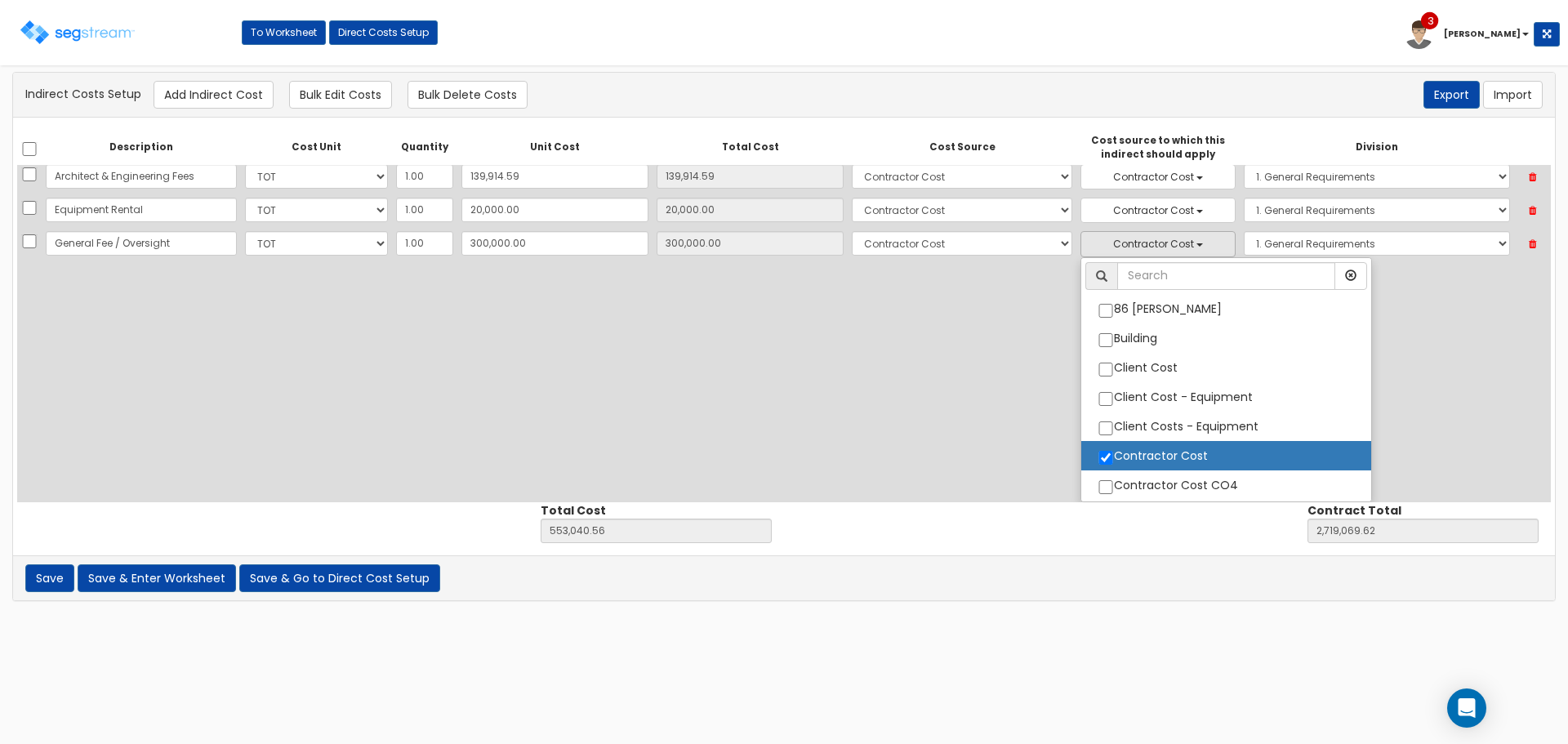
click at [923, 340] on div "Description Cost Unit Quantity Unit Cost Total Cost Cost Source Cost source to …" at bounding box center [784, 316] width 1535 height 372
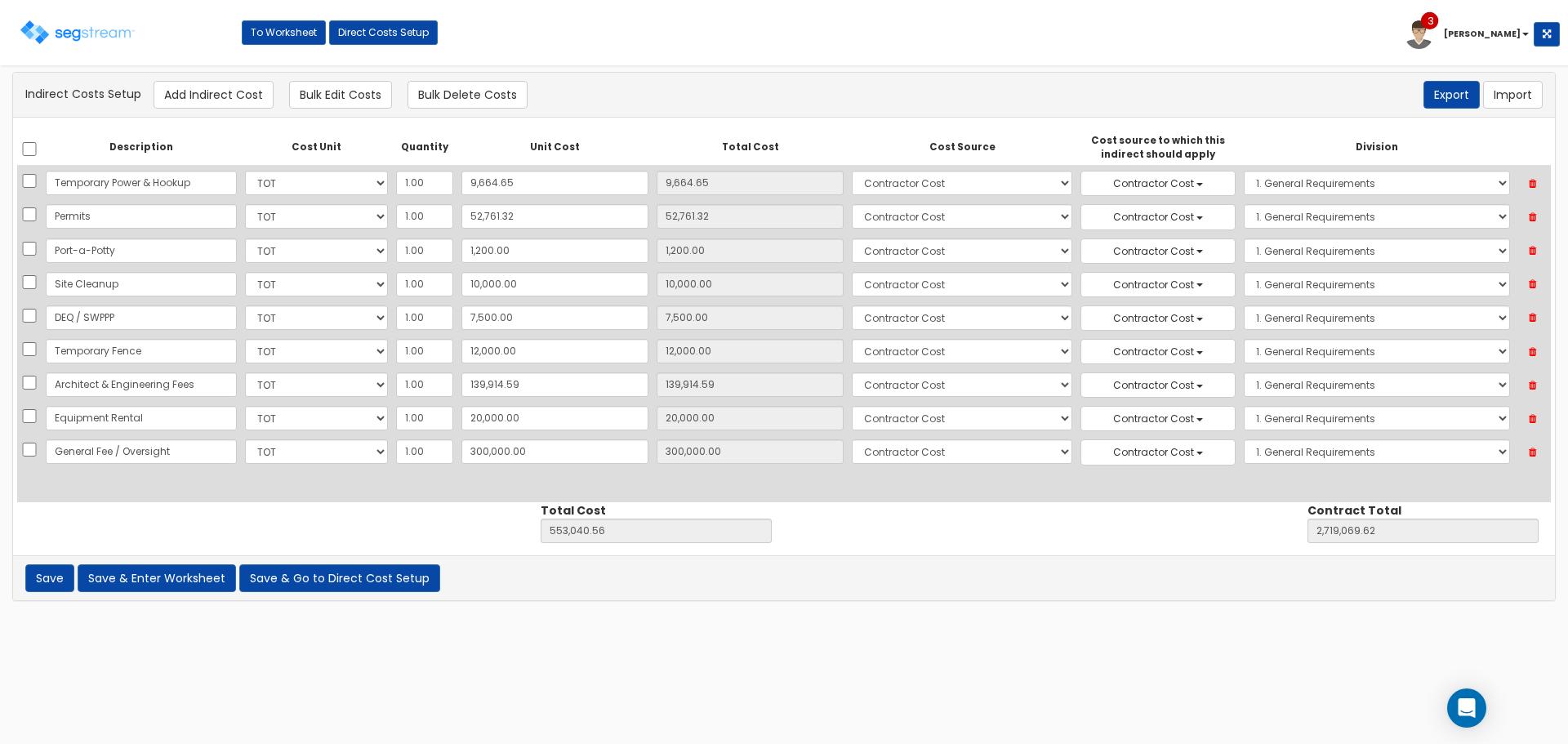
scroll to position [0, 0]
click at [161, 577] on button "Save & Enter Worksheet" at bounding box center [157, 577] width 158 height 28
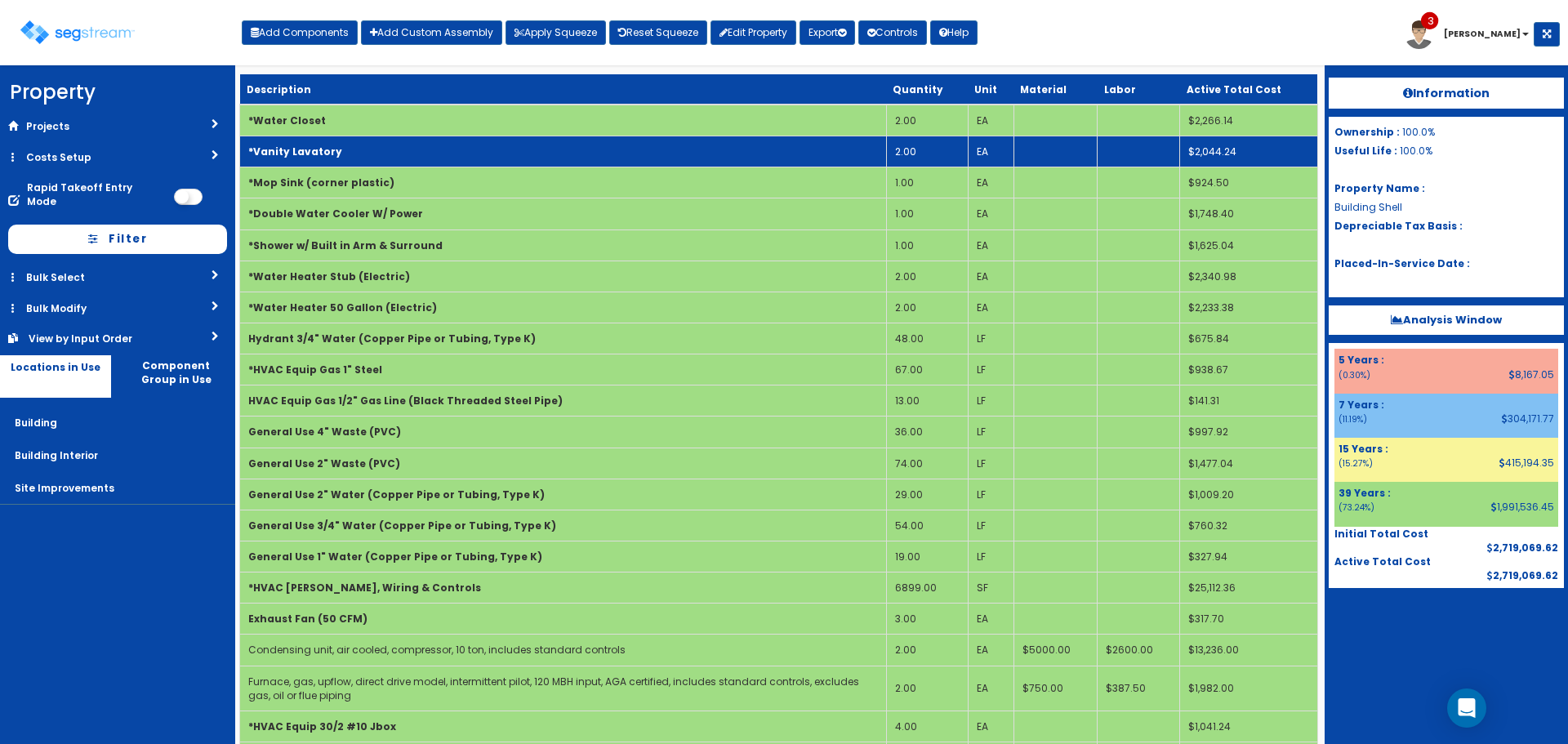
drag, startPoint x: 1103, startPoint y: 37, endPoint x: 1086, endPoint y: 145, distance: 109.3
click at [1103, 37] on div "Toggle navigation Add Components Add Custom Assembly Apply Squeeze Reset Squeez…" at bounding box center [784, 39] width 1552 height 53
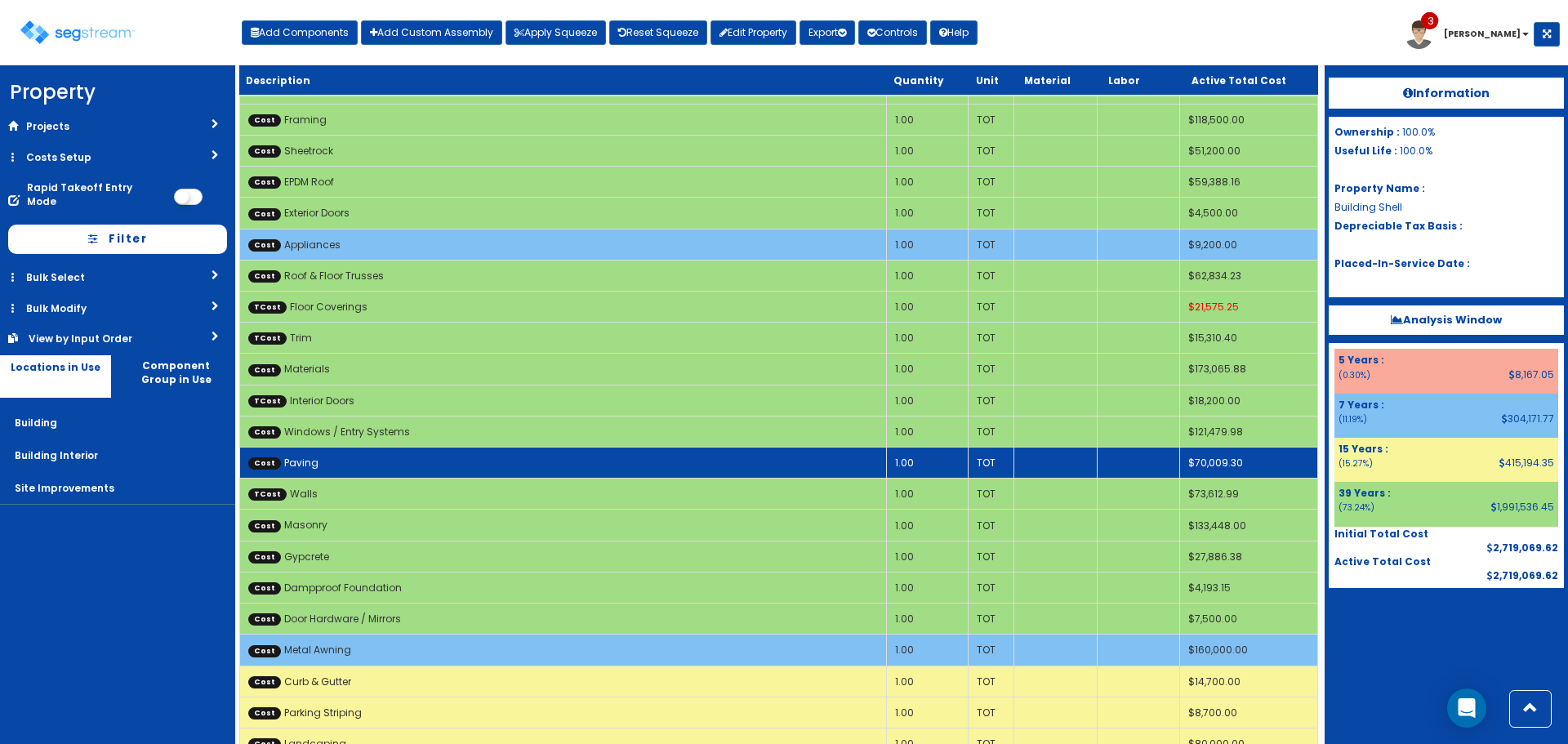
scroll to position [2858, 0]
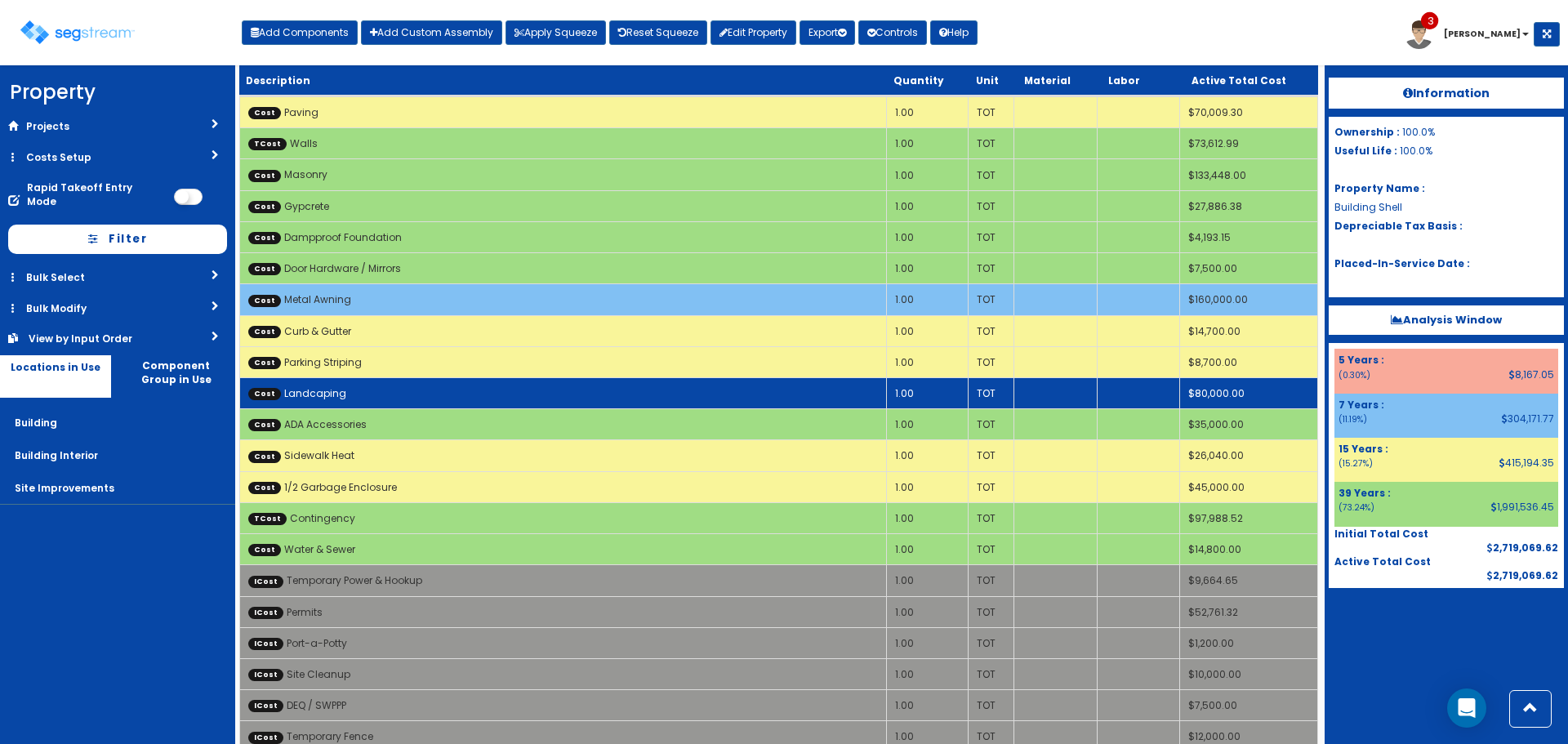
click at [637, 394] on td "Cost Landcaping" at bounding box center [564, 393] width 647 height 31
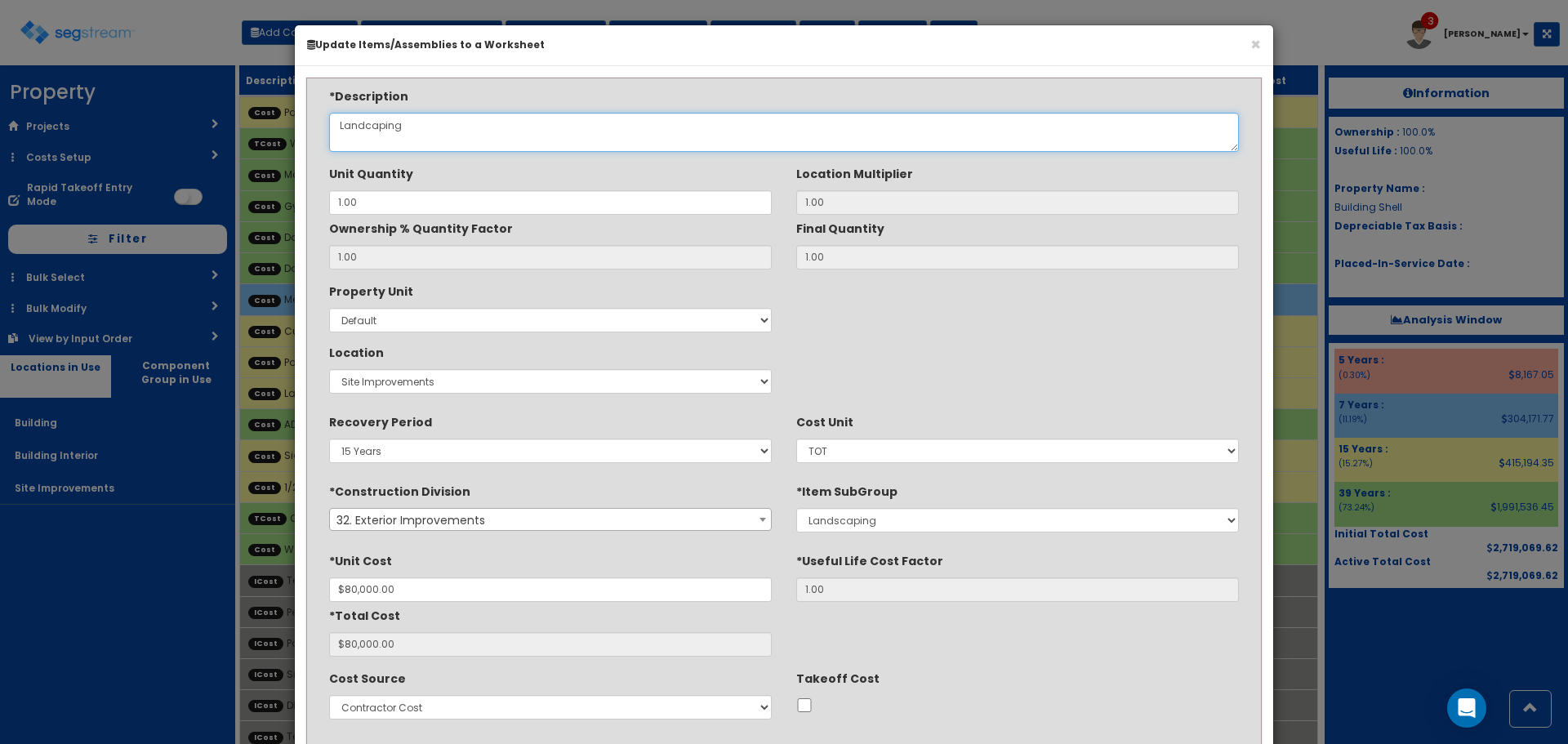
click at [366, 125] on textarea "Landcaping" at bounding box center [784, 132] width 910 height 39
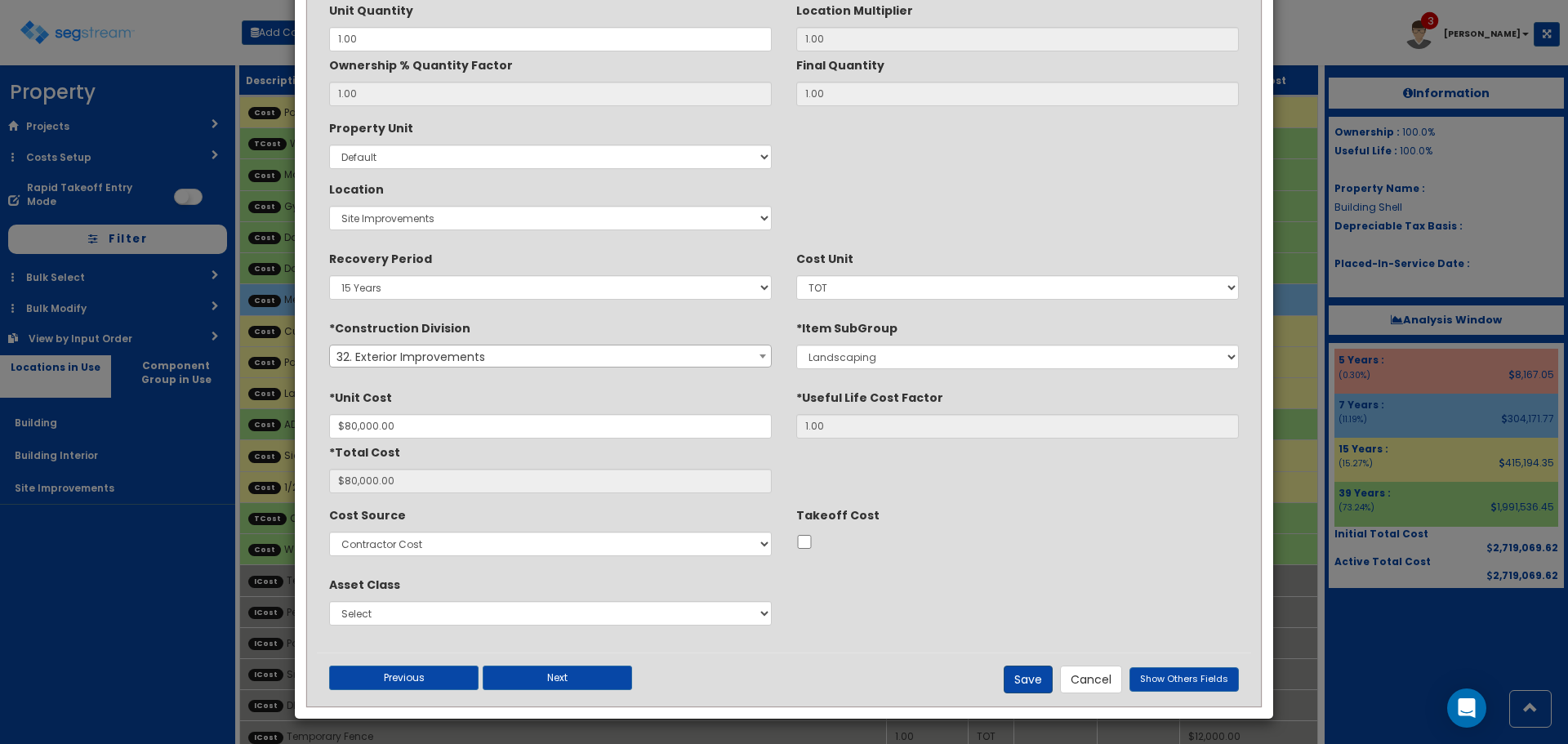
type textarea "Landscaping"
click at [1042, 674] on button "Save" at bounding box center [1028, 679] width 49 height 28
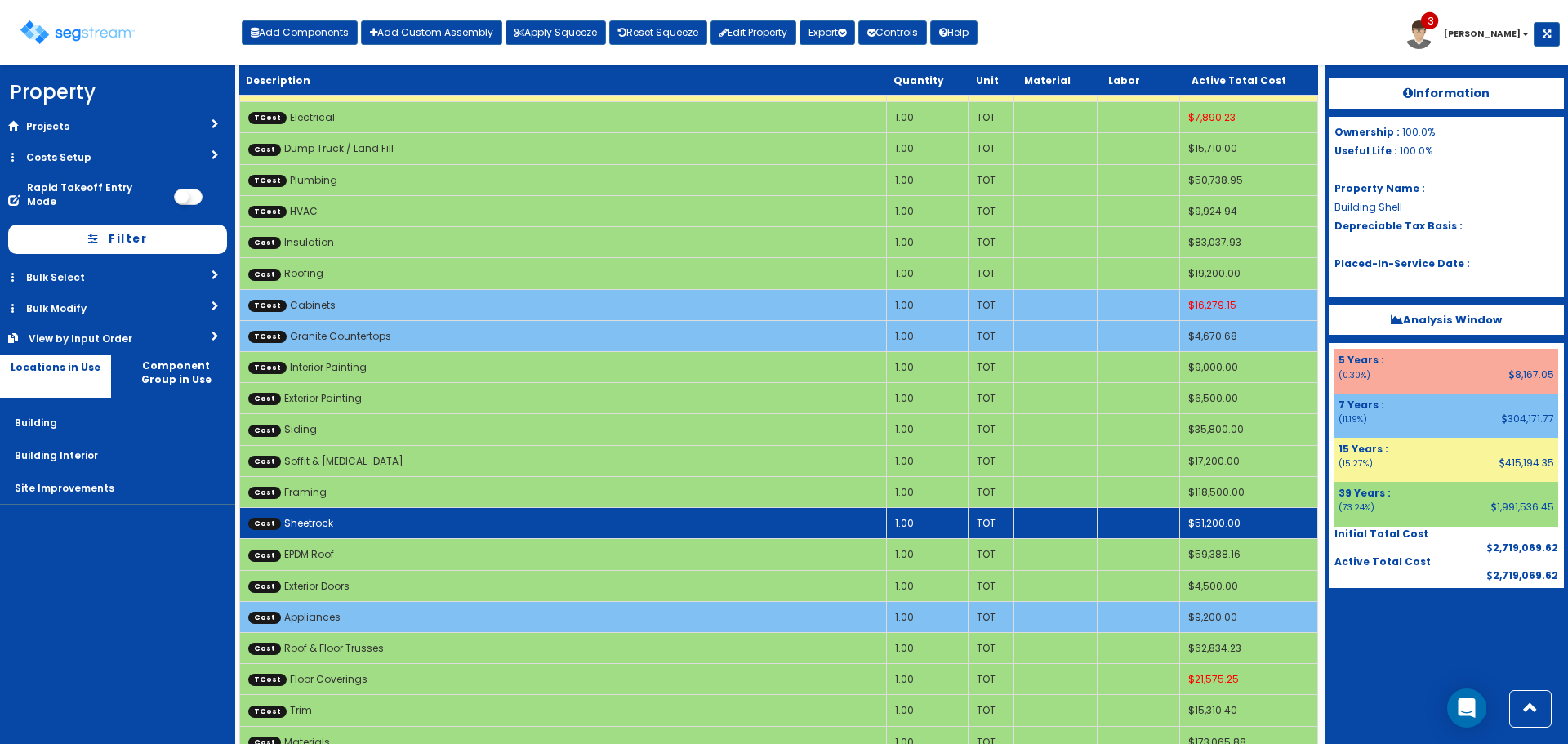
scroll to position [2193, 0]
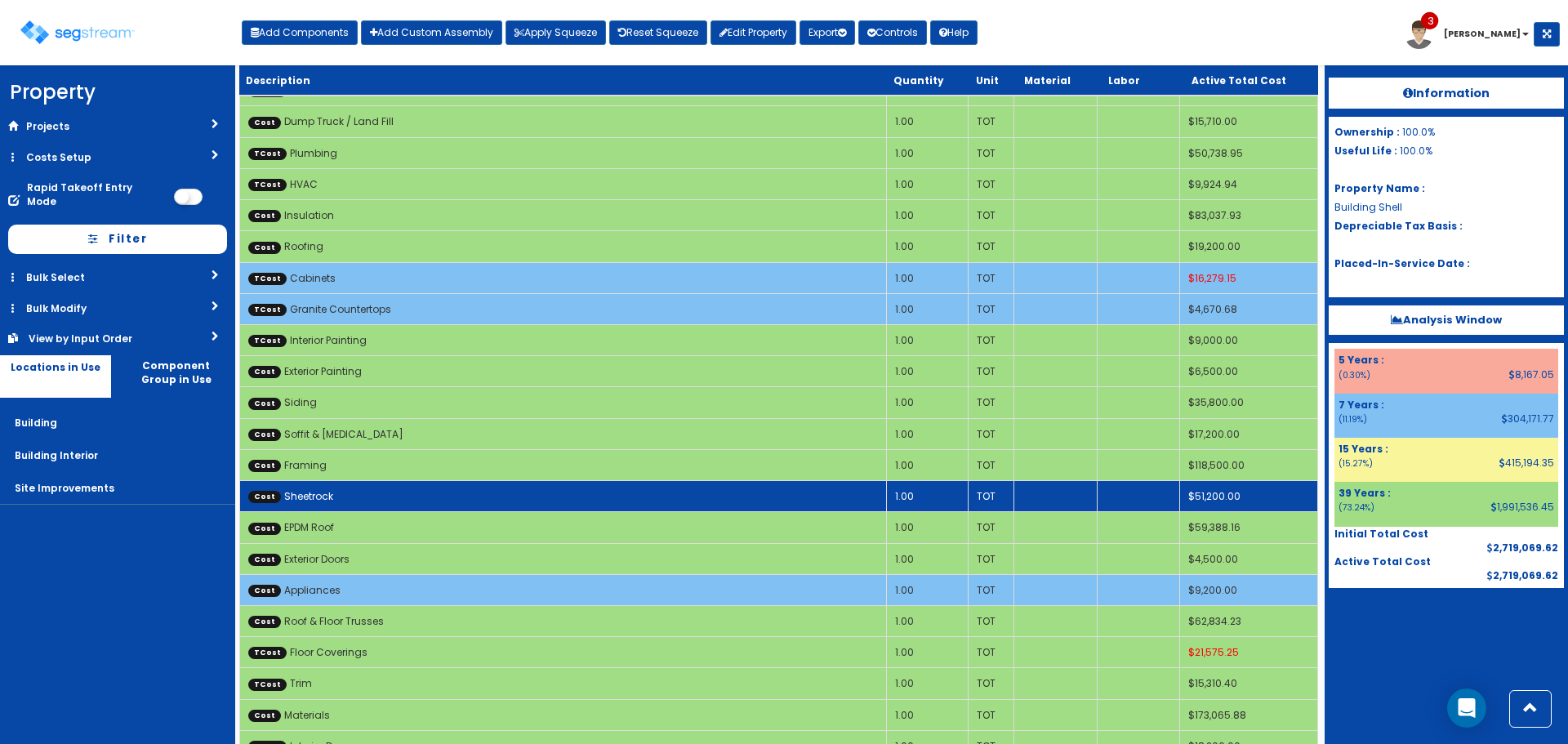
click at [608, 490] on td "Cost Sheetrock" at bounding box center [564, 496] width 647 height 31
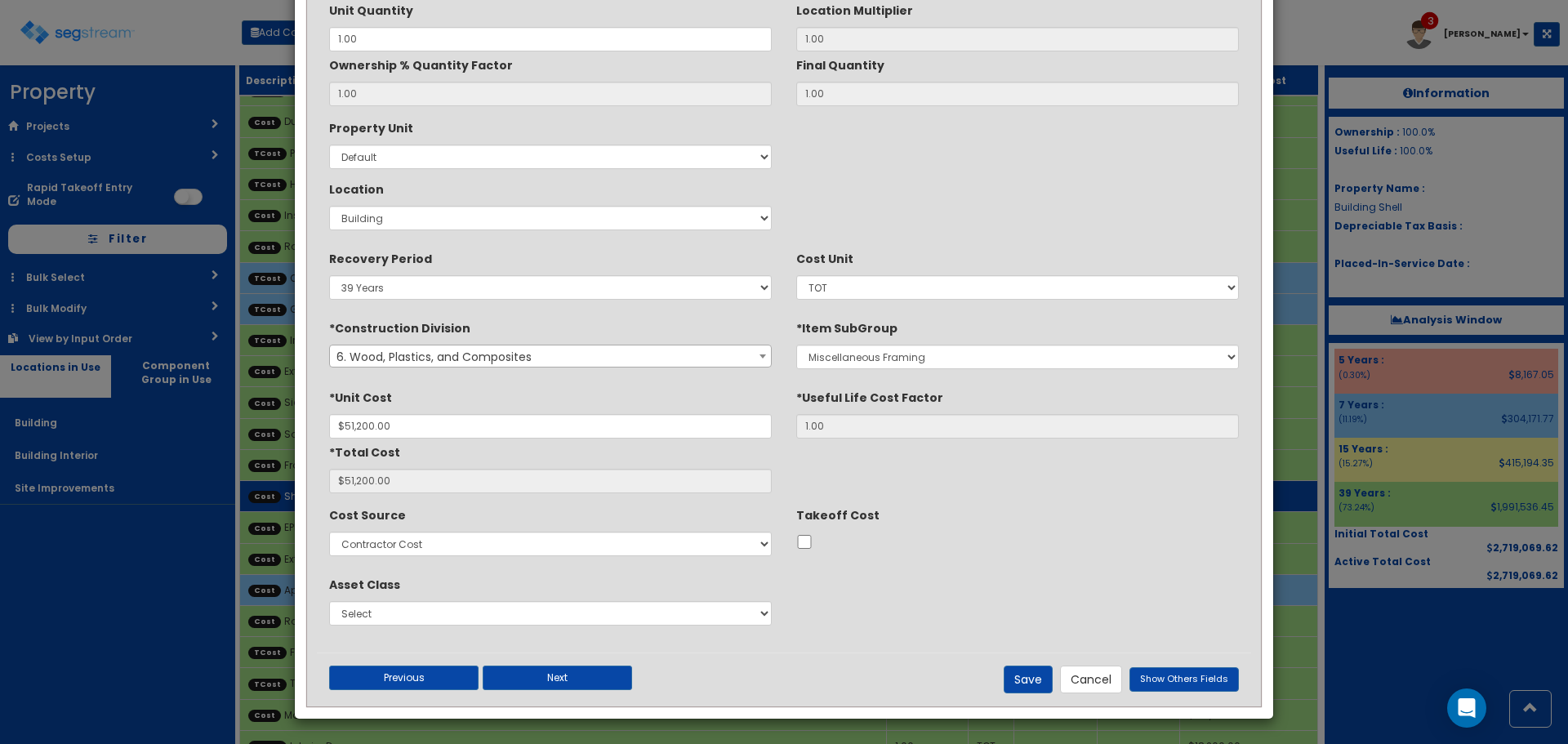
scroll to position [0, 0]
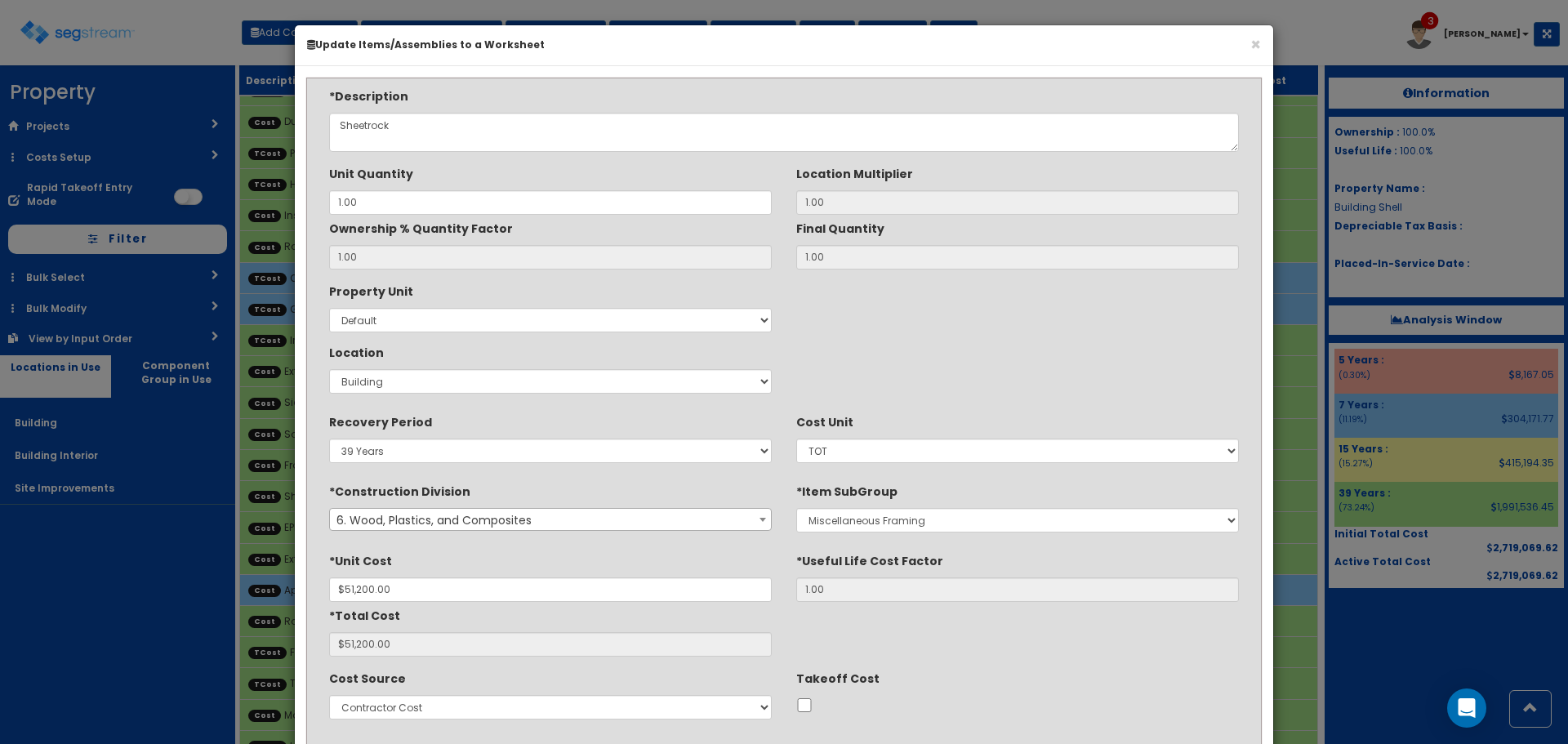
click at [659, 515] on span "6. Wood, Plastics, and Composites" at bounding box center [551, 520] width 441 height 23
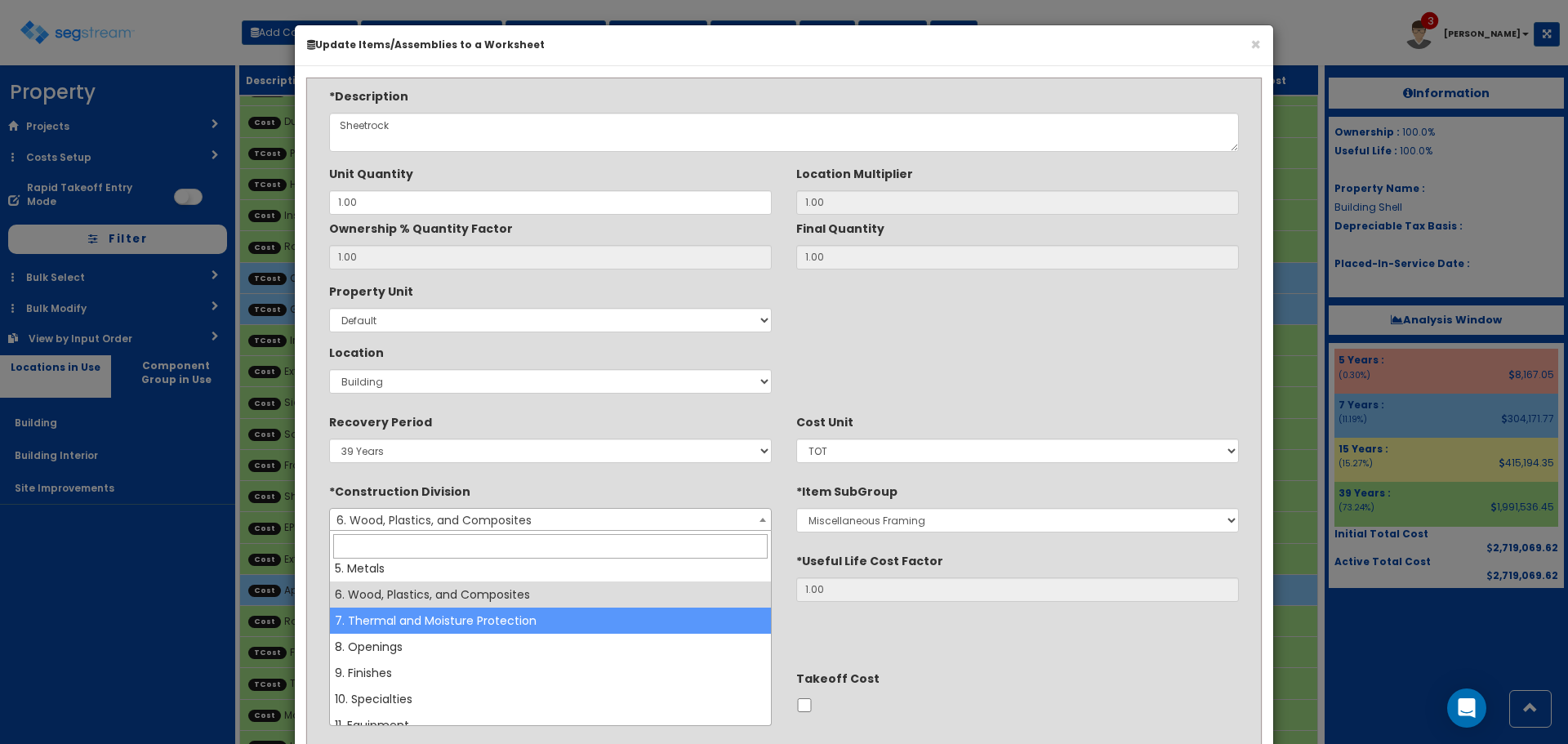
scroll to position [163, 0]
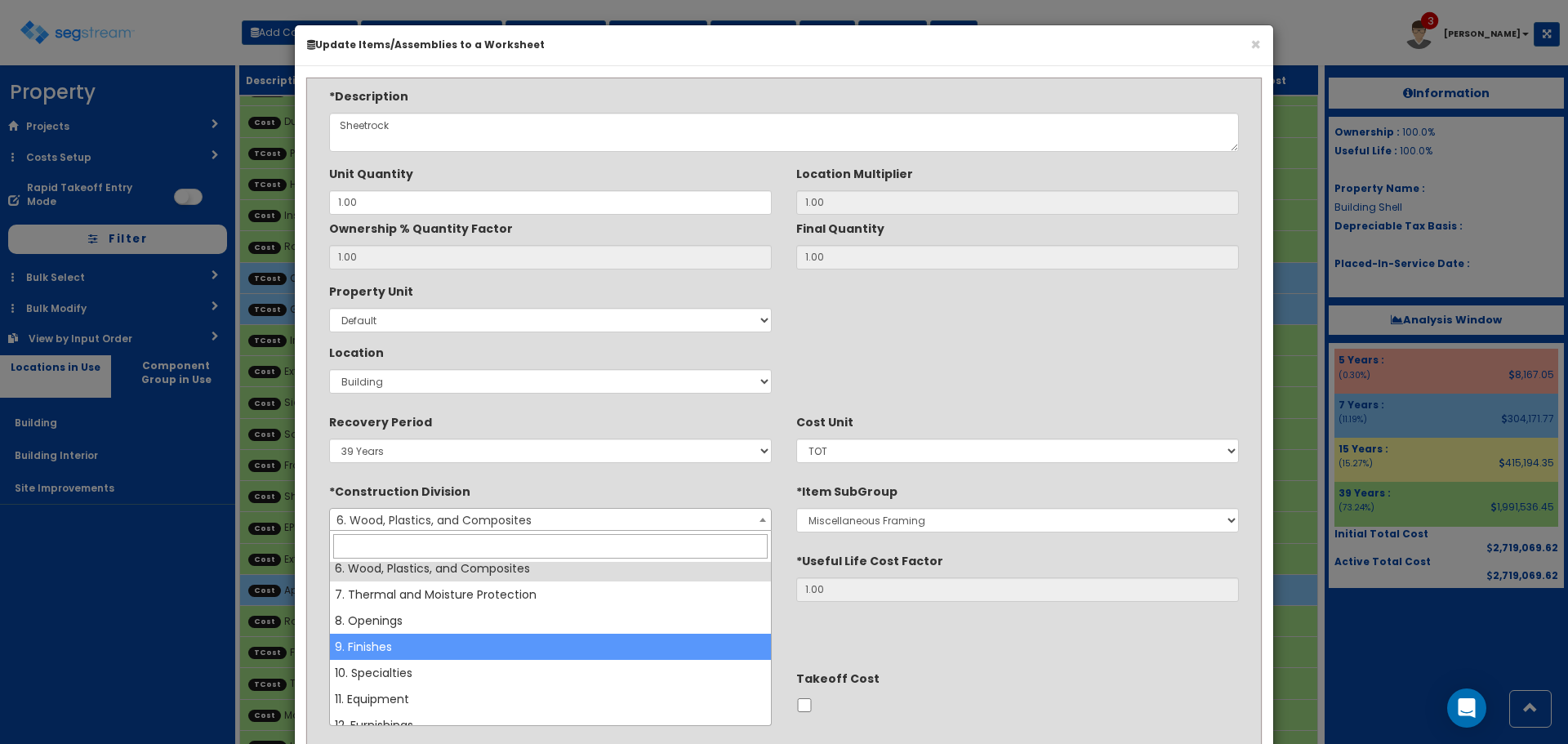
select select "9"
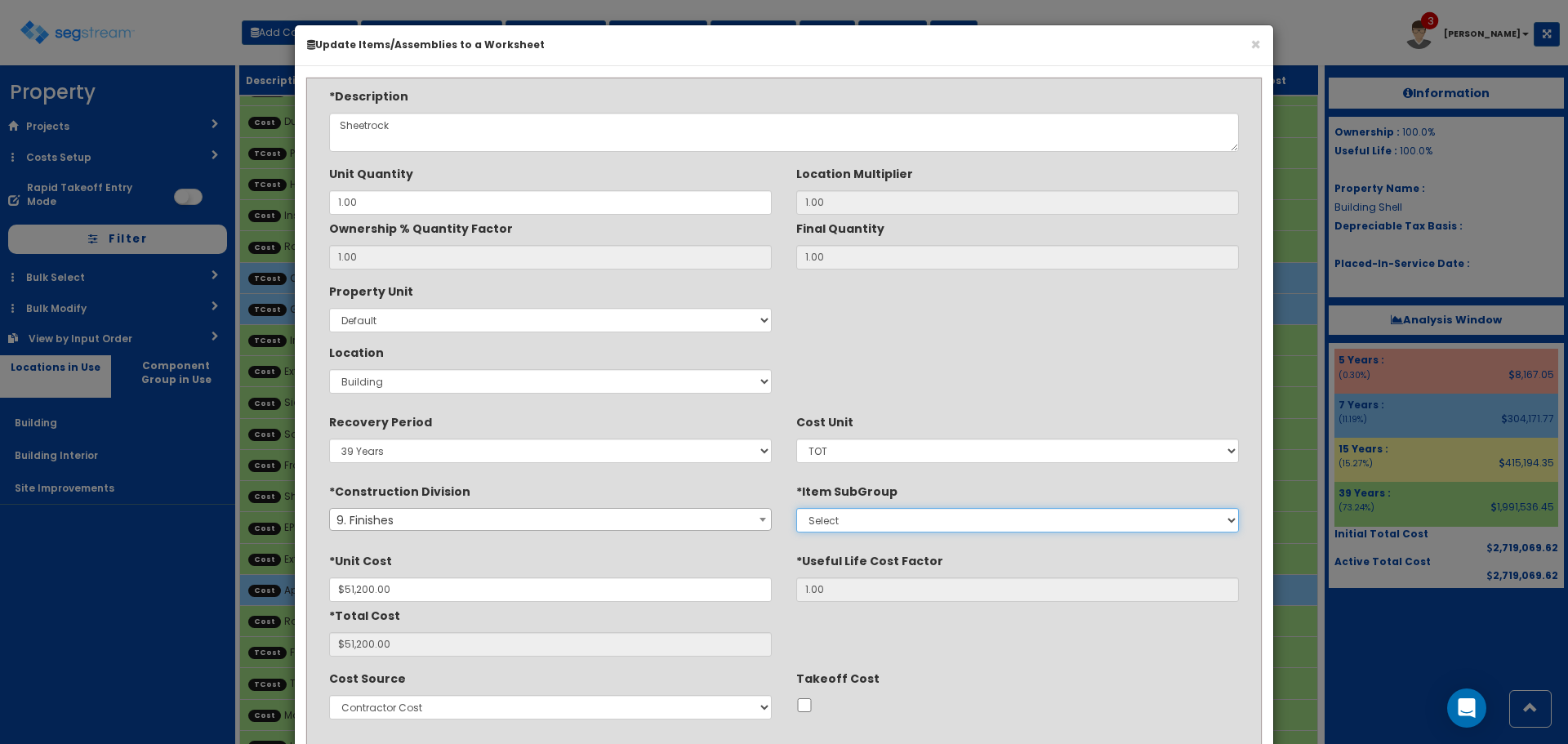
click at [879, 515] on select "Select 1. Carpet Maintenance (9016010) 2. Gypsum Wallboard Repairs (9017010) 3.…" at bounding box center [1018, 520] width 443 height 25
select select "9211310"
click at [797, 507] on select "Select 1. Carpet Maintenance (9016010) 2. Gypsum Wallboard Repairs (9017010) 3.…" at bounding box center [1018, 520] width 443 height 25
click at [1136, 615] on div "*Unit Cost $51,200.00 *Useful Life Cost Factor 1.00 *Total Cost $51,200.00" at bounding box center [784, 602] width 934 height 110
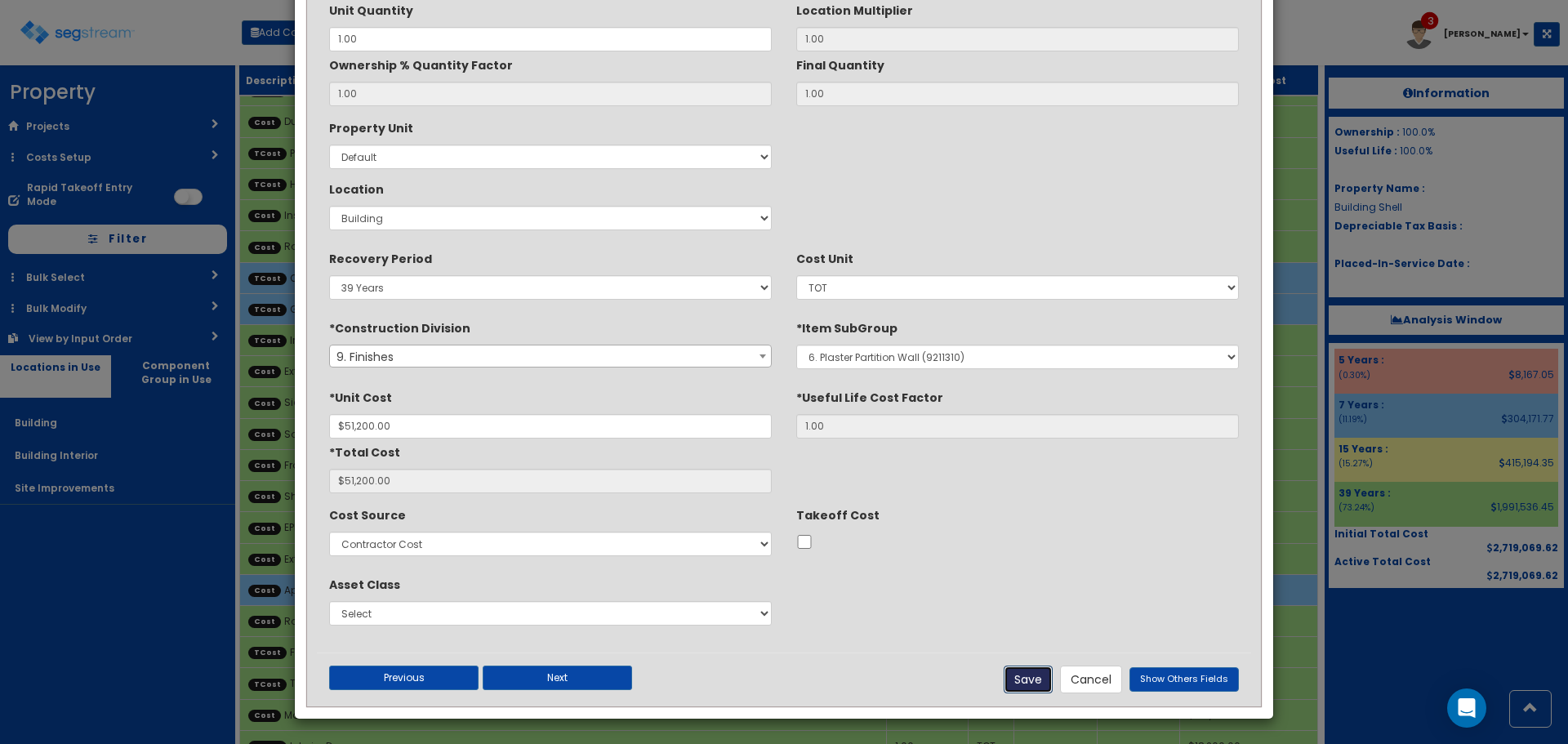
click at [1034, 683] on button "Save" at bounding box center [1028, 679] width 49 height 28
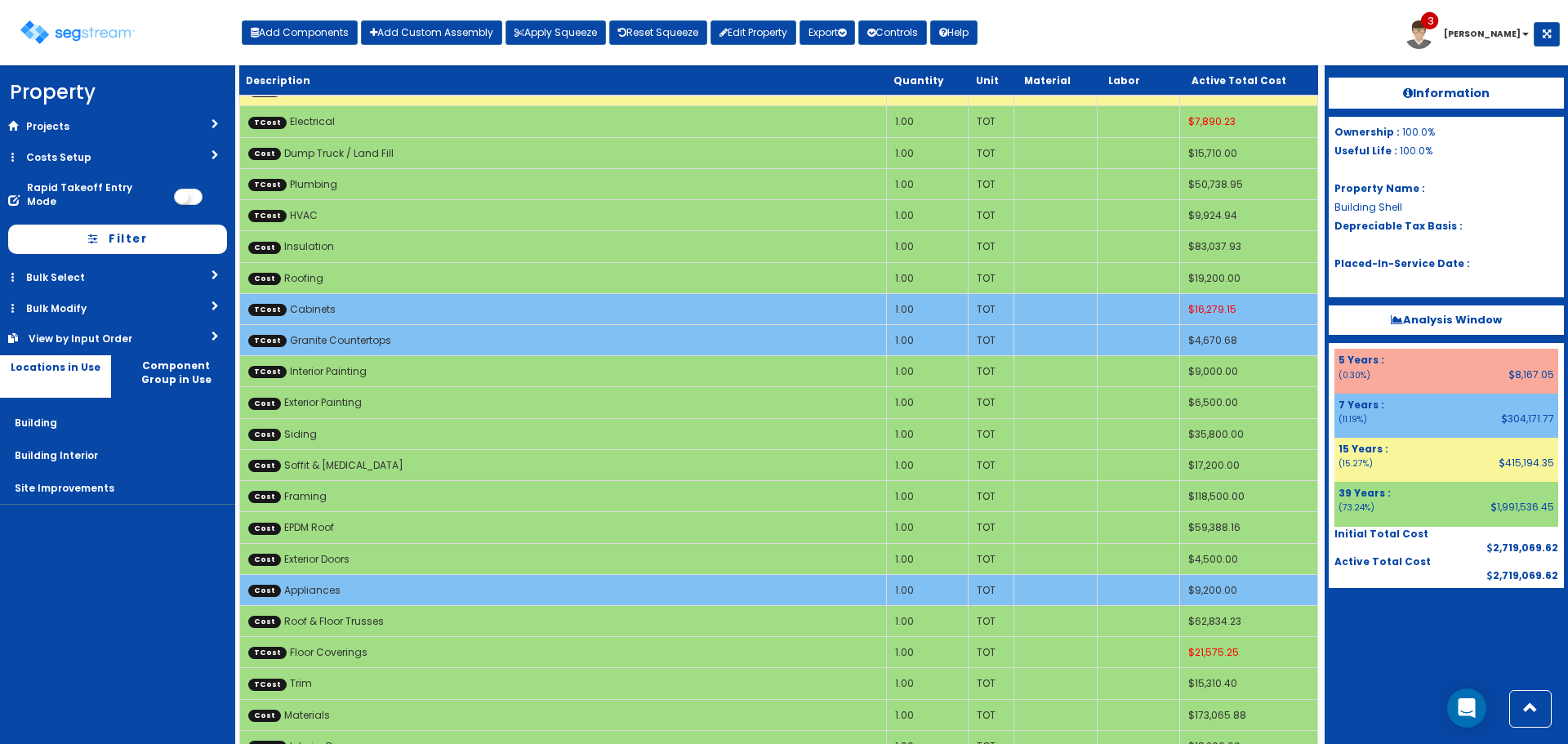
scroll to position [1601, 0]
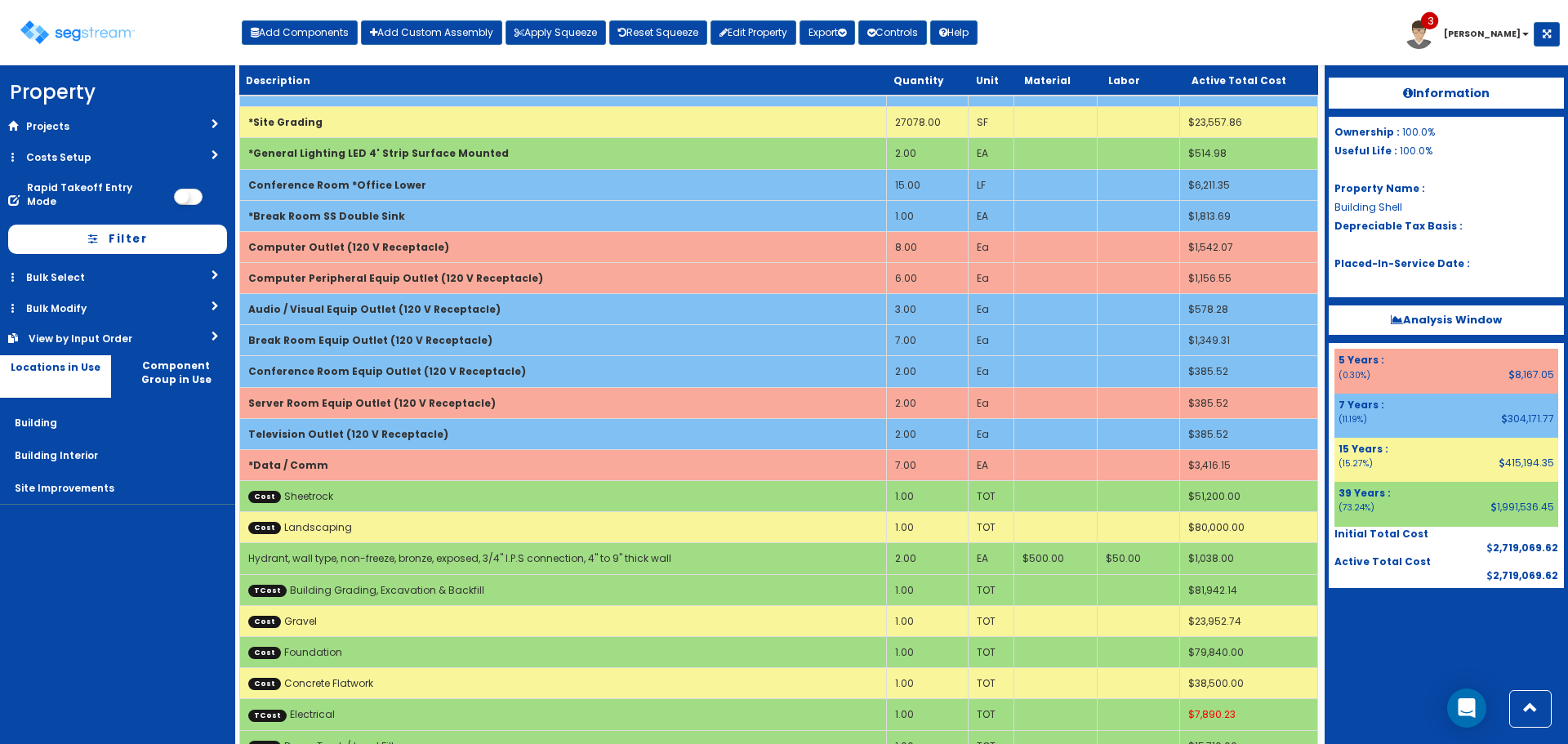
click at [1052, 35] on div "Toggle navigation Add Components Add Custom Assembly Apply Squeeze Reset Squeez…" at bounding box center [784, 39] width 1552 height 53
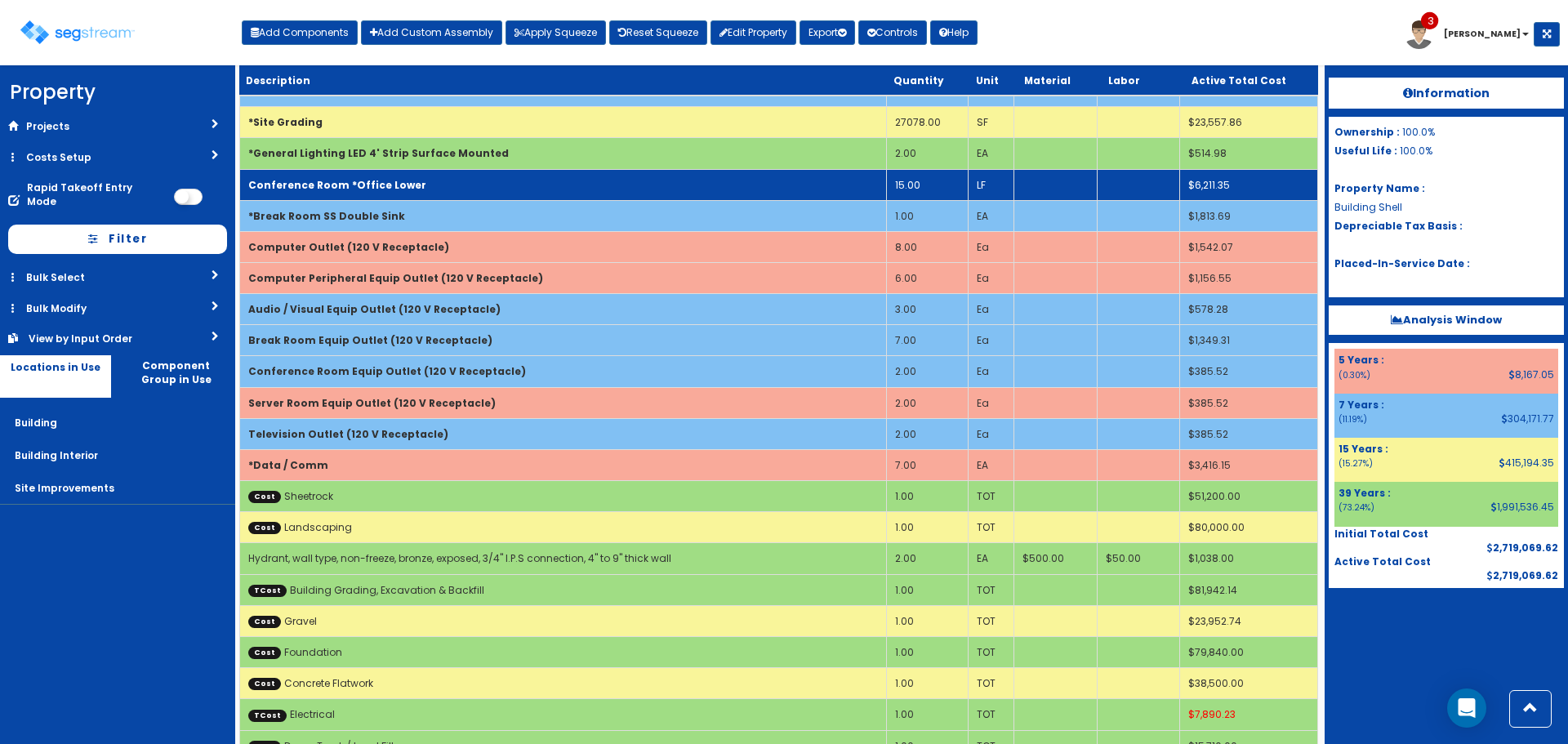
click at [429, 188] on td "Conference Room *Office Lower" at bounding box center [564, 184] width 647 height 31
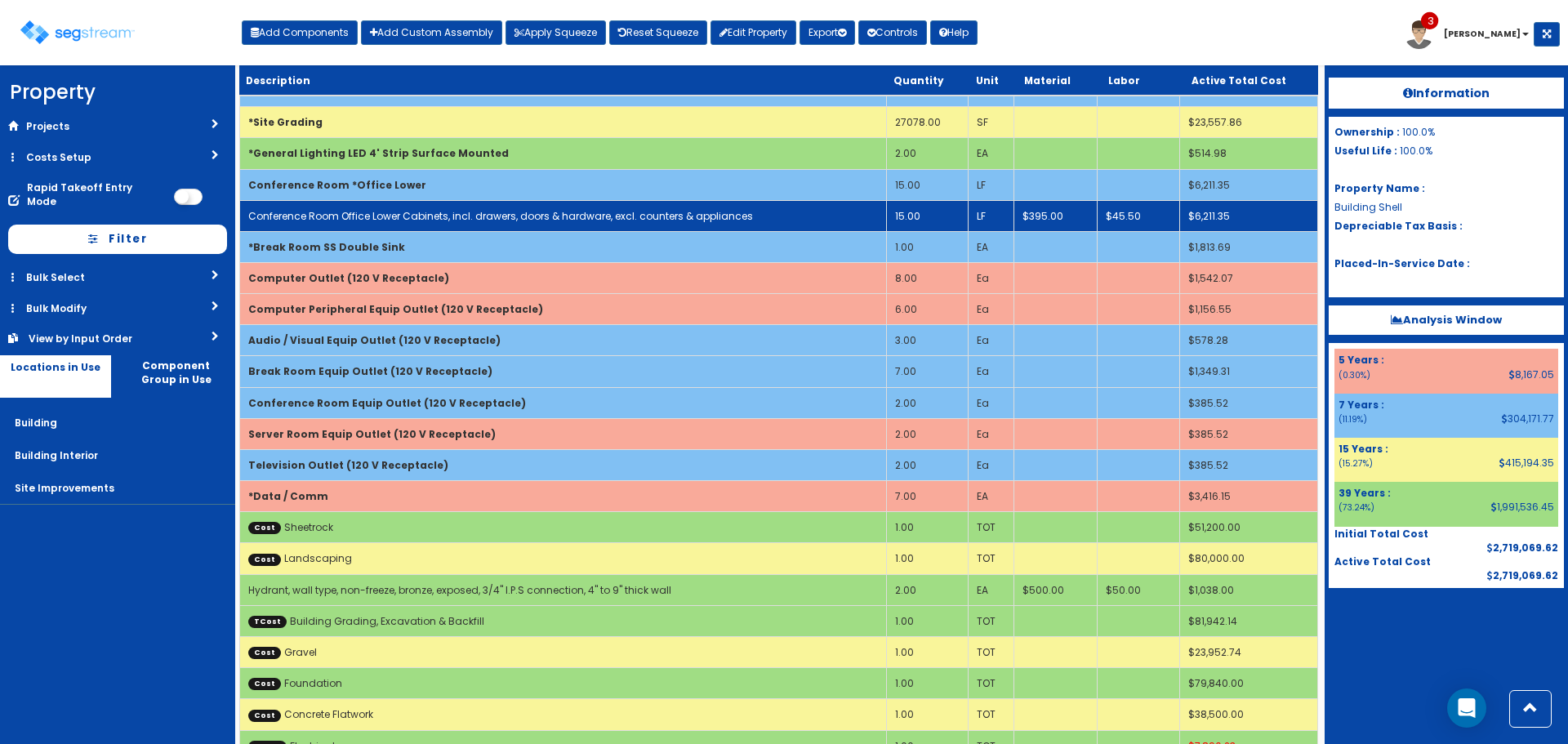
click at [443, 206] on td "Conference Room Office Lower Cabinets, incl. drawers, doors & hardware, excl. c…" at bounding box center [564, 216] width 647 height 31
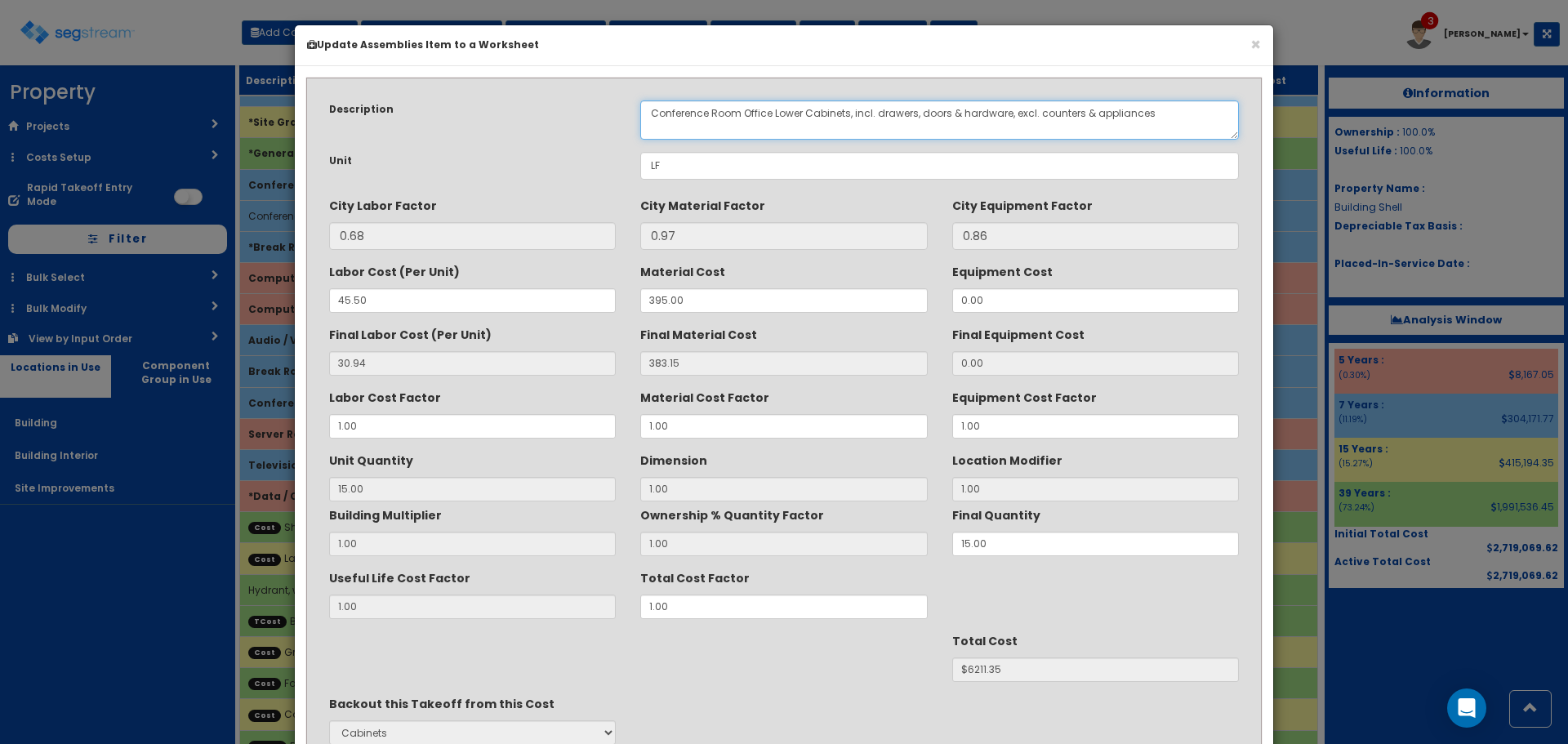
drag, startPoint x: 771, startPoint y: 121, endPoint x: 744, endPoint y: 128, distance: 27.9
click at [744, 128] on textarea "Conference Room Office Lower Cabinets, incl. drawers, doors & hardware, excl. c…" at bounding box center [939, 119] width 598 height 39
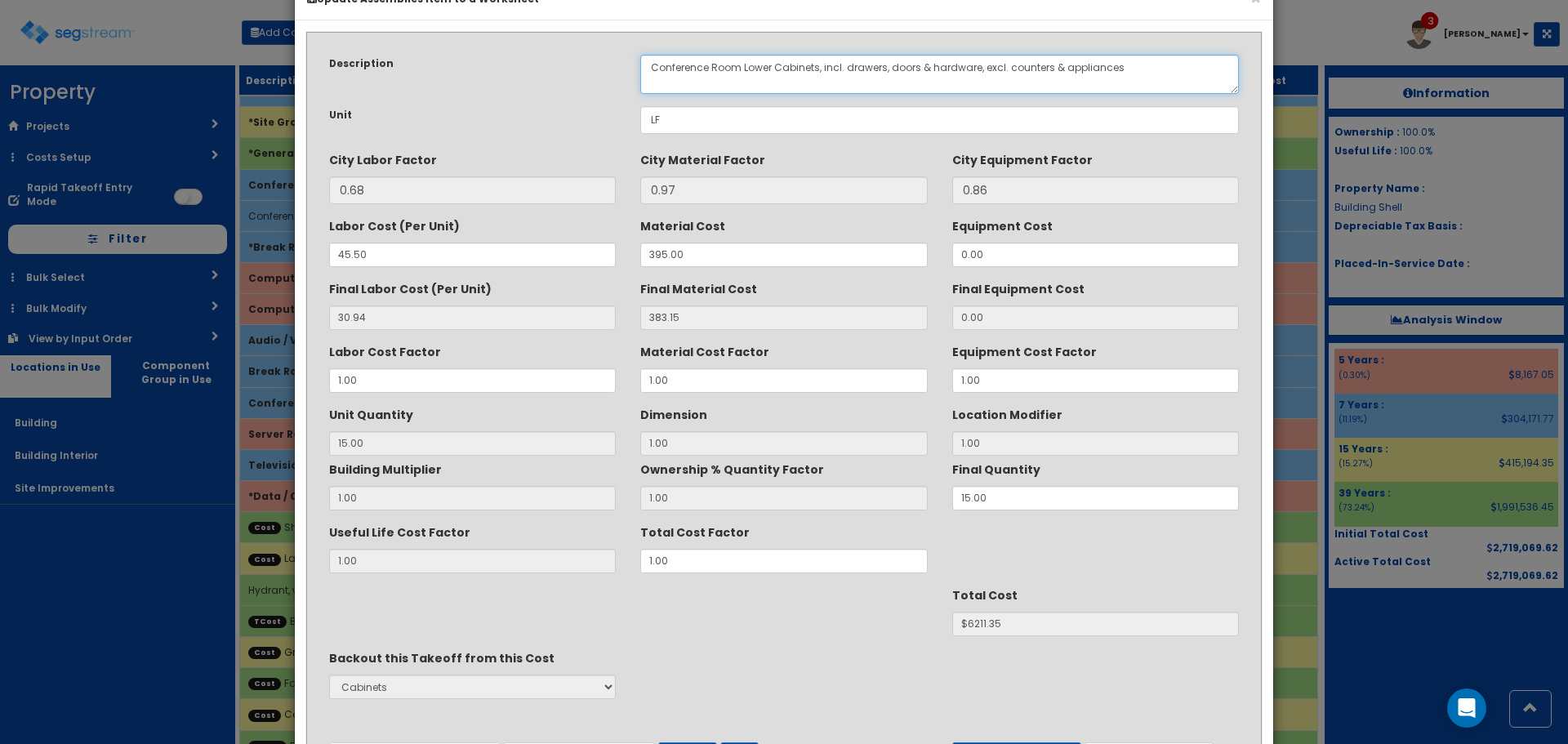
scroll to position [145, 0]
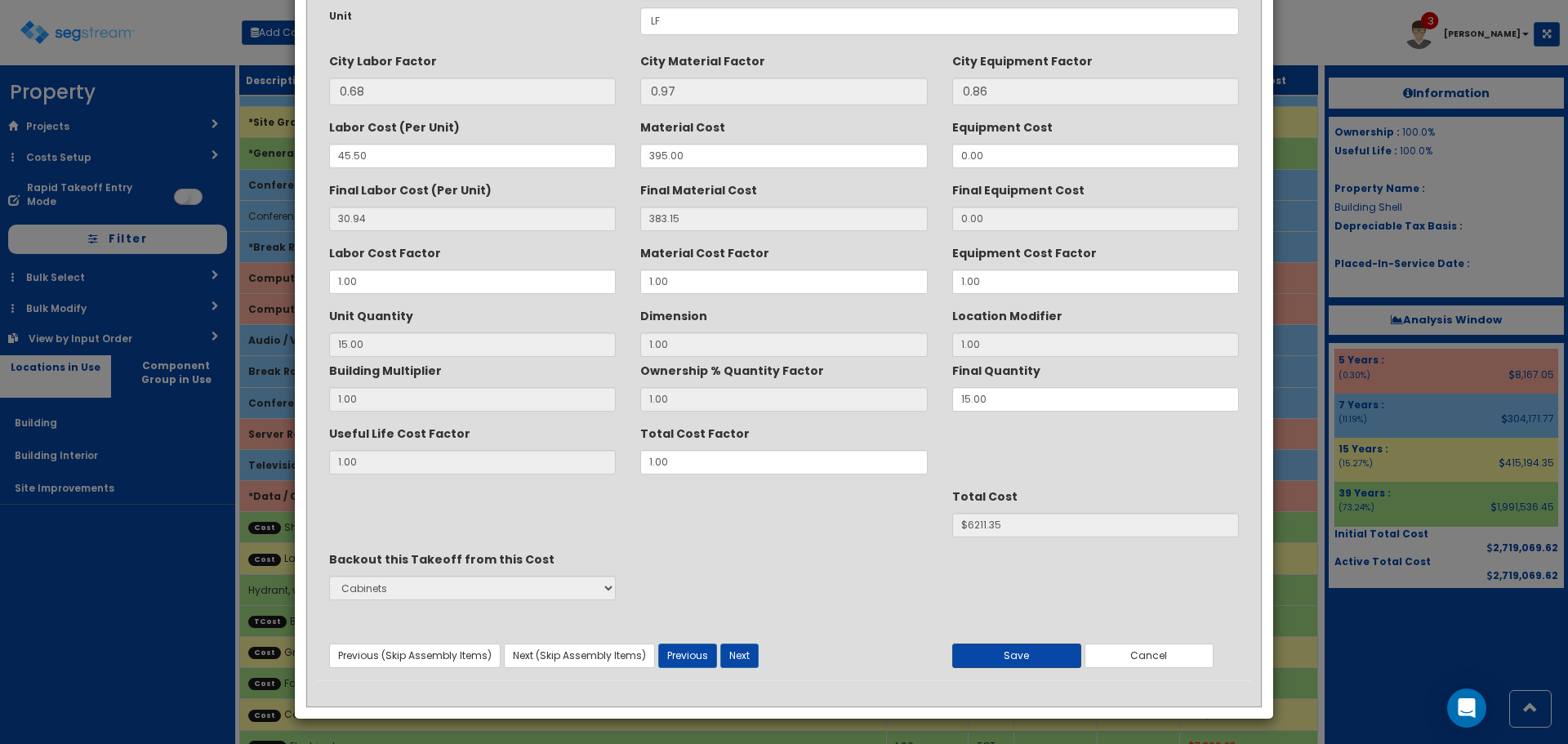
type textarea "Conference Room Lower Cabinets, incl. drawers, doors & hardware, excl. counters…"
click at [1038, 650] on button "Save" at bounding box center [1016, 656] width 129 height 25
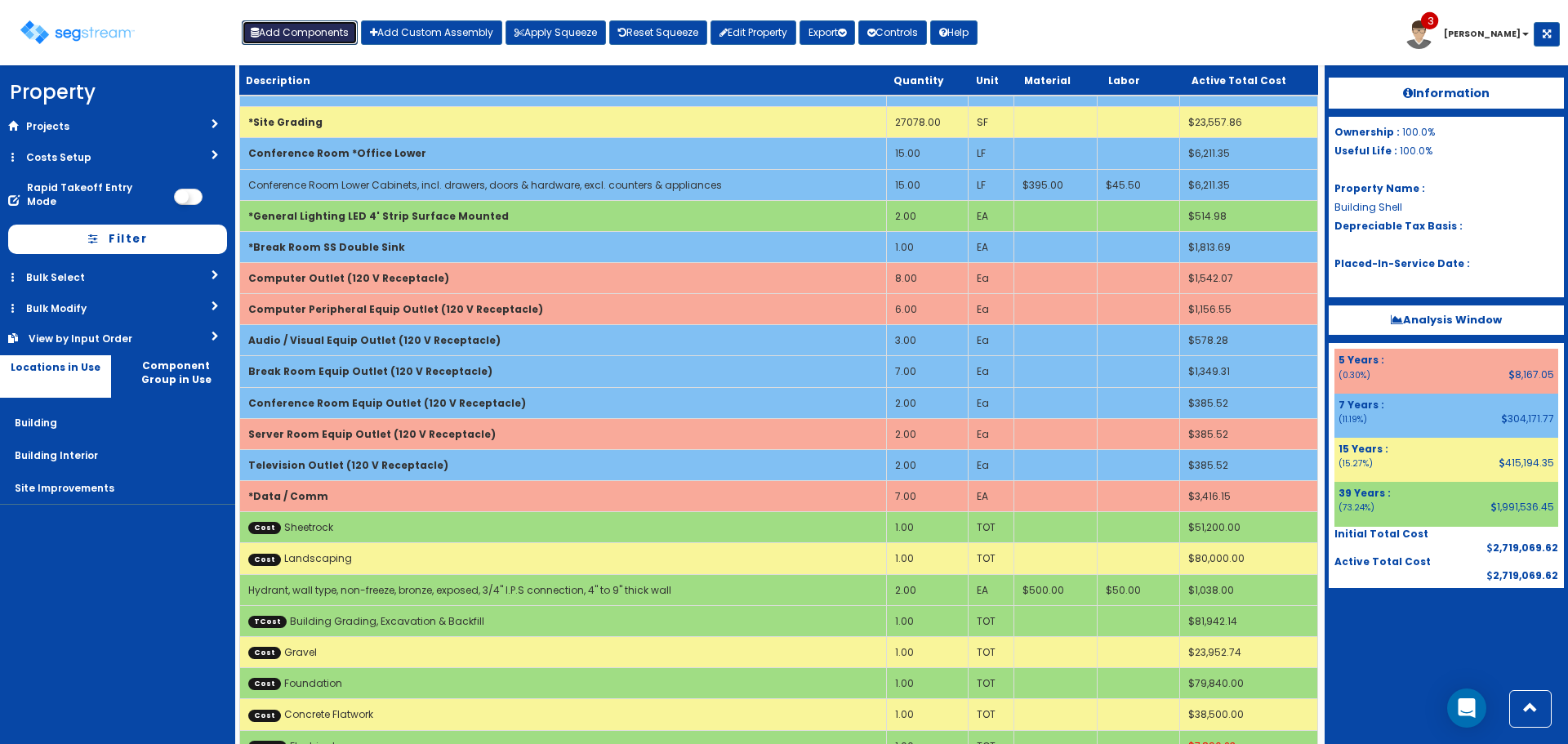
click at [321, 26] on button "Add Components" at bounding box center [300, 32] width 116 height 25
select select "39Y"
select select "default"
select select "6"
select select "5263627"
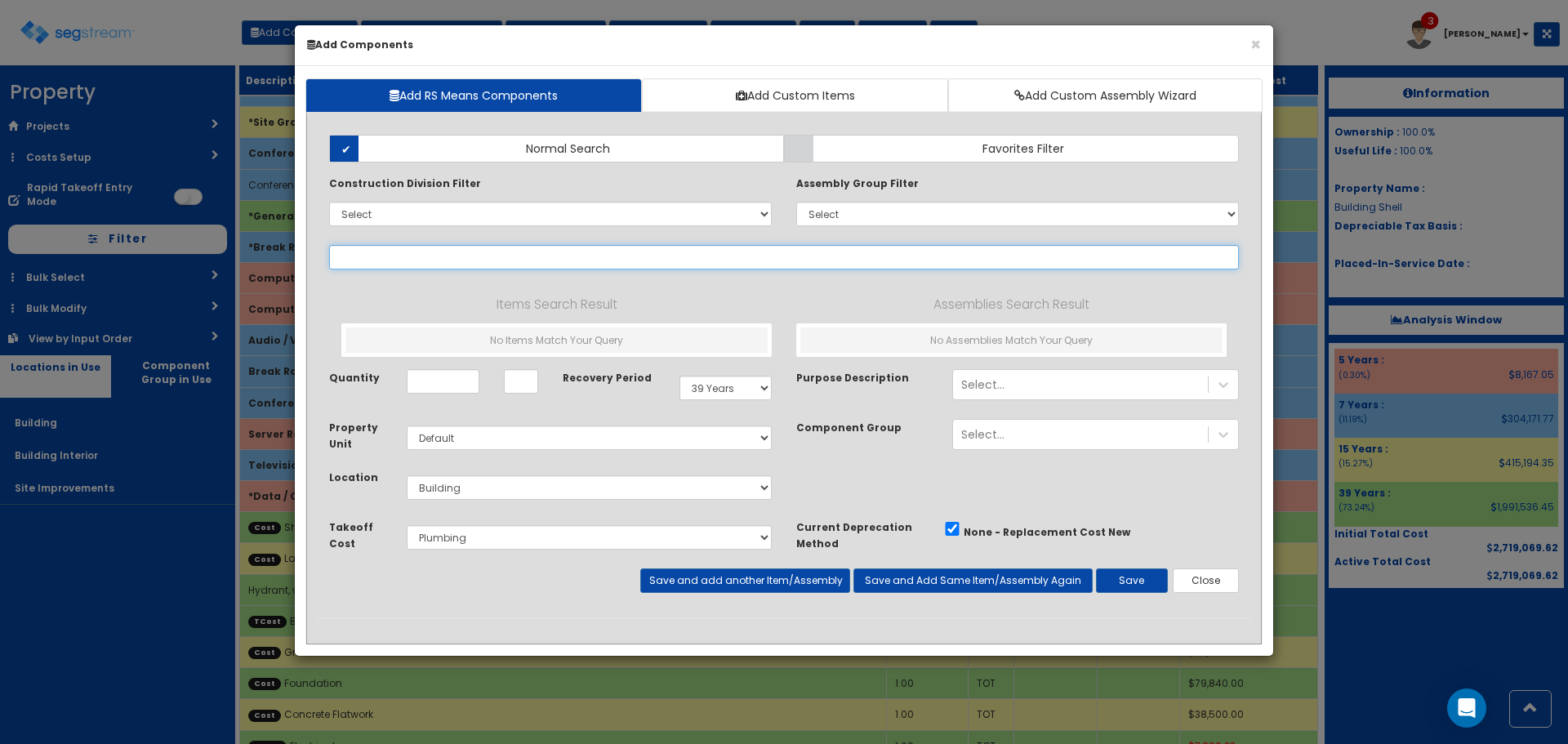
select select
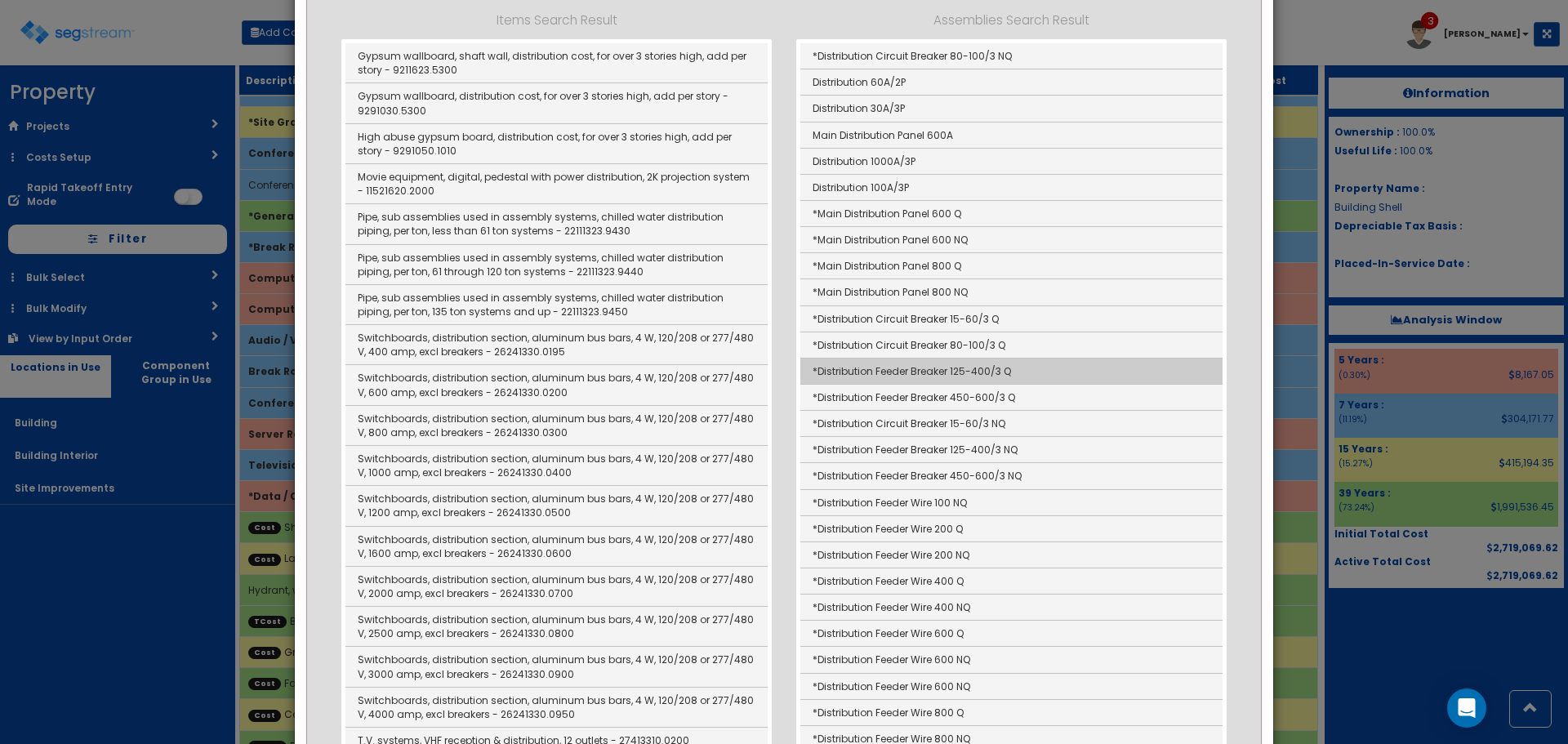
scroll to position [326, 0]
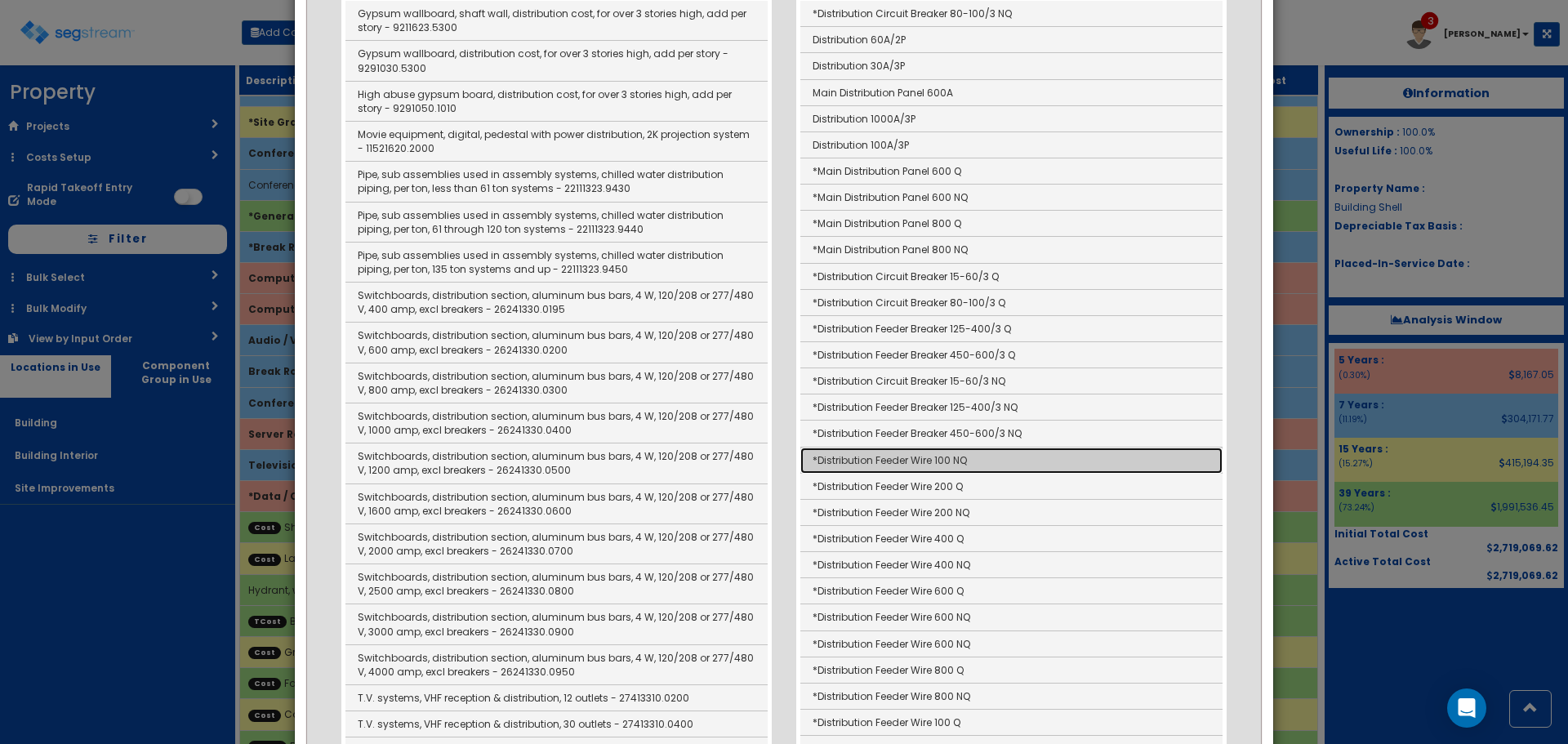
click at [976, 456] on link "*Distribution Feeder Wire 100 NQ" at bounding box center [1012, 460] width 423 height 26
type input "*Distribution Feeder Wire 100 NQ"
checkbox input "true"
type input "LF"
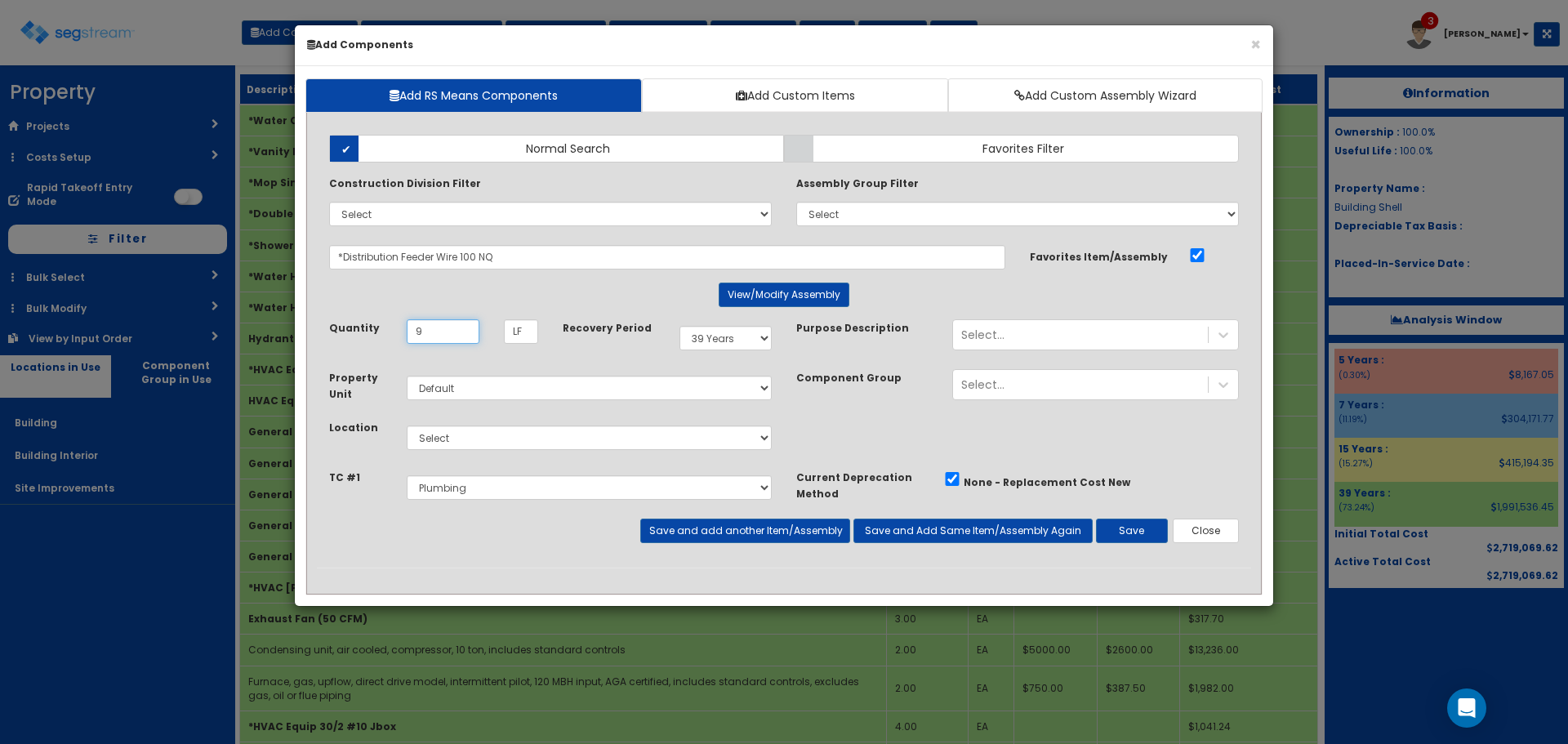
type input "9"
select select "7Y"
select select "7"
select select "5263625"
click at [964, 530] on button "Save and Add Same Item/Assembly Again" at bounding box center [973, 531] width 240 height 25
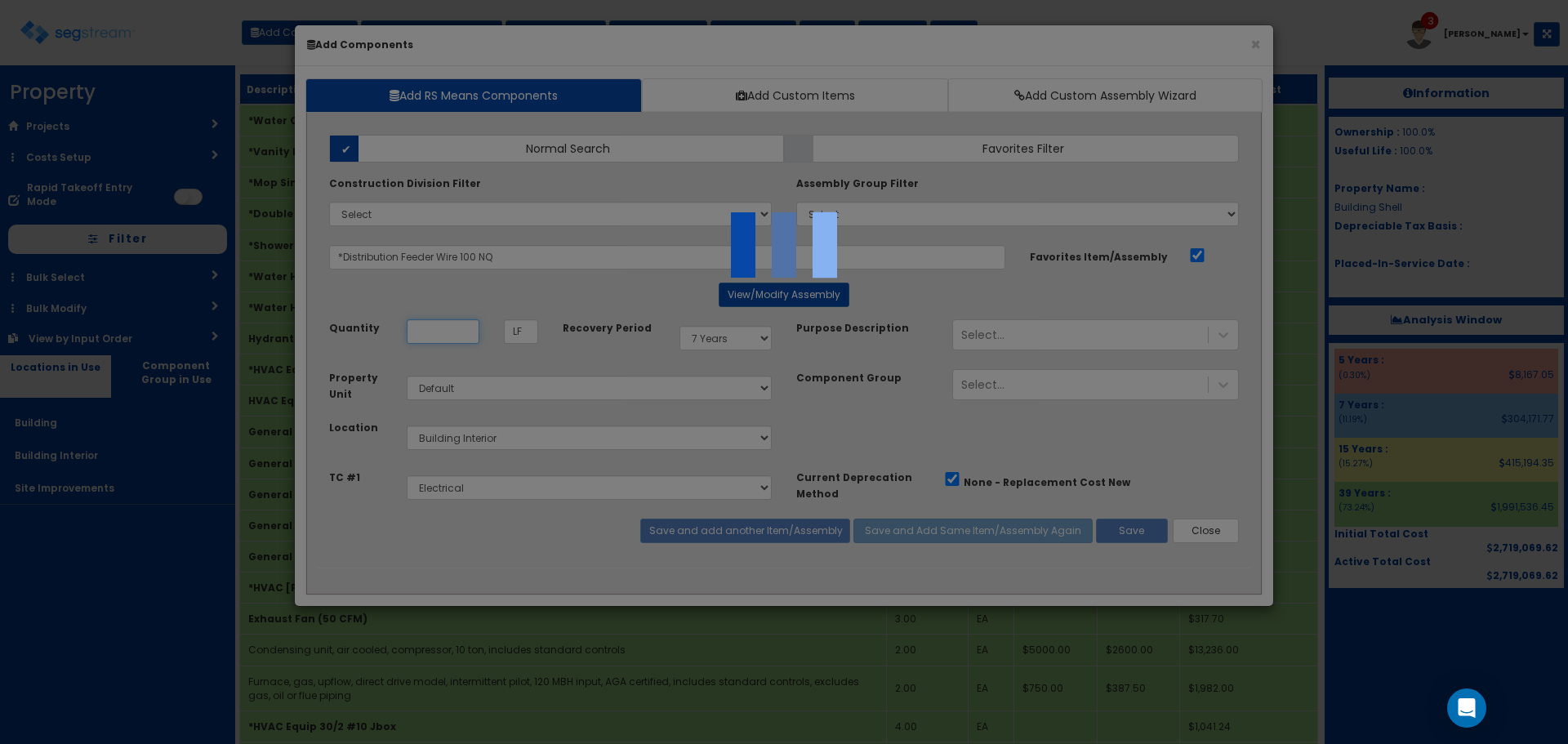
select select "5263625"
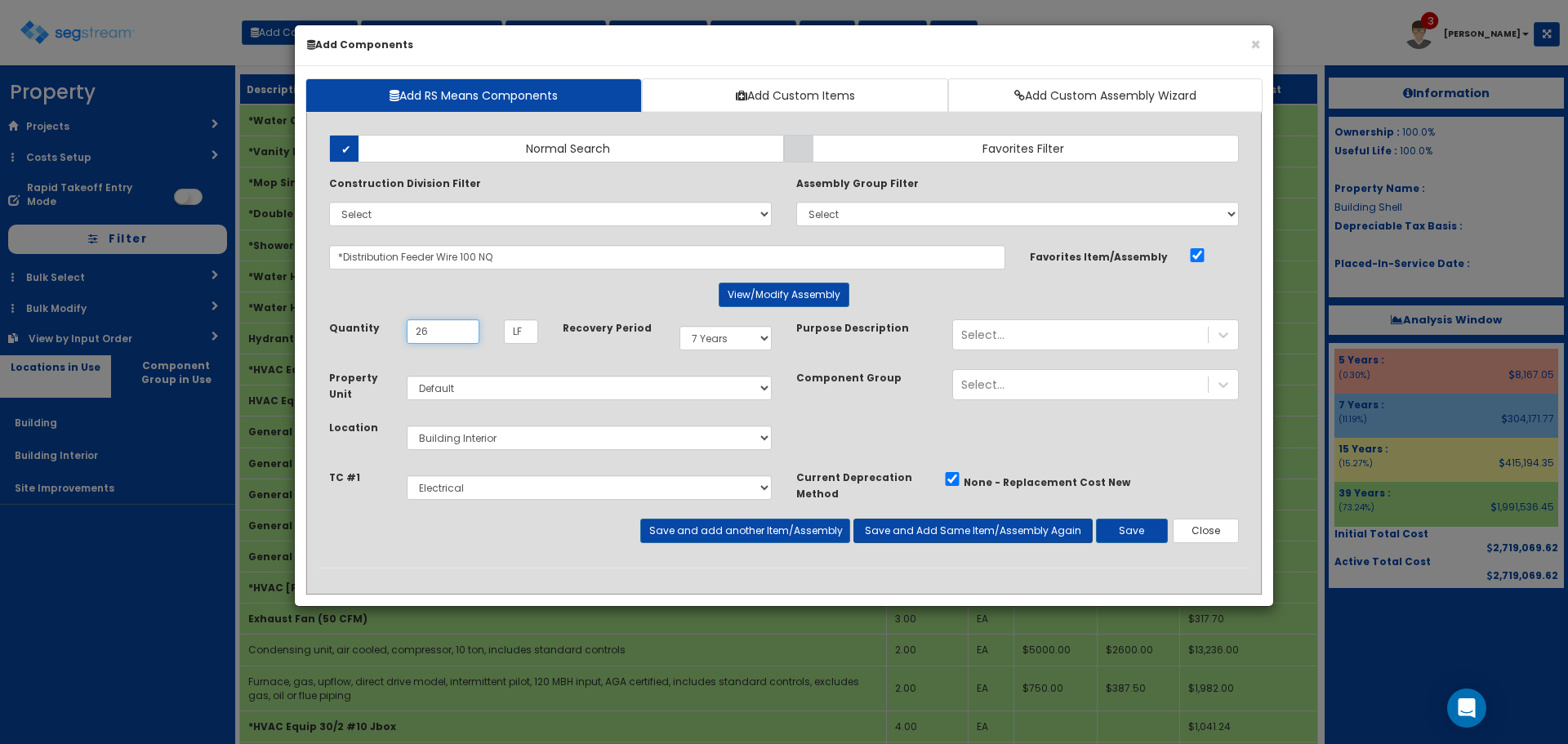
type input "26"
select select "39Y"
click at [751, 528] on button "Save and add another Item/Assembly" at bounding box center [744, 531] width 209 height 25
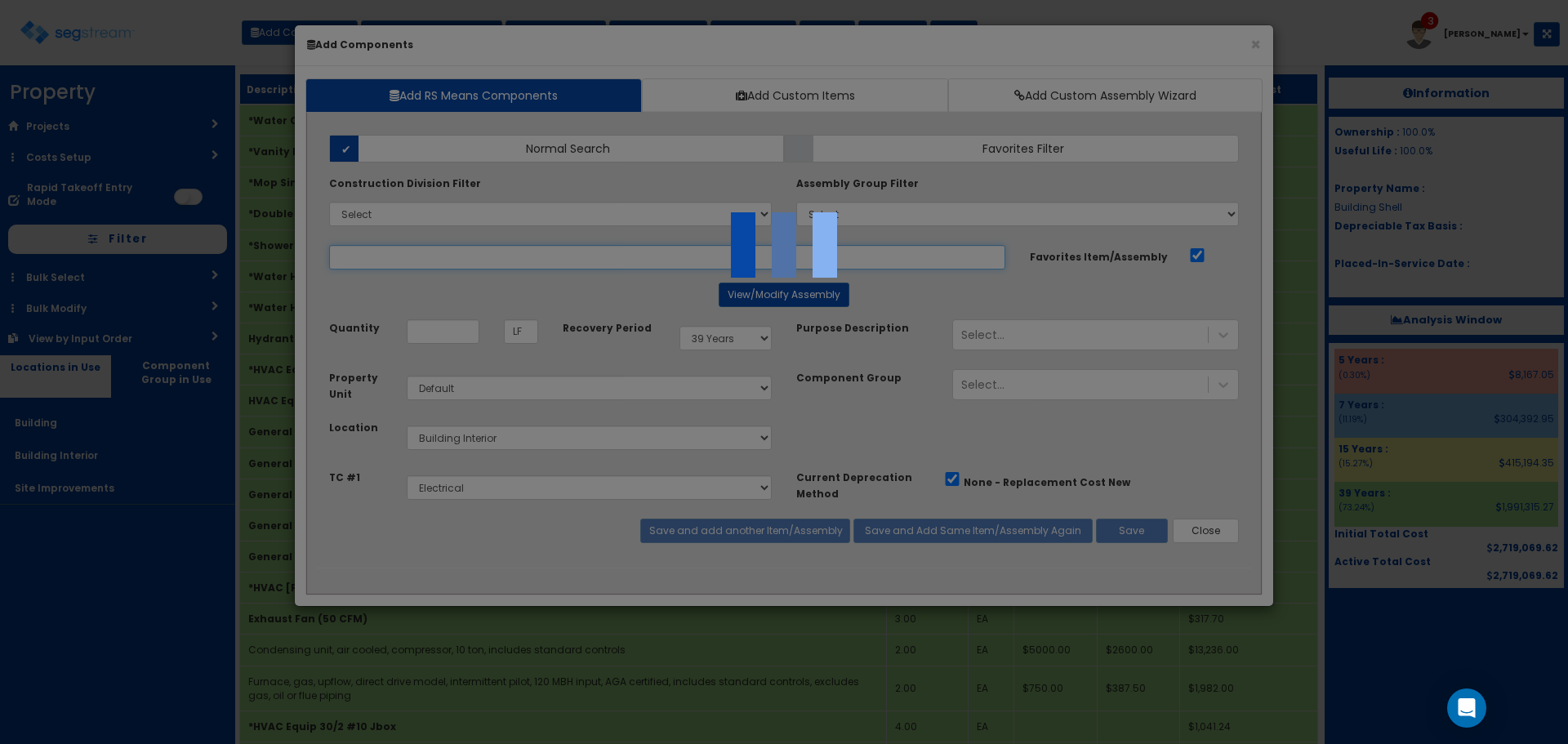
select select "5263625"
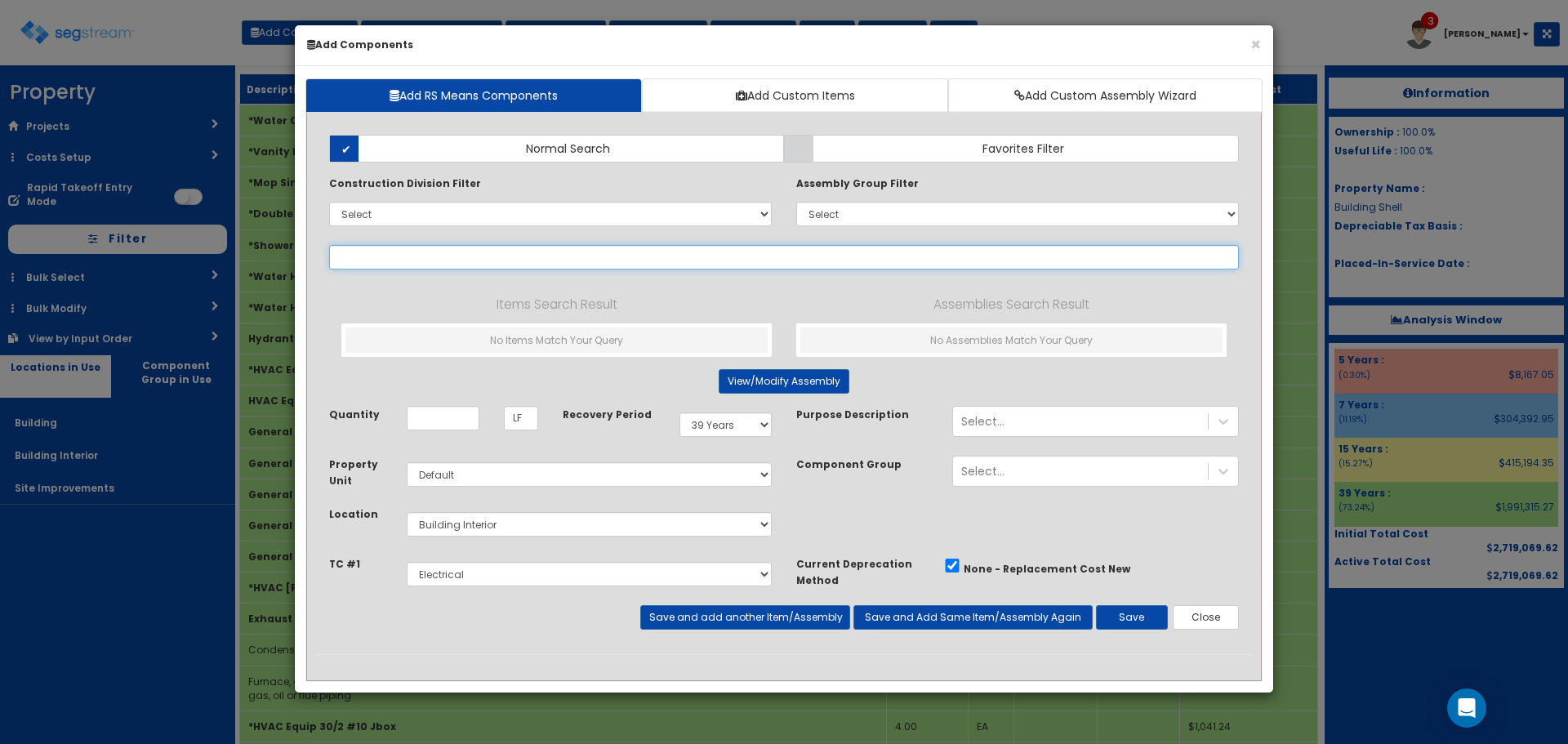
click at [464, 253] on input "text" at bounding box center [784, 258] width 910 height 25
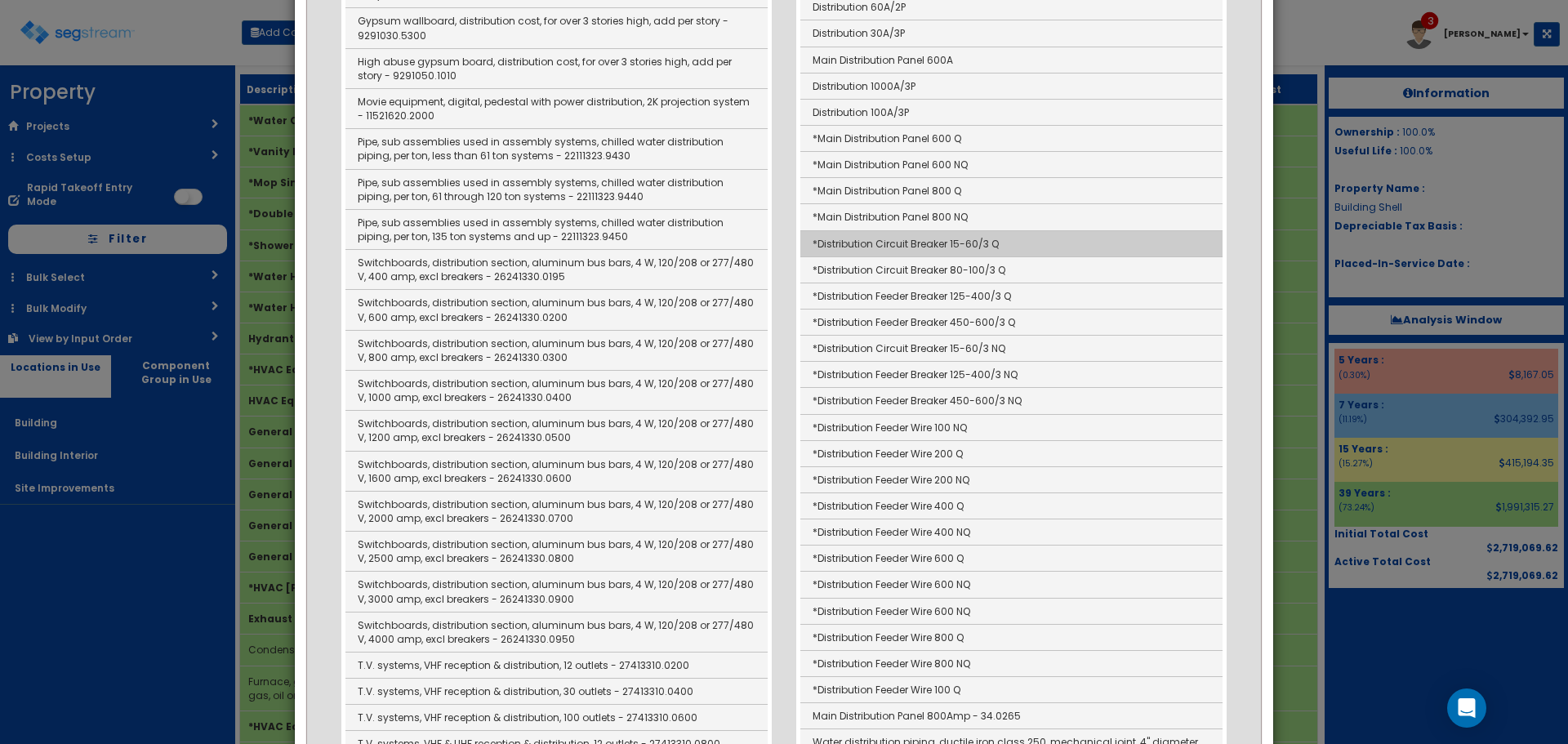
scroll to position [653, 0]
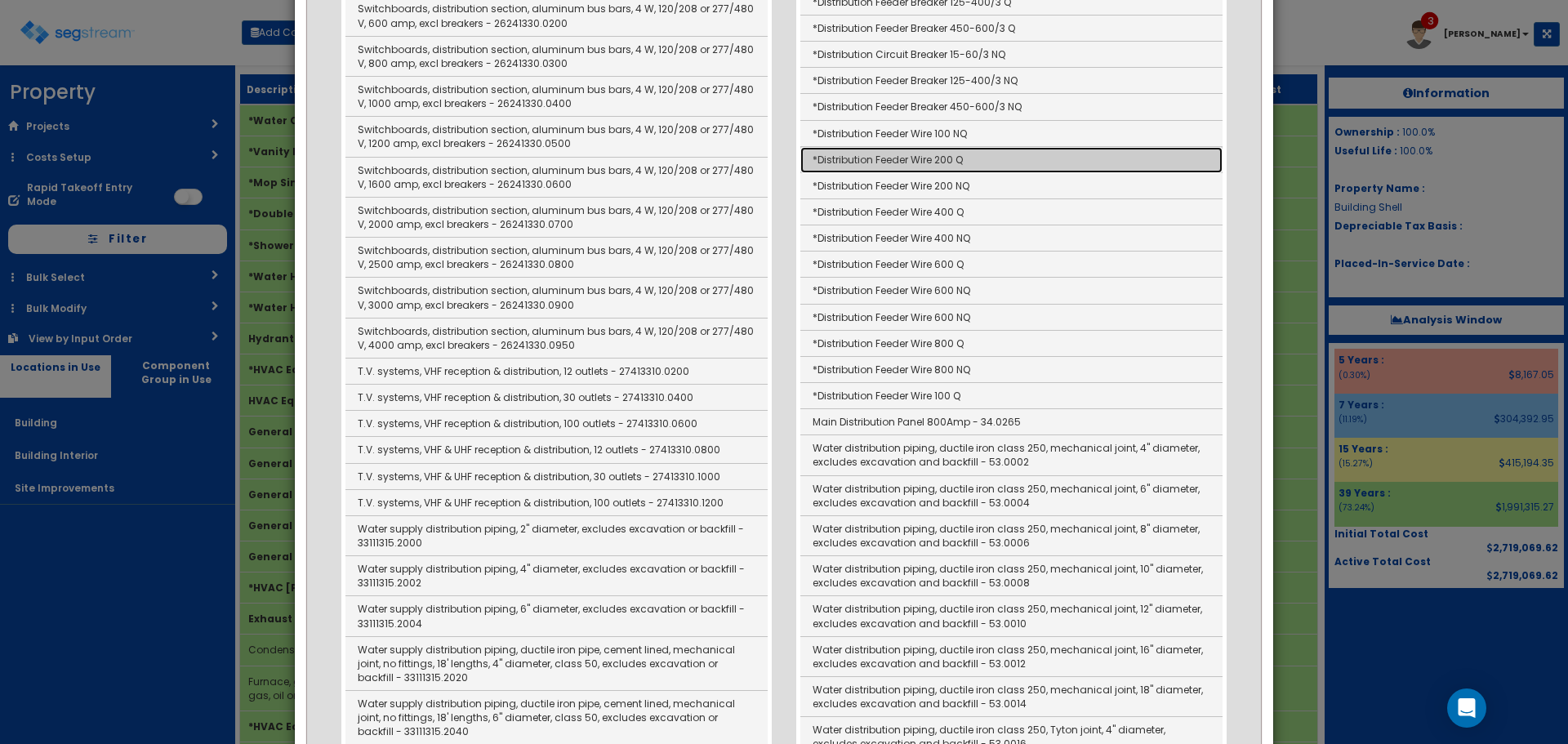
click at [928, 157] on link "*Distribution Feeder Wire 200 Q" at bounding box center [1012, 159] width 423 height 26
type input "*Distribution Feeder Wire 200 Q"
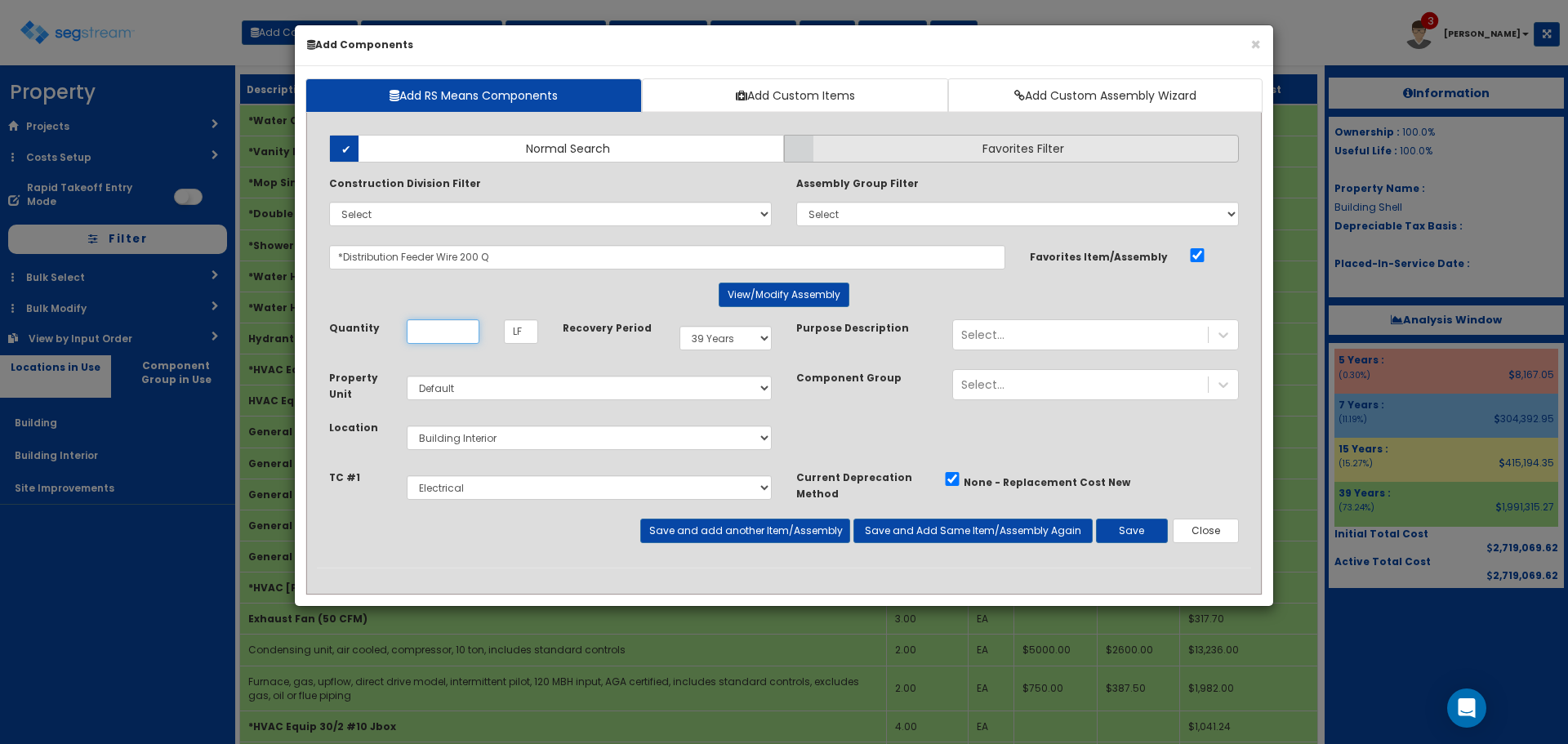
scroll to position [0, 0]
type input "8"
select select "7Y"
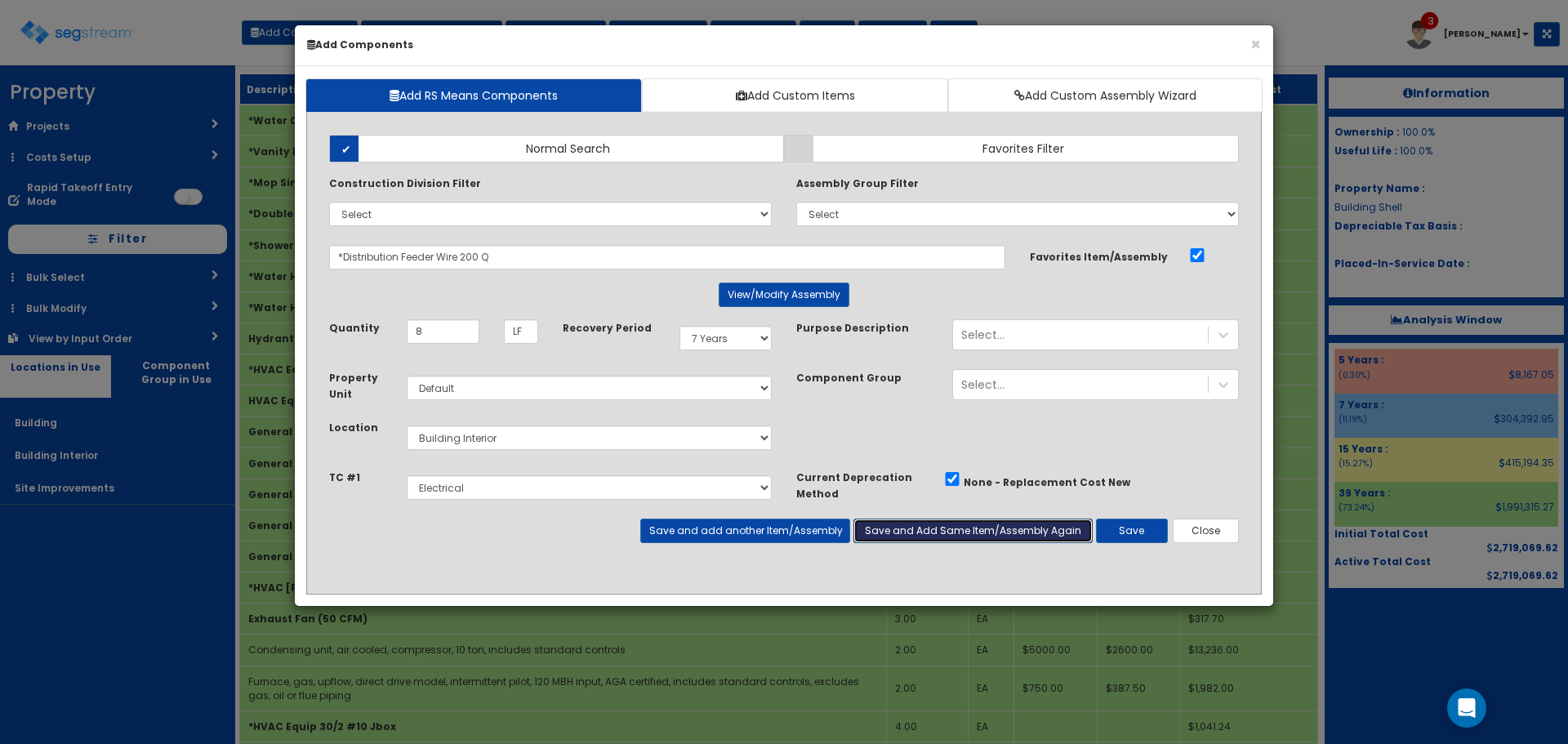
click at [951, 525] on button "Save and Add Same Item/Assembly Again" at bounding box center [973, 531] width 240 height 25
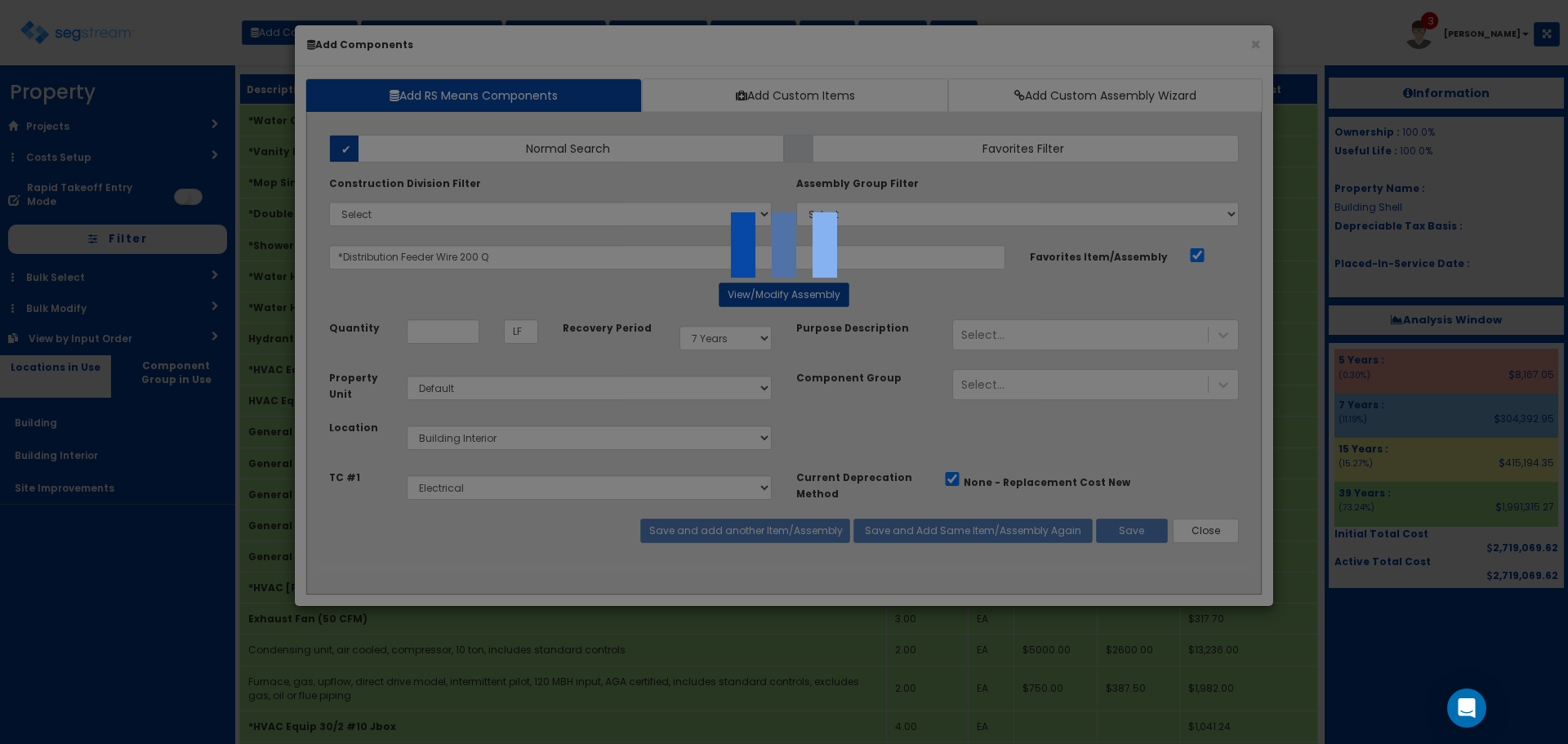
select select "5263625"
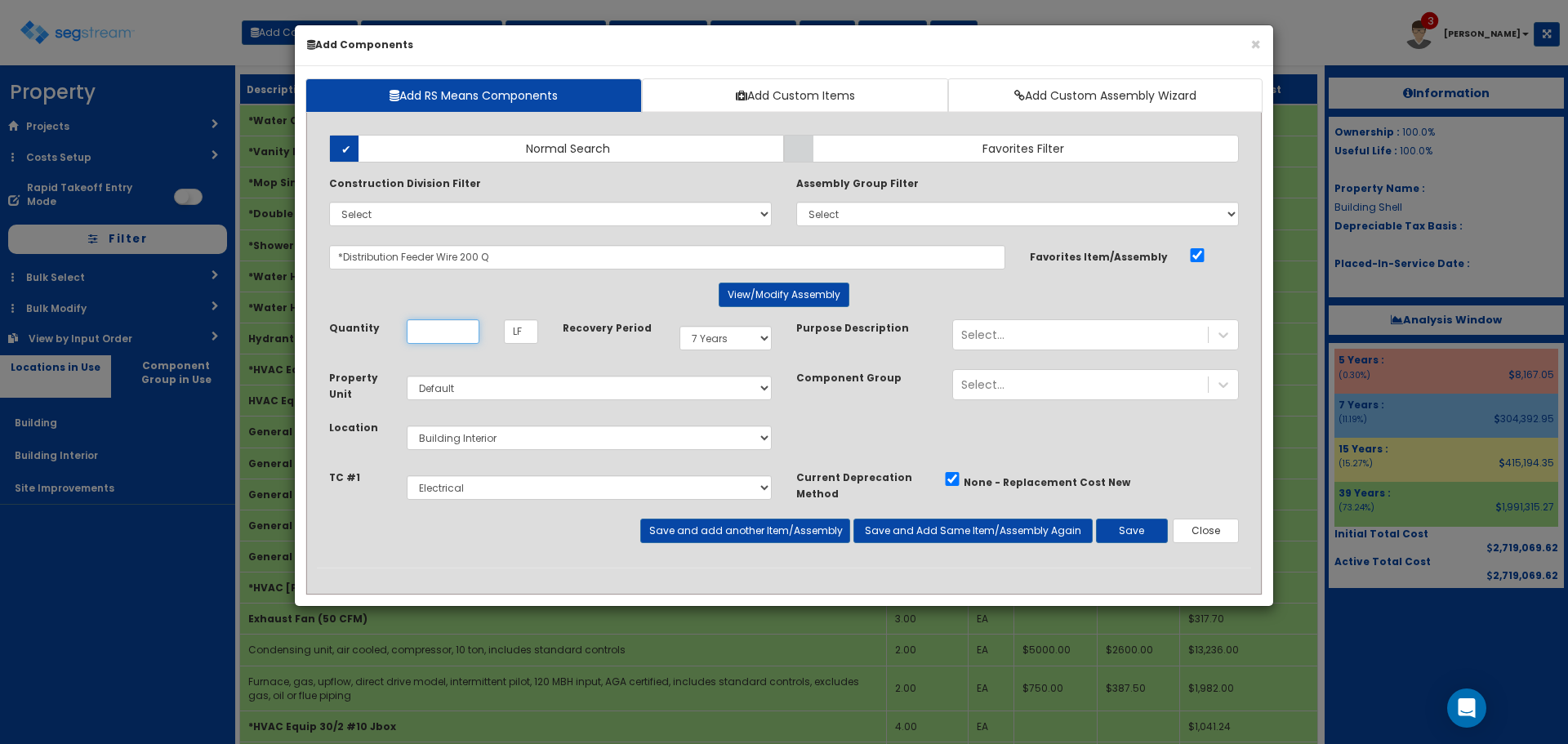
click at [451, 331] on input "Quantity" at bounding box center [443, 332] width 73 height 25
type input "37"
select select "39Y"
click at [1140, 533] on button "Save" at bounding box center [1132, 531] width 72 height 25
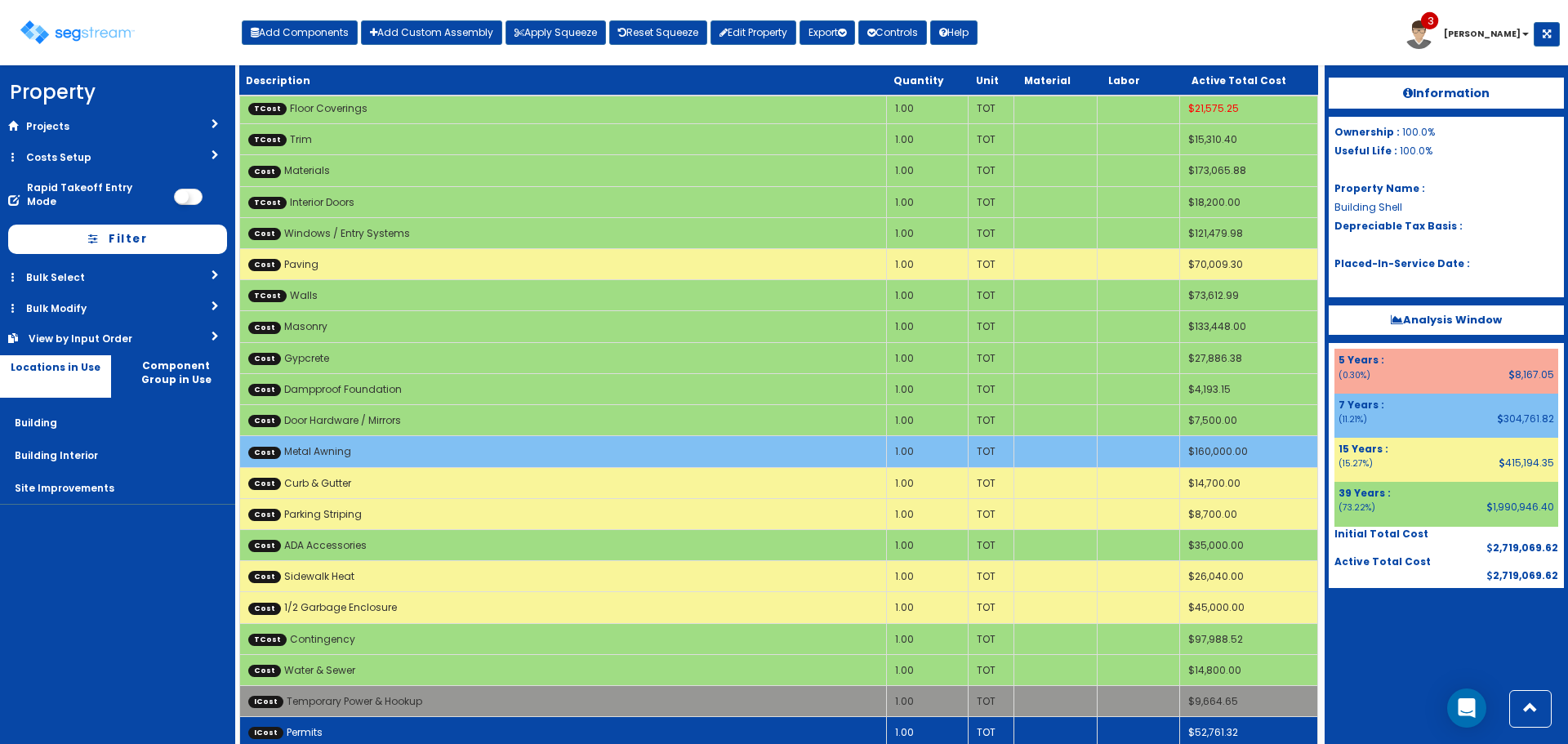
scroll to position [2887, 0]
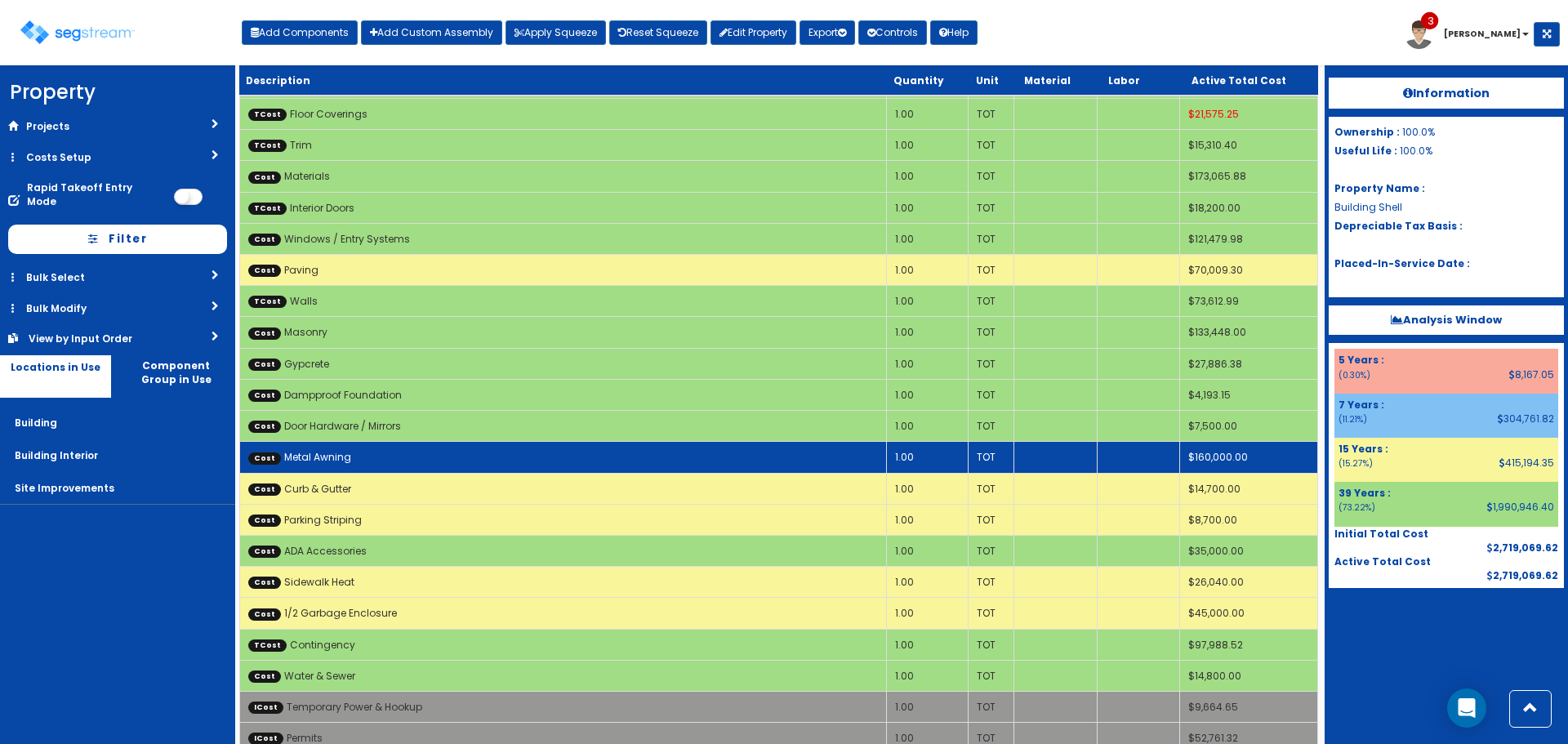
click at [723, 460] on td "Cost Metal Awning" at bounding box center [564, 457] width 647 height 31
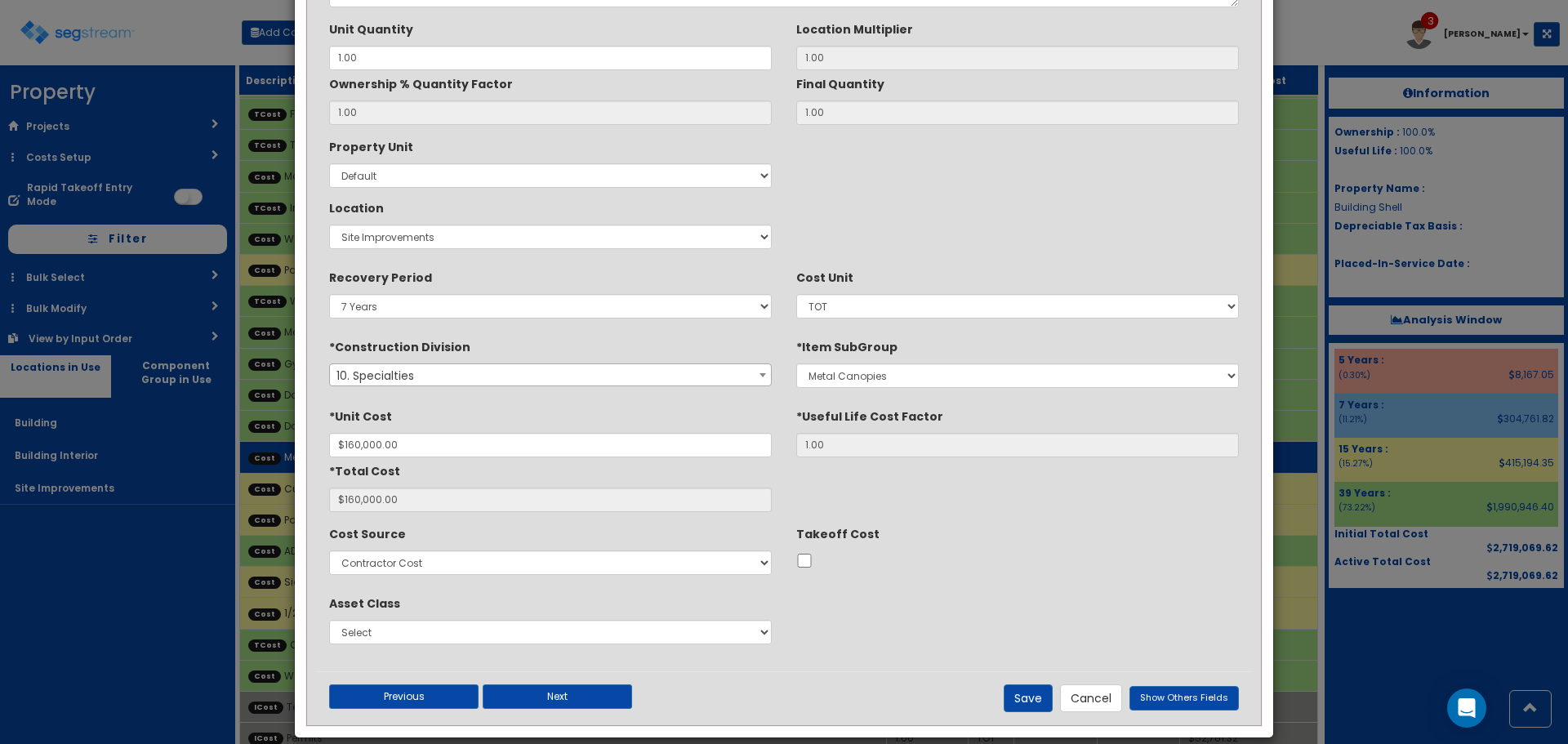
scroll to position [0, 0]
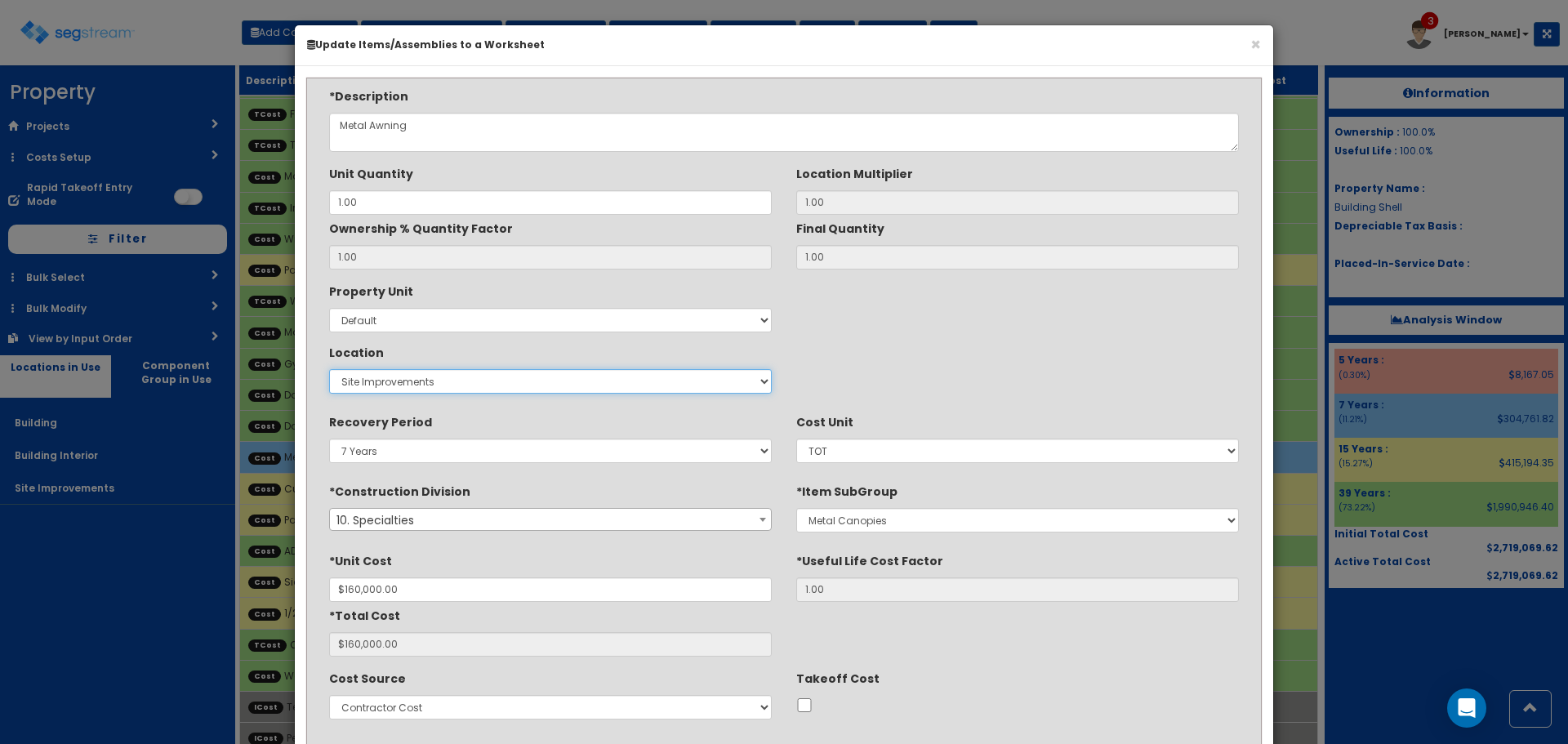
click at [518, 382] on select "Select Building Building Interior Site Improvements Add New Location" at bounding box center [551, 382] width 443 height 25
select select "6"
click at [329, 369] on select "Select Building Building Interior Site Improvements Add New Location" at bounding box center [551, 382] width 443 height 25
type input "1"
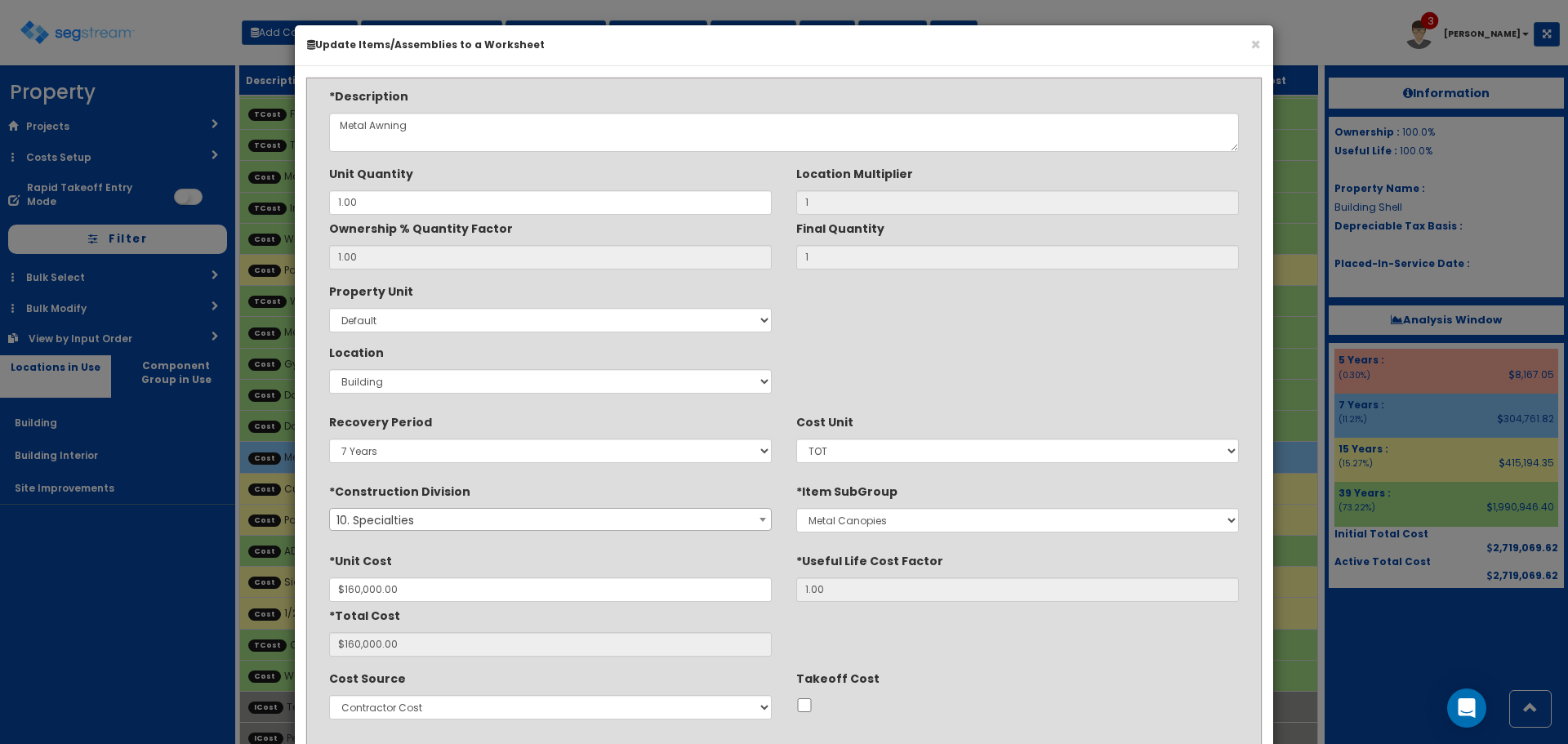
click at [911, 369] on div "Property Unit Select Default Location Select Building Building Interior Site Im…" at bounding box center [784, 339] width 934 height 122
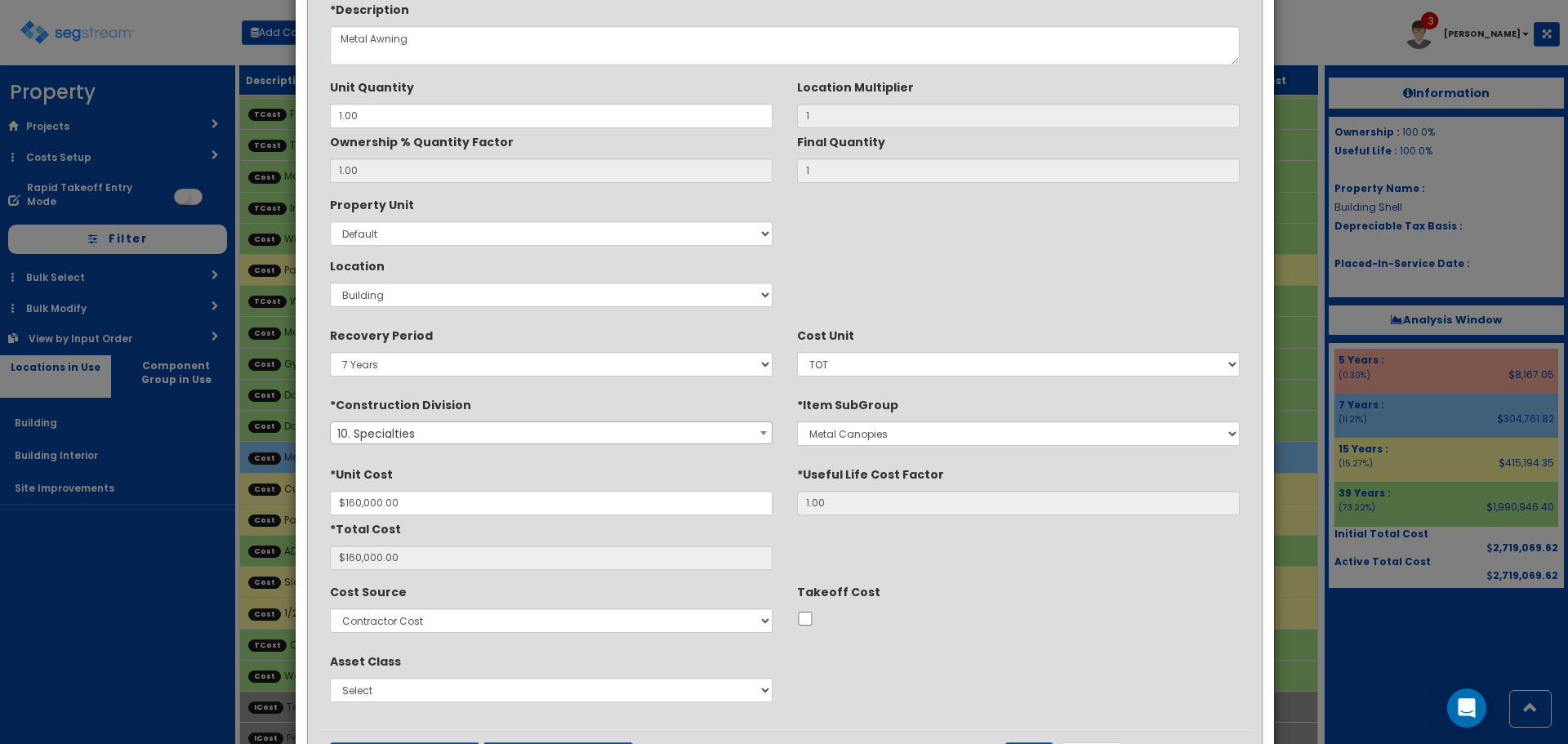
scroll to position [163, 0]
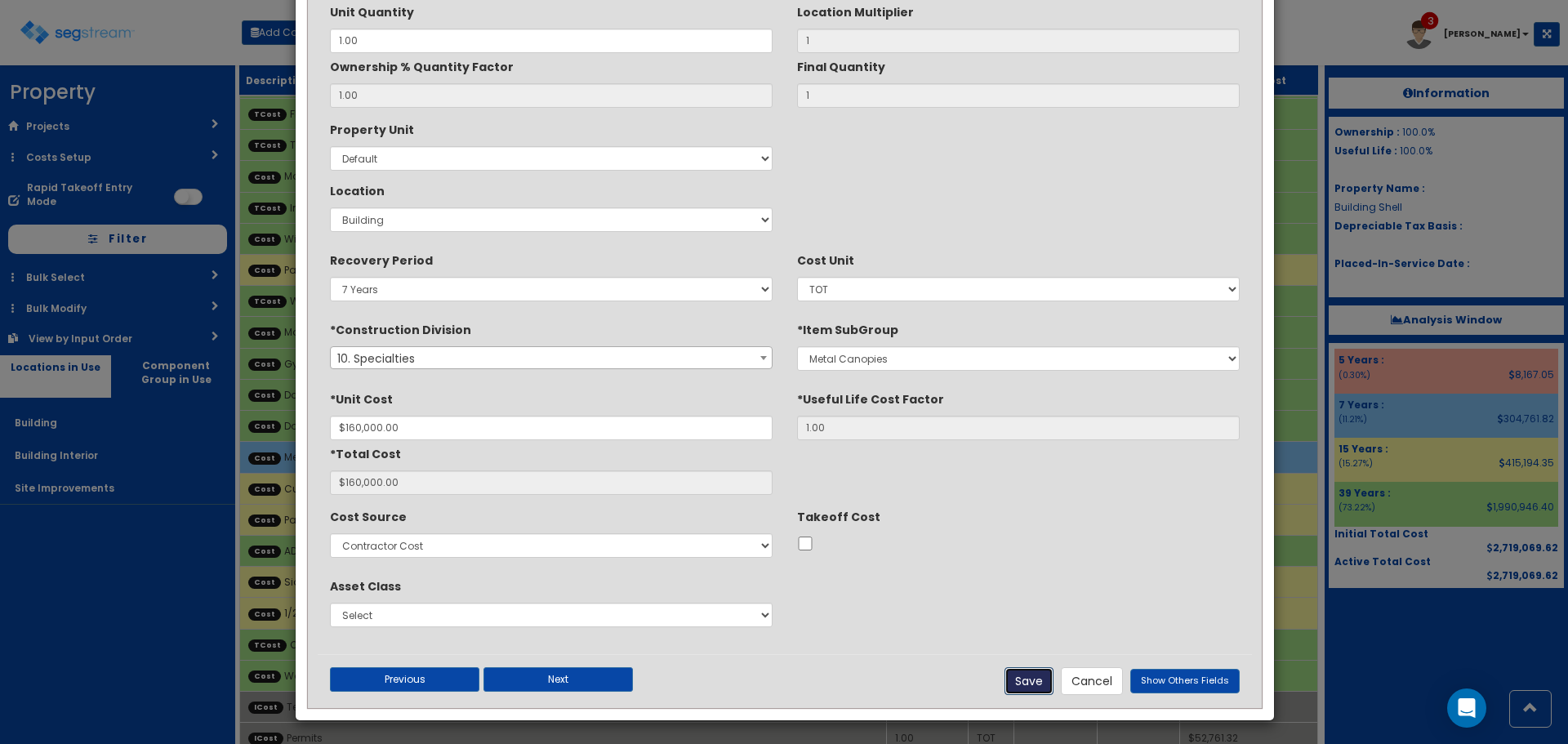
click at [1037, 678] on button "Save" at bounding box center [1029, 680] width 49 height 28
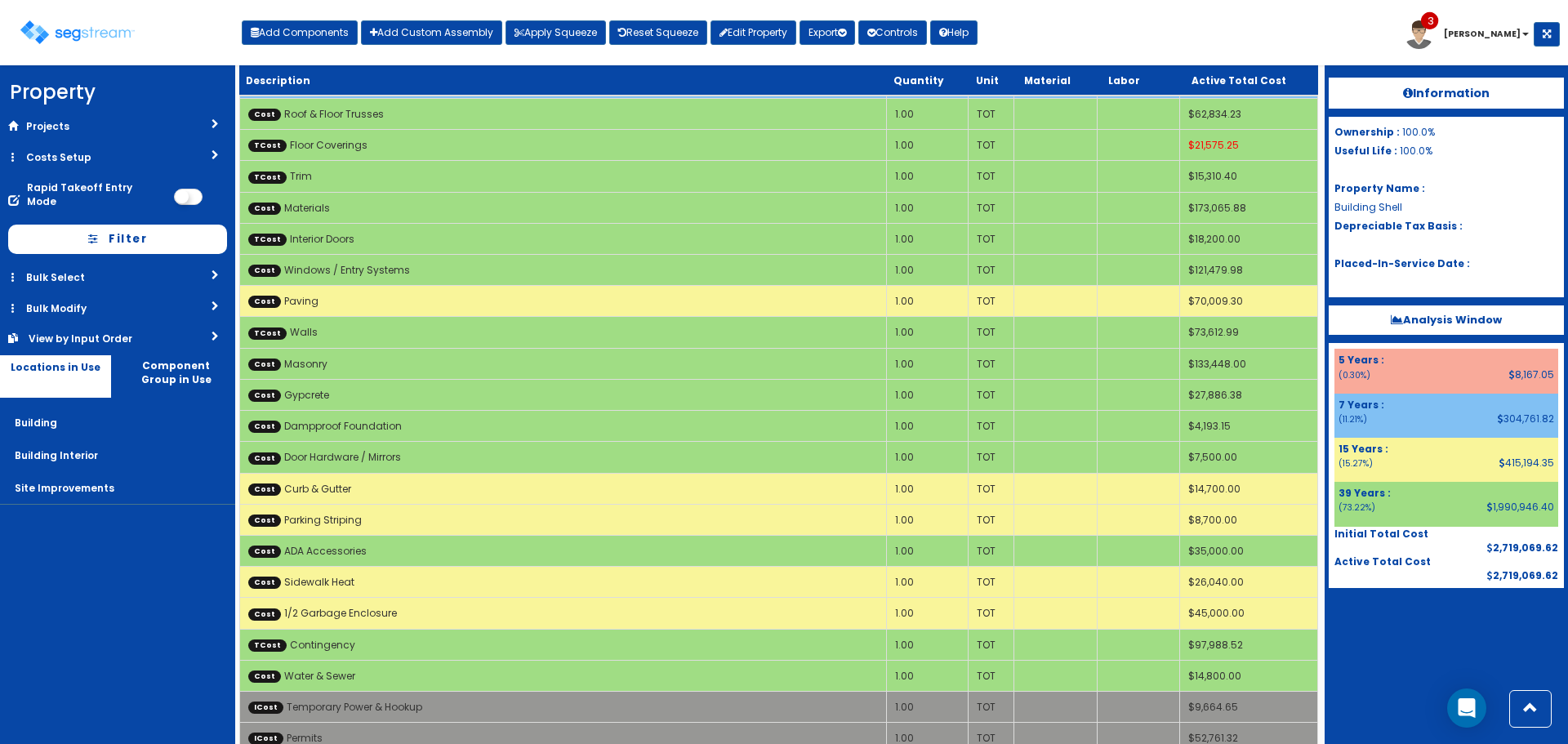
scroll to position [1732, 0]
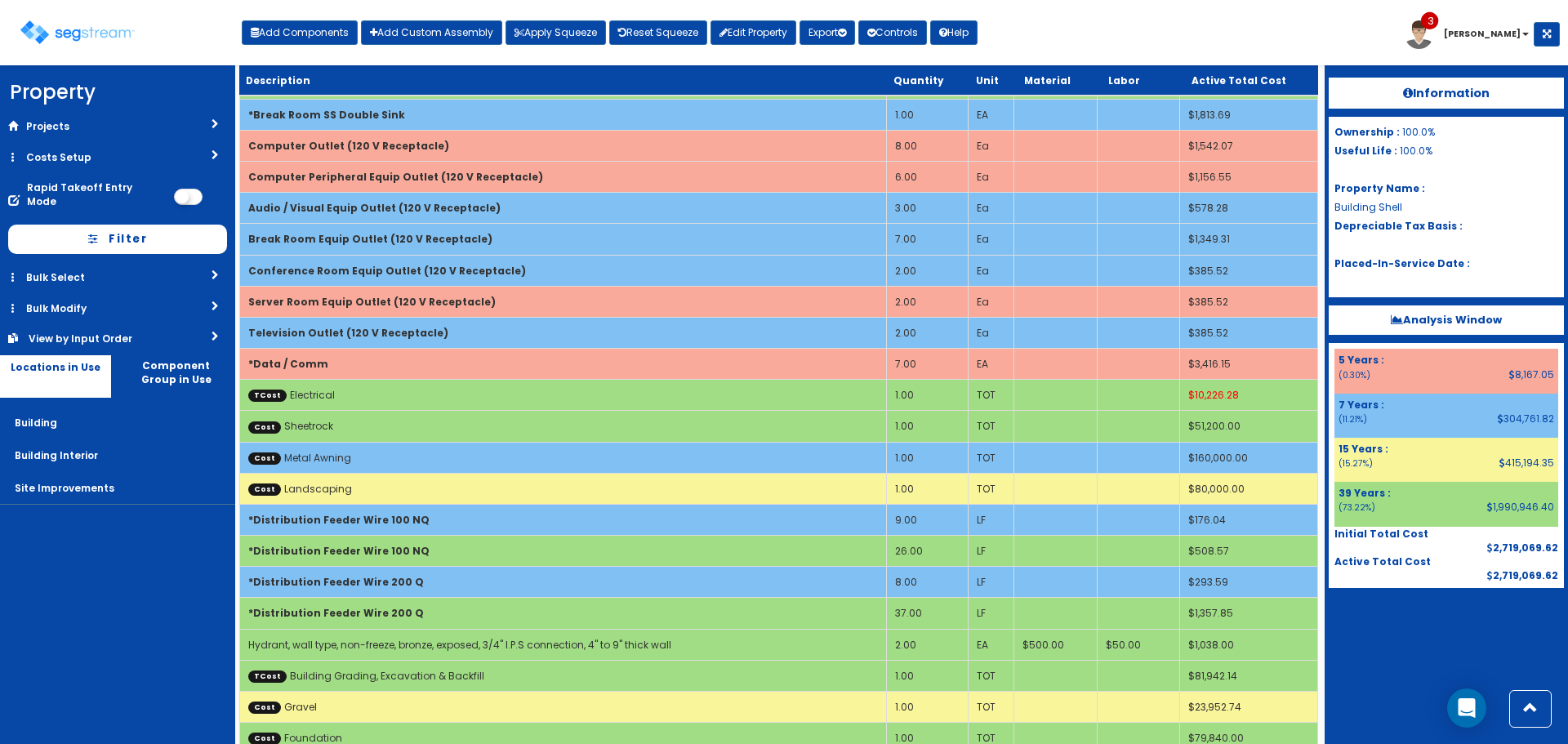
click at [303, 19] on div "Add Components Add Custom Assembly Apply Squeeze Reset Squeeze Edit Property Ex…" at bounding box center [609, 29] width 736 height 32
click at [306, 31] on button "Add Components" at bounding box center [300, 32] width 116 height 25
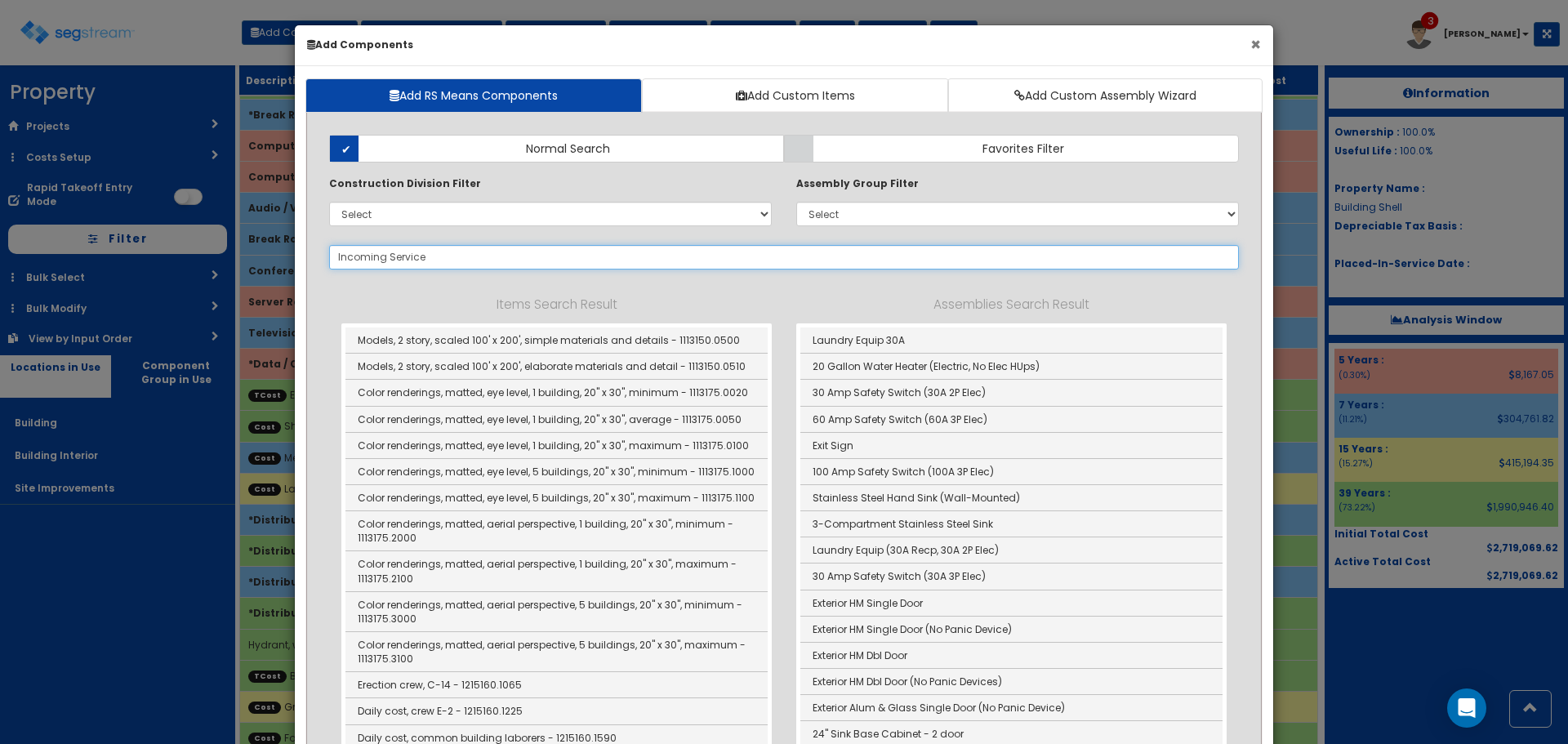
type input "Incoming Service"
click at [1258, 47] on button "×" at bounding box center [1256, 45] width 10 height 17
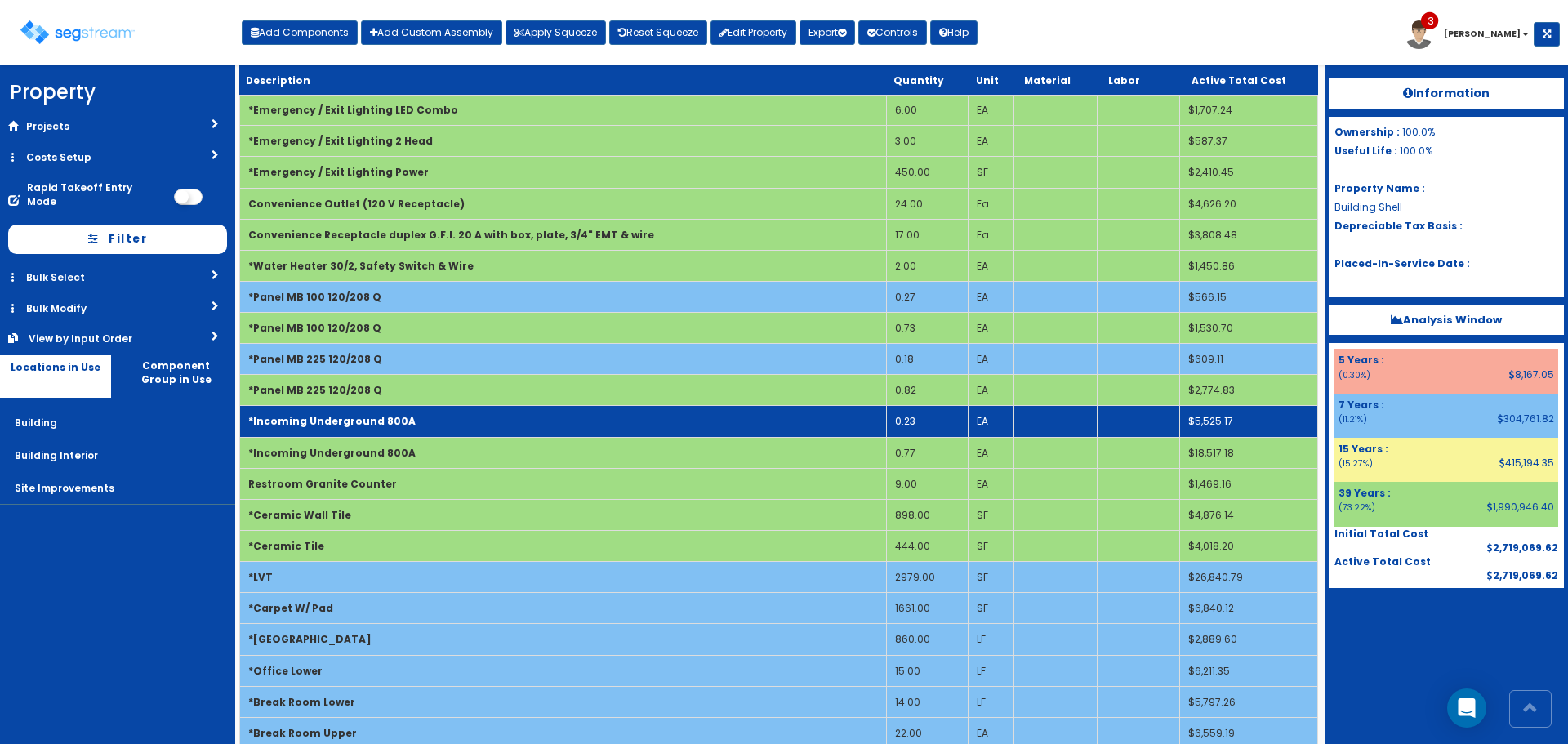
scroll to position [902, 0]
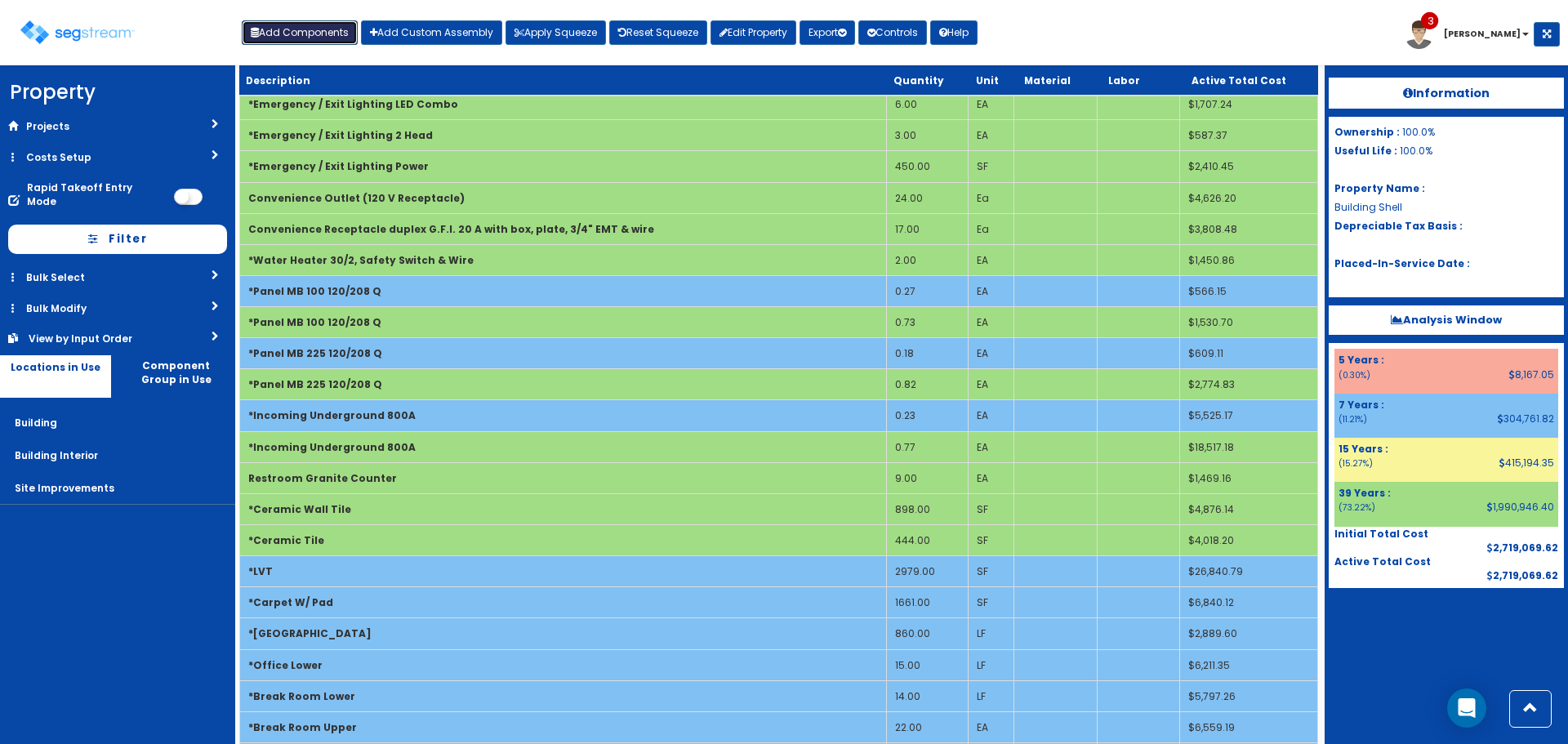
click at [313, 29] on button "Add Components" at bounding box center [300, 32] width 116 height 25
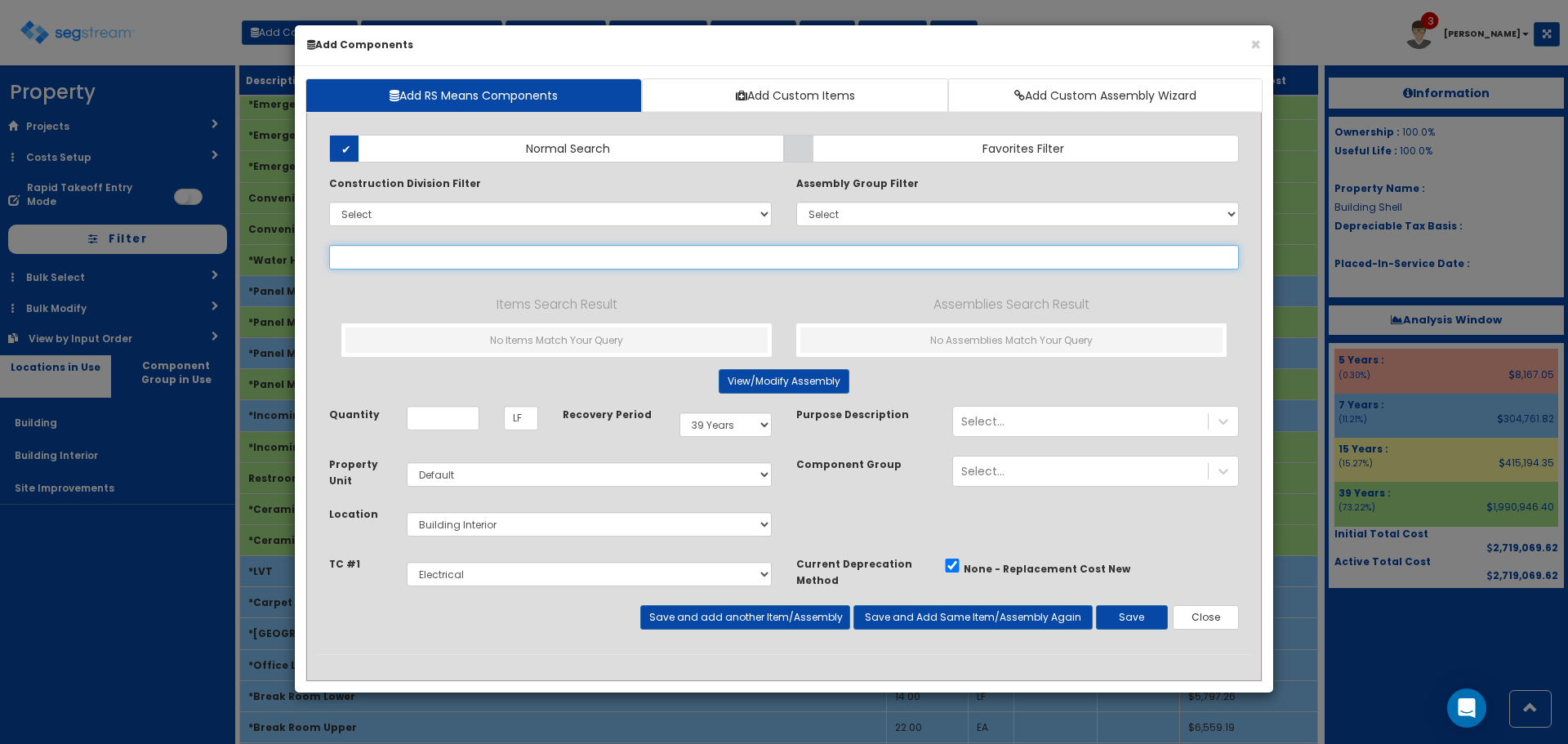
click at [827, 258] on input "text" at bounding box center [784, 258] width 910 height 25
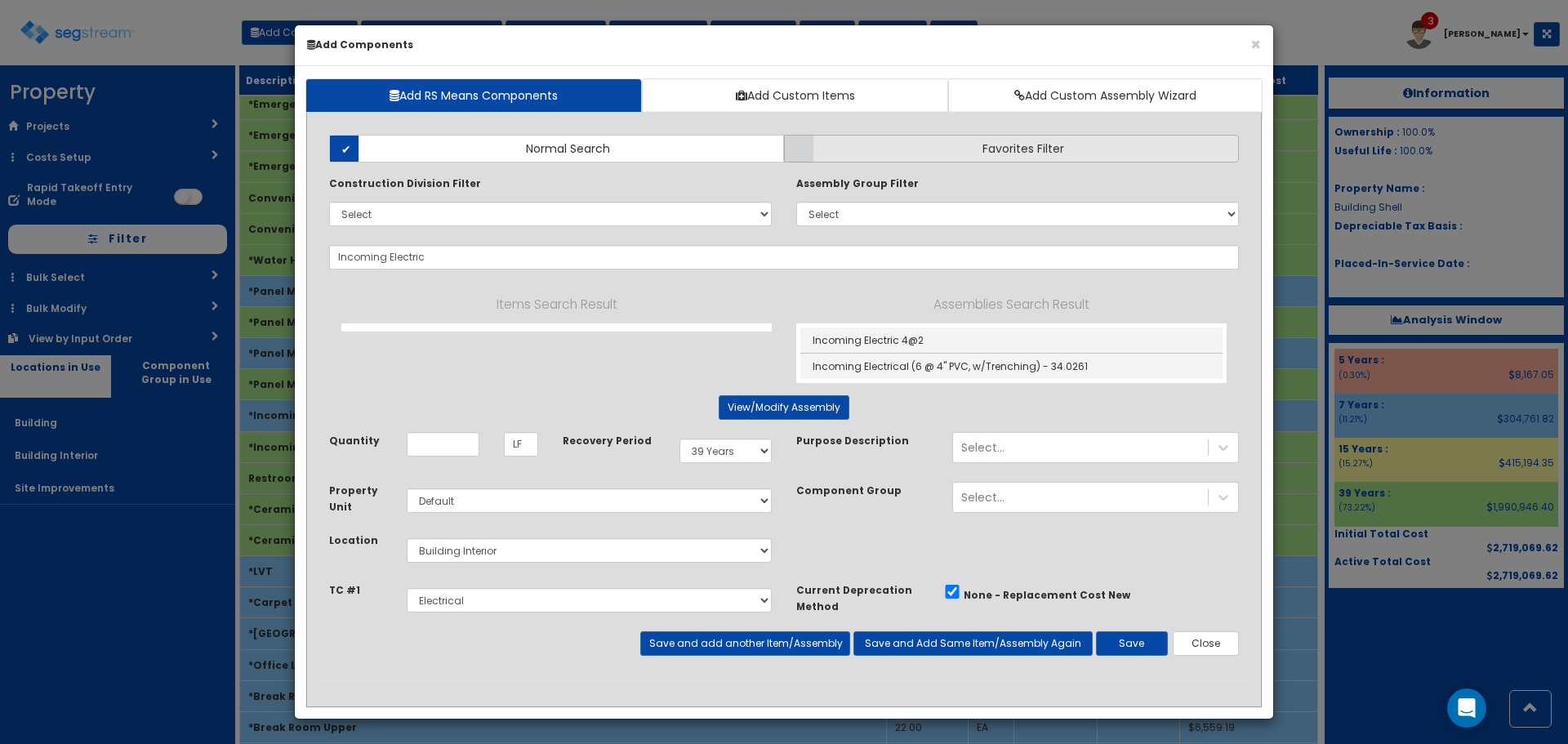
click at [1075, 140] on label "Favorites Filter" at bounding box center [1012, 148] width 455 height 28
click at [0, 0] on input "Favorites Filter" at bounding box center [0, 0] width 0 height 0
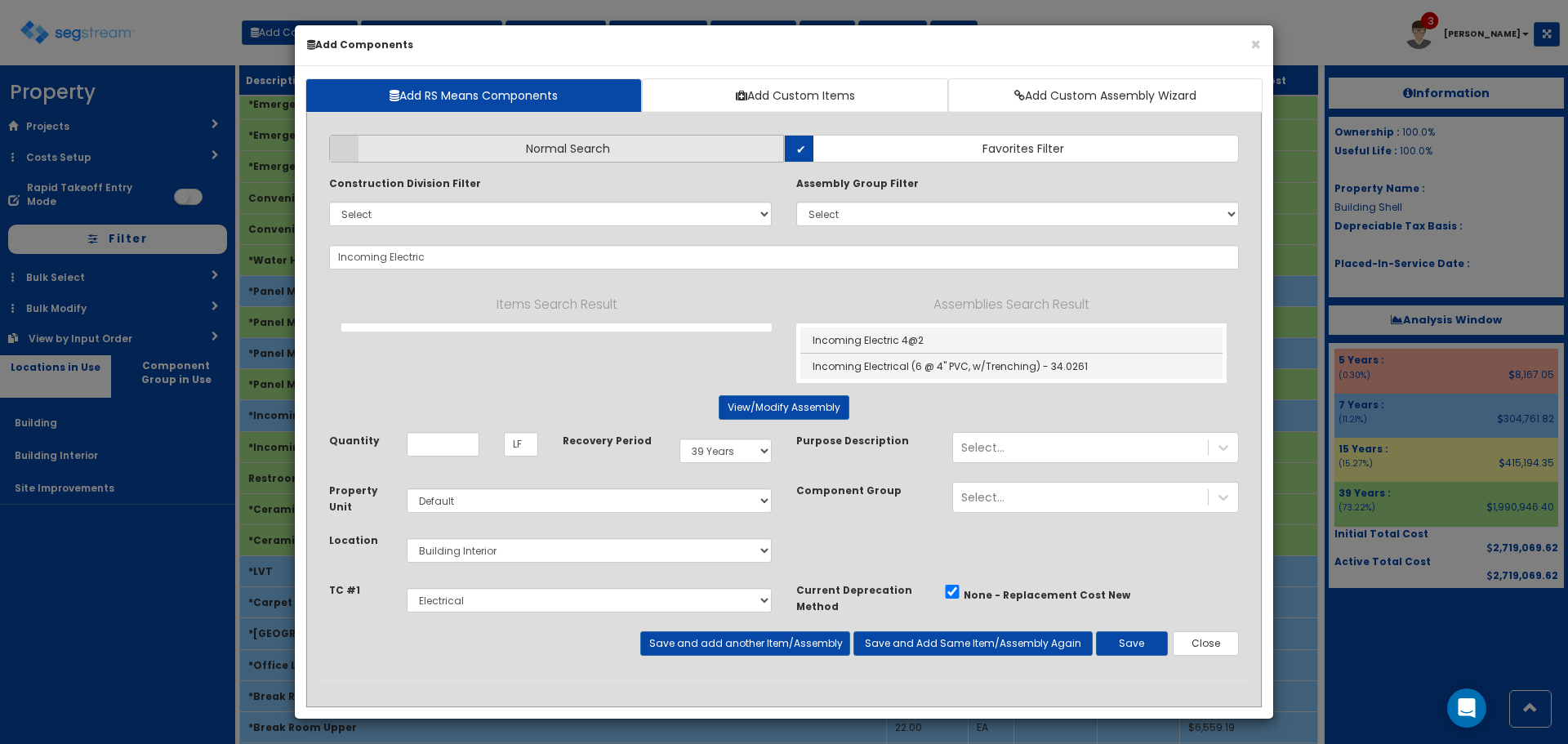
click at [694, 144] on label "Normal Search" at bounding box center [556, 148] width 455 height 28
click at [0, 0] on input "Normal Search" at bounding box center [0, 0] width 0 height 0
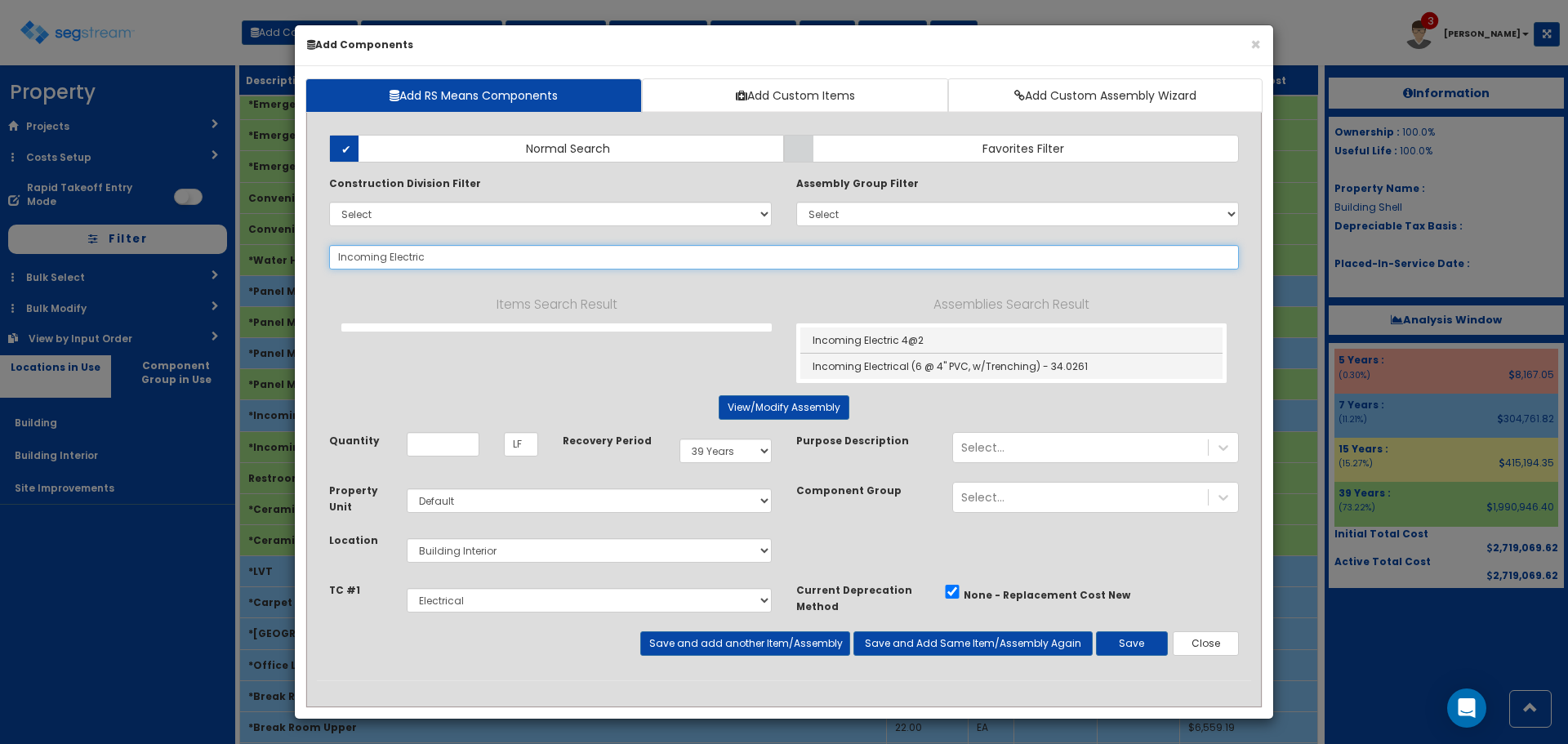
click at [563, 254] on input "Incoming Electric" at bounding box center [784, 258] width 910 height 25
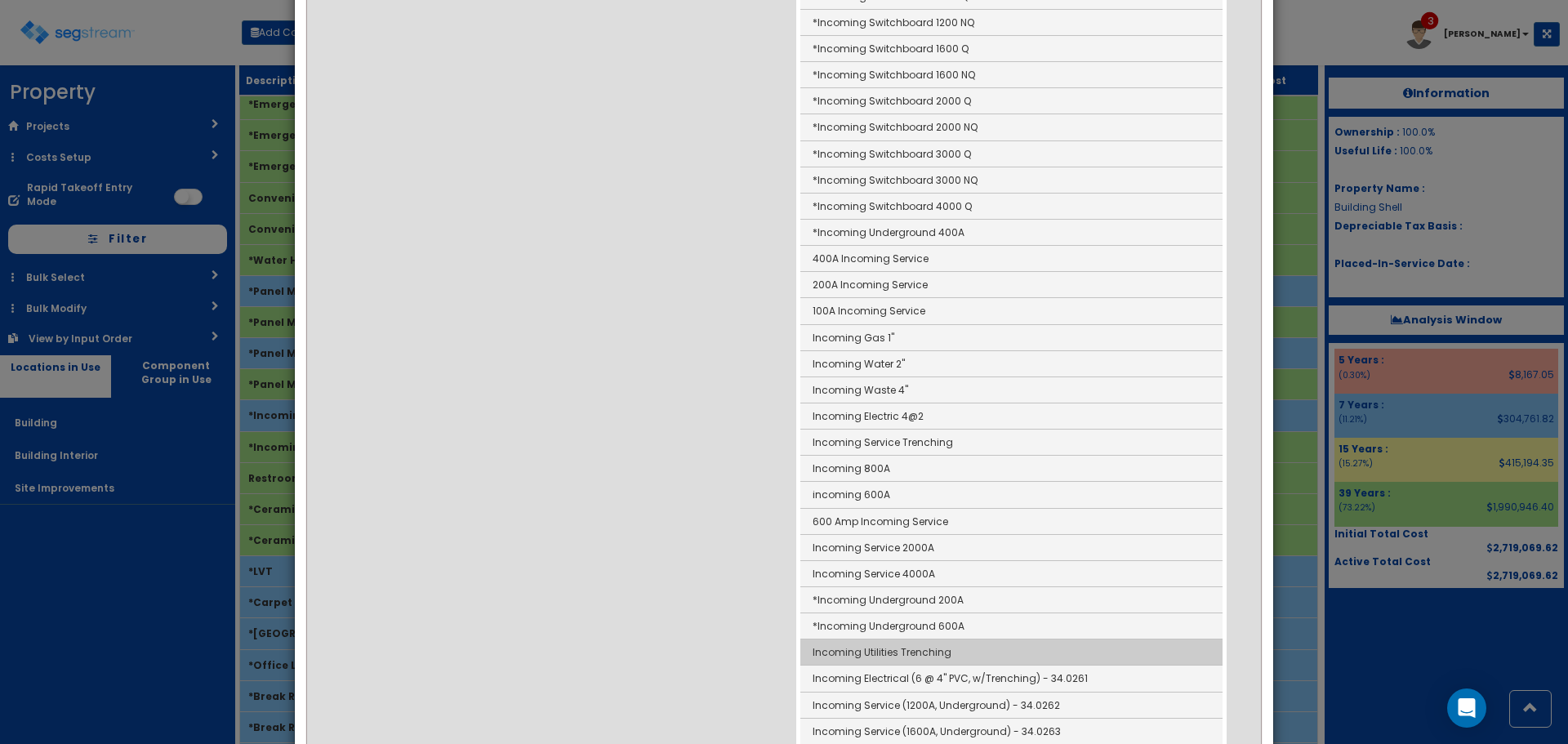
scroll to position [163, 0]
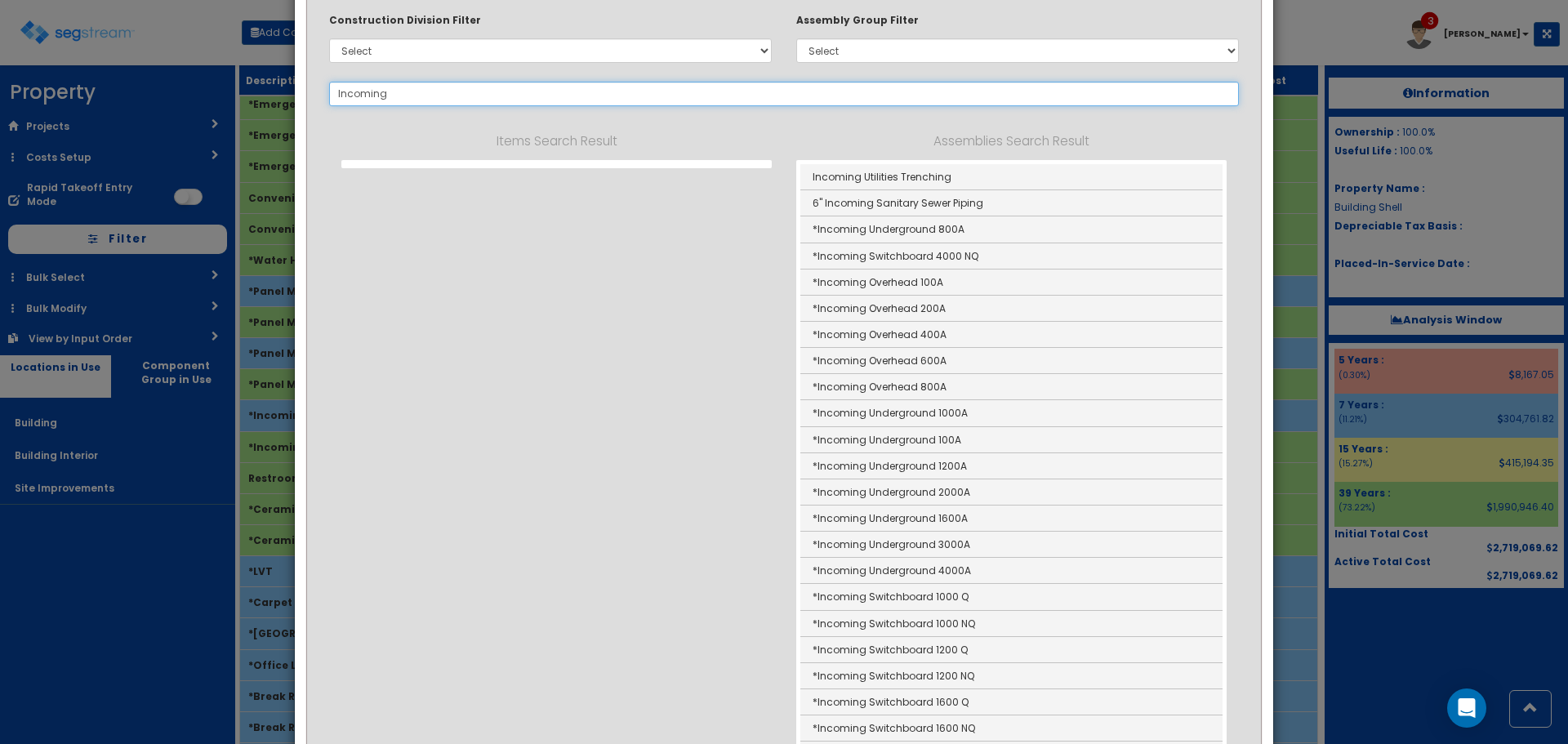
drag, startPoint x: 274, startPoint y: 100, endPoint x: 167, endPoint y: 107, distance: 107.2
click at [181, 104] on div "× Add Components Add RS Means Components Add Custom Items Add Custom Assembly W…" at bounding box center [784, 372] width 1568 height 744
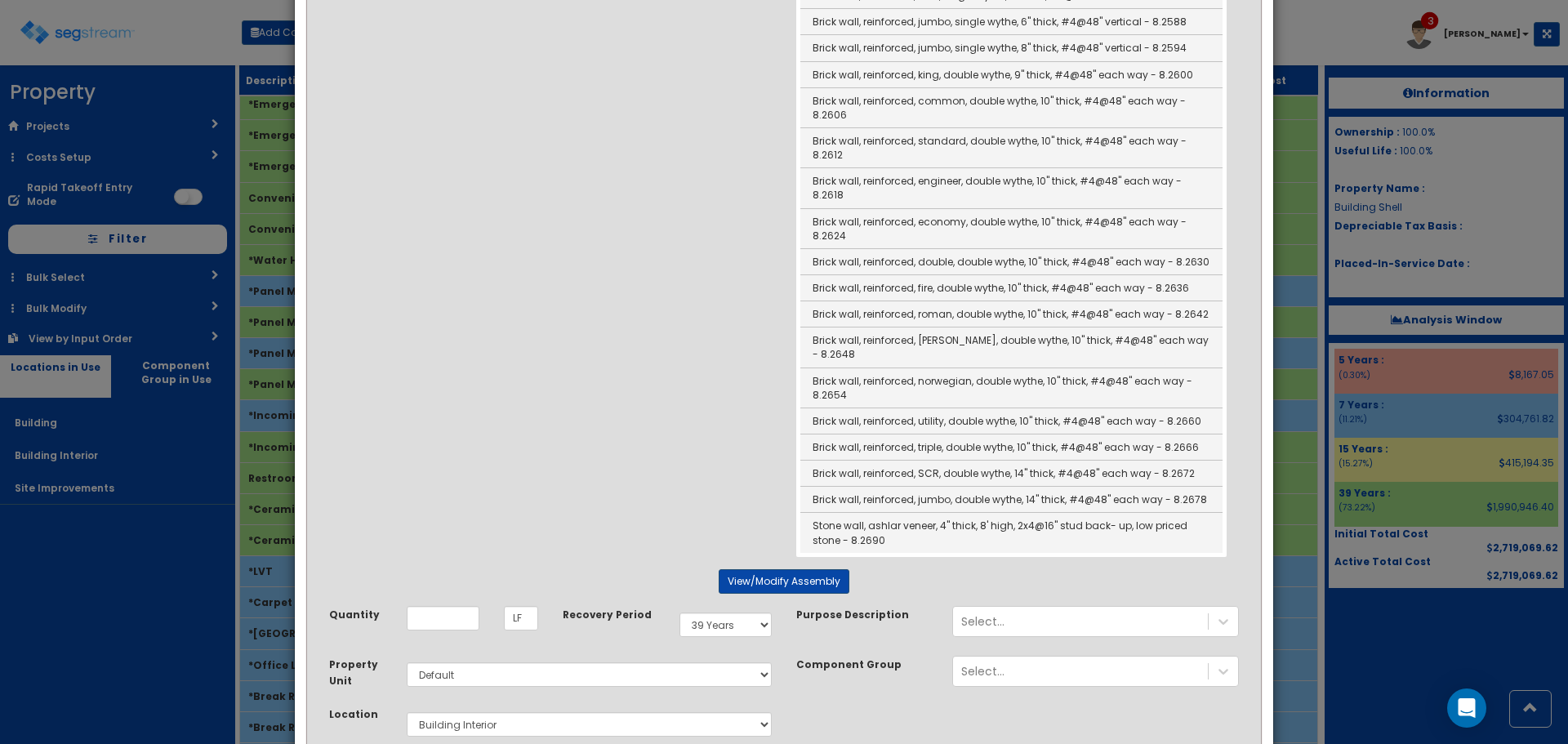
scroll to position [8360, 0]
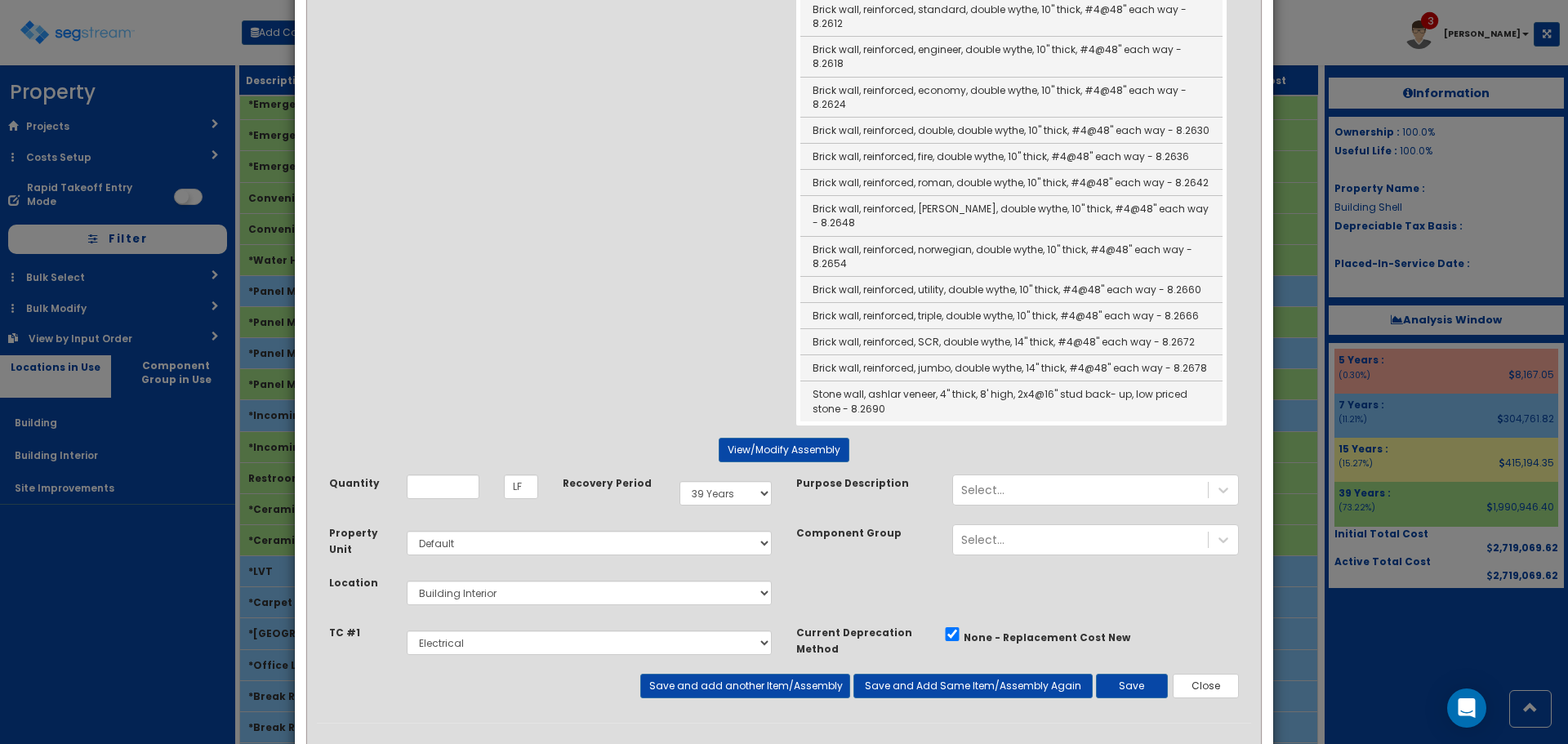
drag, startPoint x: 679, startPoint y: 353, endPoint x: 675, endPoint y: 233, distance: 120.1
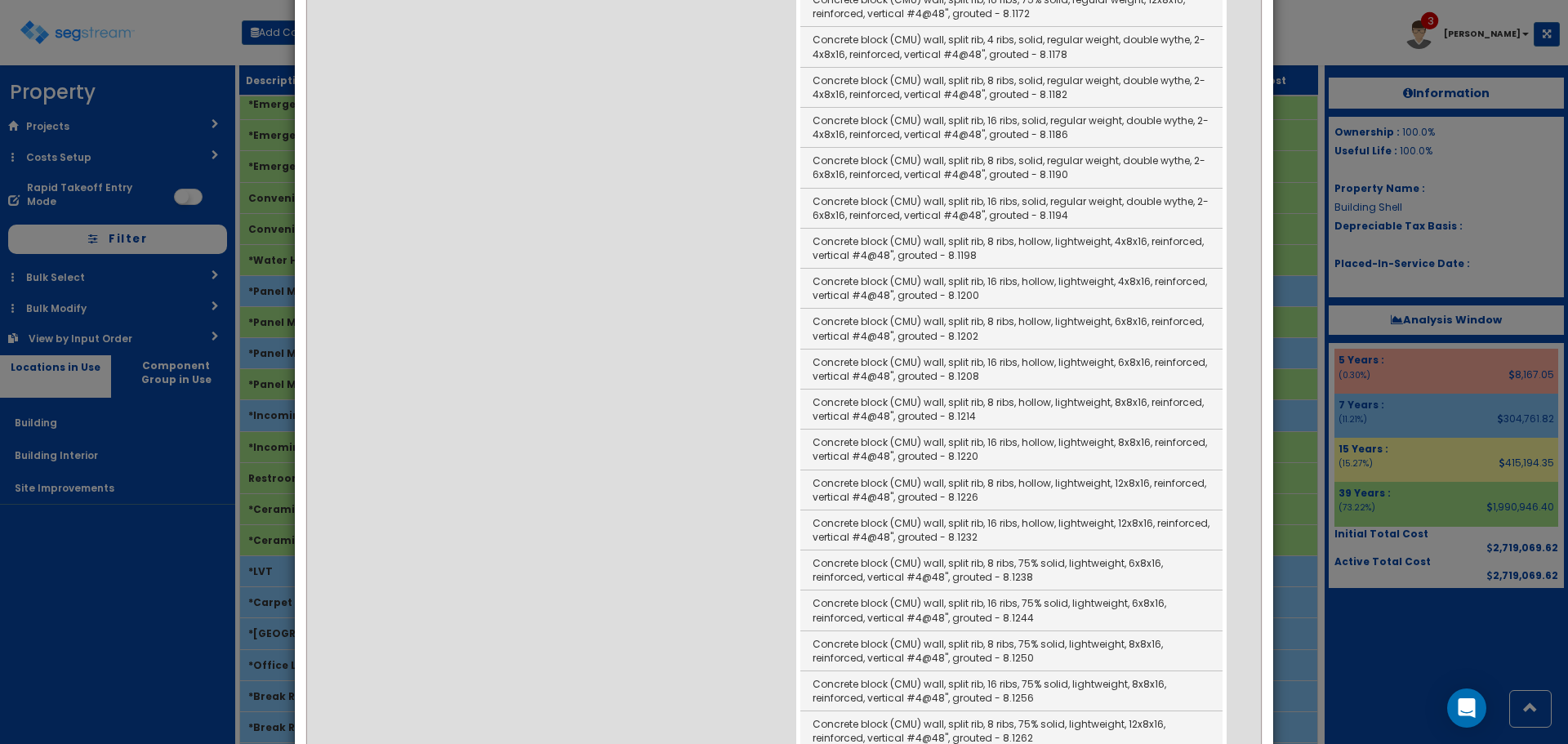
scroll to position [0, 0]
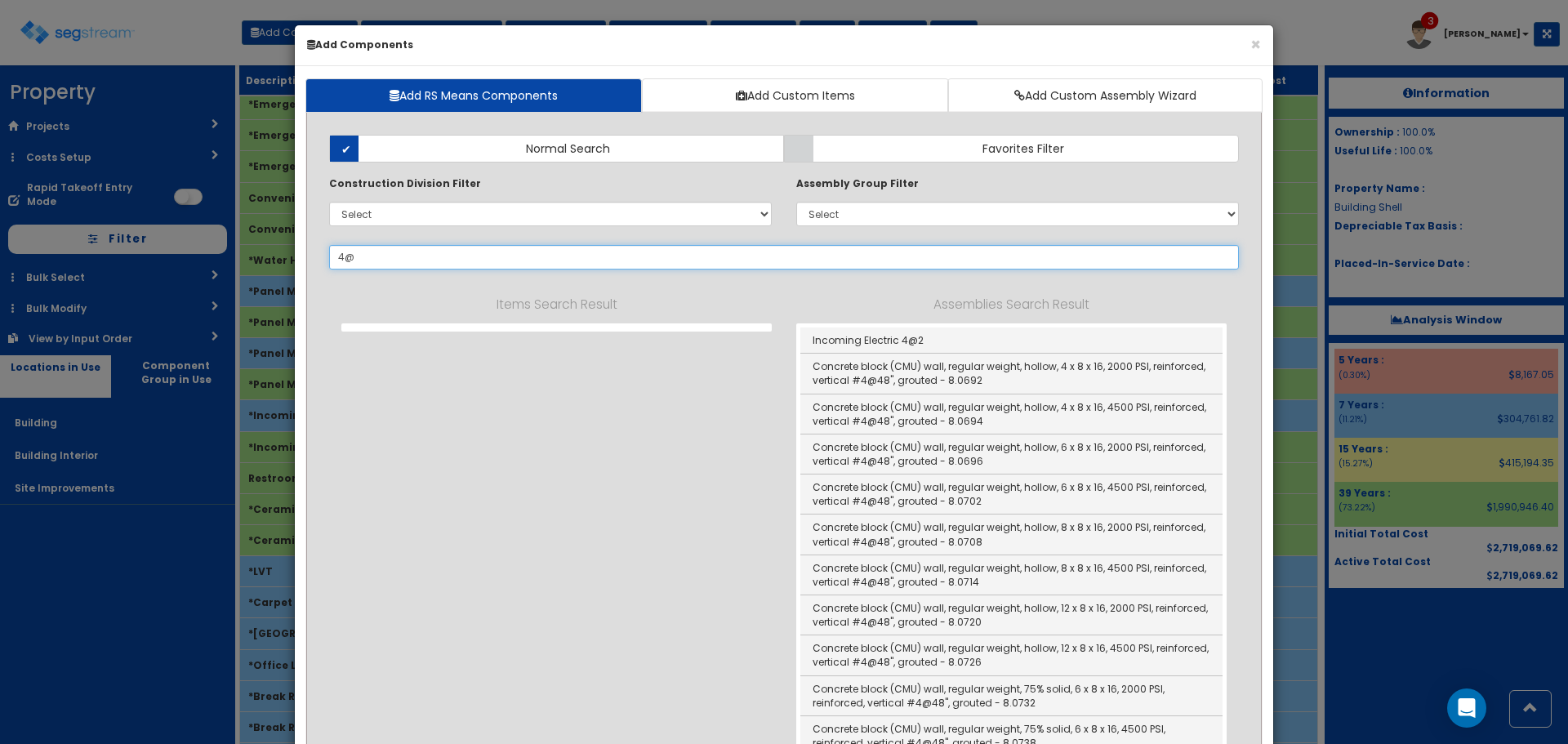
click at [420, 256] on input "4@" at bounding box center [784, 258] width 910 height 25
type input "4@3"
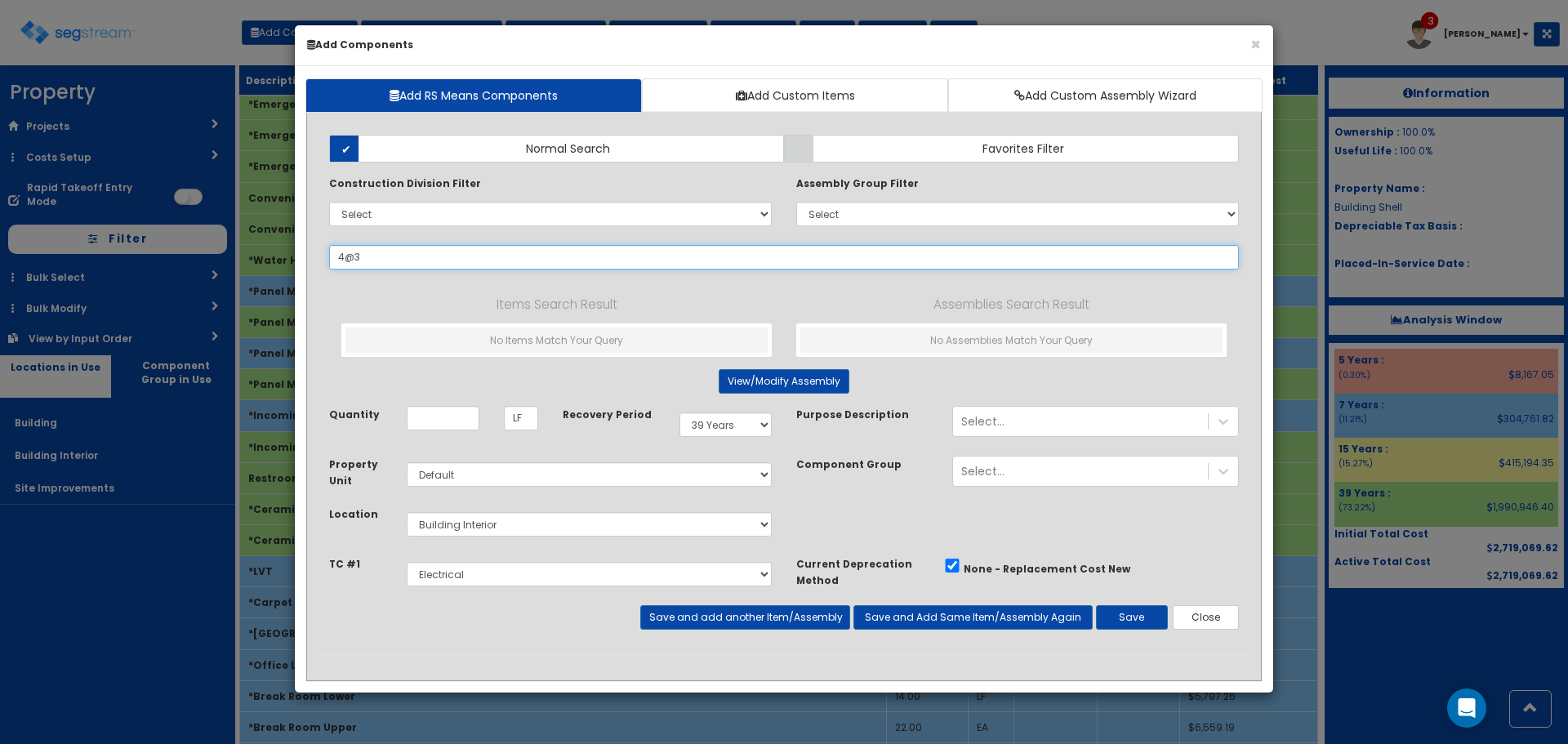
drag, startPoint x: 429, startPoint y: 261, endPoint x: 230, endPoint y: 275, distance: 199.5
click at [230, 275] on div "× Add Components Add RS Means Components Add Custom Items Add Custom Assembly W…" at bounding box center [784, 372] width 1568 height 744
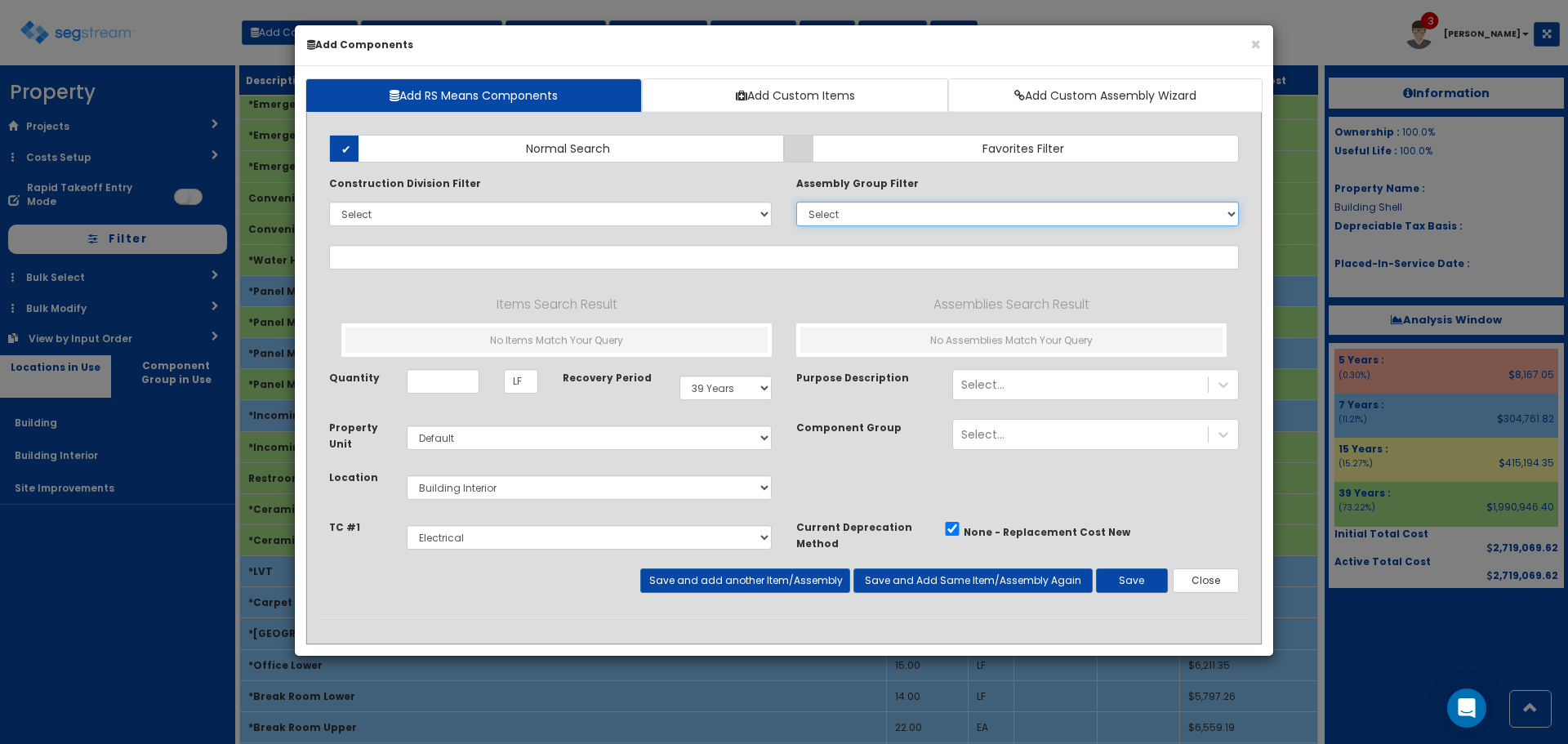
click at [867, 215] on select "Select 0. Custom Assembly 1. Standard Foundations 2. Special Foundations 3. Sla…" at bounding box center [1018, 214] width 443 height 25
select select "34"
click at [797, 201] on select "Select 0. Custom Assembly 1. Standard Foundations 2. Special Foundations 3. Sla…" at bounding box center [1018, 214] width 443 height 25
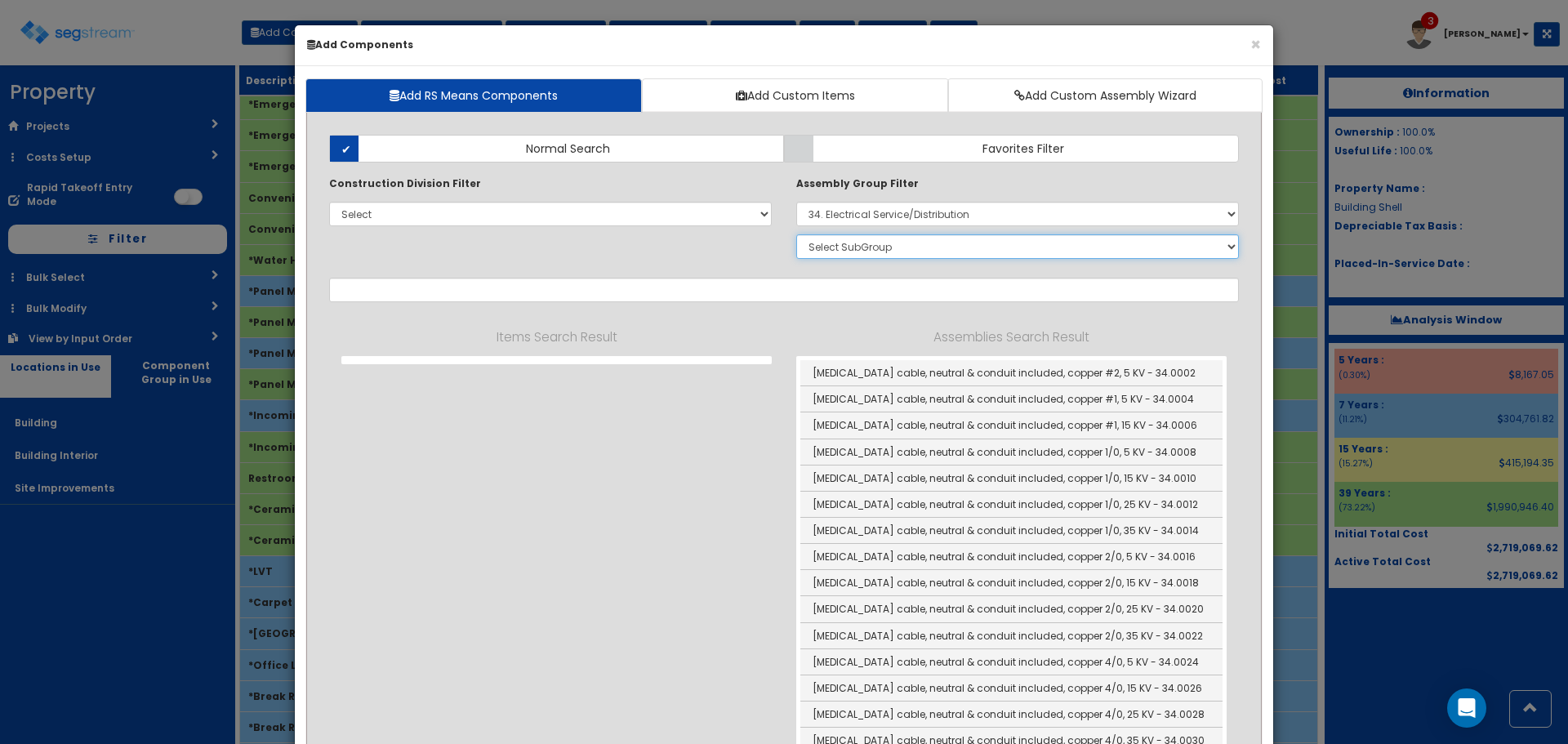
click at [889, 243] on select "Select SubGroup 1. [MEDICAL_DATA] Cable & Conduit 2. Overhead Service Installat…" at bounding box center [1018, 247] width 443 height 25
click at [836, 222] on select "Select 0. Custom Assembly 1. Standard Foundations 2. Special Foundations 3. Sla…" at bounding box center [1018, 214] width 443 height 25
click at [899, 206] on select "Select 0. Custom Assembly 1. Standard Foundations 2. Special Foundations 3. Sla…" at bounding box center [1018, 214] width 443 height 25
click at [902, 216] on select "Select 0. Custom Assembly 1. Standard Foundations 2. Special Foundations 3. Sla…" at bounding box center [1018, 214] width 443 height 25
select select
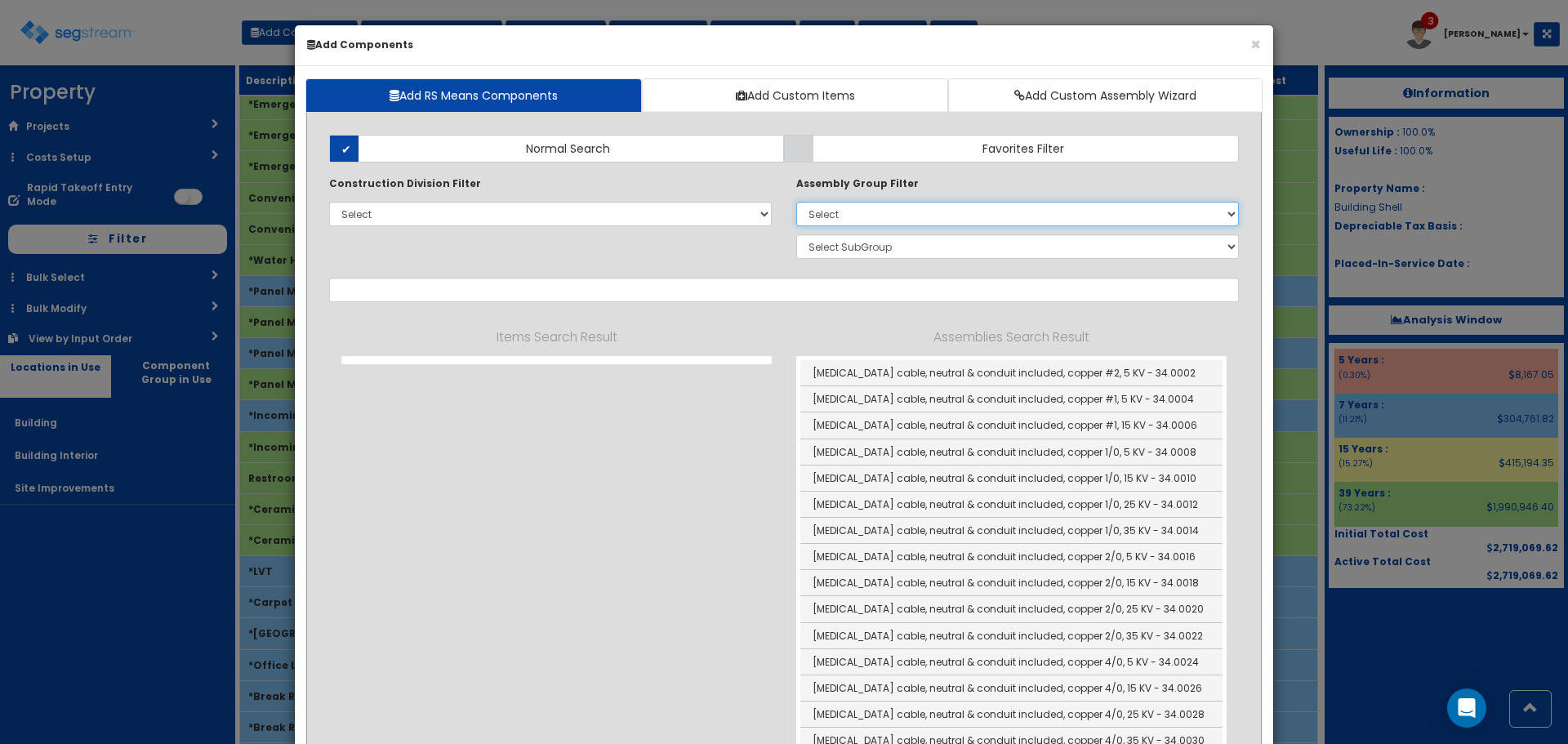
click at [797, 201] on select "Select 0. Custom Assembly 1. Standard Foundations 2. Special Foundations 3. Sla…" at bounding box center [1018, 214] width 443 height 25
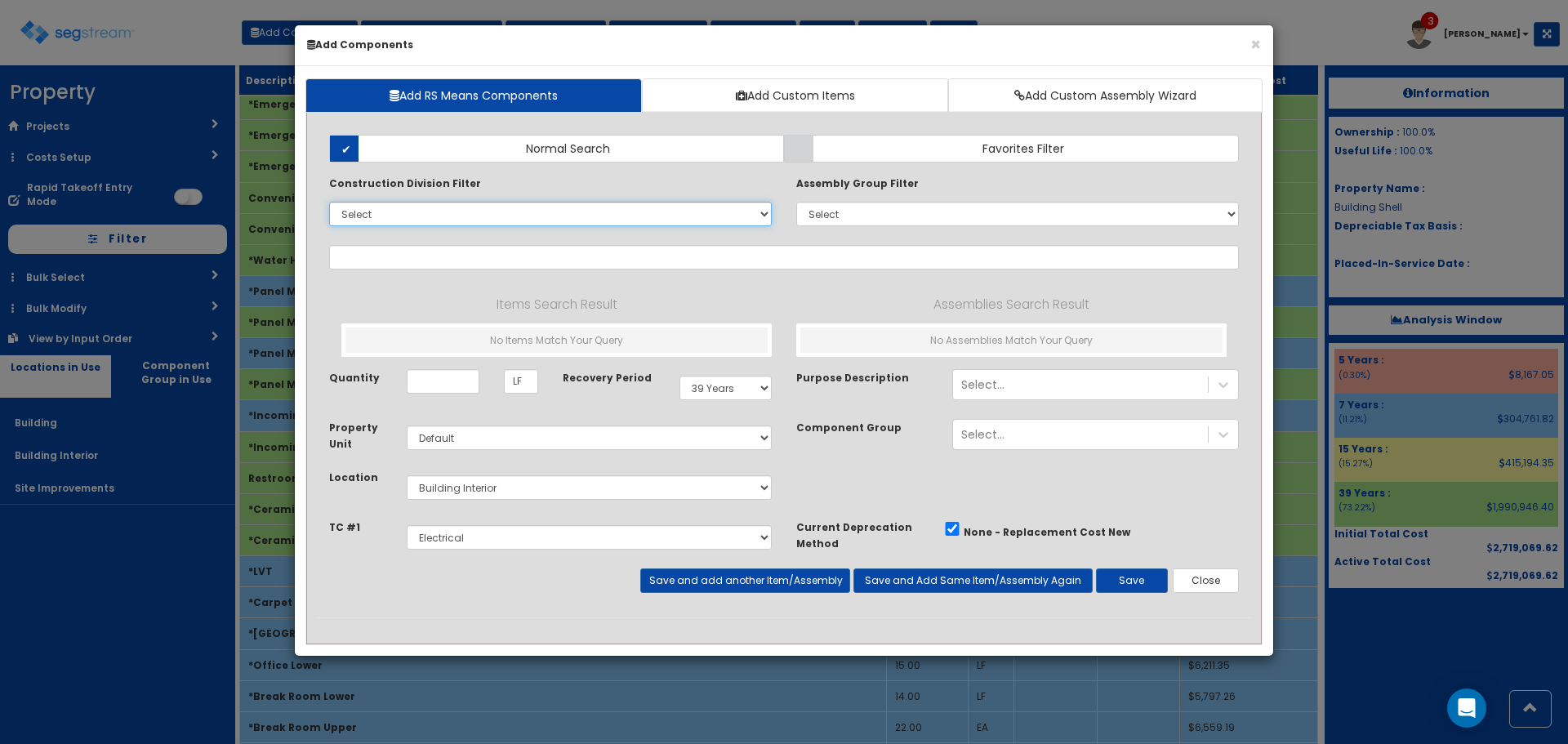
click at [721, 215] on select "Select 0. Custom Item 1. General Requirements 2. Existing Conditions 3. Concret…" at bounding box center [551, 214] width 443 height 25
select select "33000000"
click at [329, 201] on select "Select 0. Custom Item 1. General Requirements 2. Existing Conditions 3. Concret…" at bounding box center [551, 214] width 443 height 25
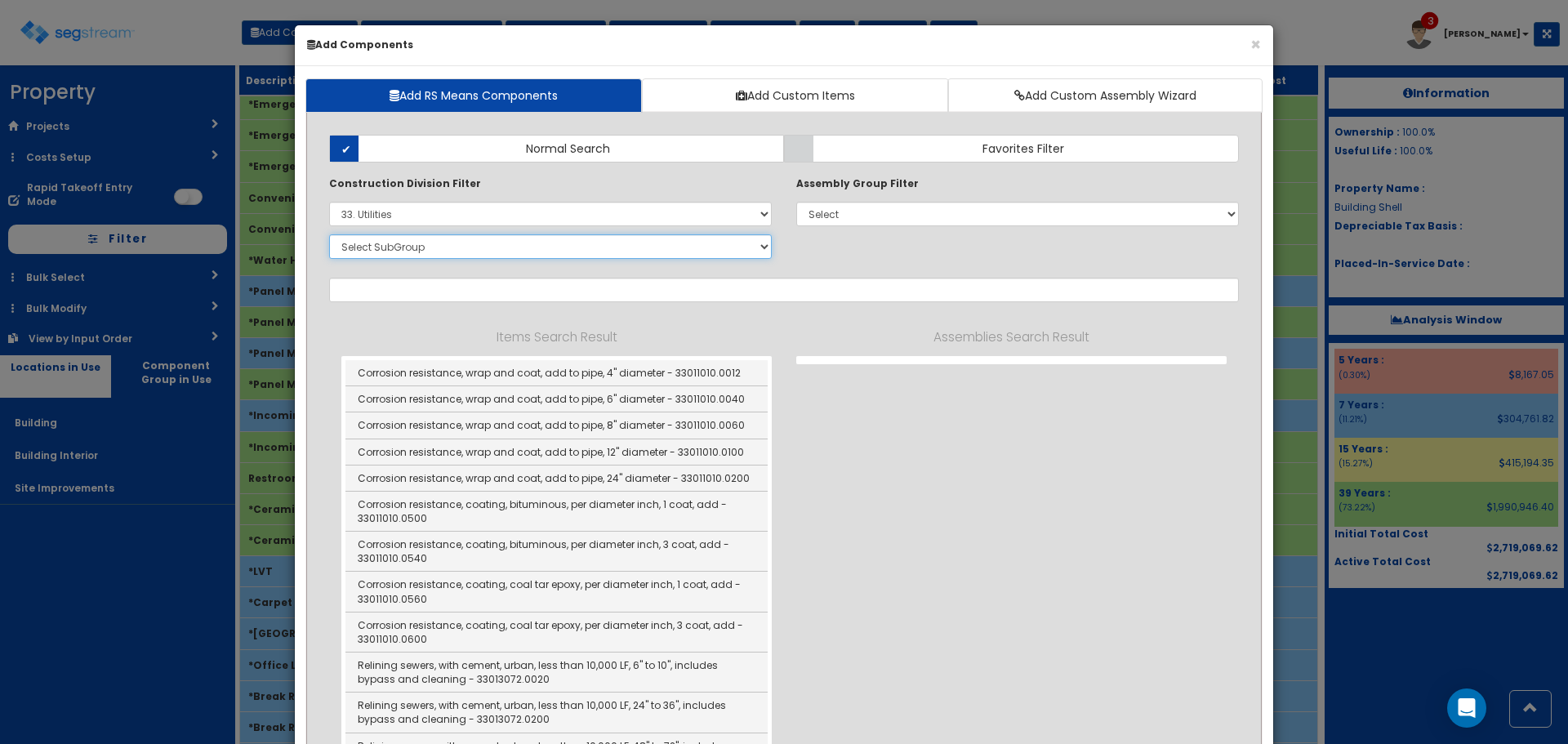
click at [619, 241] on select "Select SubGroup 1. Corrosion Resistance (33011010) 2. Relining Sewers (33013072…" at bounding box center [551, 247] width 443 height 25
select select "33711917"
click at [329, 235] on select "Select SubGroup 1. Corrosion Resistance (33011010) 2. Relining Sewers (33013072…" at bounding box center [551, 247] width 443 height 25
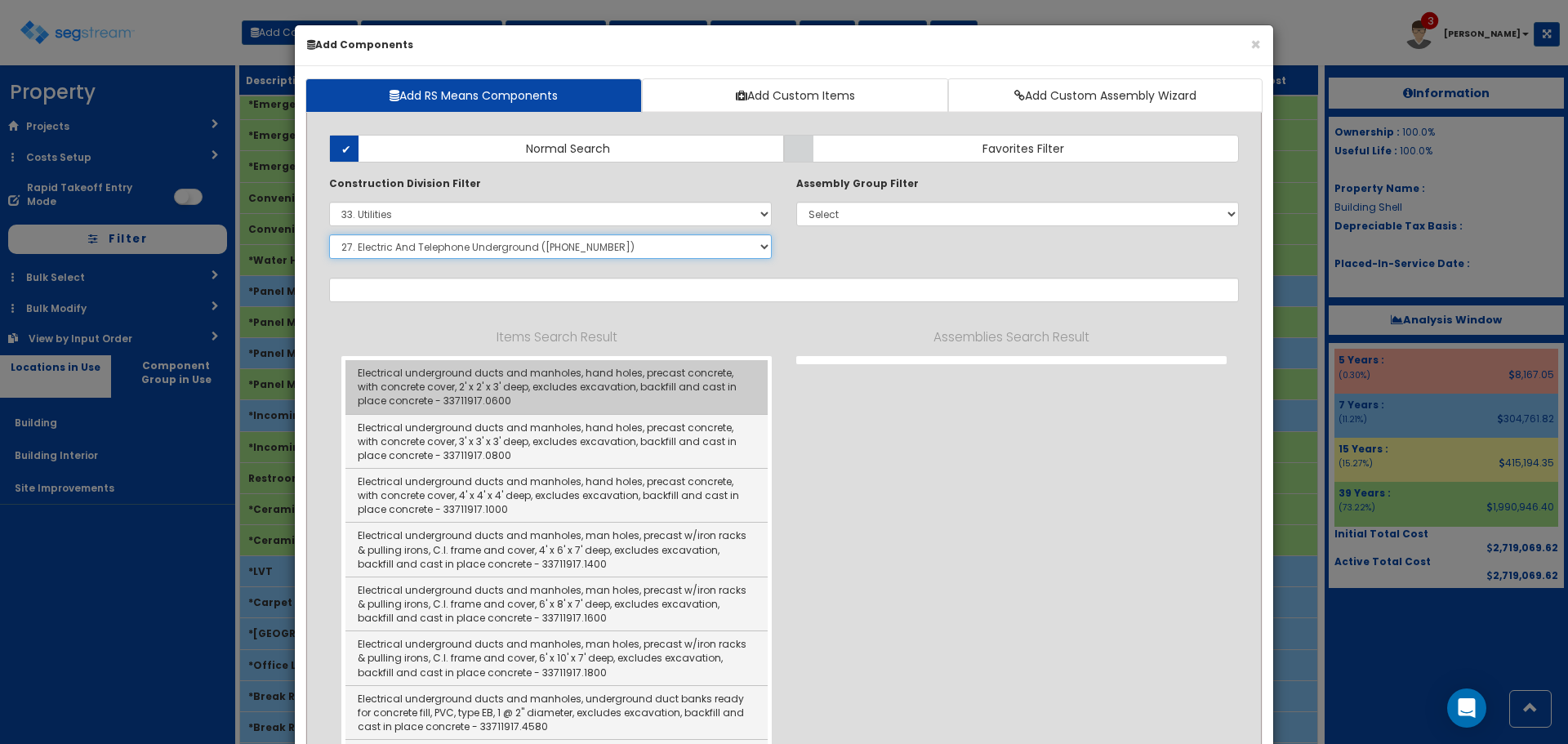
scroll to position [326, 0]
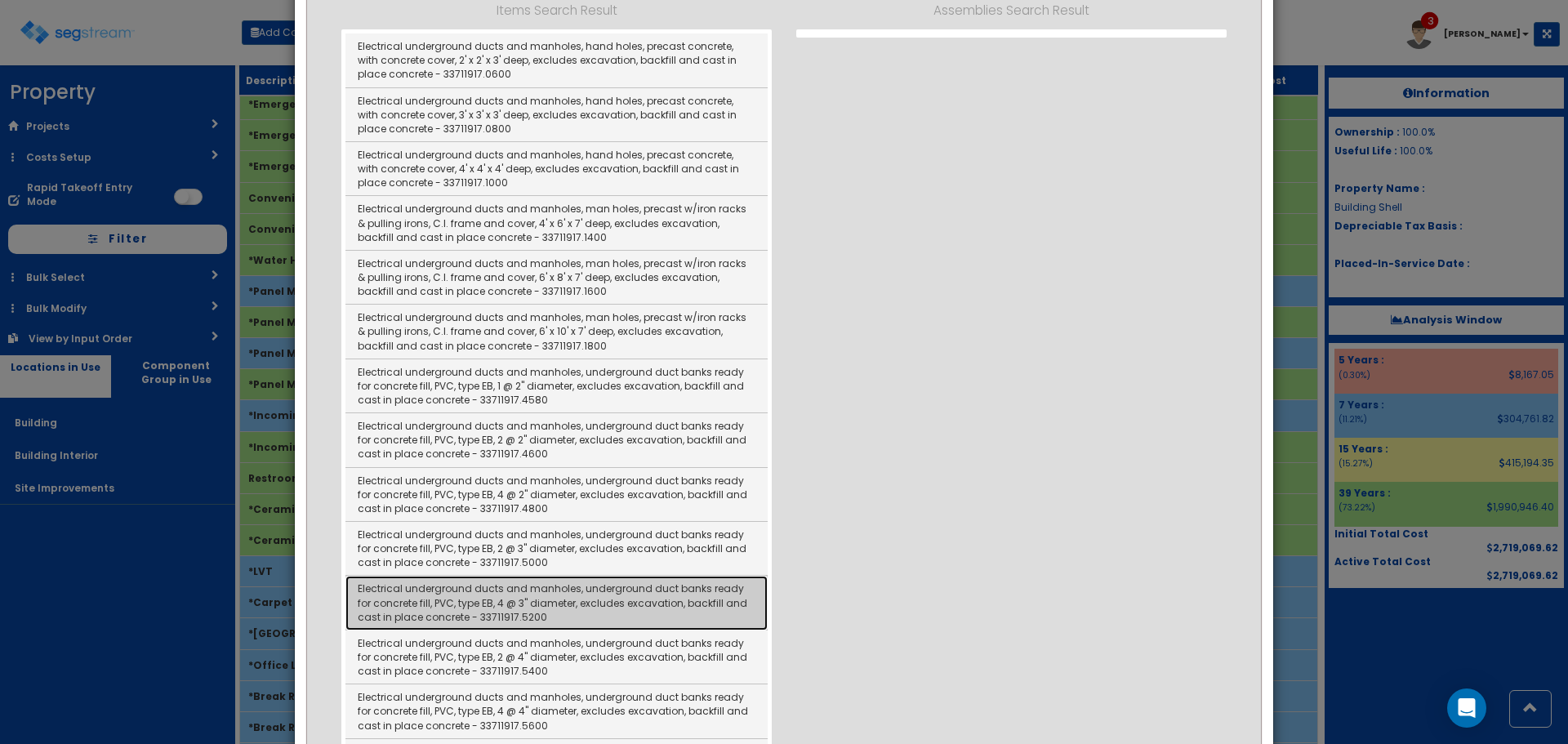
click at [583, 602] on link "Electrical underground ducts and manholes, underground duct banks ready for con…" at bounding box center [556, 602] width 423 height 53
type input "Electrical underground ducts and manholes, underground duct banks ready for con…"
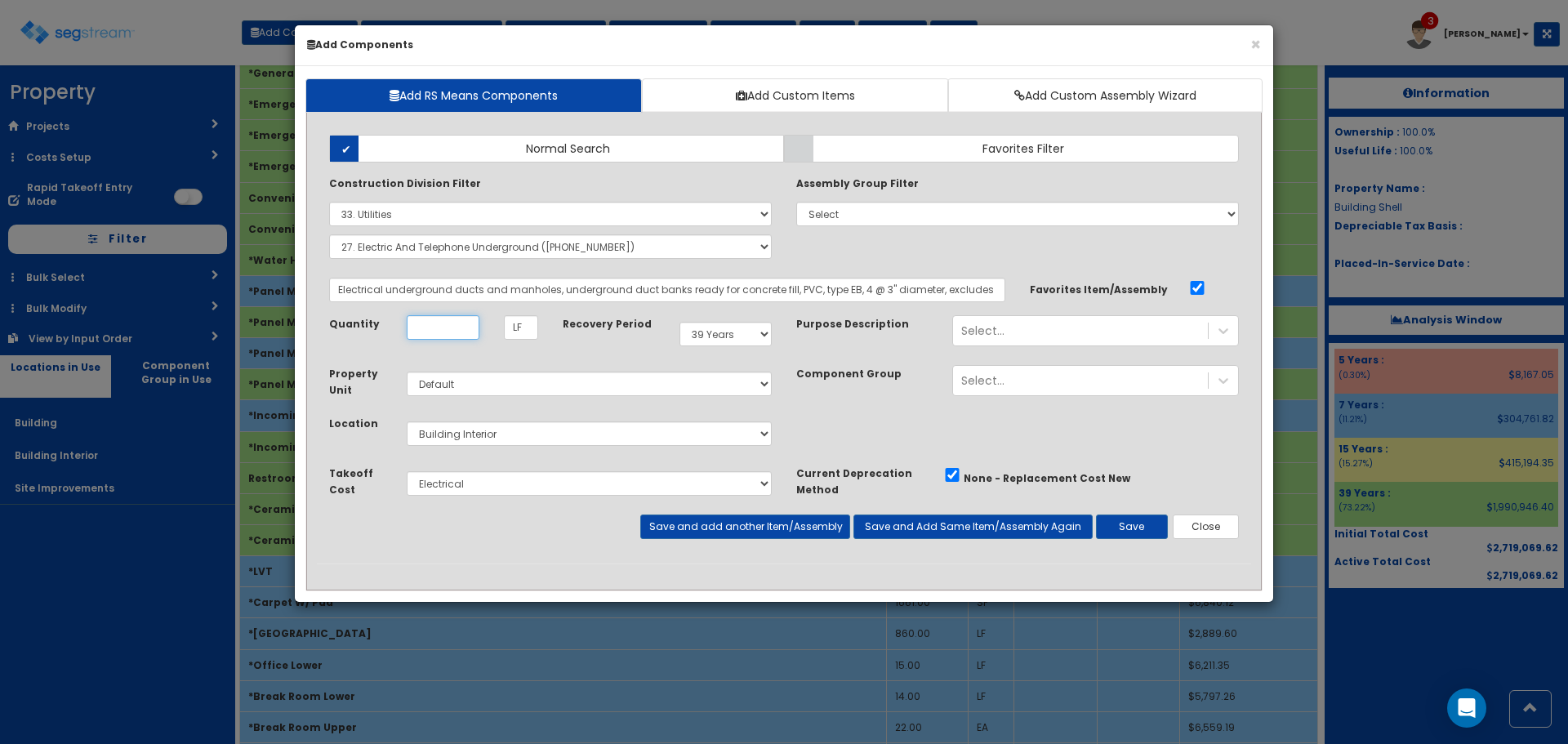
scroll to position [0, 0]
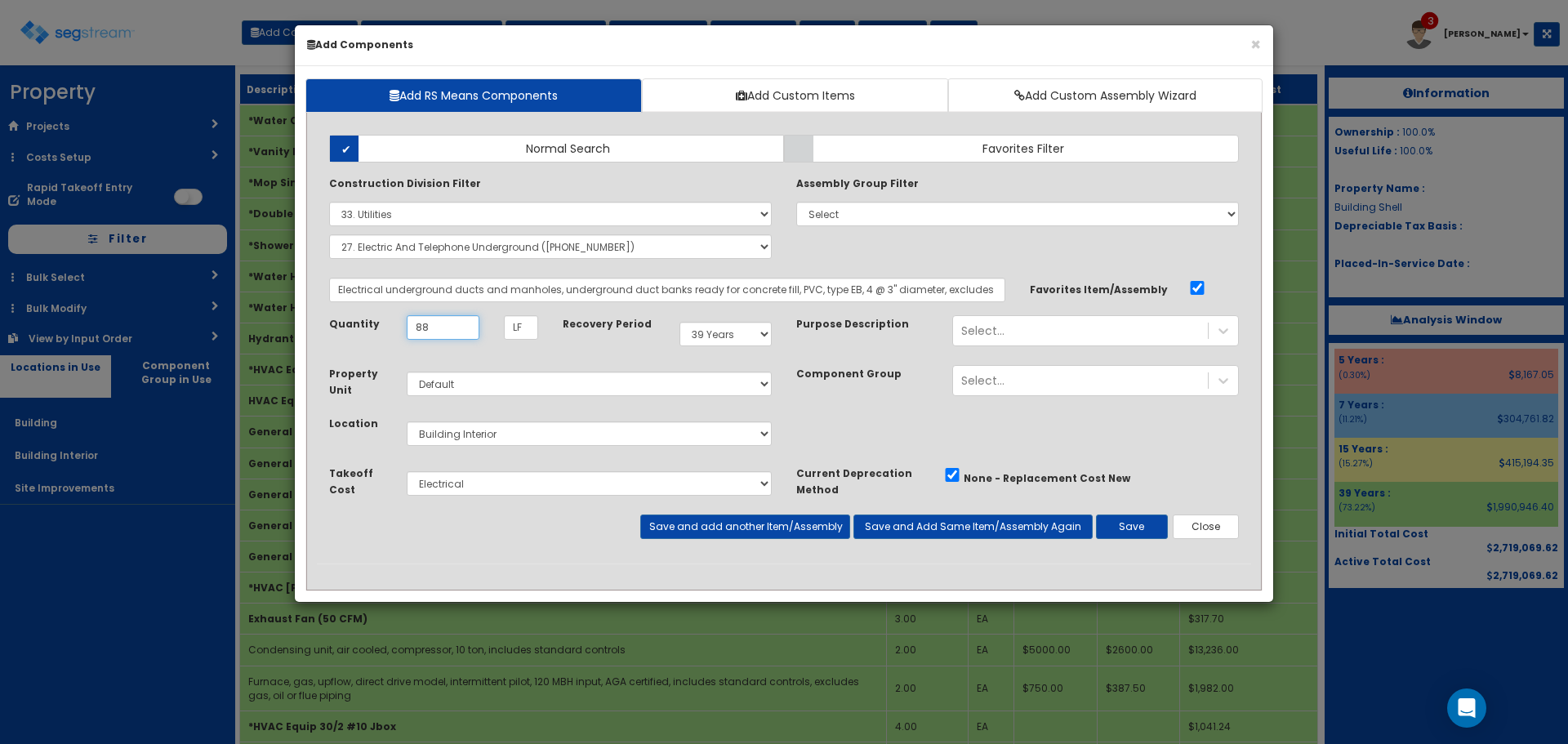
type input "88"
select select "27"
click at [714, 525] on button "Save and add another Item/Assembly" at bounding box center [744, 527] width 209 height 25
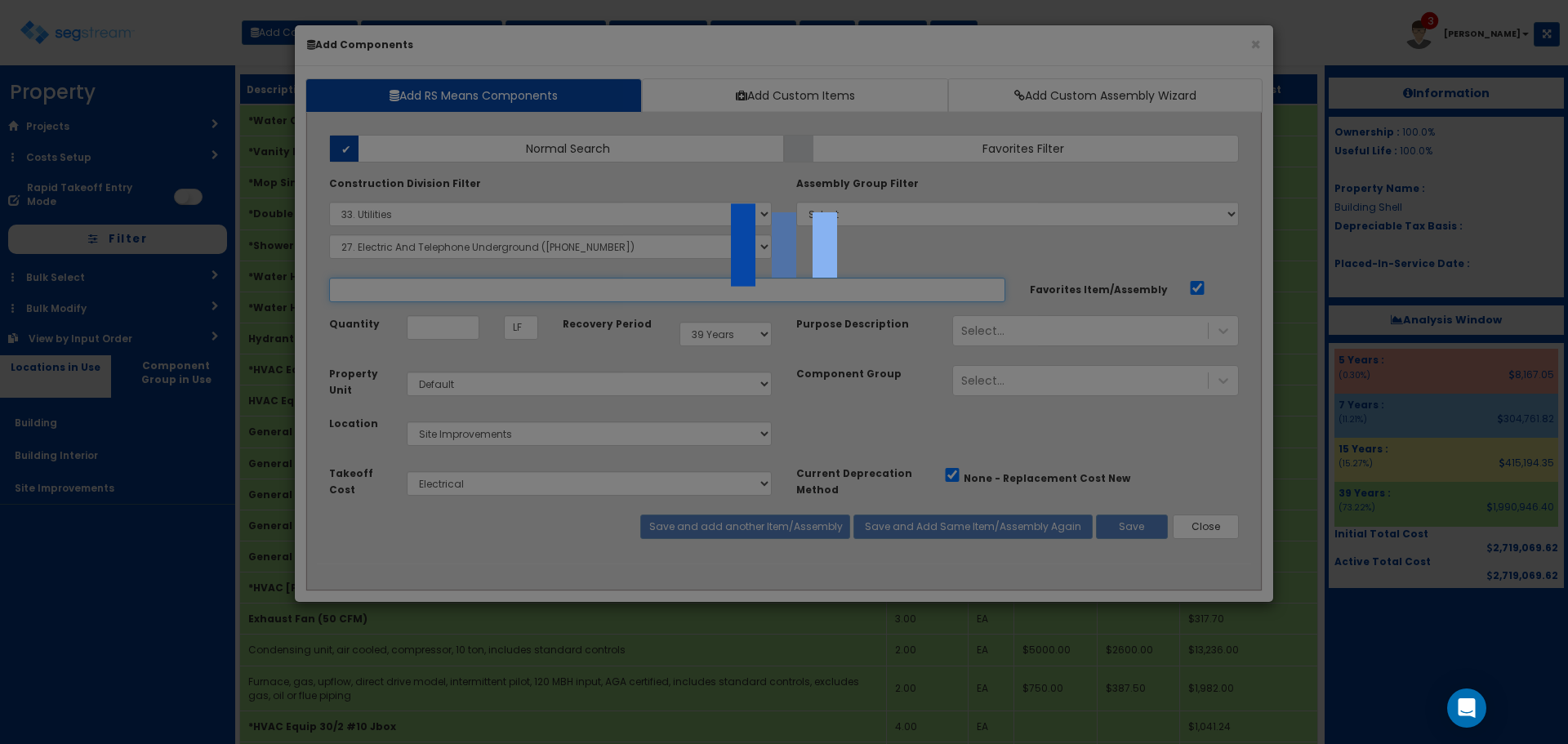
select select "5263625"
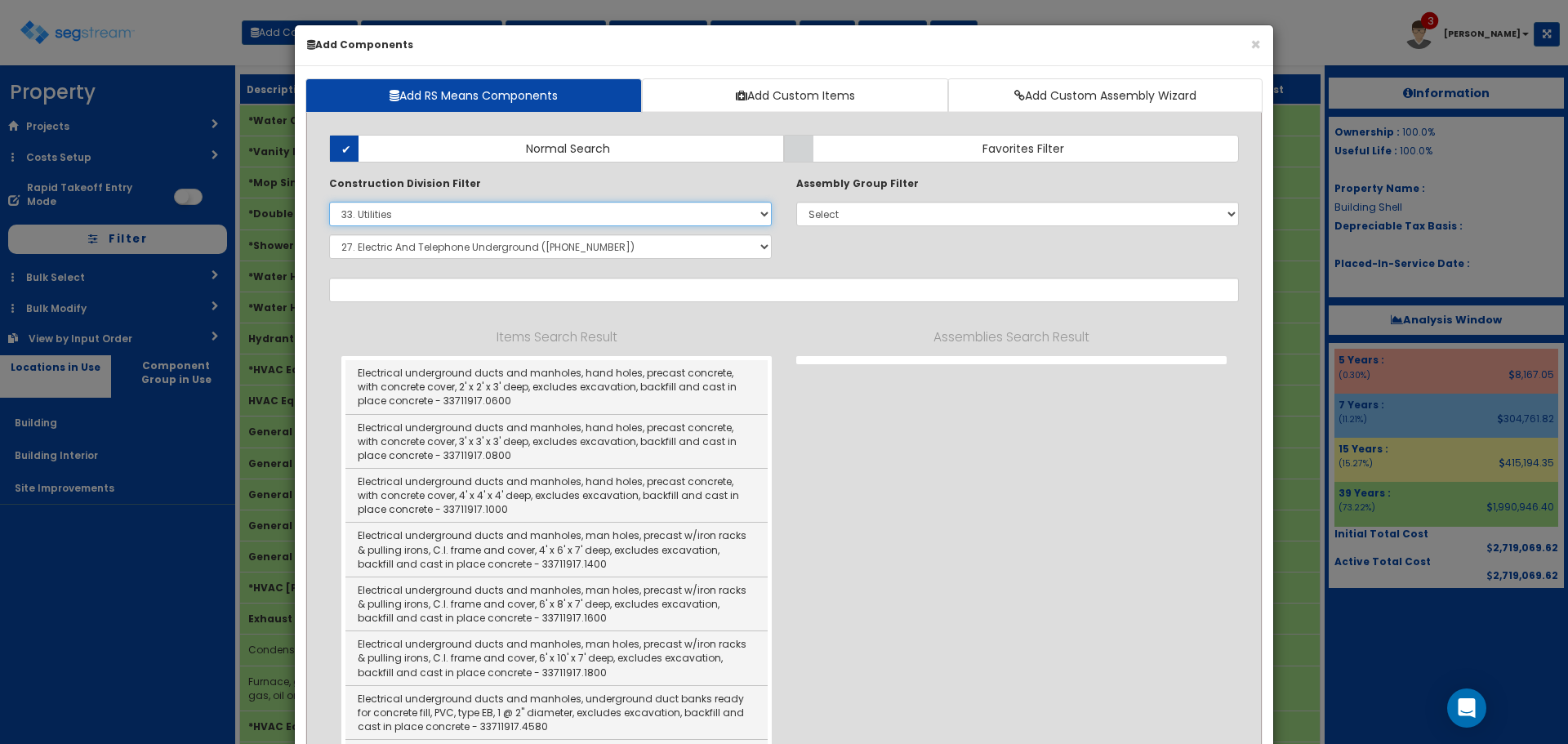
click at [621, 212] on select "Select 0. Custom Item 1. General Requirements 2. Existing Conditions 3. Concret…" at bounding box center [551, 214] width 443 height 25
select select
click at [329, 201] on select "Select 0. Custom Item 1. General Requirements 2. Existing Conditions 3. Concret…" at bounding box center [551, 214] width 443 height 25
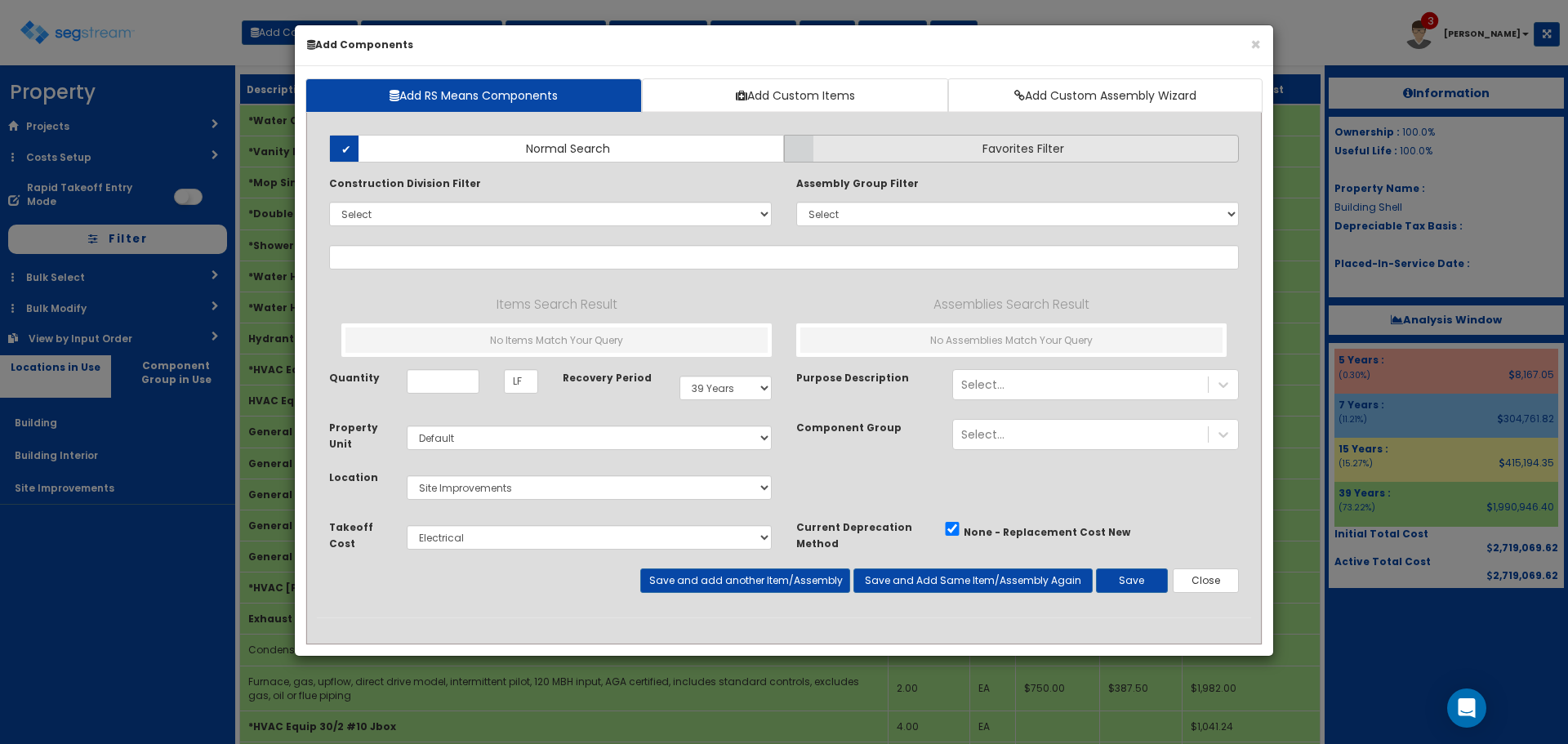
click at [904, 151] on label "Favorites Filter" at bounding box center [1012, 148] width 455 height 28
click at [0, 0] on input "Favorites Filter" at bounding box center [0, 0] width 0 height 0
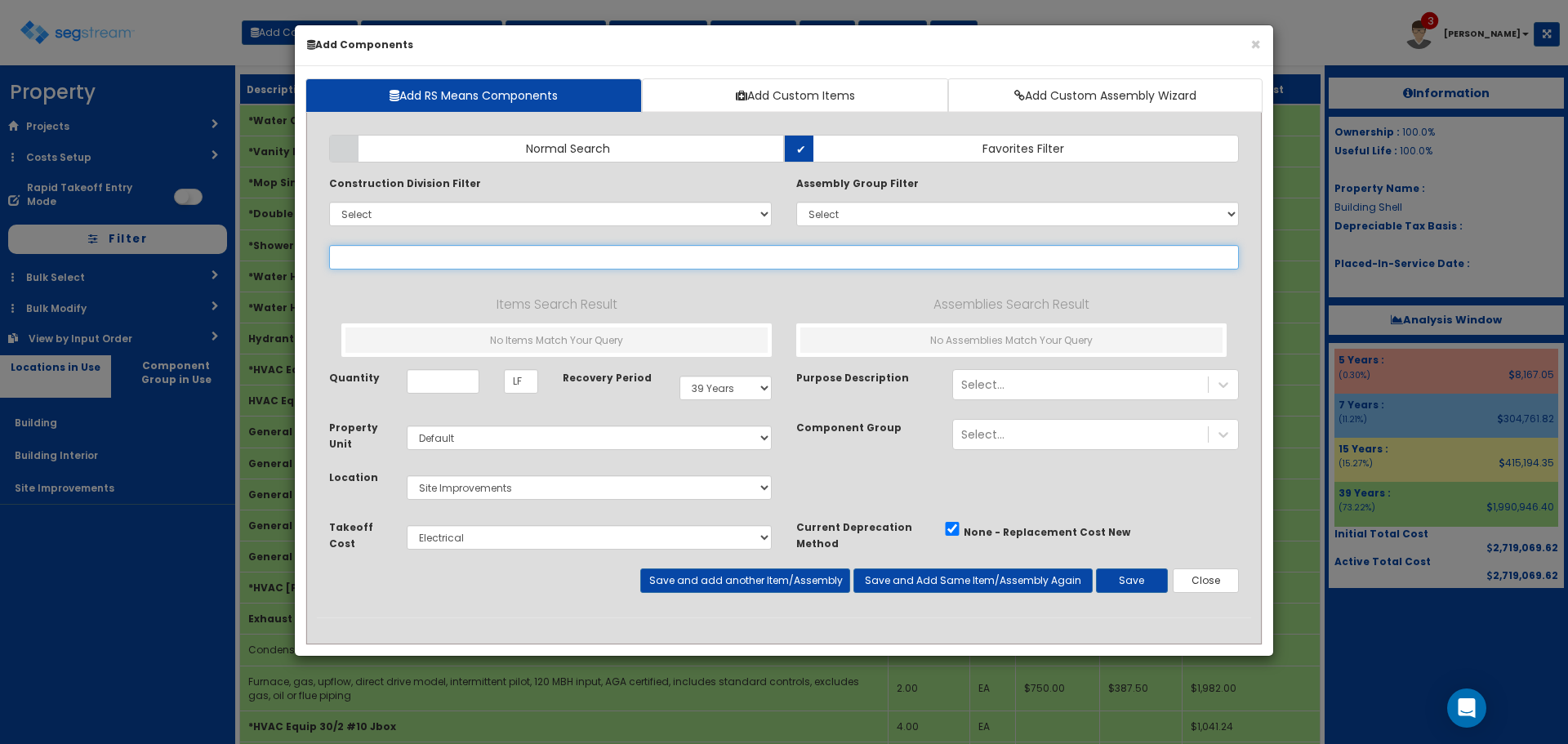
click at [879, 245] on input "text" at bounding box center [784, 258] width 910 height 25
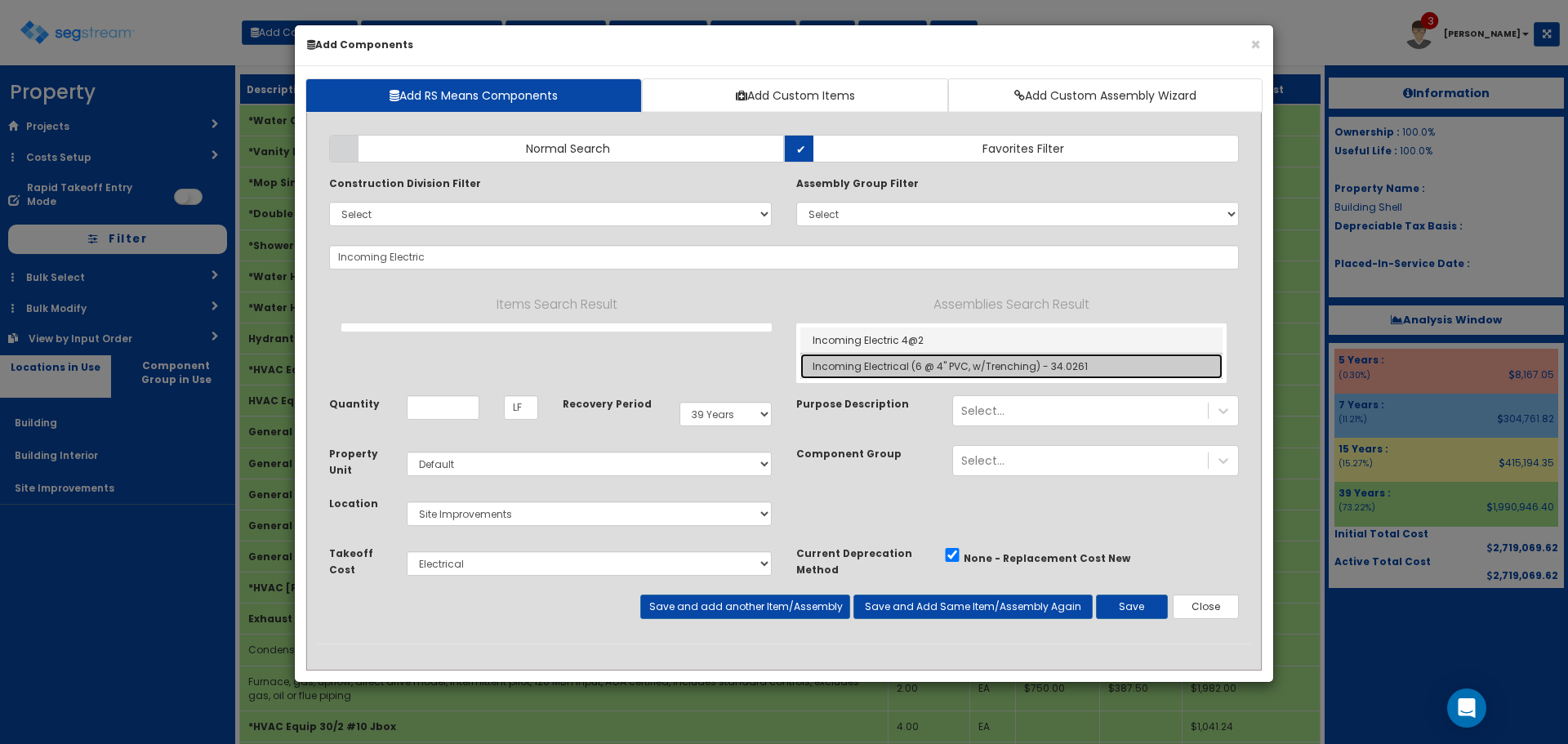
click at [929, 362] on link "Incoming Electrical (6 @ 4" PVC, w/Trenching) - 34.0261" at bounding box center [1012, 366] width 423 height 26
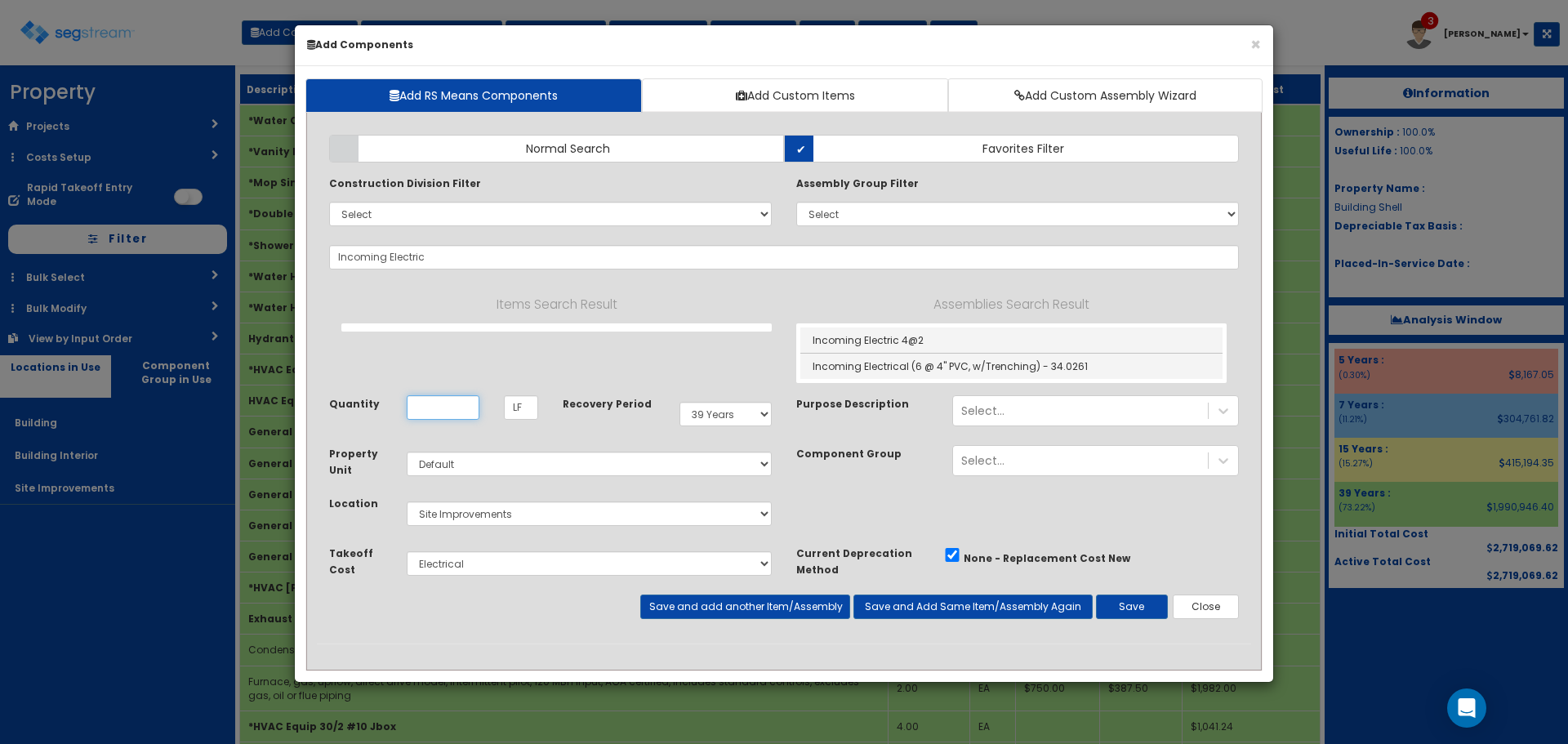
type input "Incoming Electrical (6 @ 4" PVC, w/Trenching) - 34.0261"
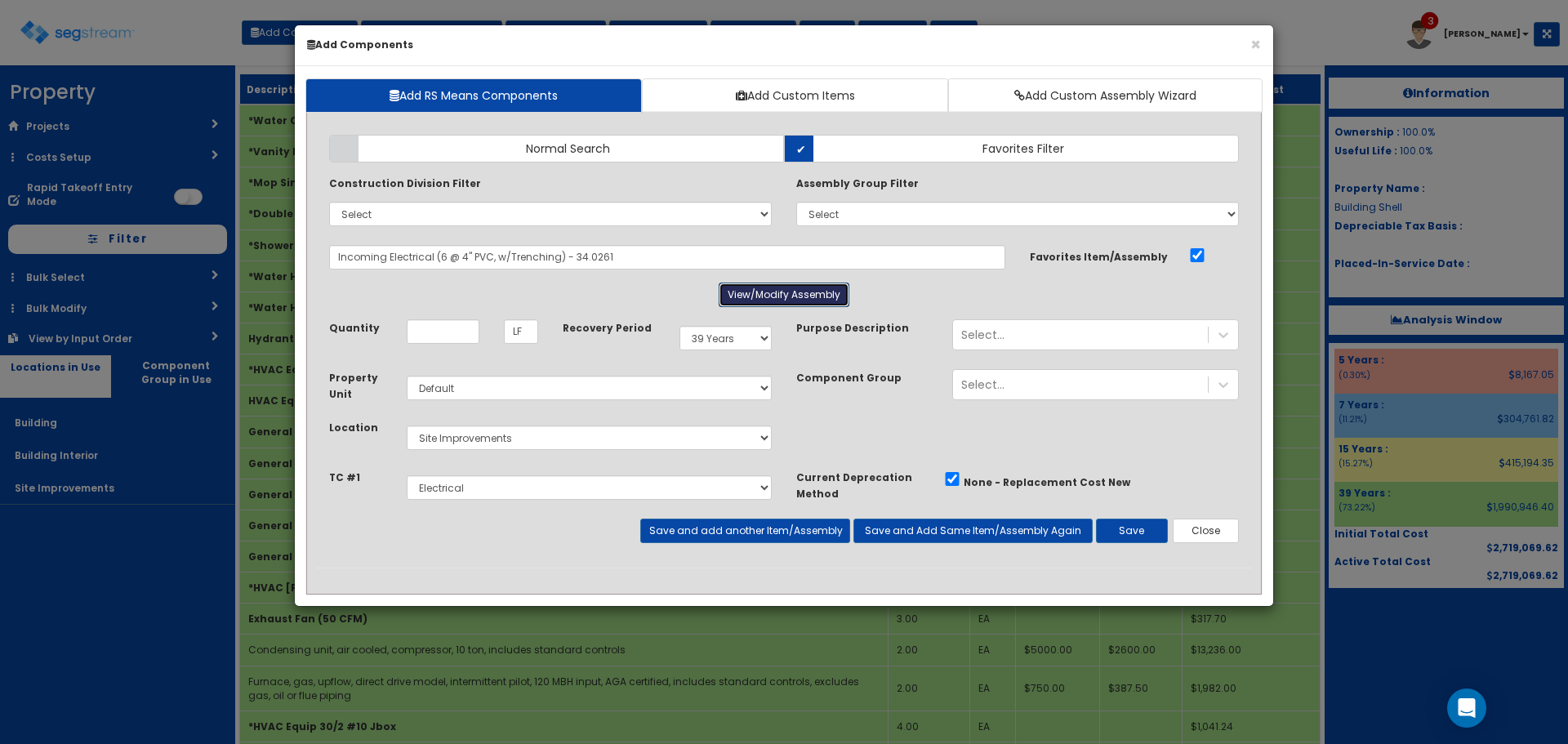
click at [772, 292] on button "View/Modify Assembly" at bounding box center [784, 295] width 131 height 25
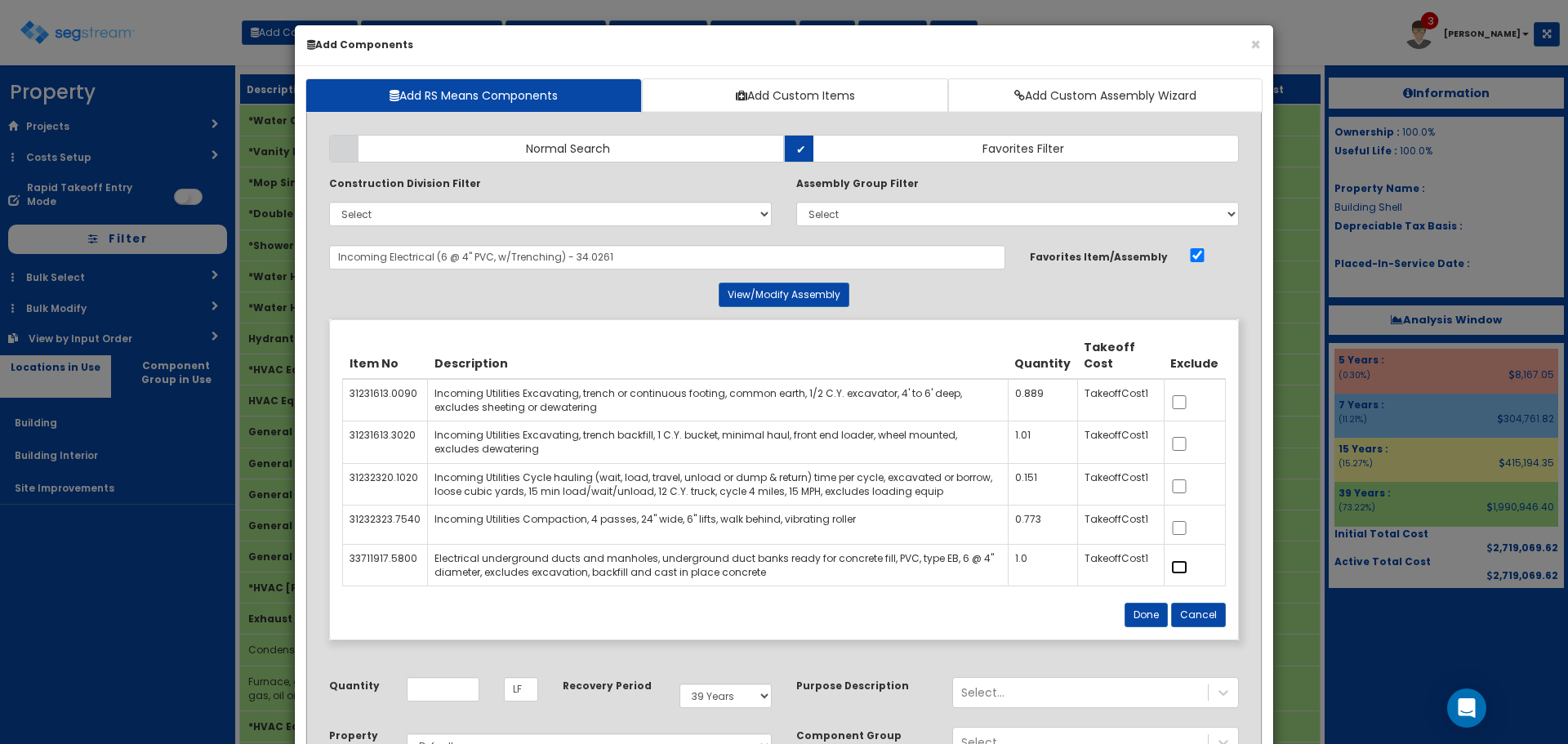
click at [1188, 565] on input "checkbox" at bounding box center [1179, 567] width 16 height 14
checkbox input "true"
click at [1151, 611] on button "Done" at bounding box center [1146, 615] width 43 height 25
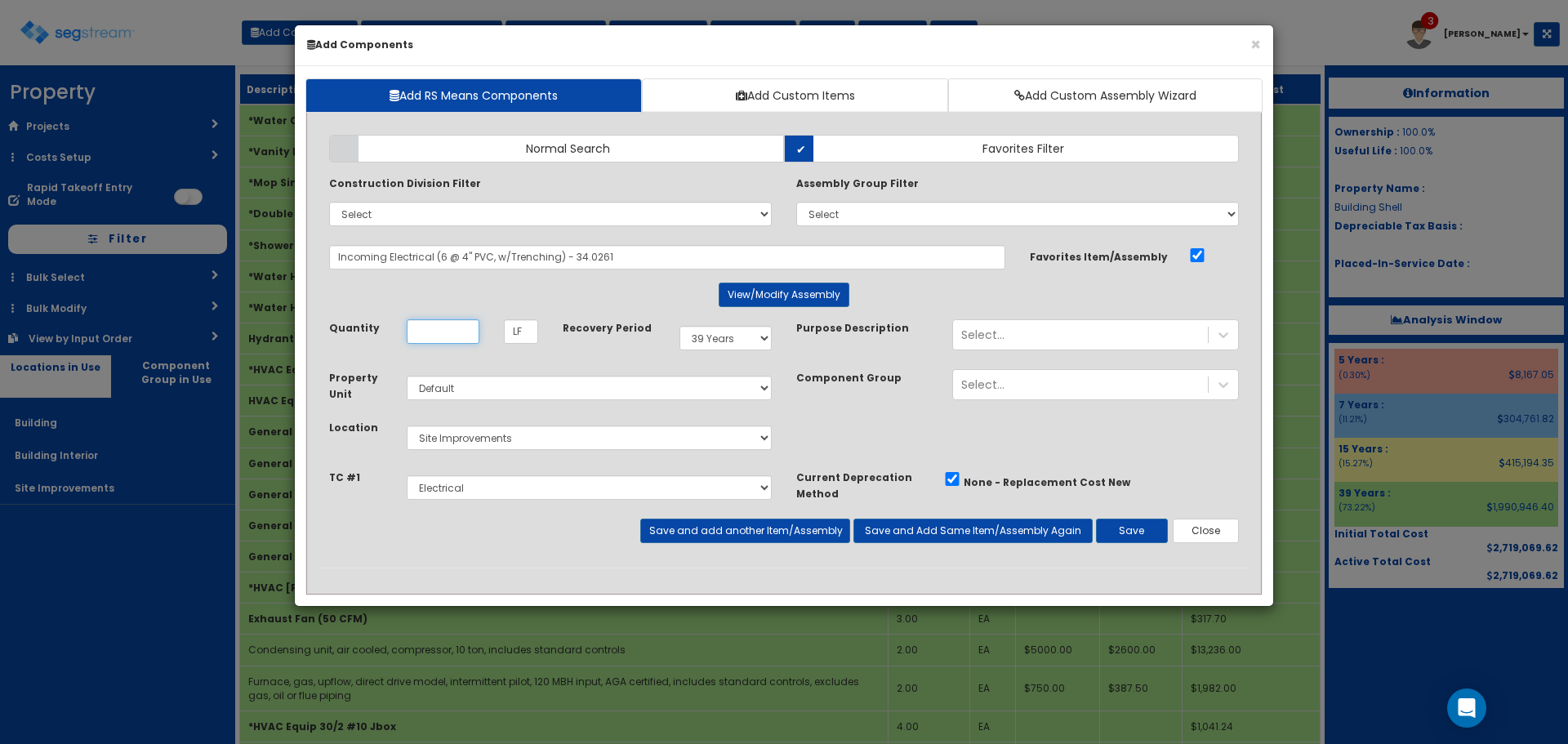
click at [468, 333] on input "Unit Quantity" at bounding box center [443, 332] width 73 height 25
type input "88"
click at [752, 478] on select "Select Building Grading, Excavation & Backfill Electrical Plumbing HVAC Cabinet…" at bounding box center [589, 487] width 366 height 25
click at [407, 475] on select "Select Building Grading, Excavation & Backfill Electrical Plumbing HVAC Cabinet…" at bounding box center [589, 487] width 366 height 25
click at [764, 494] on select "Select Building Grading, Excavation & Backfill Electrical Plumbing HVAC Cabinet…" at bounding box center [589, 487] width 366 height 25
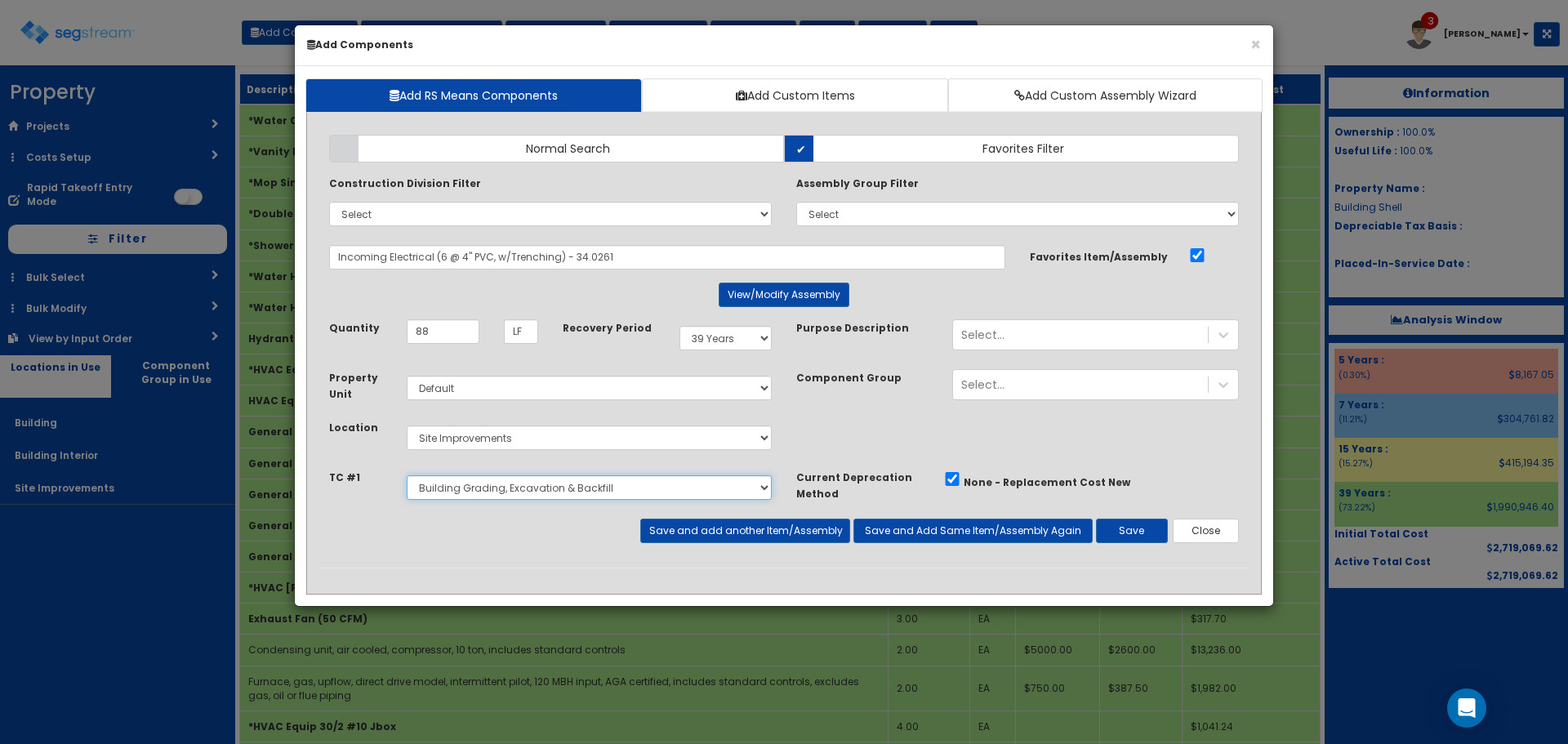
select select "5263625"
click at [407, 475] on select "Select Building Grading, Excavation & Backfill Electrical Plumbing HVAC Cabinet…" at bounding box center [589, 487] width 366 height 25
click at [1114, 530] on button "Save" at bounding box center [1132, 531] width 72 height 25
